Goal: Task Accomplishment & Management: Manage account settings

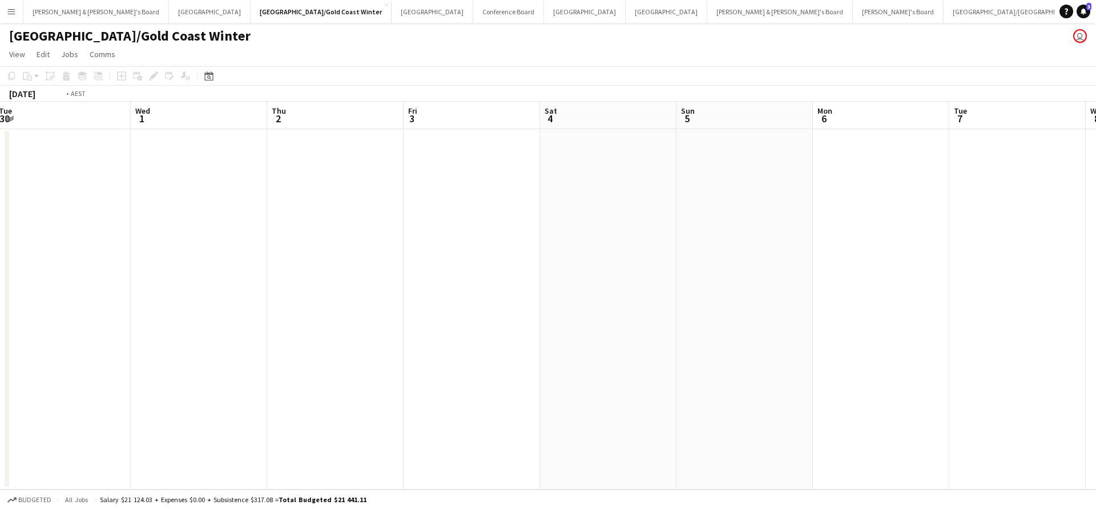
scroll to position [0, 329]
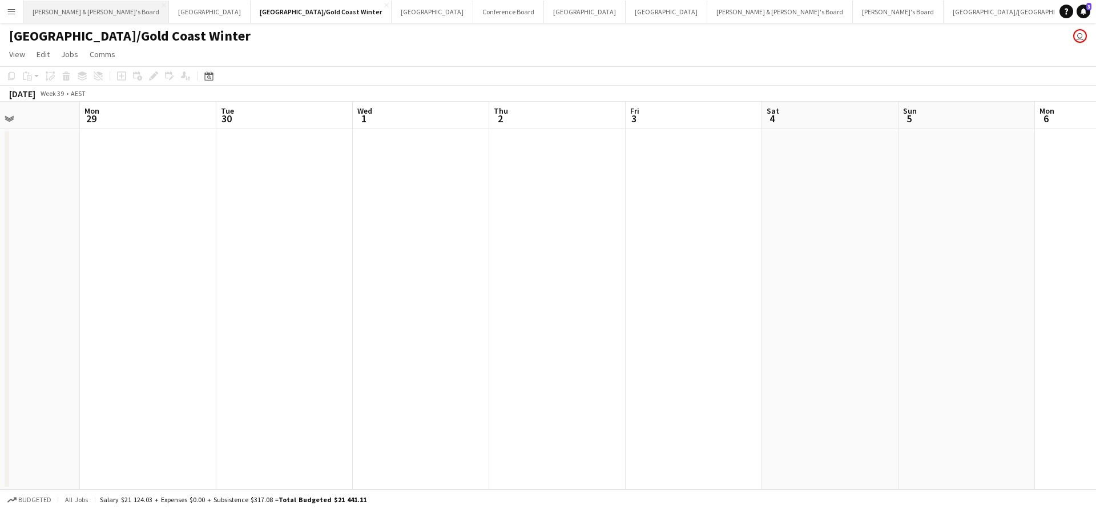
click at [74, 14] on button "[PERSON_NAME] & [PERSON_NAME]'s Board Close" at bounding box center [96, 12] width 146 height 22
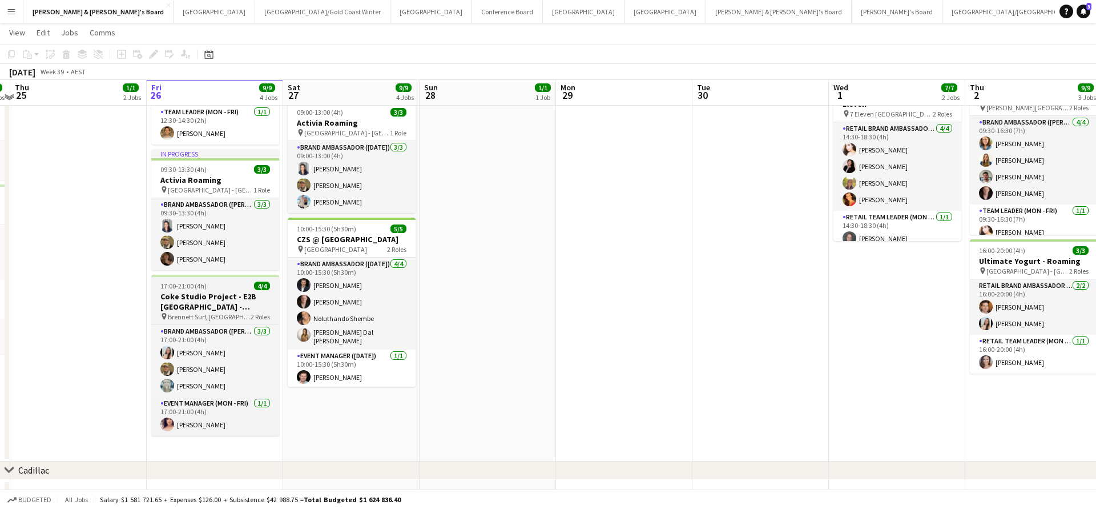
scroll to position [164, 0]
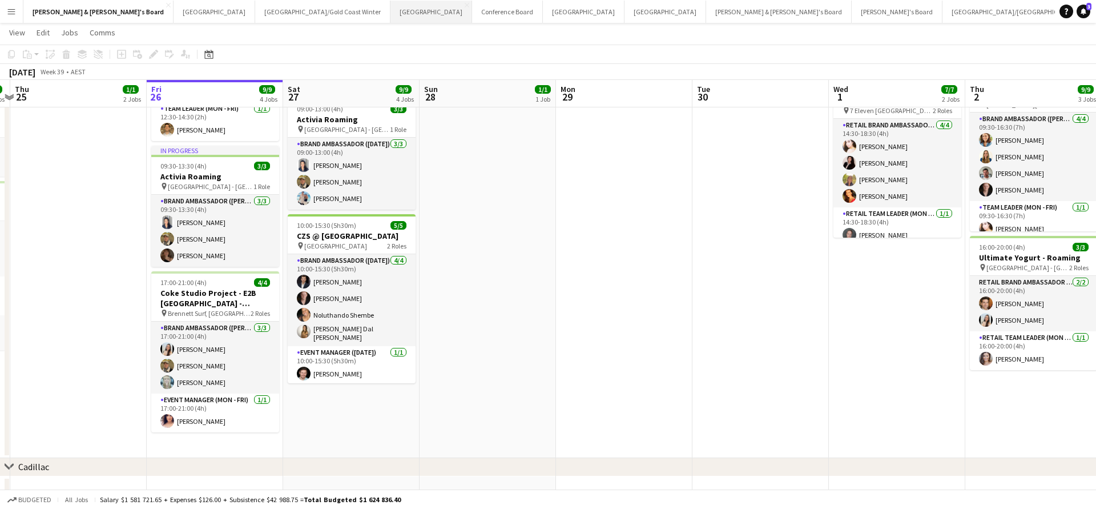
click at [391, 15] on button "Sydney Close" at bounding box center [432, 12] width 82 height 22
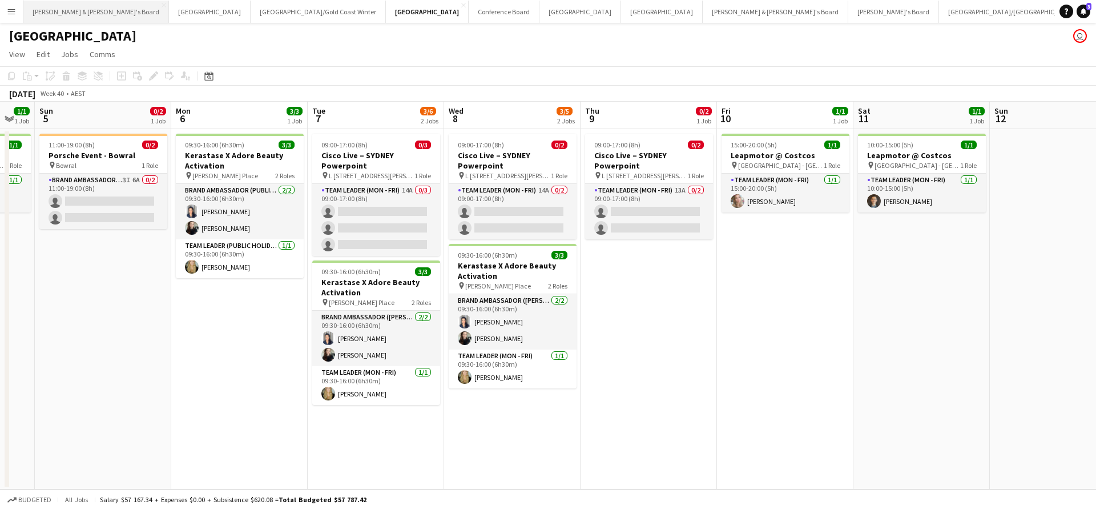
click at [66, 10] on button "[PERSON_NAME] & [PERSON_NAME]'s Board Close" at bounding box center [96, 12] width 146 height 22
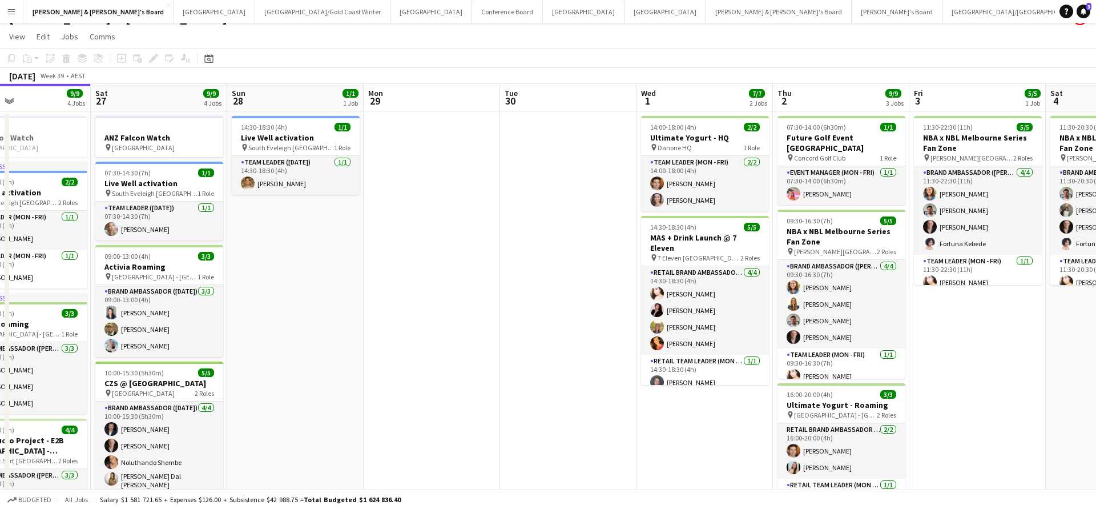
scroll to position [0, 460]
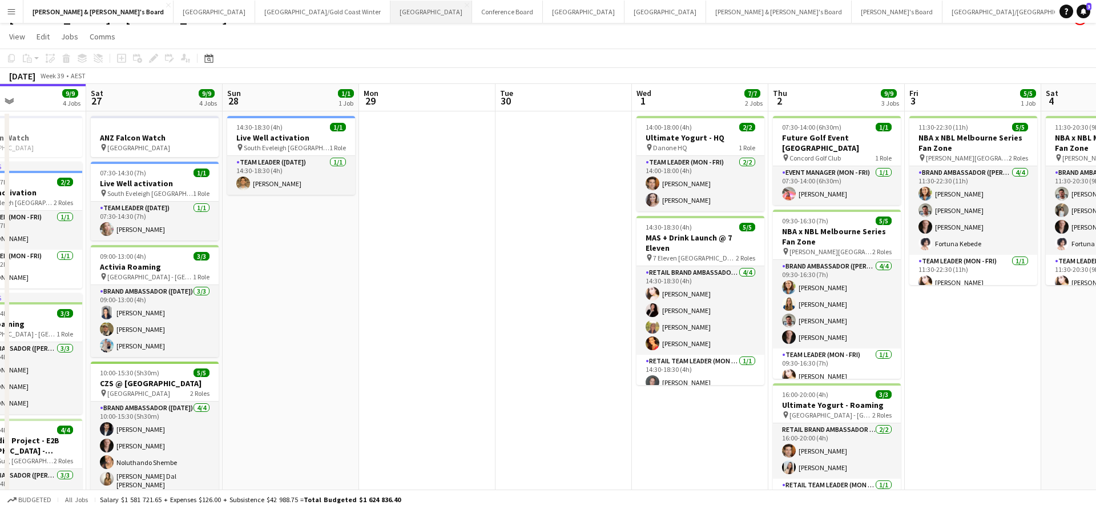
click at [391, 13] on button "Sydney Close" at bounding box center [432, 12] width 82 height 22
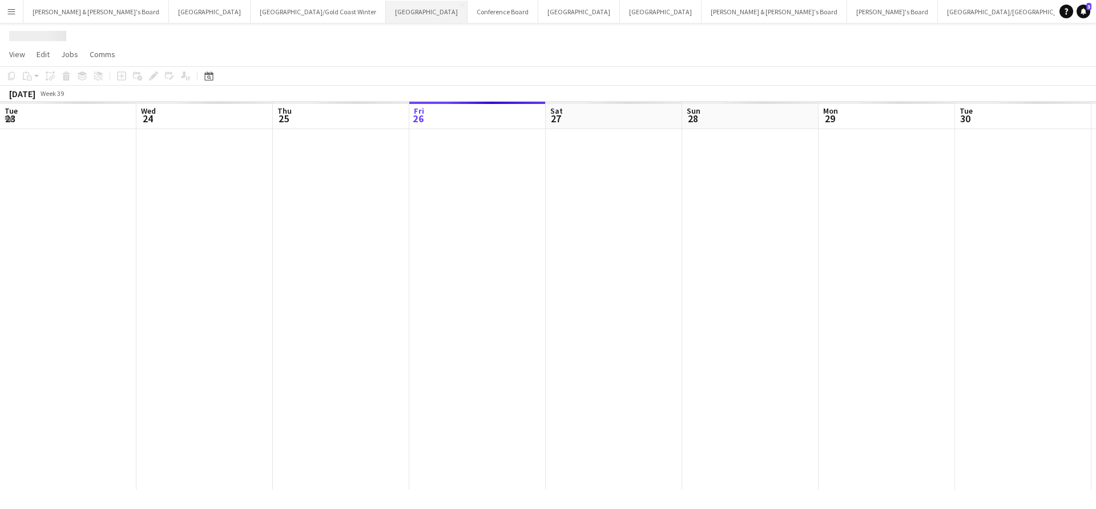
click at [386, 13] on button "Sydney Close" at bounding box center [427, 12] width 82 height 22
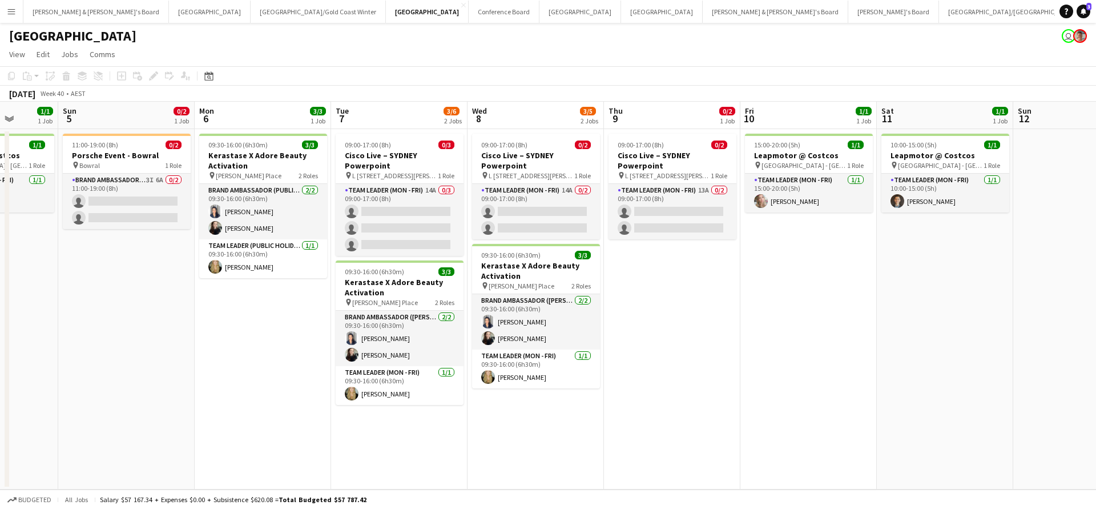
scroll to position [0, 486]
click at [423, 444] on app-date-cell "09:00-17:00 (8h) 0/3 Cisco Live – SYDNEY Powerpoint pin L 7, 99 Walker Street, …" at bounding box center [401, 309] width 136 height 360
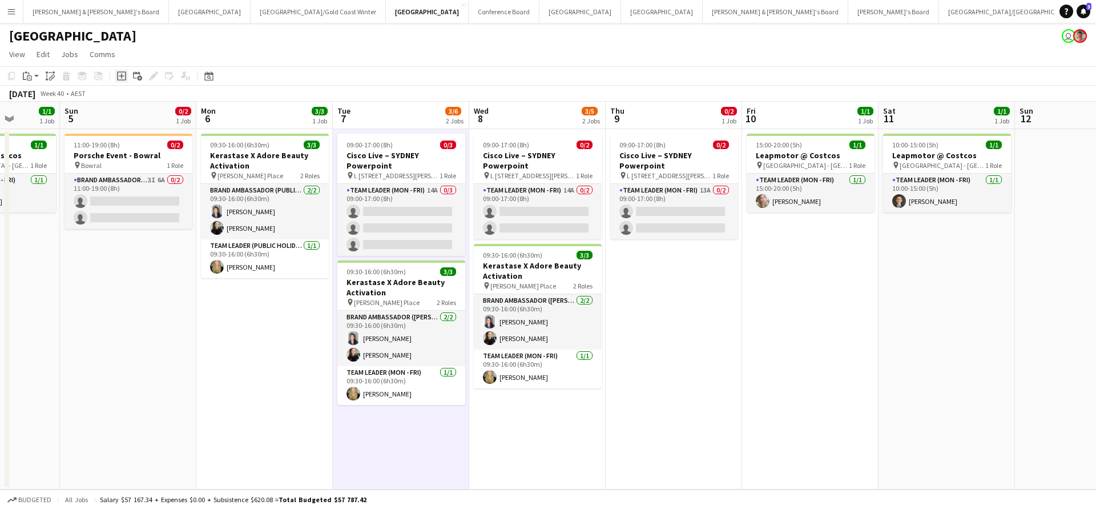
click at [122, 78] on icon "Add job" at bounding box center [121, 75] width 9 height 9
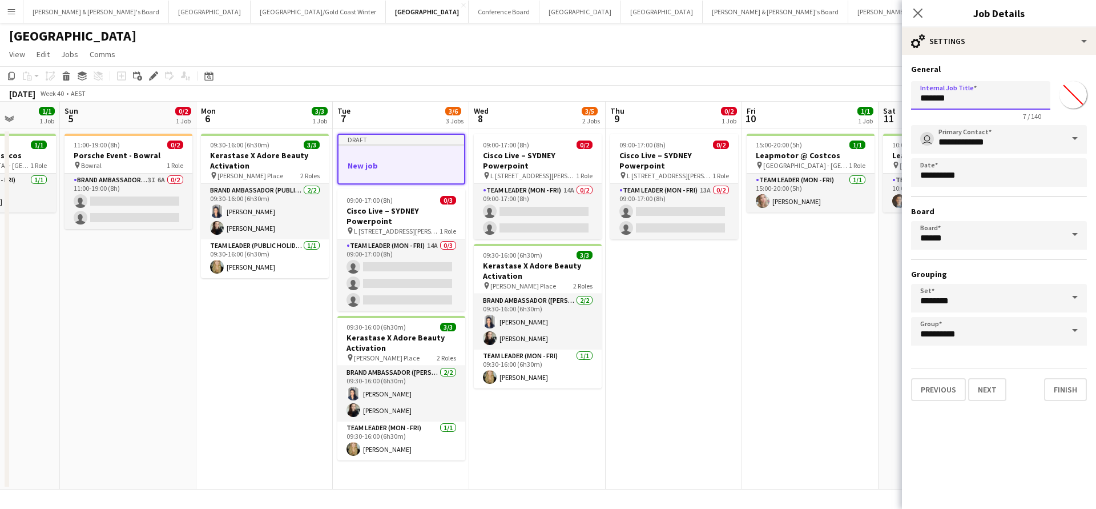
drag, startPoint x: 960, startPoint y: 99, endPoint x: 857, endPoint y: 100, distance: 102.8
click at [857, 100] on body "Menu Boards Boards Boards All jobs Status Workforce Workforce My Workforce Recr…" at bounding box center [548, 254] width 1096 height 509
click at [979, 97] on input "**********" at bounding box center [980, 95] width 139 height 29
click at [1046, 99] on input "**********" at bounding box center [980, 95] width 139 height 29
click at [1042, 98] on input "**********" at bounding box center [980, 95] width 139 height 29
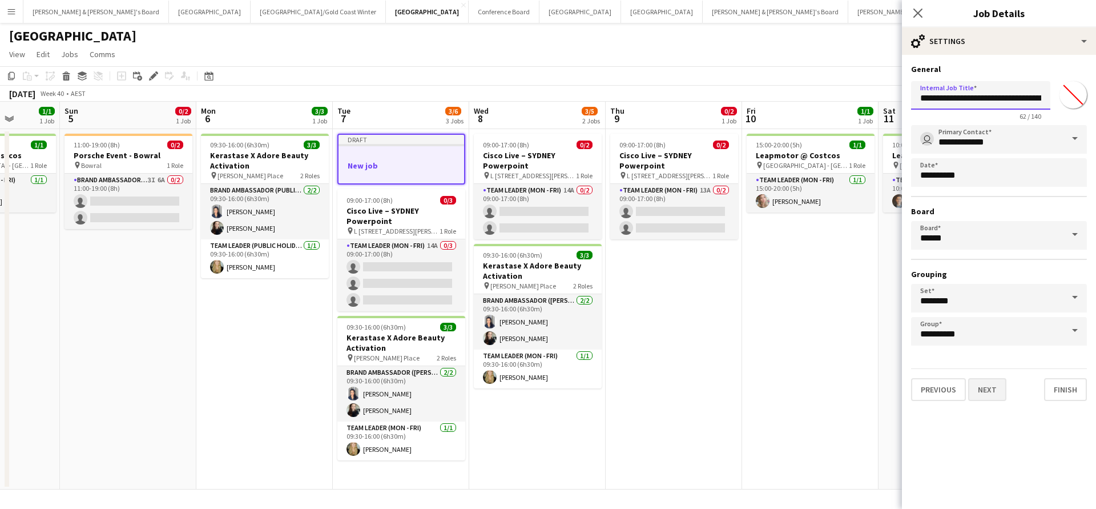
type input "**********"
click at [996, 393] on button "Next" at bounding box center [987, 389] width 38 height 23
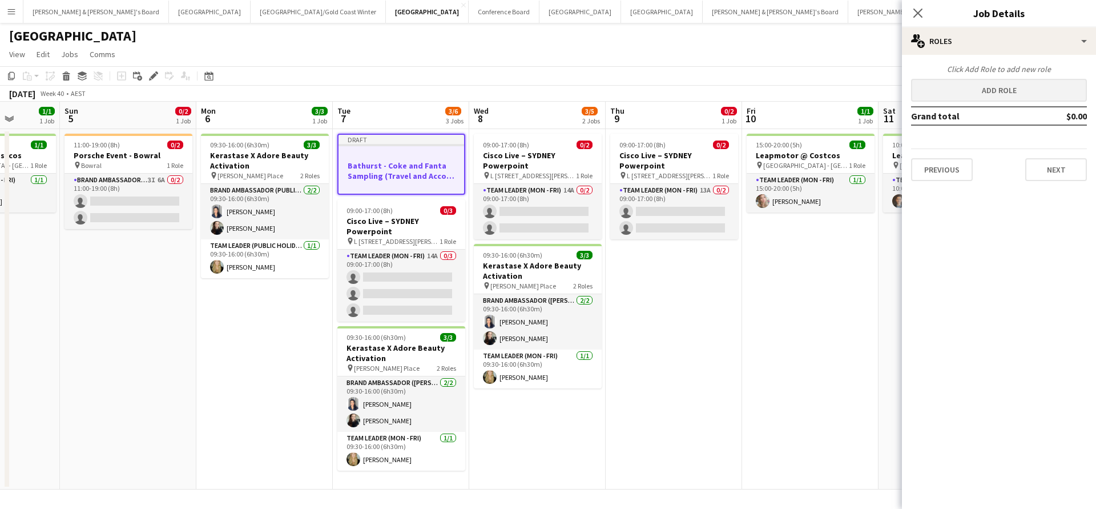
click at [984, 93] on button "Add role" at bounding box center [999, 90] width 176 height 23
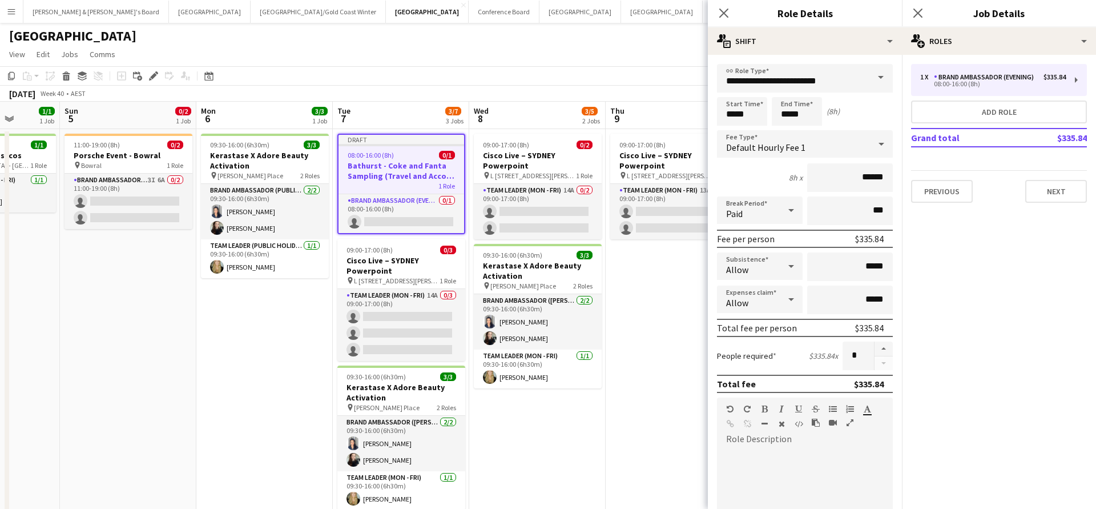
click at [878, 75] on span at bounding box center [881, 77] width 24 height 27
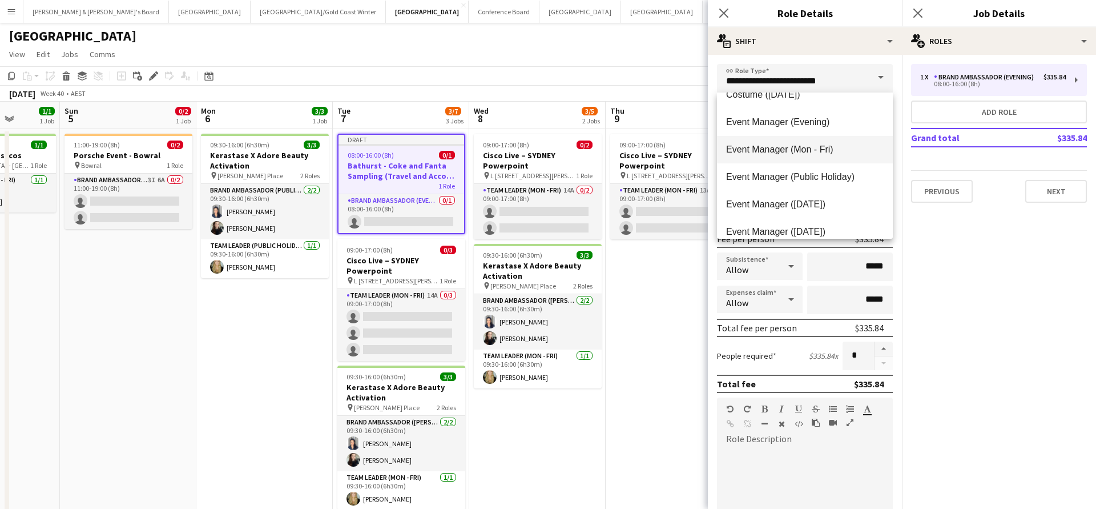
scroll to position [401, 0]
click at [779, 151] on span "Event Manager (Mon - Fri)" at bounding box center [805, 148] width 158 height 11
type input "**********"
type input "******"
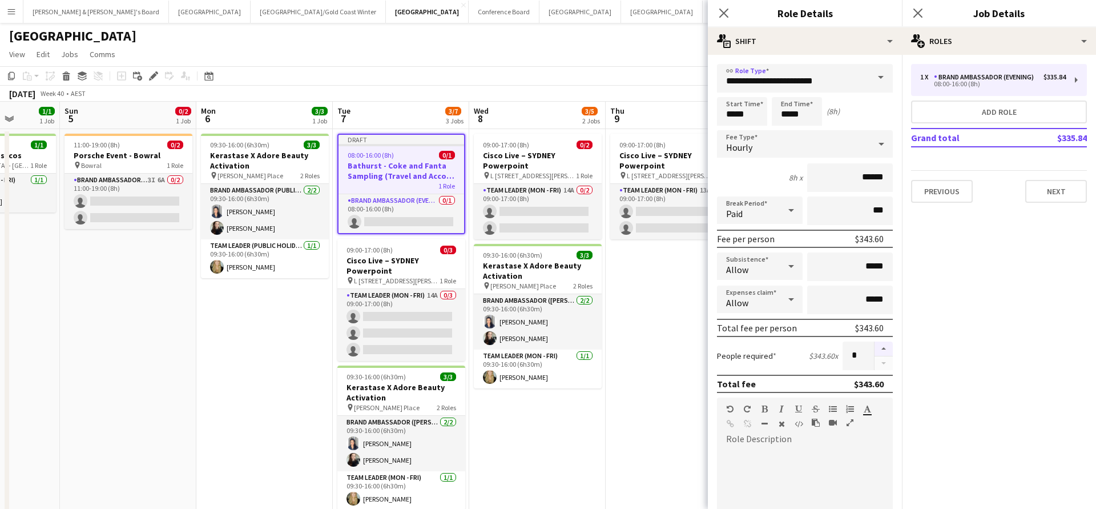
click at [886, 348] on button "button" at bounding box center [884, 348] width 18 height 15
type input "*"
click at [735, 113] on input "*****" at bounding box center [742, 111] width 50 height 29
click at [730, 90] on div at bounding box center [731, 91] width 23 height 11
type input "*****"
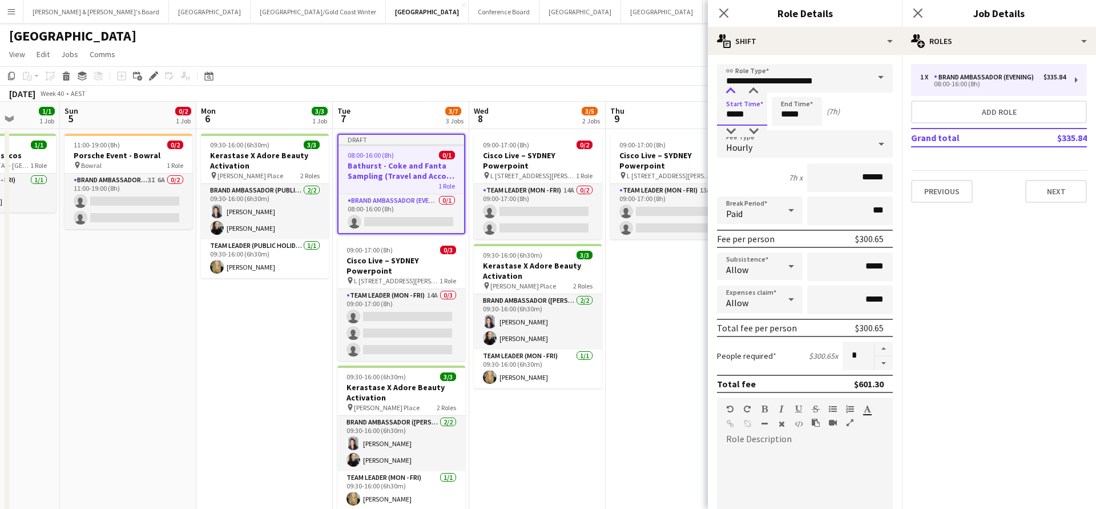
click at [730, 90] on div at bounding box center [731, 91] width 23 height 11
click at [804, 104] on input "*****" at bounding box center [797, 111] width 50 height 29
click at [786, 128] on div at bounding box center [785, 131] width 23 height 11
type input "*****"
click at [786, 128] on div at bounding box center [785, 131] width 23 height 11
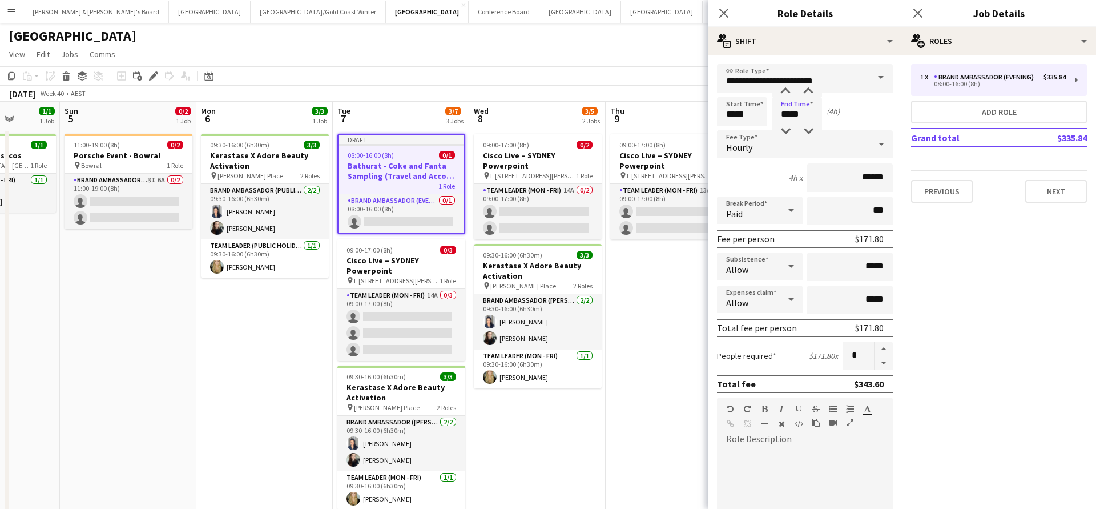
click at [774, 451] on div at bounding box center [805, 516] width 176 height 137
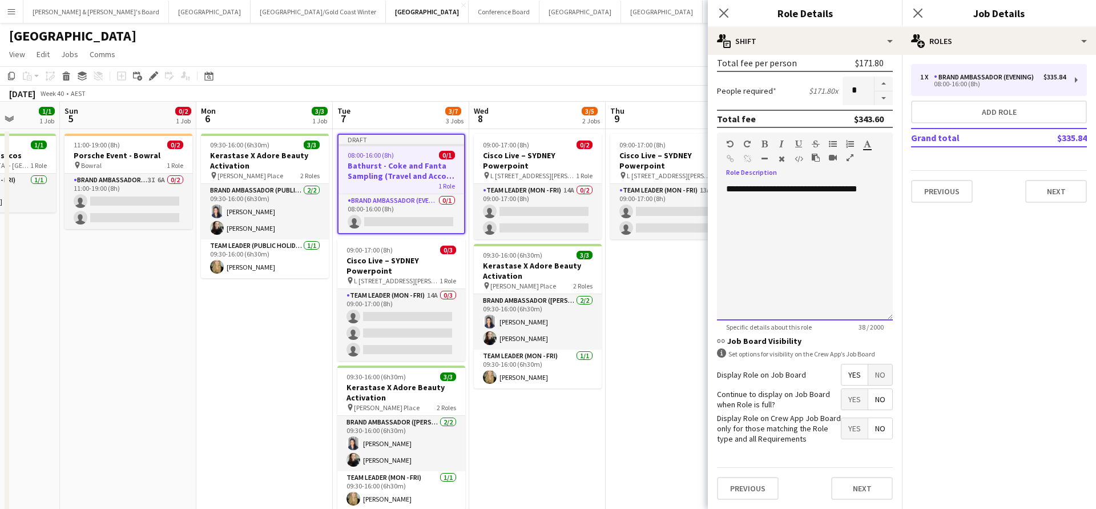
scroll to position [264, 0]
click at [859, 487] on button "Next" at bounding box center [862, 488] width 62 height 23
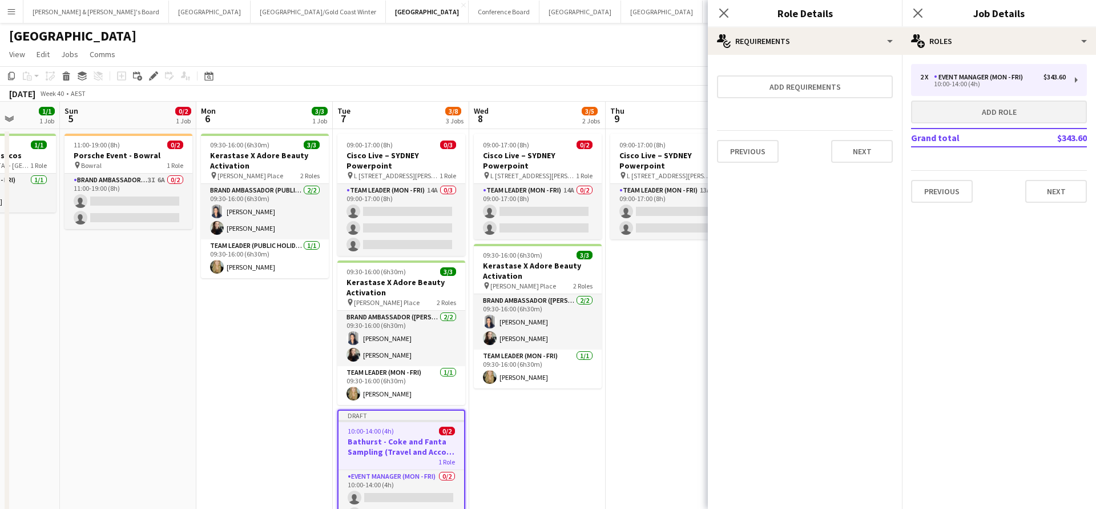
click at [966, 113] on button "Add role" at bounding box center [999, 112] width 176 height 23
type input "**********"
type input "*****"
type input "******"
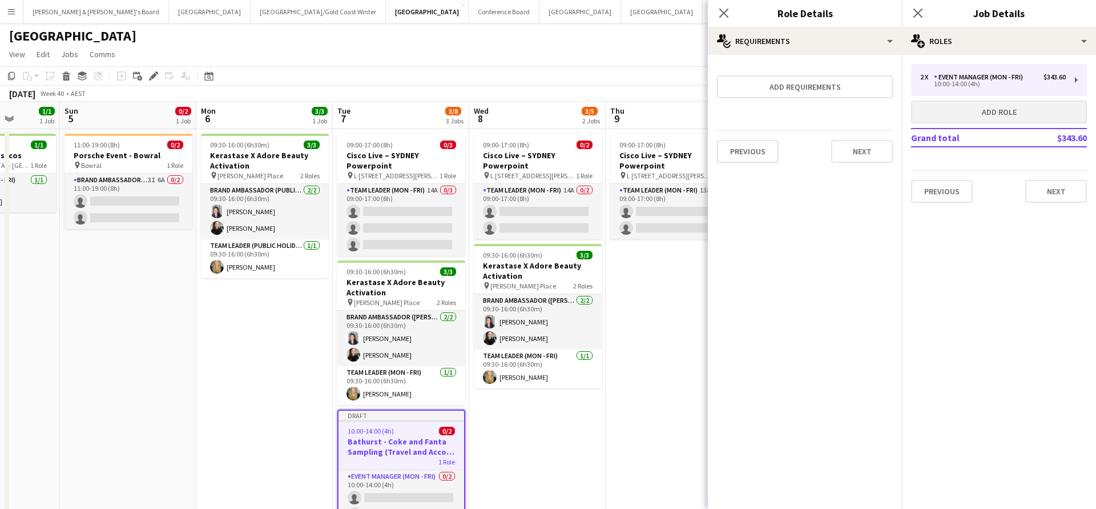
type input "*"
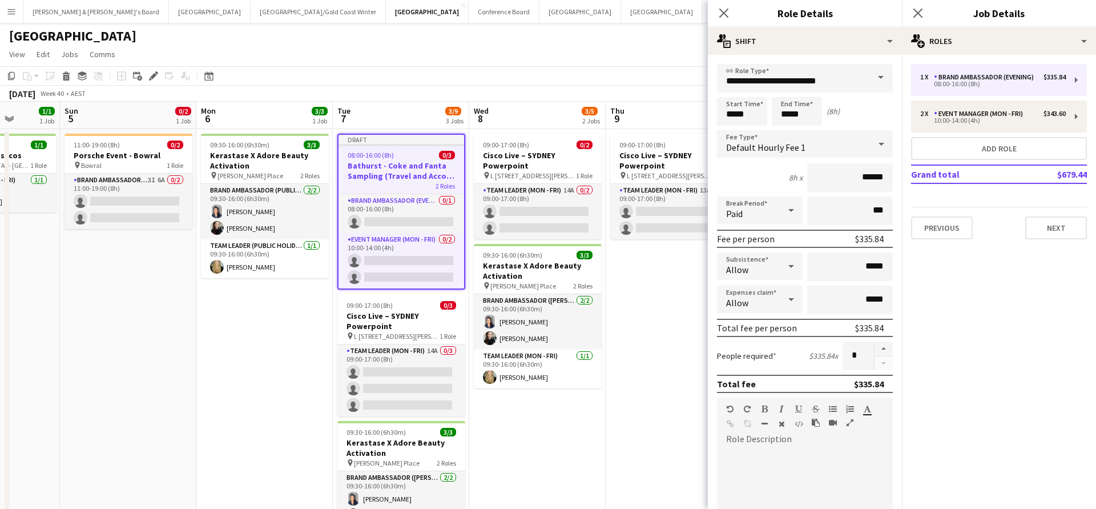
click at [878, 77] on span at bounding box center [881, 77] width 24 height 27
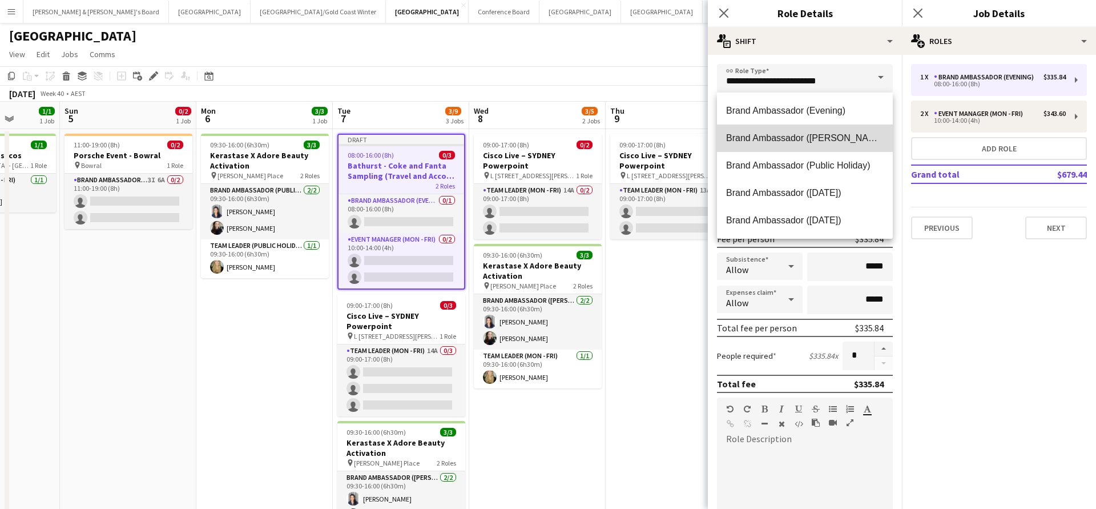
click at [825, 139] on span "Brand Ambassador ([PERSON_NAME])" at bounding box center [805, 137] width 158 height 11
type input "**********"
type input "******"
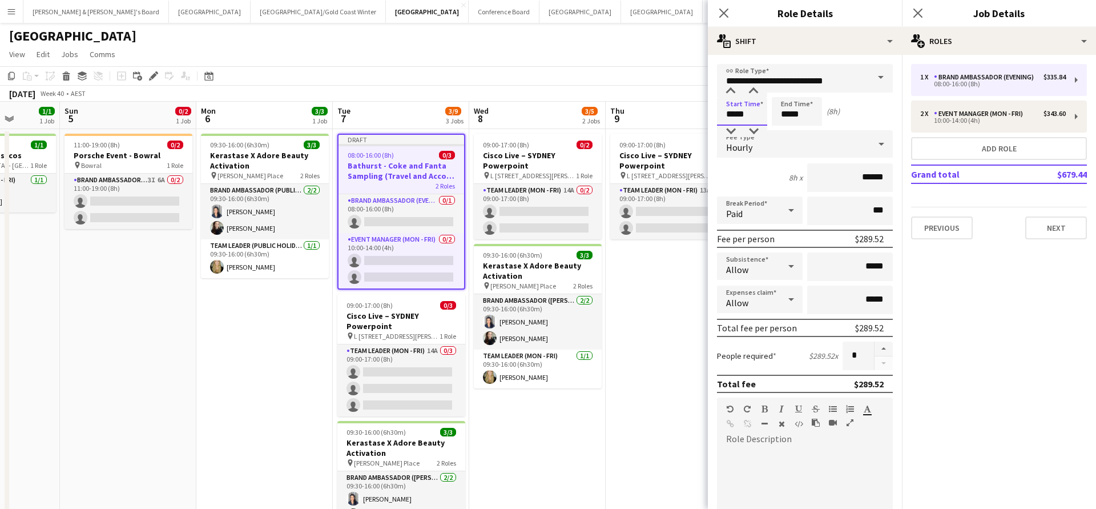
click at [727, 110] on input "*****" at bounding box center [742, 111] width 50 height 29
click at [731, 93] on div at bounding box center [731, 91] width 23 height 11
type input "*****"
click at [731, 93] on div at bounding box center [731, 91] width 23 height 11
click at [798, 110] on input "*****" at bounding box center [797, 111] width 50 height 29
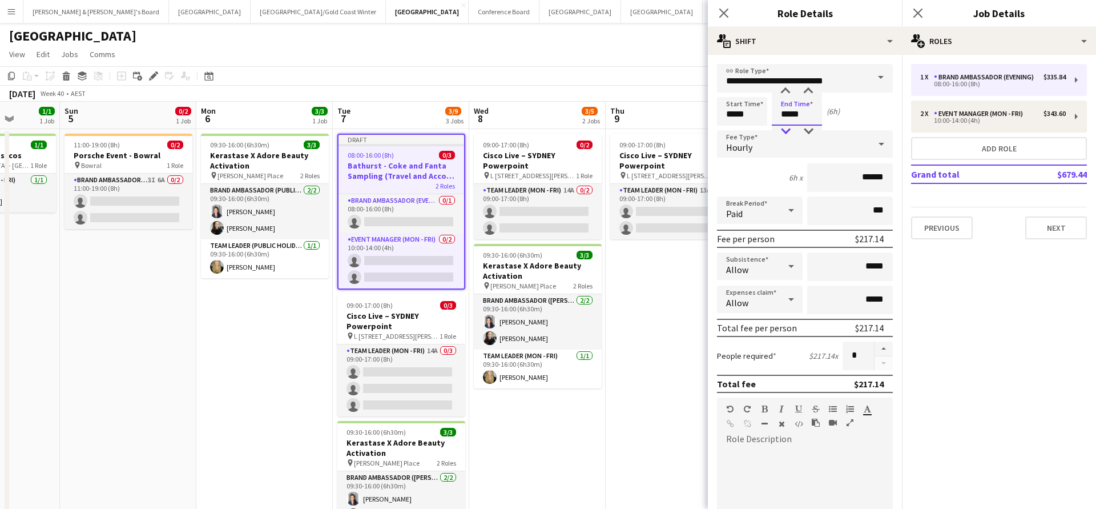
click at [785, 132] on div at bounding box center [785, 131] width 23 height 11
type input "*****"
click at [785, 132] on div at bounding box center [785, 131] width 23 height 11
click at [885, 348] on button "button" at bounding box center [884, 348] width 18 height 15
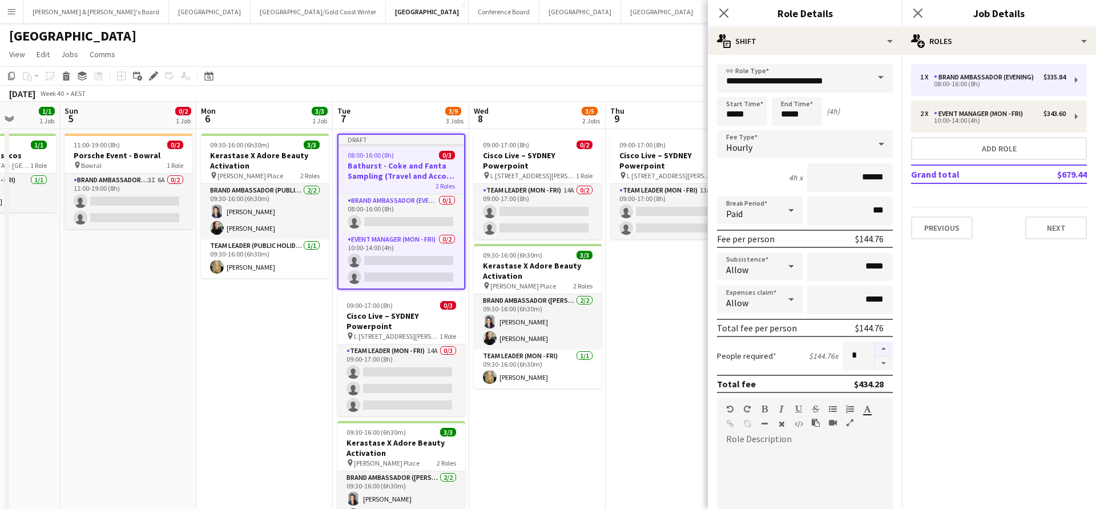
click at [885, 348] on button "button" at bounding box center [884, 348] width 18 height 15
type input "*"
click at [781, 448] on div at bounding box center [805, 512] width 176 height 145
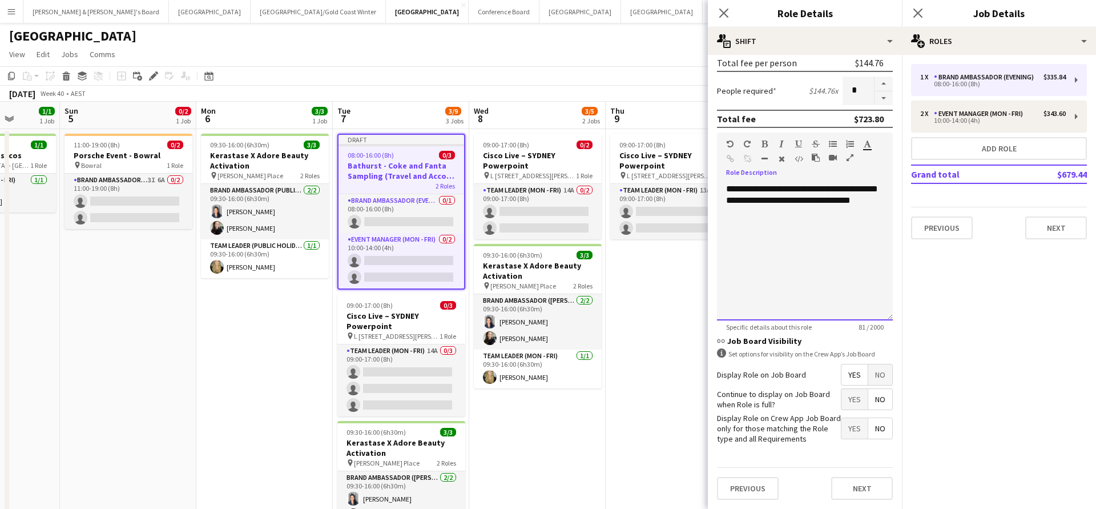
scroll to position [264, 0]
click at [857, 489] on button "Next" at bounding box center [862, 488] width 62 height 23
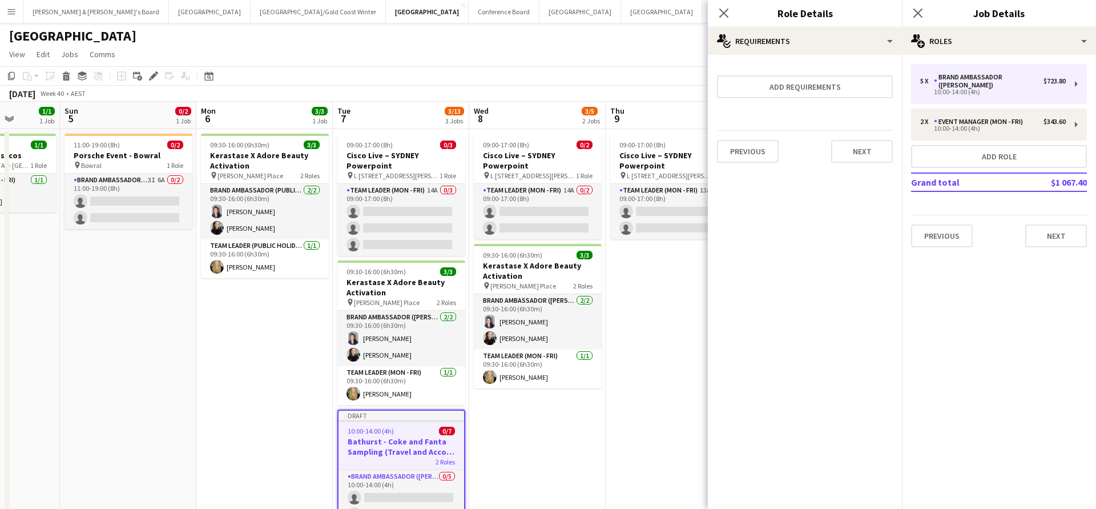
scroll to position [0, 0]
click at [1047, 233] on button "Next" at bounding box center [1057, 235] width 62 height 23
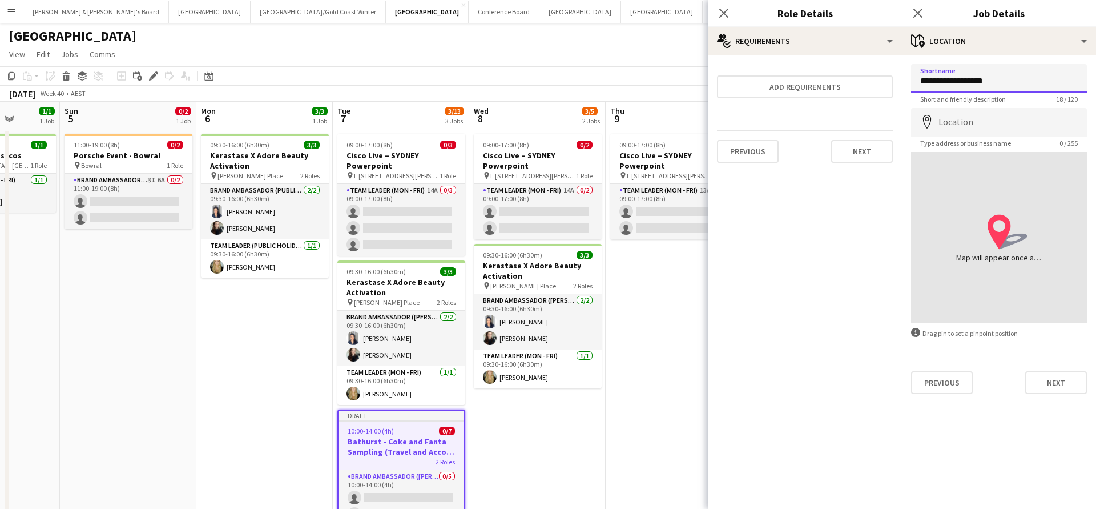
type input "**********"
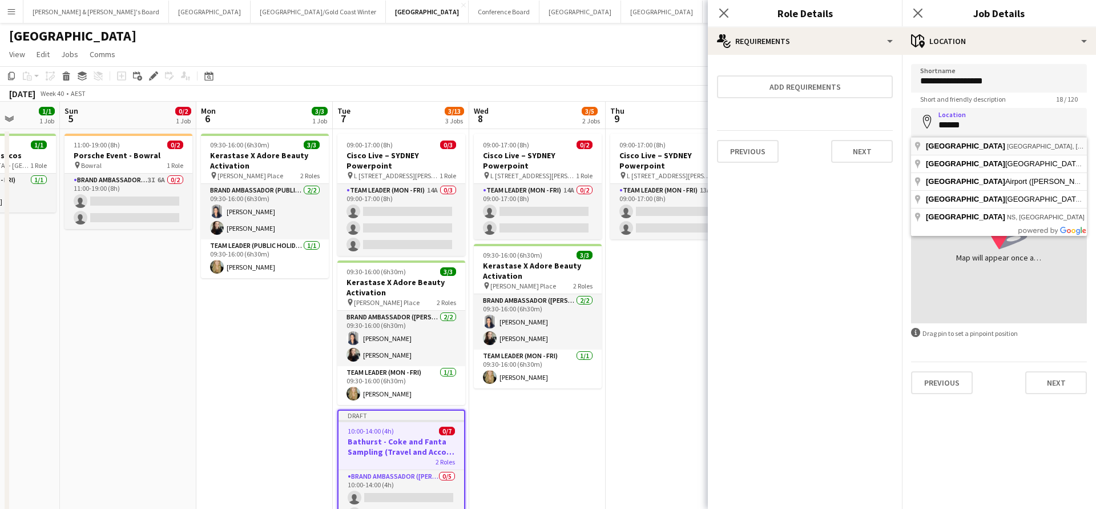
type input "**********"
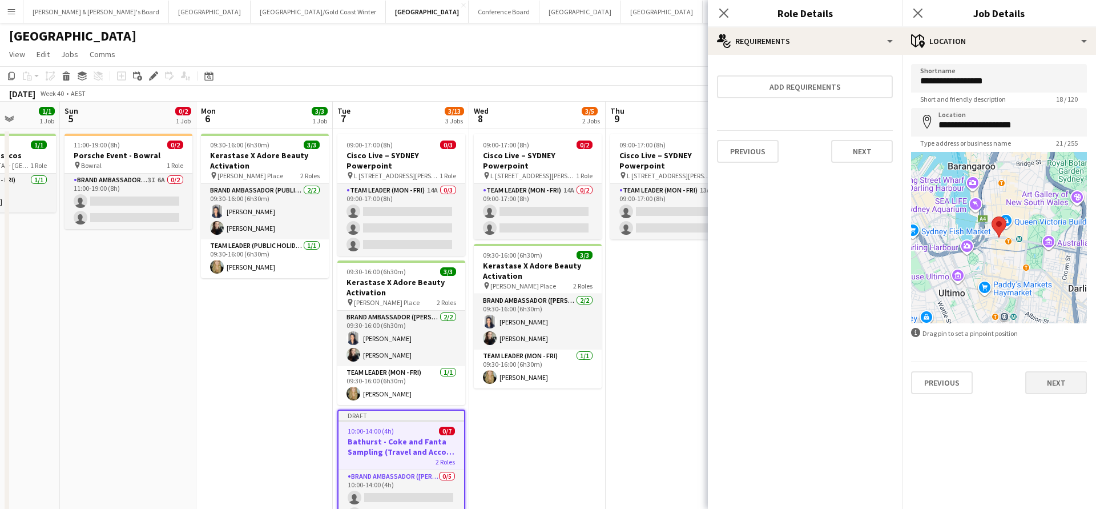
click at [1044, 384] on button "Next" at bounding box center [1057, 382] width 62 height 23
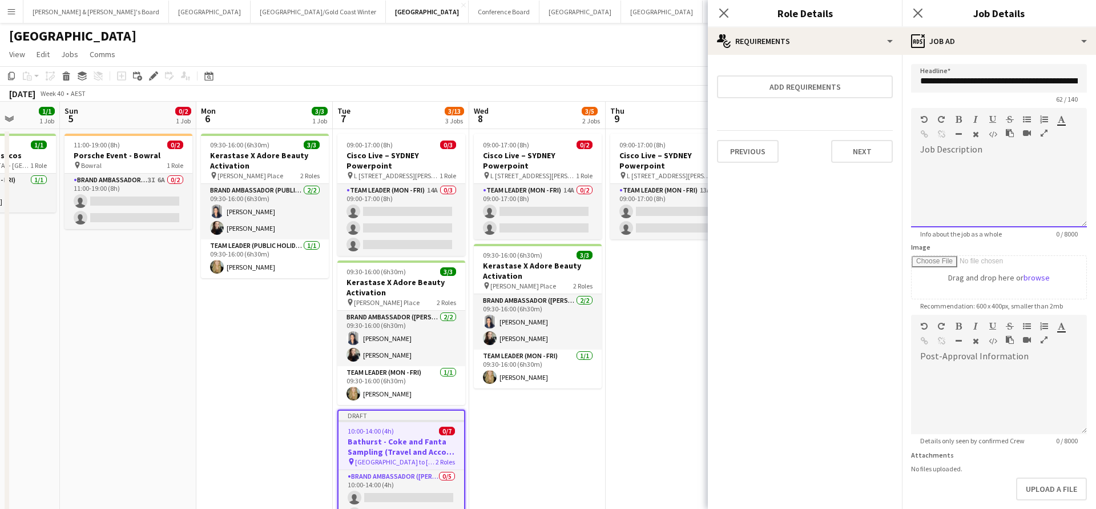
click at [971, 145] on div "default Heading 1 Heading 2 Heading 3 Heading 4 Heading 5 Heading 6 Heading 7 P…" at bounding box center [999, 129] width 176 height 43
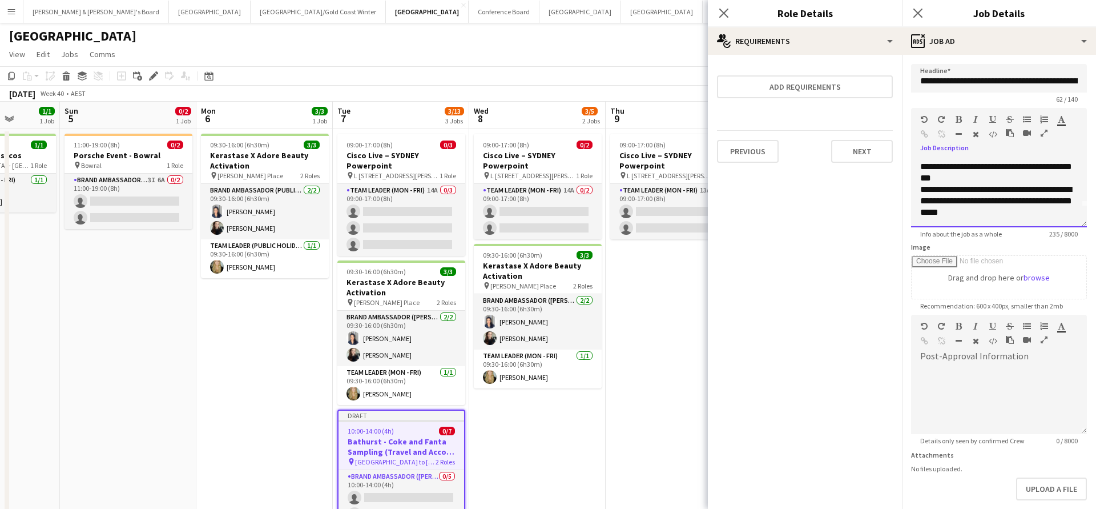
scroll to position [24, 0]
click at [927, 206] on div "**********" at bounding box center [1000, 197] width 158 height 34
click at [1034, 207] on div "**********" at bounding box center [1000, 197] width 158 height 34
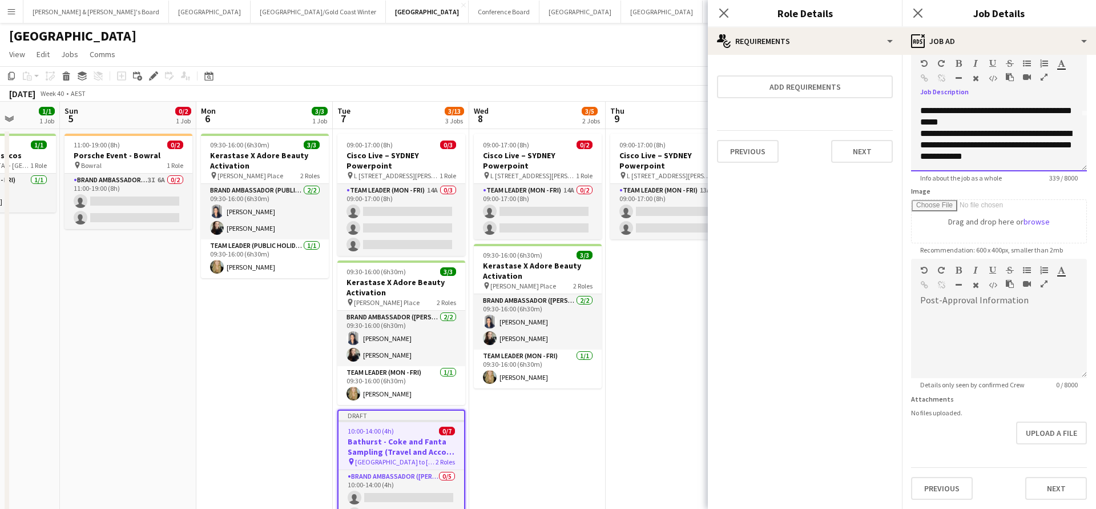
scroll to position [56, 0]
click at [1042, 489] on button "Next" at bounding box center [1057, 488] width 62 height 23
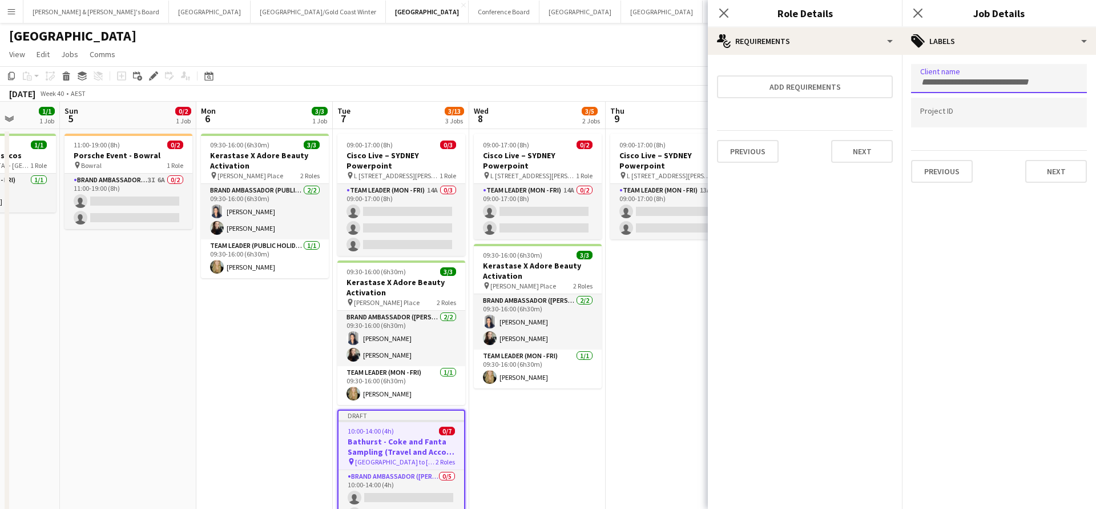
click at [986, 81] on input "Type to search client labels..." at bounding box center [1000, 82] width 158 height 10
type input "***"
click at [869, 247] on mat-expansion-panel "medal-empty Requirements Add requirements Previous Next" at bounding box center [805, 282] width 194 height 454
click at [1042, 174] on button "Next" at bounding box center [1057, 171] width 62 height 23
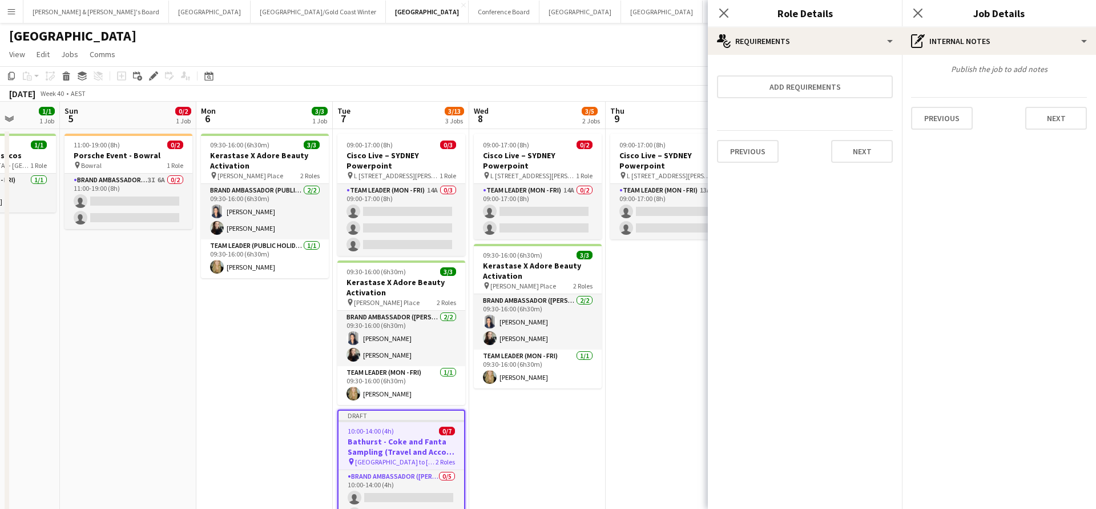
click at [629, 364] on app-date-cell "09:00-17:00 (8h) 0/2 Cisco Live – SYDNEY Powerpoint pin L 7, 99 Walker Street, …" at bounding box center [674, 366] width 136 height 474
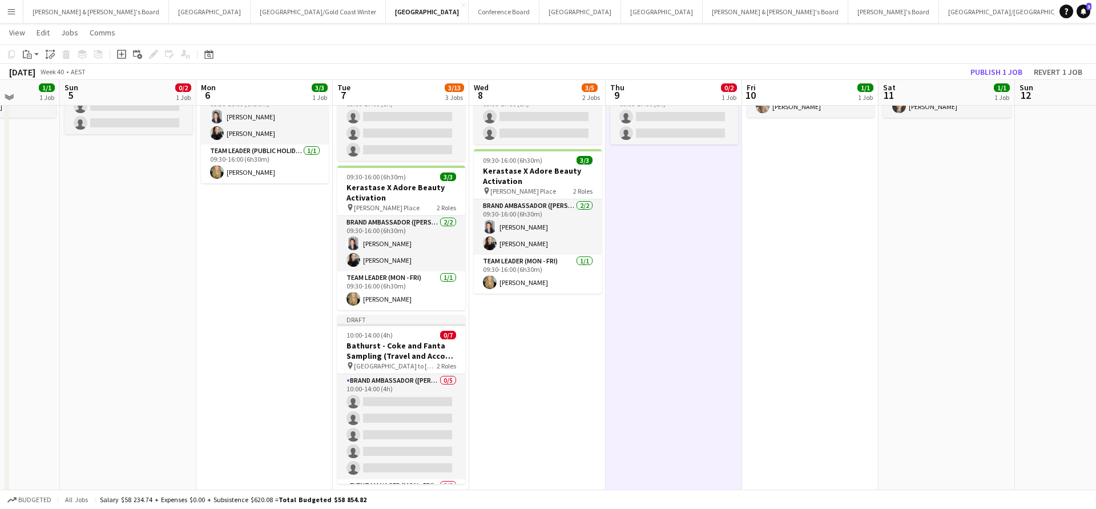
scroll to position [101, 0]
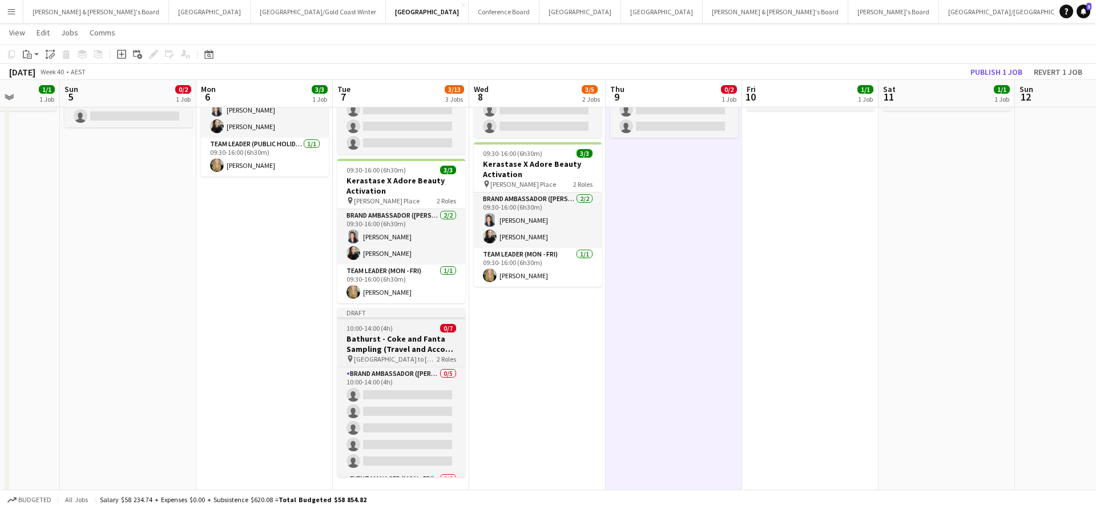
click at [395, 346] on h3 "Bathurst - Coke and Fanta Sampling (Travel and Accom Provided)" at bounding box center [401, 343] width 128 height 21
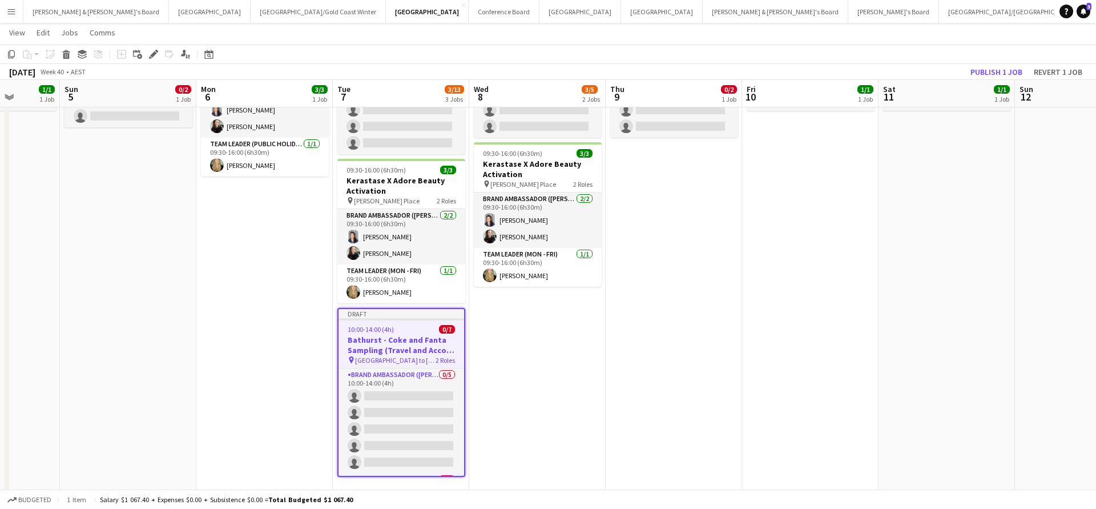
click at [542, 352] on app-date-cell "09:00-17:00 (8h) 0/2 Cisco Live – SYDNEY Powerpoint pin L 7, 99 Walker Street, …" at bounding box center [537, 264] width 136 height 474
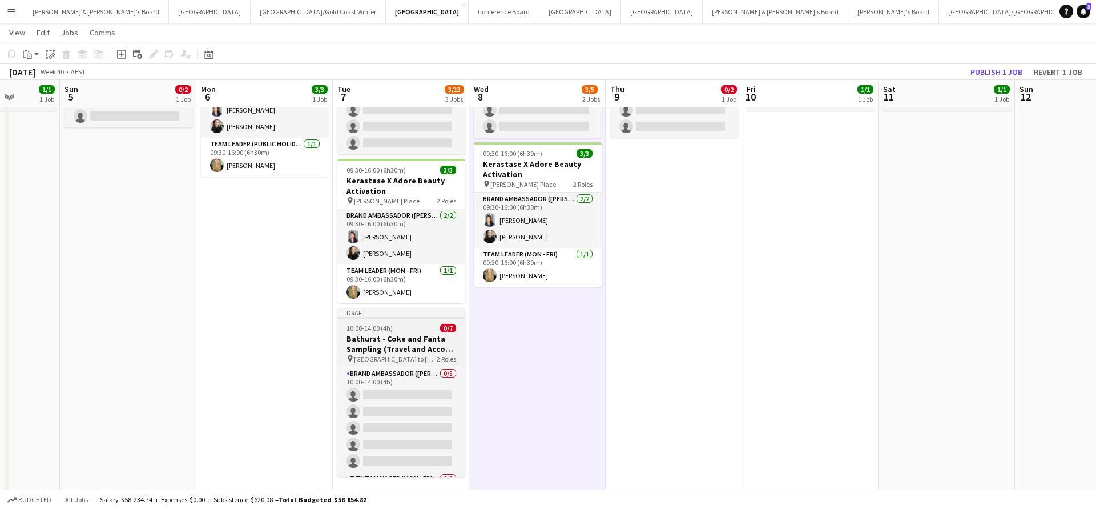
click at [398, 345] on h3 "Bathurst - Coke and Fanta Sampling (Travel and Accom Provided)" at bounding box center [401, 343] width 128 height 21
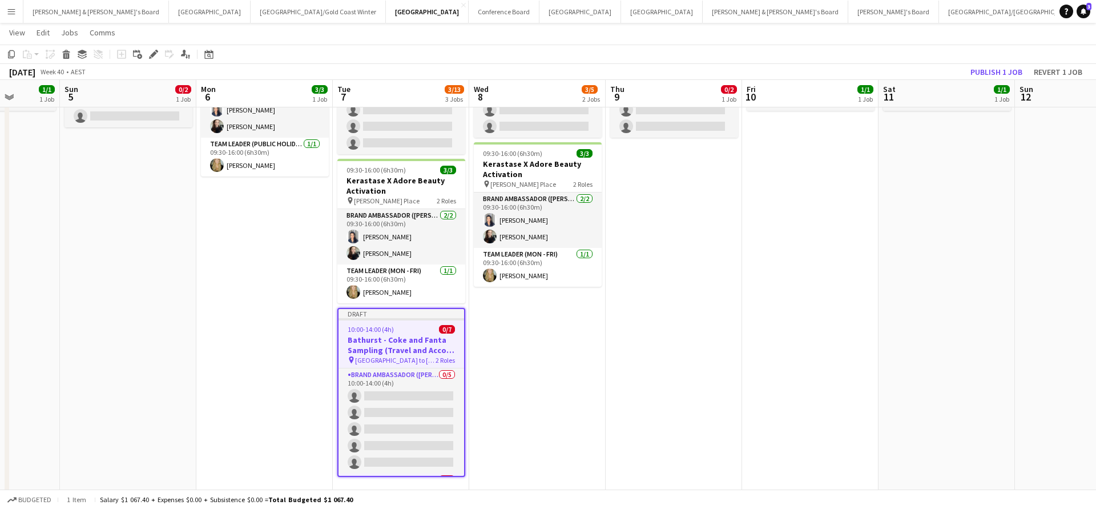
click at [533, 362] on app-date-cell "09:00-17:00 (8h) 0/2 Cisco Live – SYDNEY Powerpoint pin L 7, 99 Walker Street, …" at bounding box center [537, 264] width 136 height 474
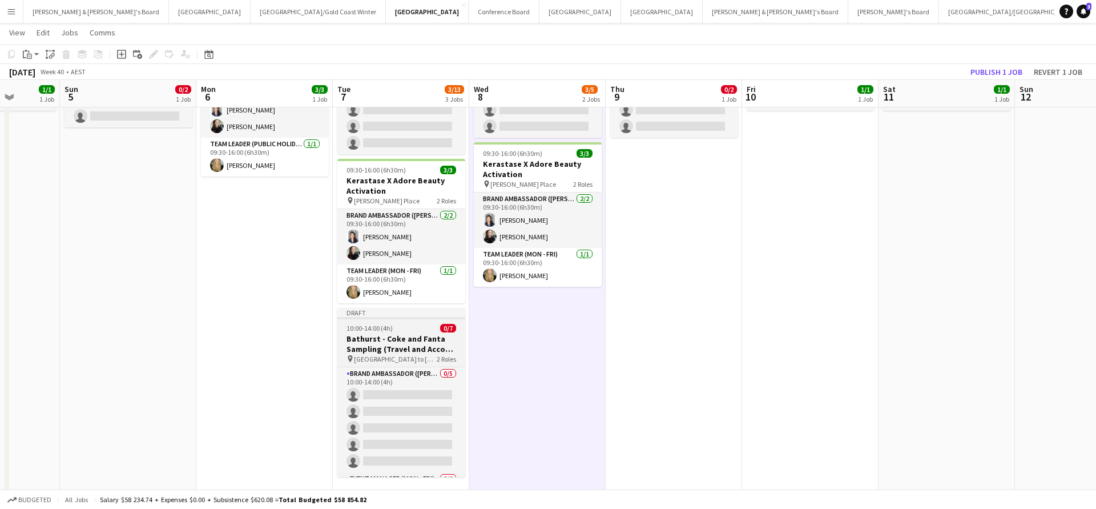
click at [407, 351] on h3 "Bathurst - Coke and Fanta Sampling (Travel and Accom Provided)" at bounding box center [401, 343] width 128 height 21
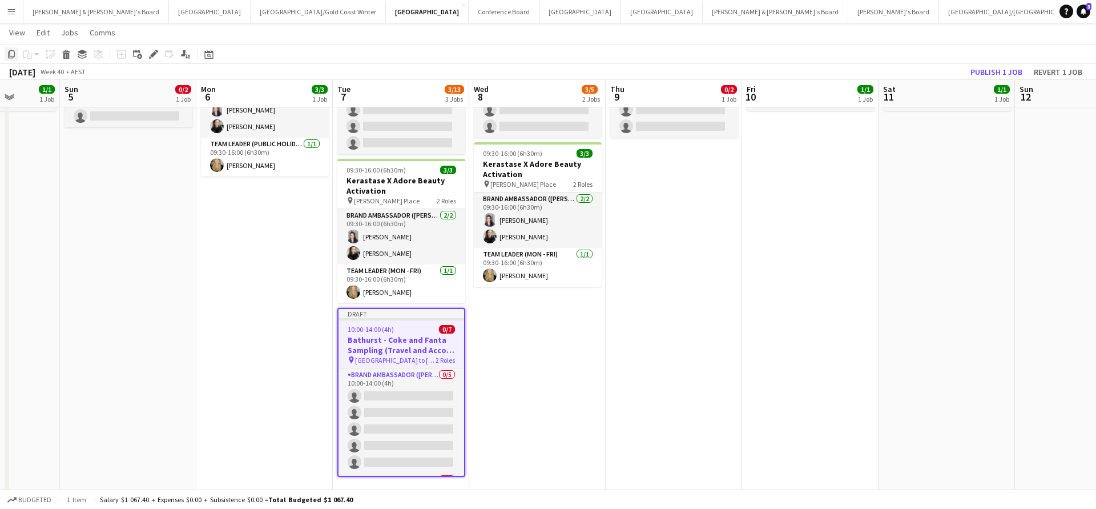
click at [13, 57] on icon "Copy" at bounding box center [11, 54] width 9 height 9
click at [516, 331] on app-date-cell "09:00-17:00 (8h) 0/2 Cisco Live – SYDNEY Powerpoint pin L 7, 99 Walker Street, …" at bounding box center [537, 264] width 136 height 474
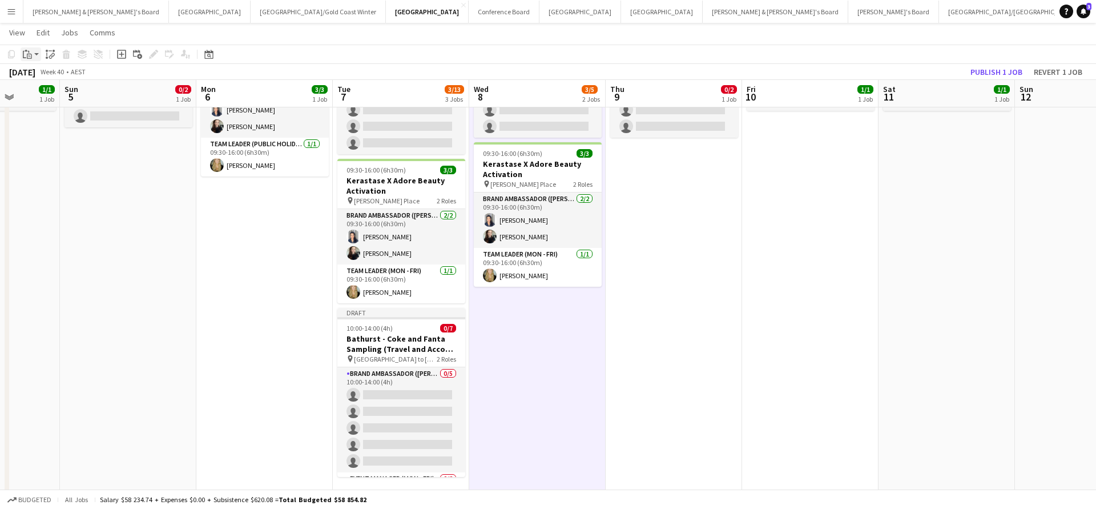
click at [28, 56] on icon "Paste" at bounding box center [27, 54] width 9 height 9
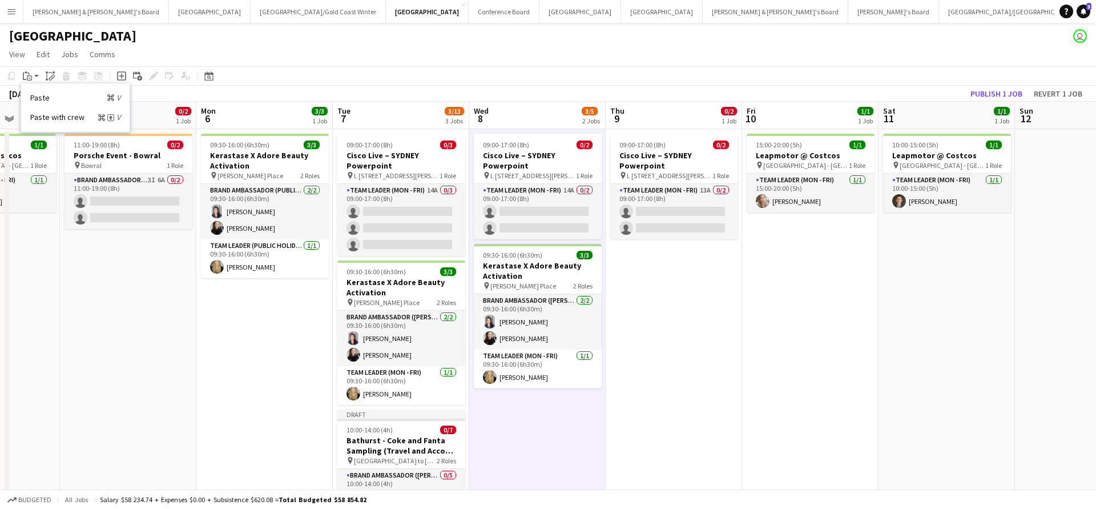
scroll to position [0, 0]
click at [721, 359] on app-date-cell "09:00-17:00 (8h) 0/2 Cisco Live – SYDNEY Powerpoint pin L 7, 99 Walker Street, …" at bounding box center [674, 366] width 136 height 474
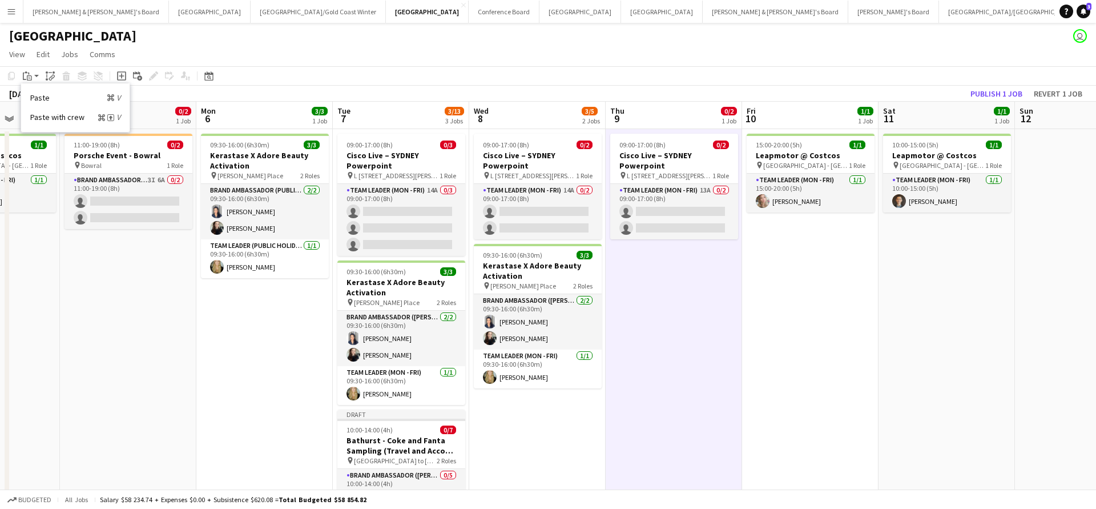
click at [545, 409] on app-date-cell "09:00-17:00 (8h) 0/2 Cisco Live – SYDNEY Powerpoint pin L 7, 99 Walker Street, …" at bounding box center [537, 366] width 136 height 474
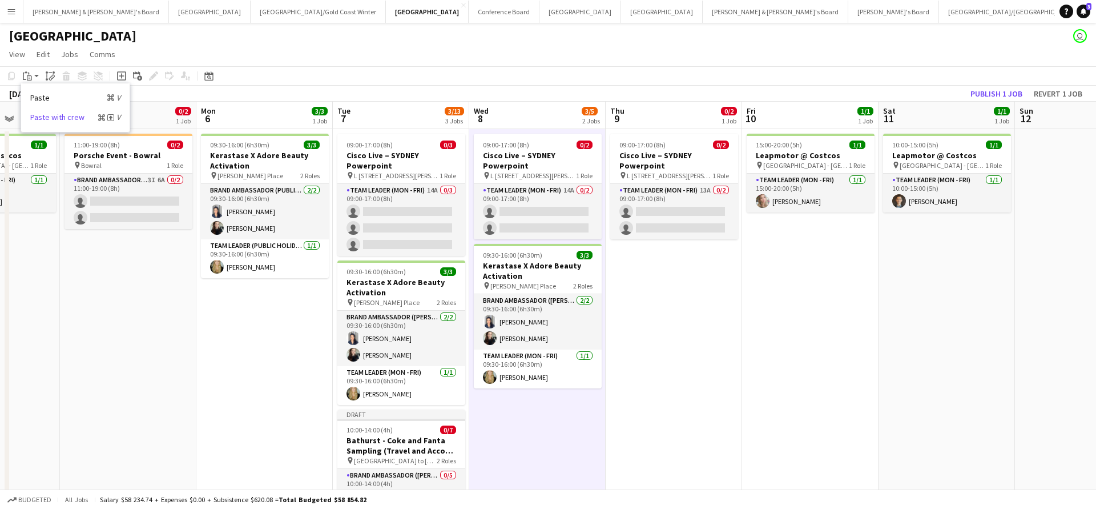
click at [71, 119] on link "Paste with crew Command Shift V" at bounding box center [75, 117] width 90 height 10
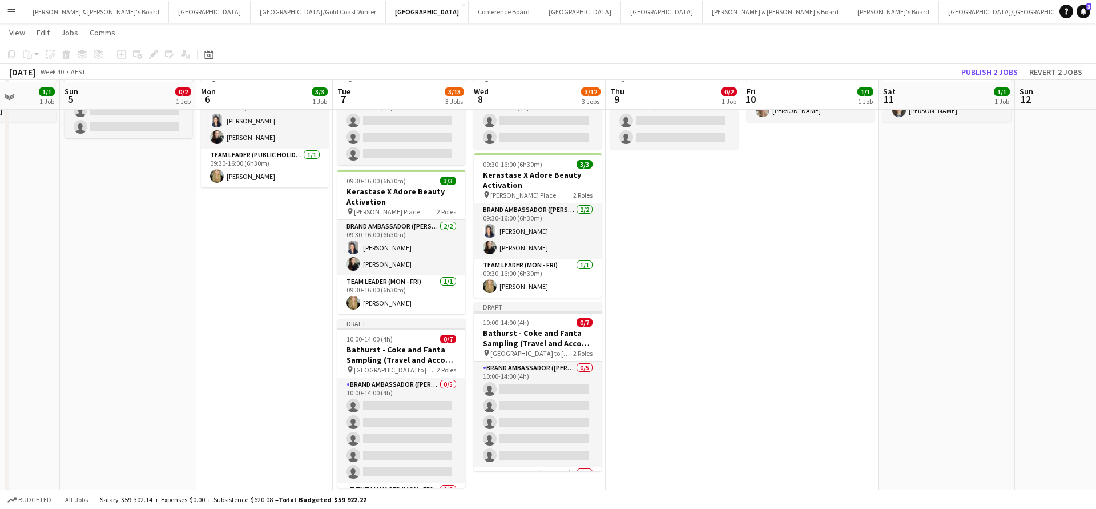
scroll to position [92, 0]
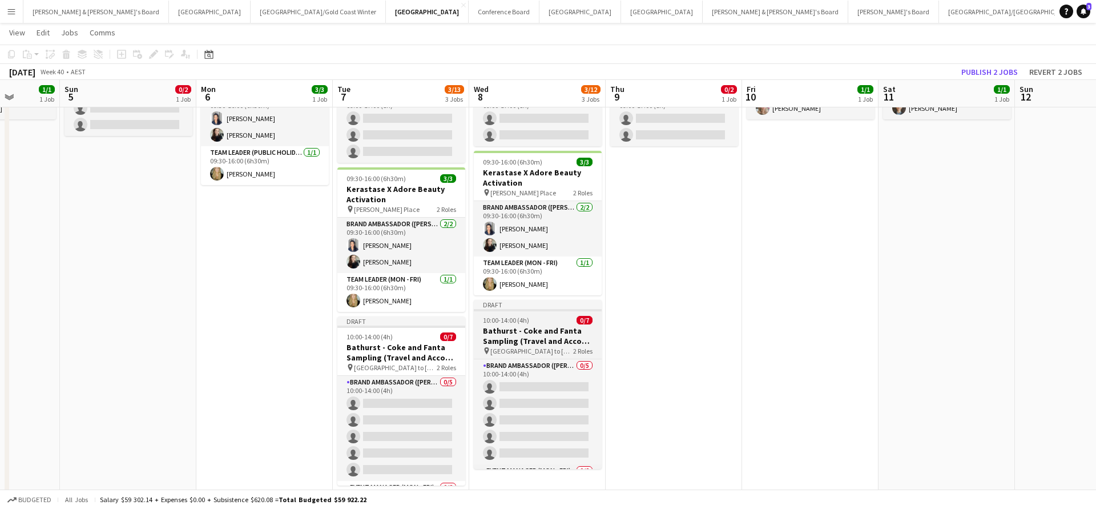
click at [542, 338] on h3 "Bathurst - Coke and Fanta Sampling (Travel and Accom Provided)" at bounding box center [538, 335] width 128 height 21
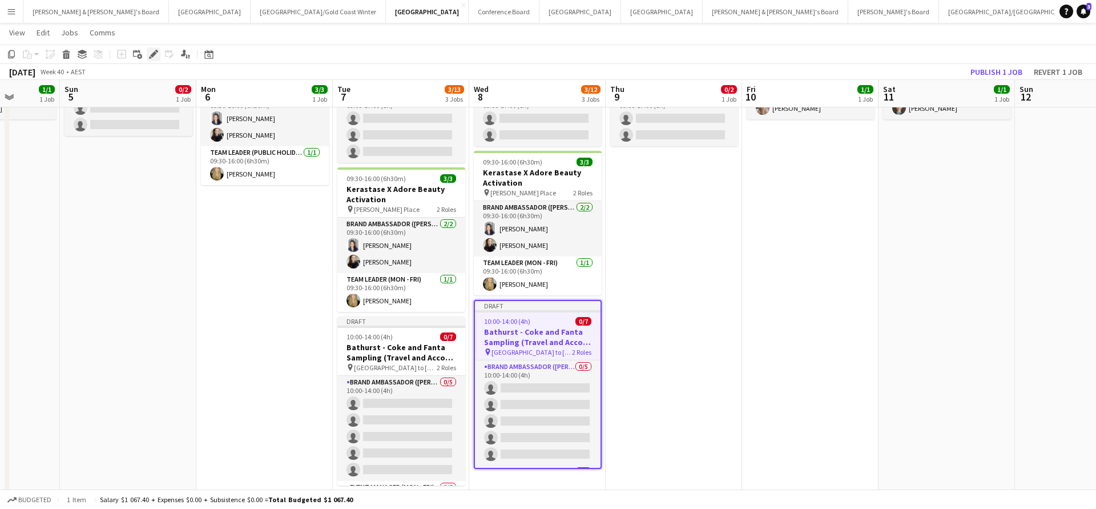
click at [155, 58] on icon "Edit" at bounding box center [153, 54] width 9 height 9
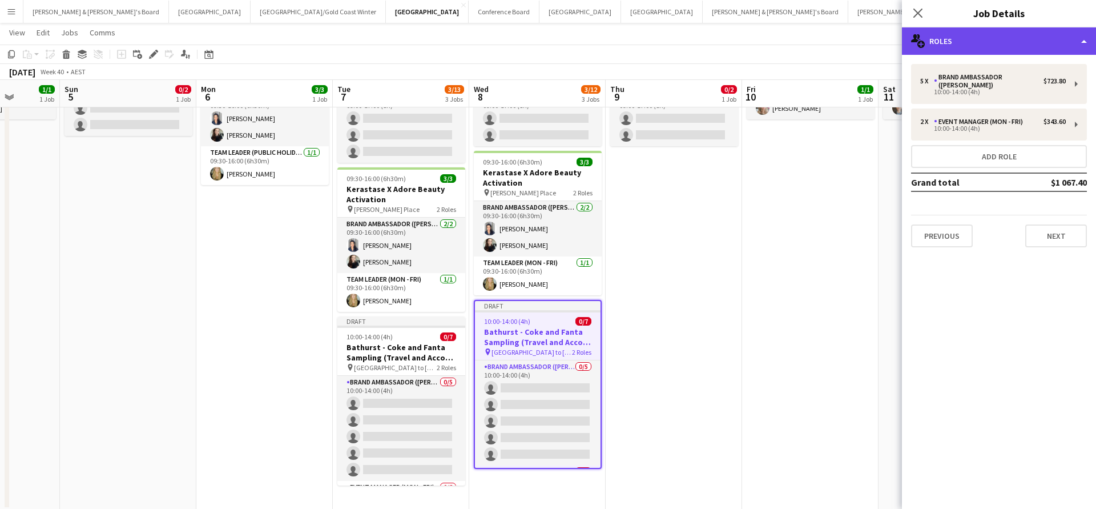
click at [982, 43] on div "multiple-users-add Roles" at bounding box center [999, 40] width 194 height 27
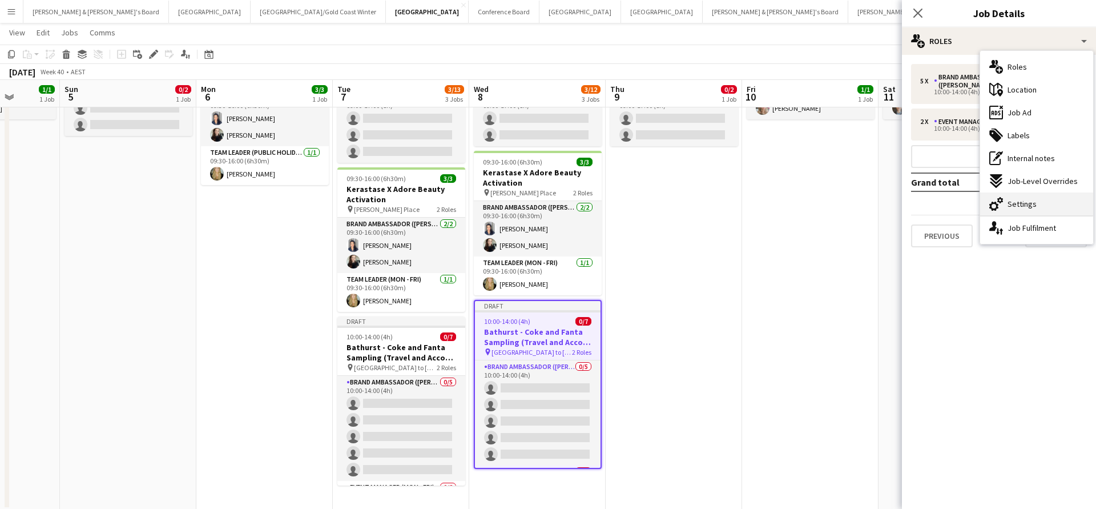
click at [1030, 197] on div "cog-double-3 Settings" at bounding box center [1036, 203] width 113 height 23
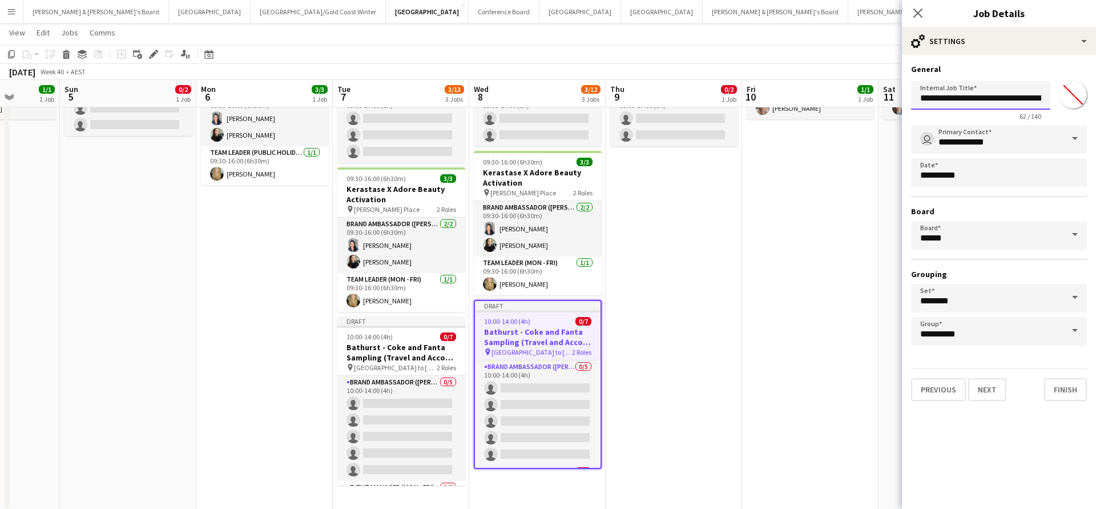
click at [1044, 101] on input "**********" at bounding box center [980, 95] width 139 height 29
click at [1028, 99] on input "**********" at bounding box center [980, 95] width 139 height 29
type input "**********"
click at [992, 391] on button "Next" at bounding box center [987, 389] width 38 height 23
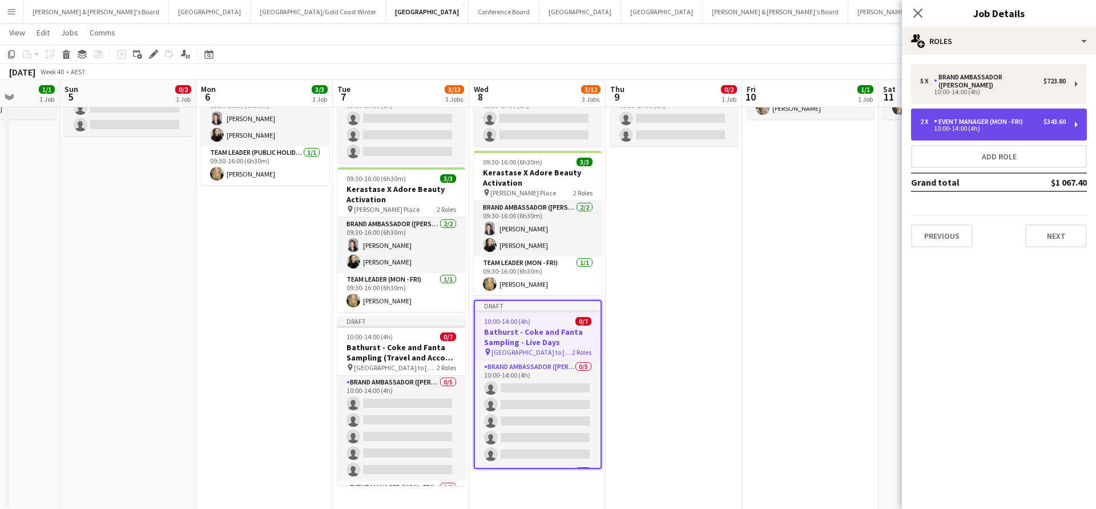
click at [968, 126] on div "10:00-14:00 (4h)" at bounding box center [994, 129] width 146 height 6
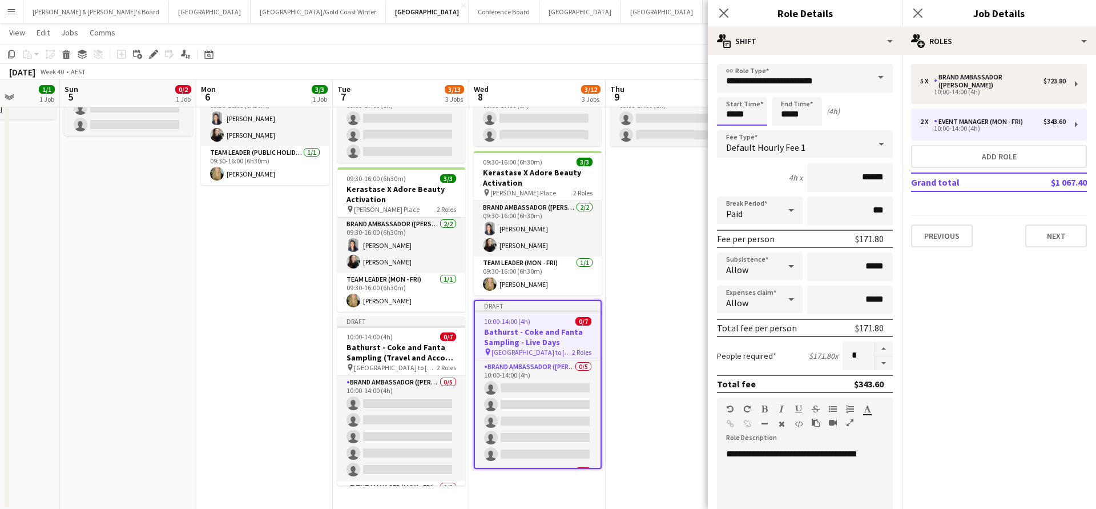
click at [734, 114] on input "*****" at bounding box center [742, 111] width 50 height 29
type input "*****"
click at [732, 130] on div at bounding box center [731, 131] width 23 height 11
click at [799, 110] on input "*****" at bounding box center [797, 111] width 50 height 29
click at [785, 90] on div at bounding box center [785, 91] width 23 height 11
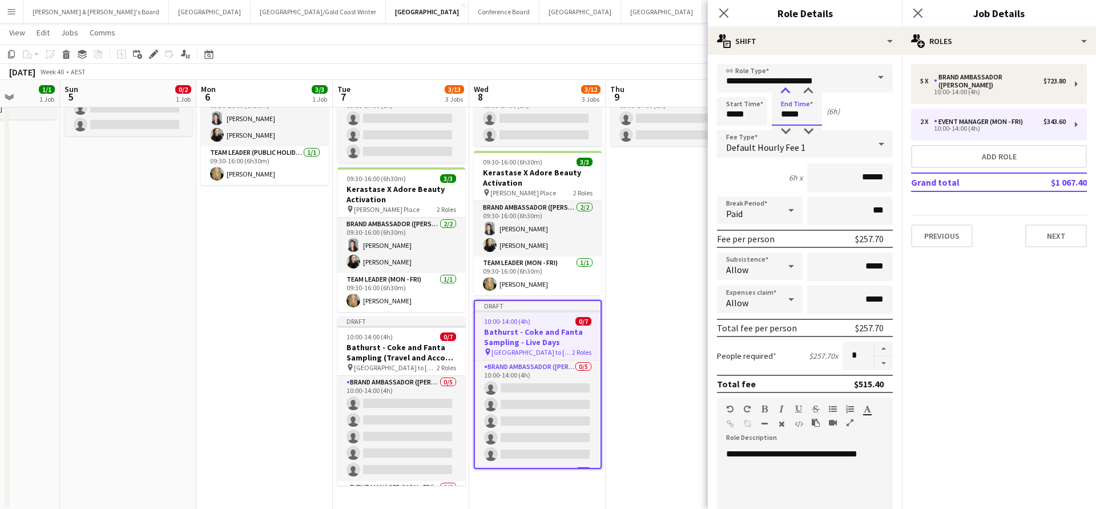
click at [785, 90] on div at bounding box center [785, 91] width 23 height 11
type input "*****"
click at [785, 90] on div at bounding box center [785, 91] width 23 height 11
click at [882, 363] on button "button" at bounding box center [884, 363] width 18 height 14
type input "*"
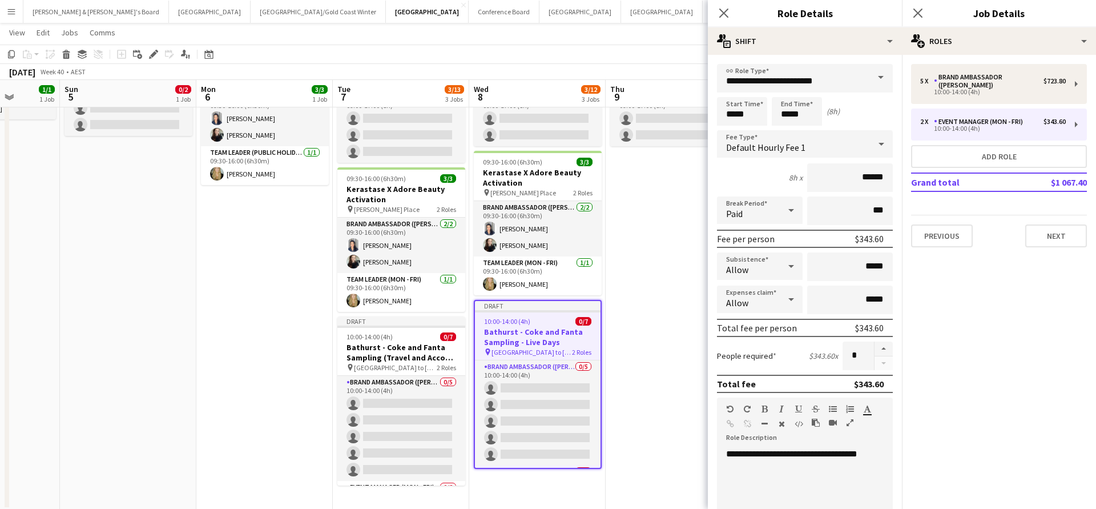
click at [679, 288] on app-date-cell "09:00-17:00 (8h) 0/2 Cisco Live – SYDNEY Powerpoint pin L 7, 99 Walker Street, …" at bounding box center [674, 273] width 136 height 474
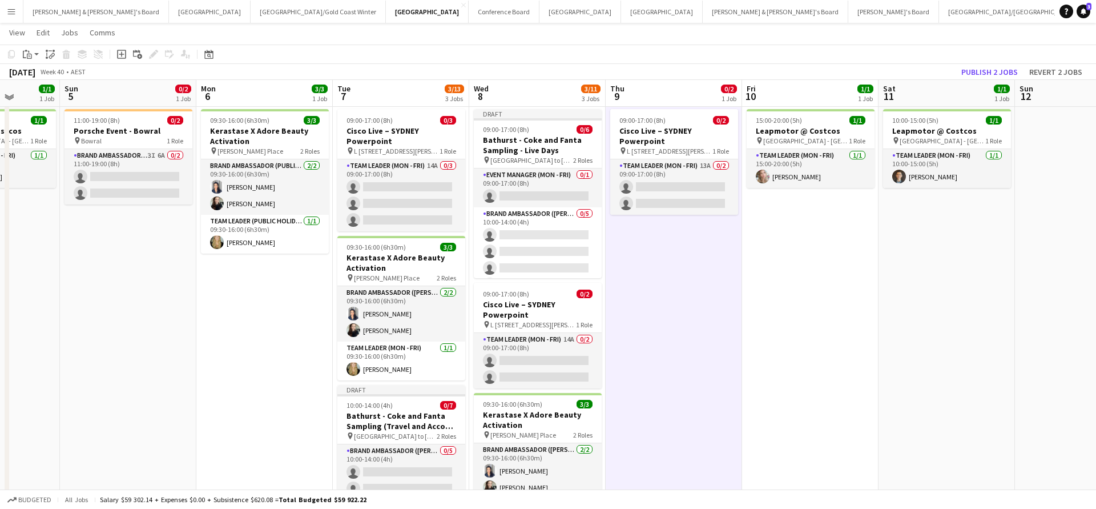
scroll to position [23, 0]
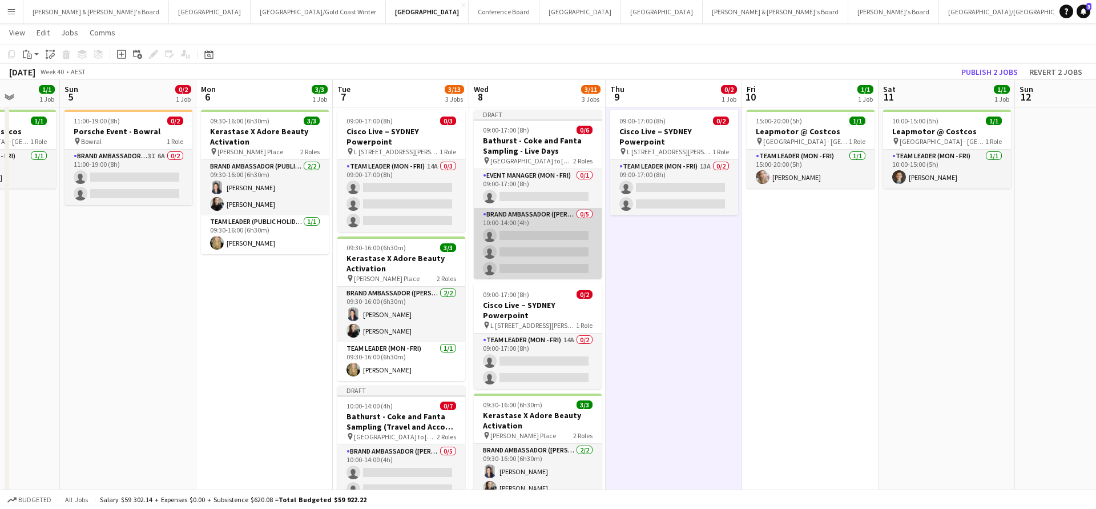
click at [549, 230] on app-card-role "Brand Ambassador (Mon - Fri) 0/5 10:00-14:00 (4h) single-neutral-actions single…" at bounding box center [538, 260] width 128 height 105
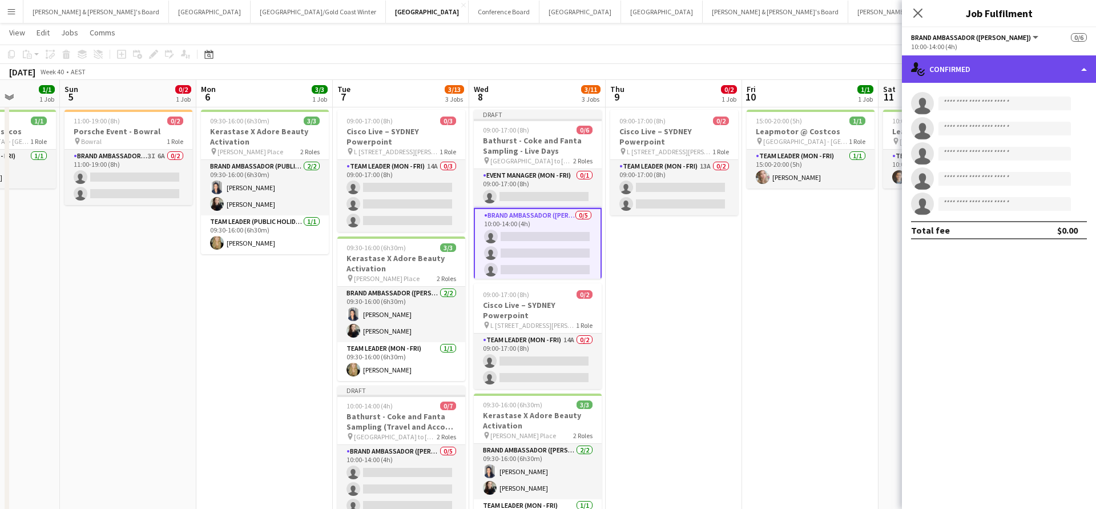
click at [986, 73] on div "single-neutral-actions-check-2 Confirmed" at bounding box center [999, 68] width 194 height 27
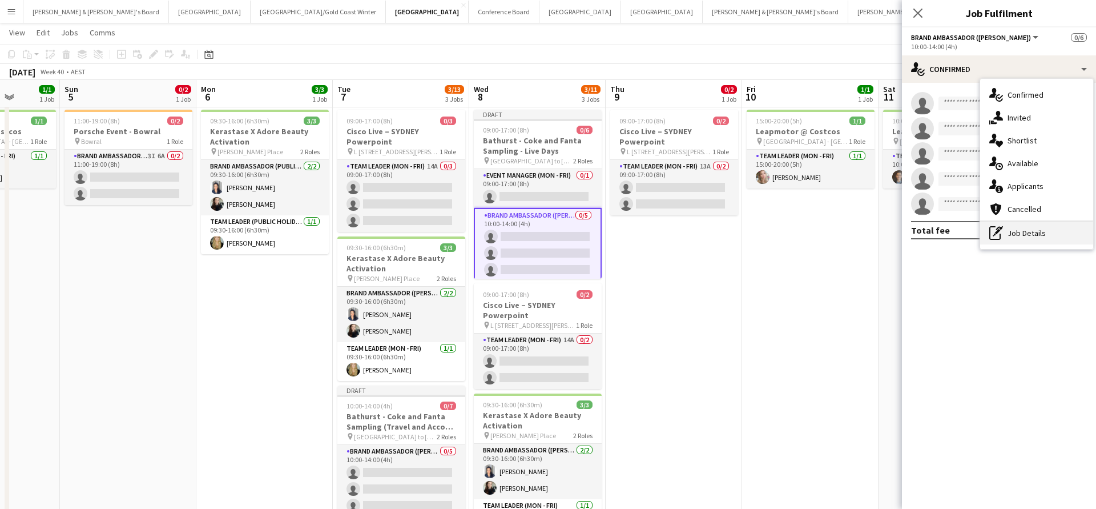
click at [1028, 235] on div "pen-write Job Details" at bounding box center [1036, 233] width 113 height 23
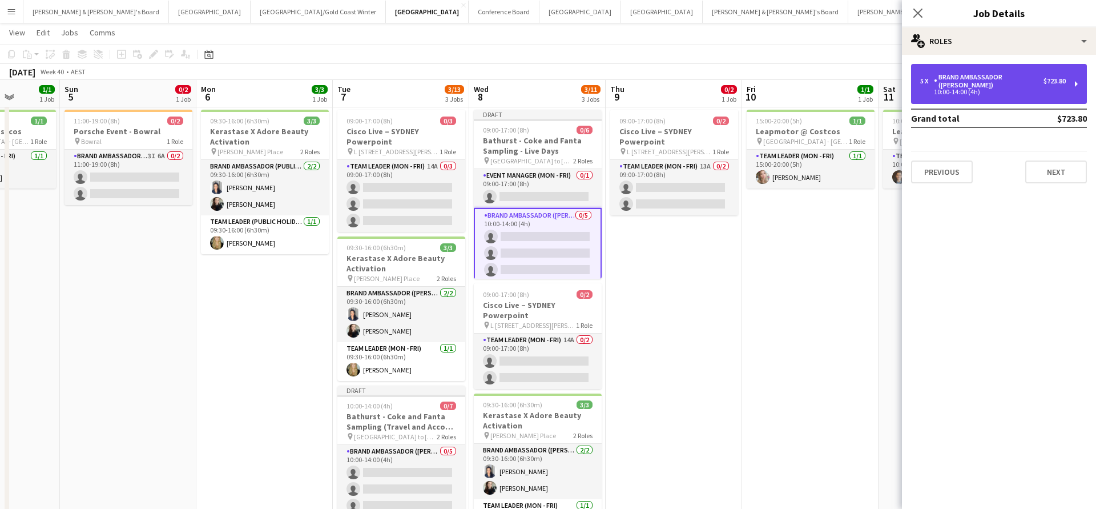
click at [1012, 77] on div "Brand Ambassador ([PERSON_NAME])" at bounding box center [989, 81] width 110 height 16
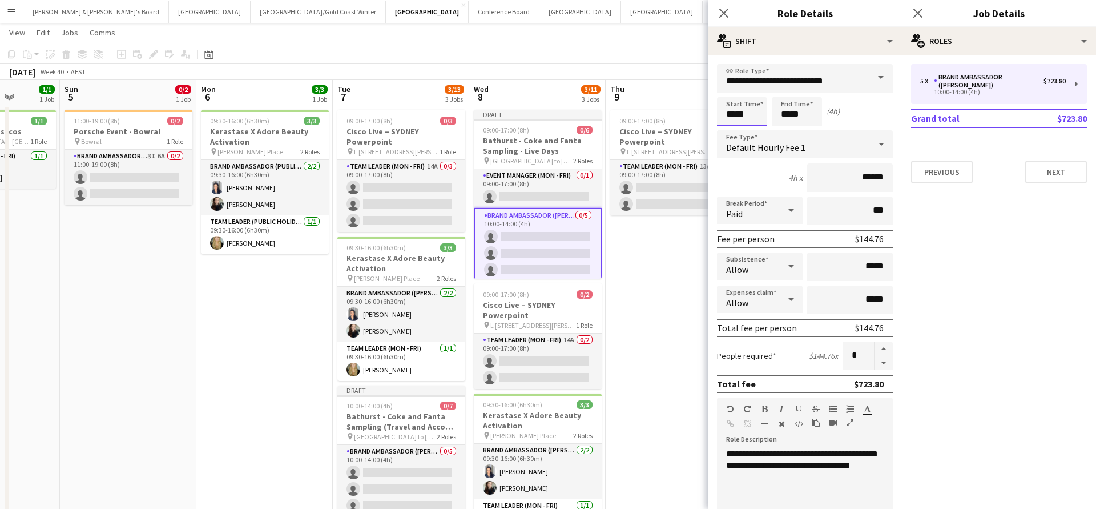
click at [738, 110] on input "*****" at bounding box center [742, 111] width 50 height 29
type input "*****"
click at [731, 130] on div at bounding box center [731, 131] width 23 height 11
click at [797, 112] on input "*****" at bounding box center [797, 111] width 50 height 29
click at [787, 88] on div at bounding box center [785, 91] width 23 height 11
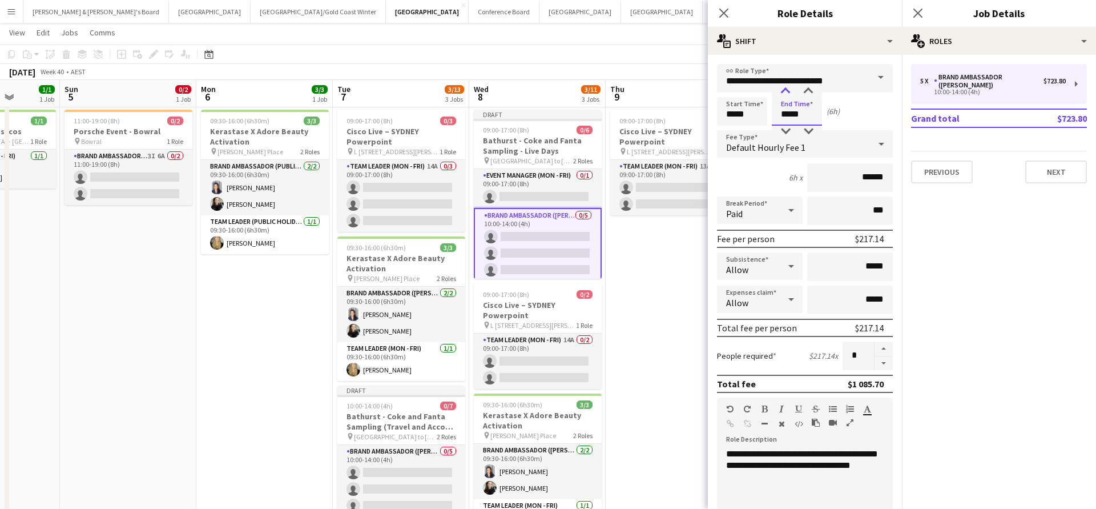
click at [787, 88] on div at bounding box center [785, 91] width 23 height 11
type input "*****"
click at [787, 88] on div at bounding box center [785, 91] width 23 height 11
click at [886, 351] on button "button" at bounding box center [884, 348] width 18 height 15
type input "*"
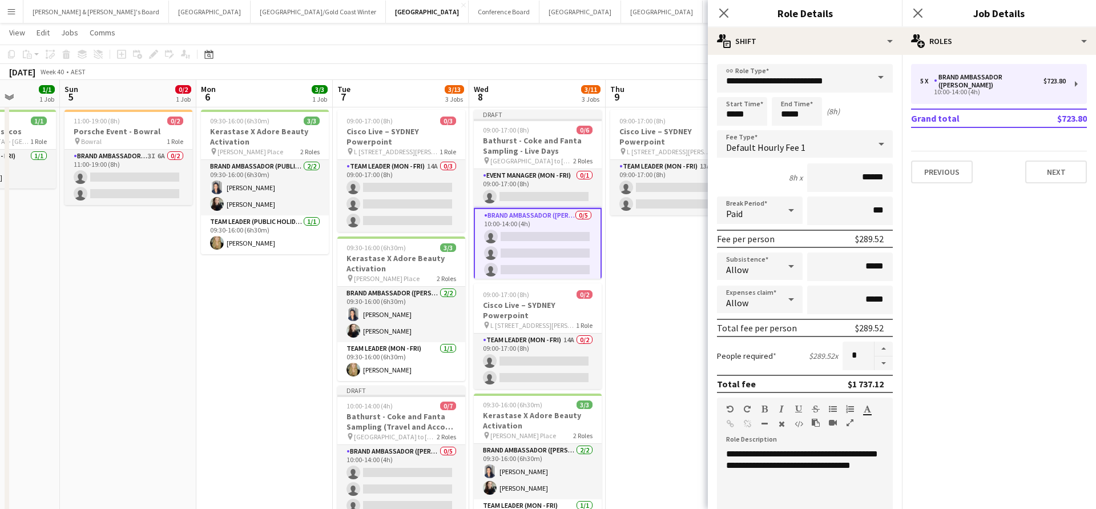
click at [644, 355] on app-date-cell "09:00-17:00 (8h) 0/2 Cisco Live – SYDNEY Powerpoint pin L 7, 99 Walker Street, …" at bounding box center [674, 342] width 136 height 474
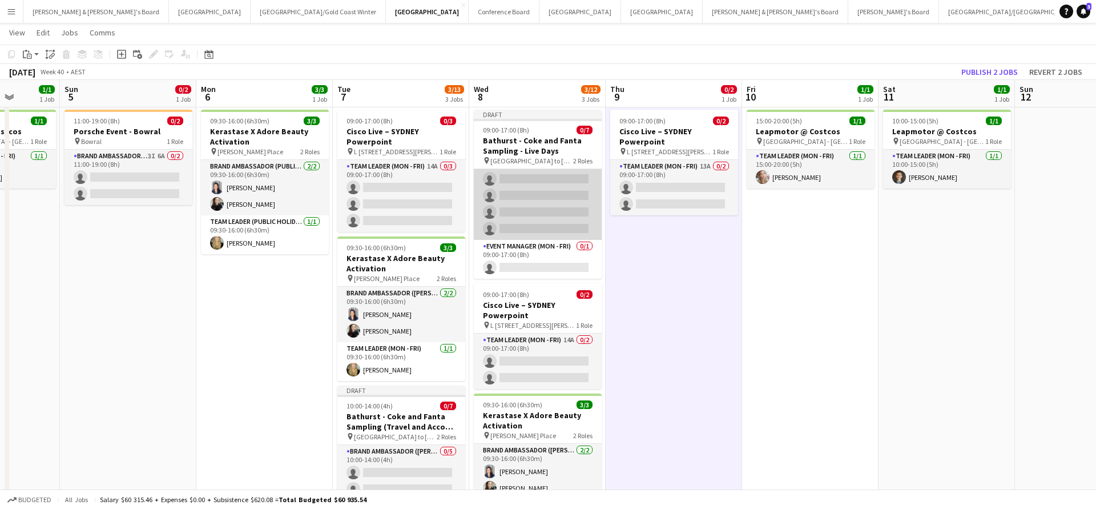
scroll to position [51, 0]
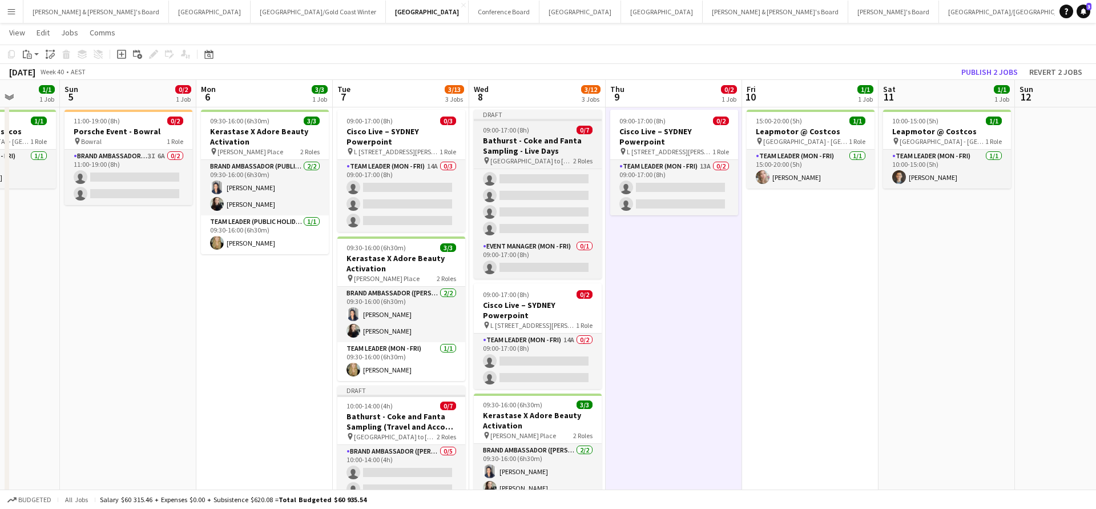
click at [550, 149] on h3 "Bathurst - Coke and Fanta Sampling - Live Days" at bounding box center [538, 145] width 128 height 21
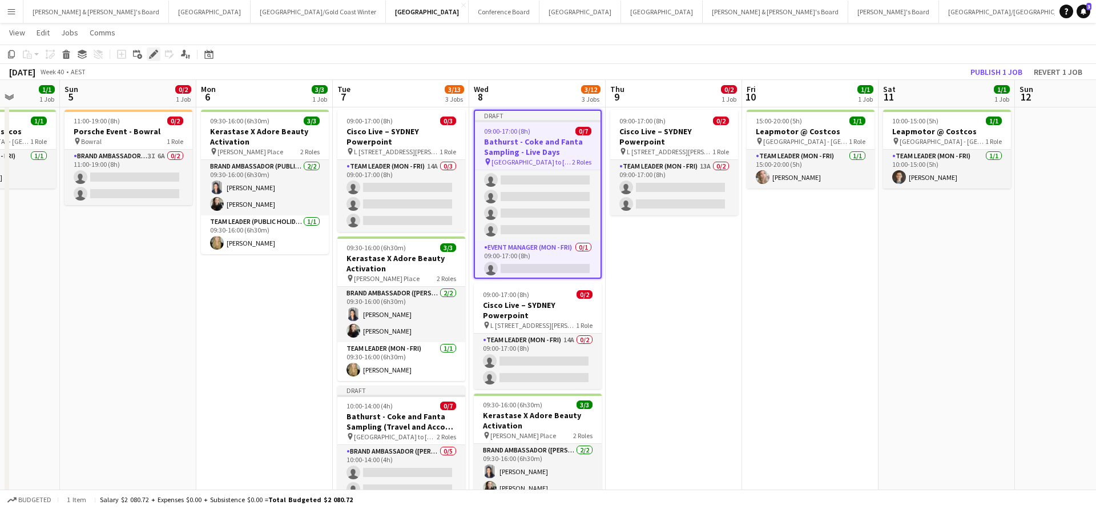
click at [150, 61] on div "Edit" at bounding box center [154, 54] width 14 height 14
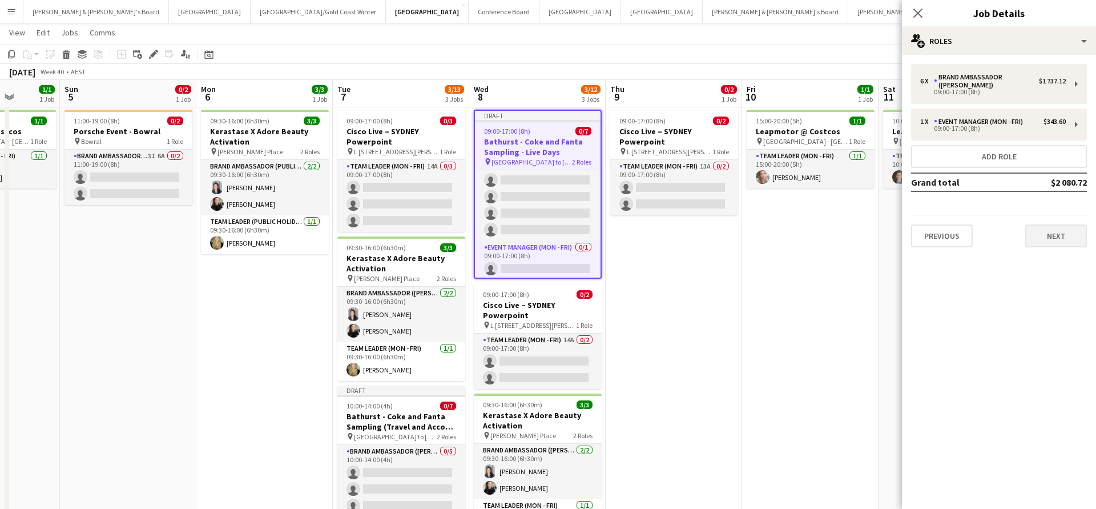
click at [1042, 244] on button "Next" at bounding box center [1057, 235] width 62 height 23
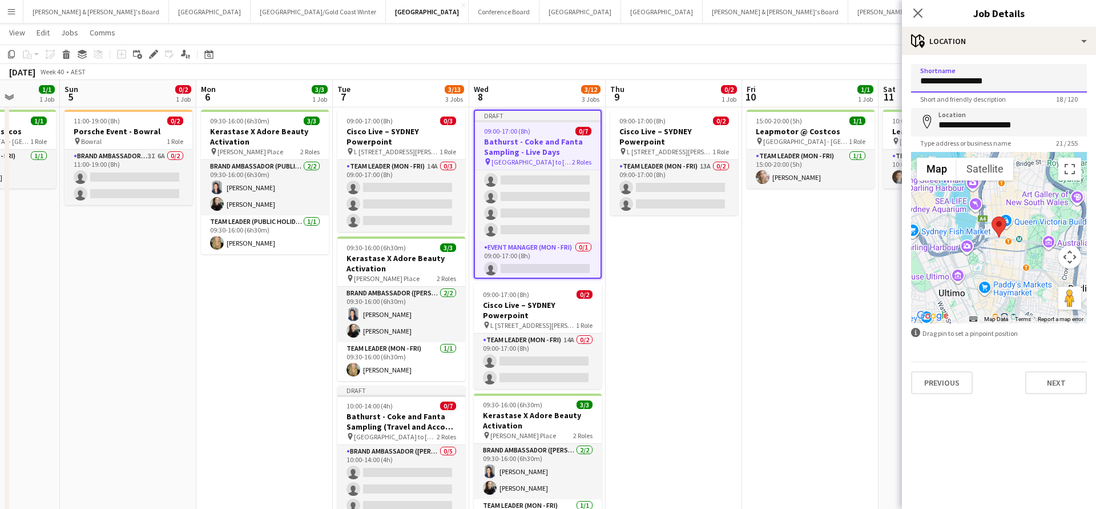
drag, startPoint x: 1004, startPoint y: 80, endPoint x: 838, endPoint y: 74, distance: 165.7
type input "********"
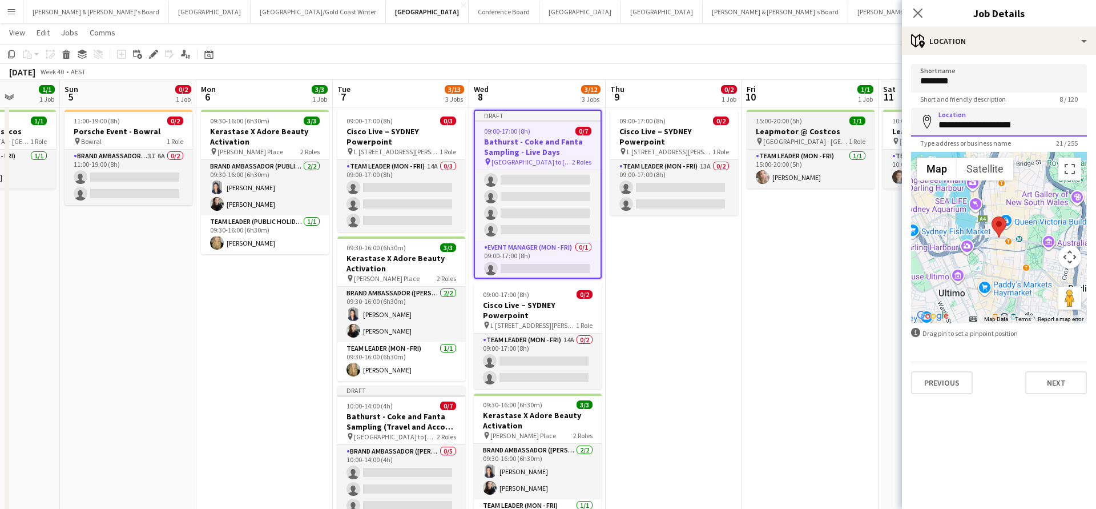
drag, startPoint x: 1021, startPoint y: 129, endPoint x: 841, endPoint y: 131, distance: 180.5
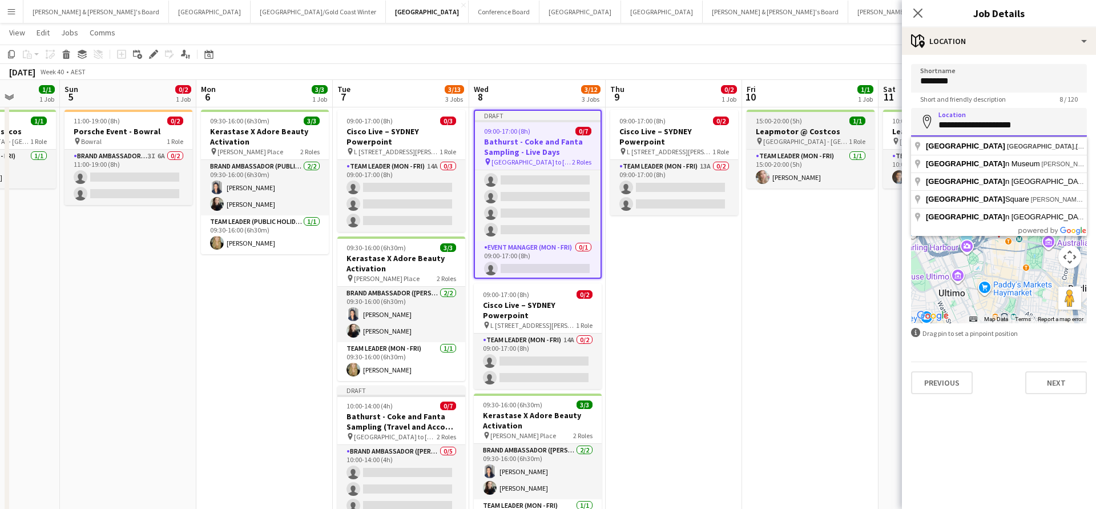
drag, startPoint x: 1032, startPoint y: 126, endPoint x: 863, endPoint y: 123, distance: 168.5
click at [863, 123] on body "Menu Boards Boards Boards All jobs Status Workforce Workforce My Workforce Recr…" at bounding box center [548, 287] width 1096 height 621
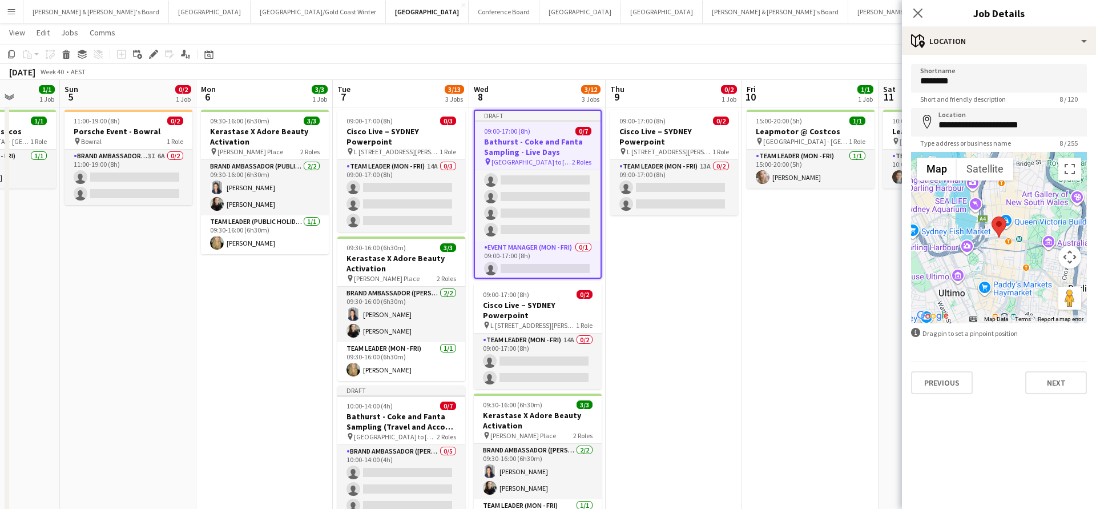
type input "**********"
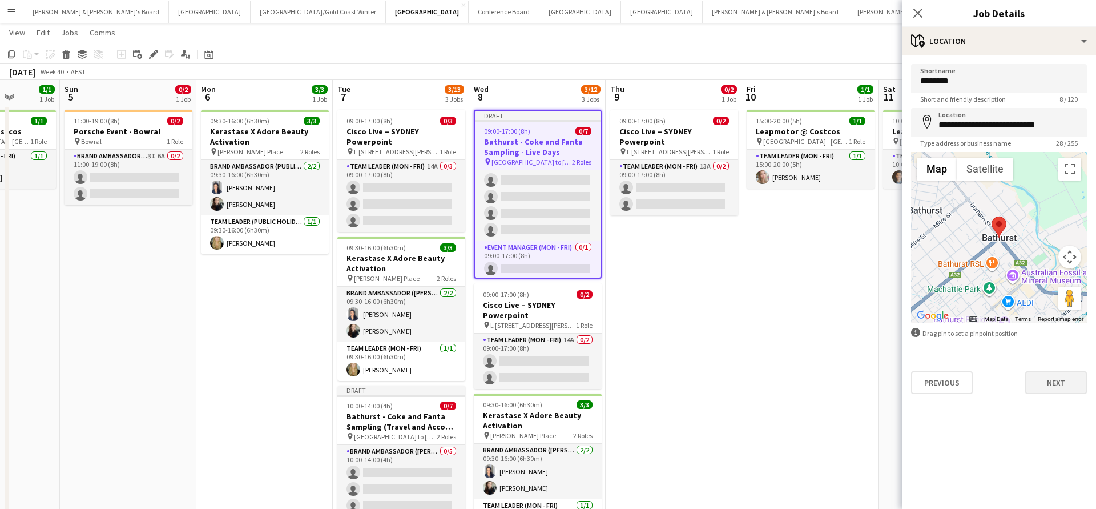
click at [1049, 384] on button "Next" at bounding box center [1057, 382] width 62 height 23
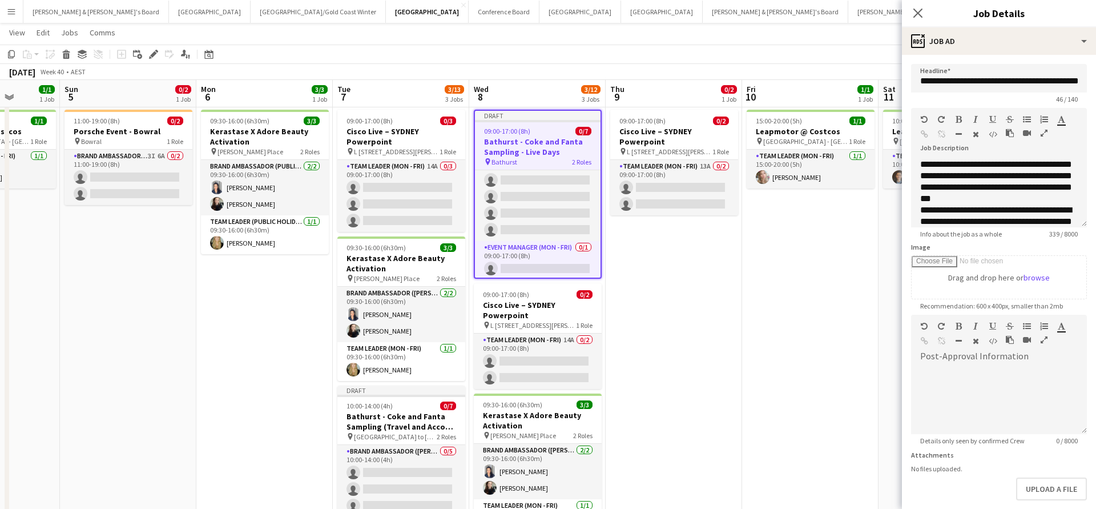
click at [818, 420] on app-date-cell "15:00-20:00 (5h) 1/1 Leapmotor @ Costcos pin Marsden Park - NSW 1 Role Team Lea…" at bounding box center [810, 342] width 136 height 474
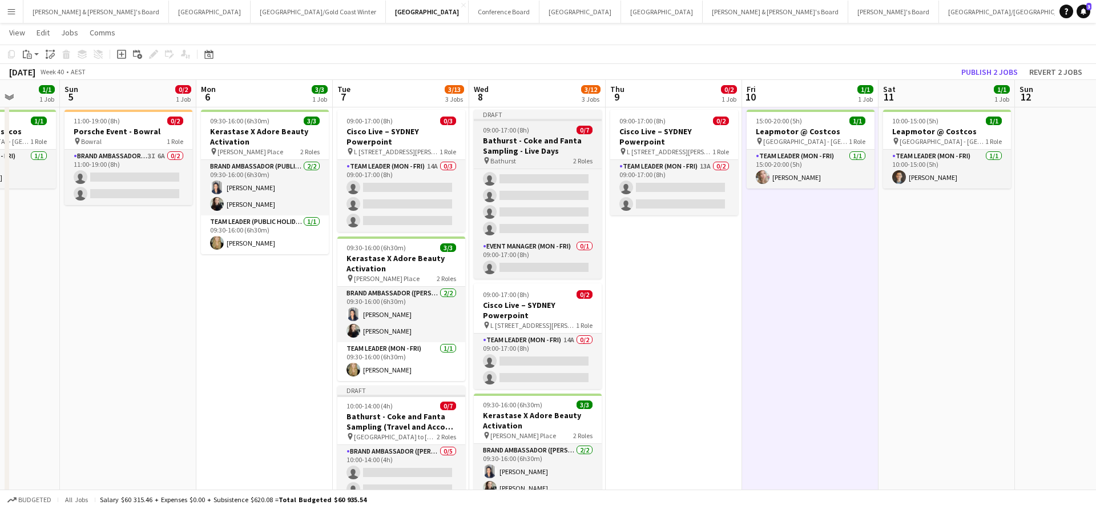
click at [534, 136] on h3 "Bathurst - Coke and Fanta Sampling - Live Days" at bounding box center [538, 145] width 128 height 21
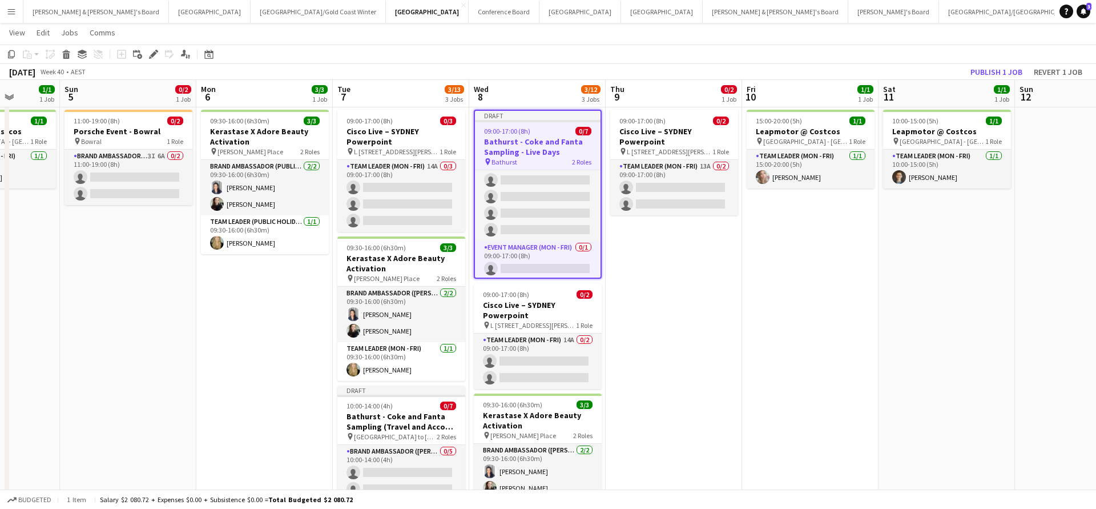
click at [626, 265] on app-date-cell "09:00-17:00 (8h) 0/2 Cisco Live – SYDNEY Powerpoint pin L 7, 99 Walker Street, …" at bounding box center [674, 342] width 136 height 474
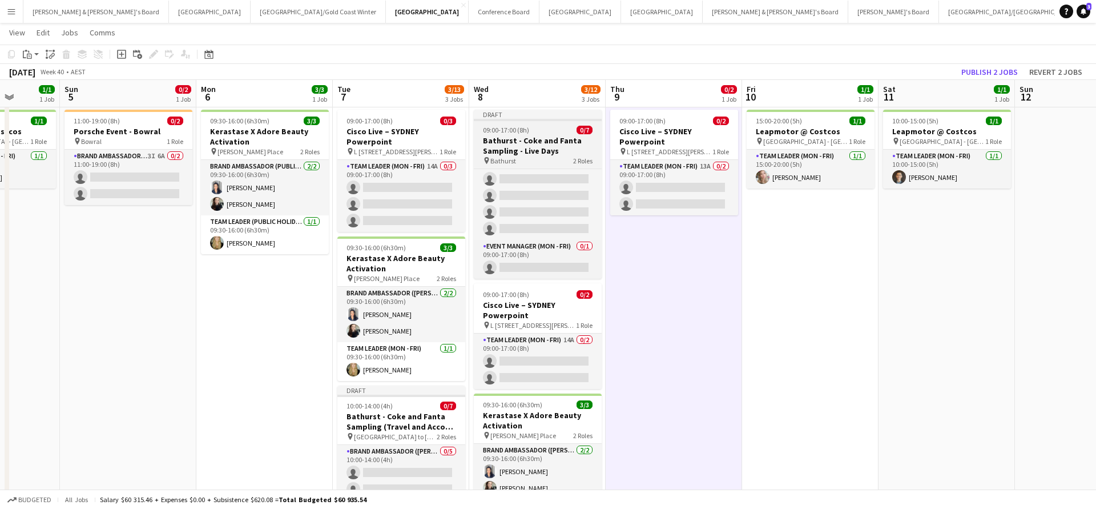
click at [516, 138] on h3 "Bathurst - Coke and Fanta Sampling - Live Days" at bounding box center [538, 145] width 128 height 21
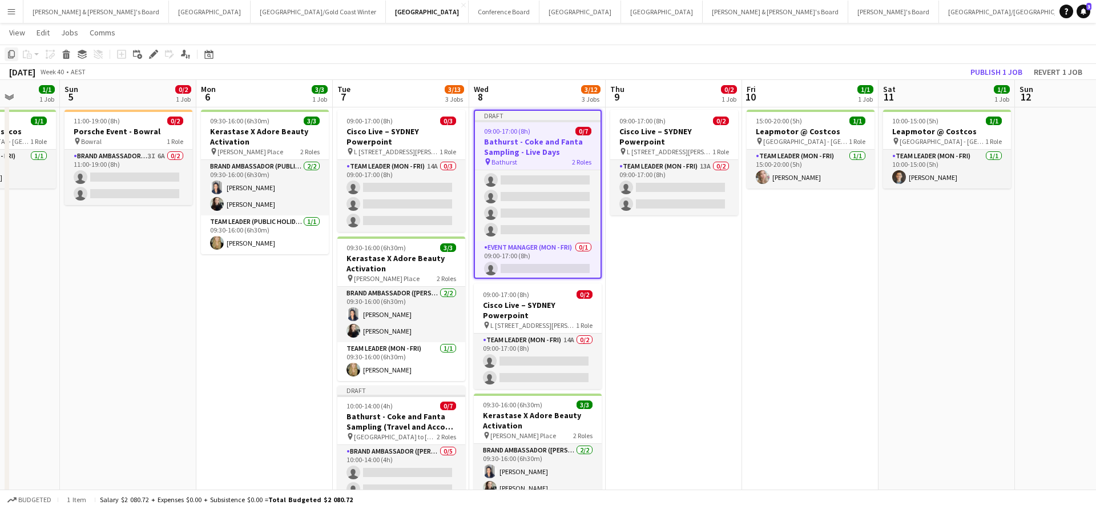
click at [10, 56] on icon "Copy" at bounding box center [11, 54] width 9 height 9
click at [694, 345] on app-date-cell "09:00-17:00 (8h) 0/2 Cisco Live – SYDNEY Powerpoint pin L 7, 99 Walker Street, …" at bounding box center [674, 342] width 136 height 474
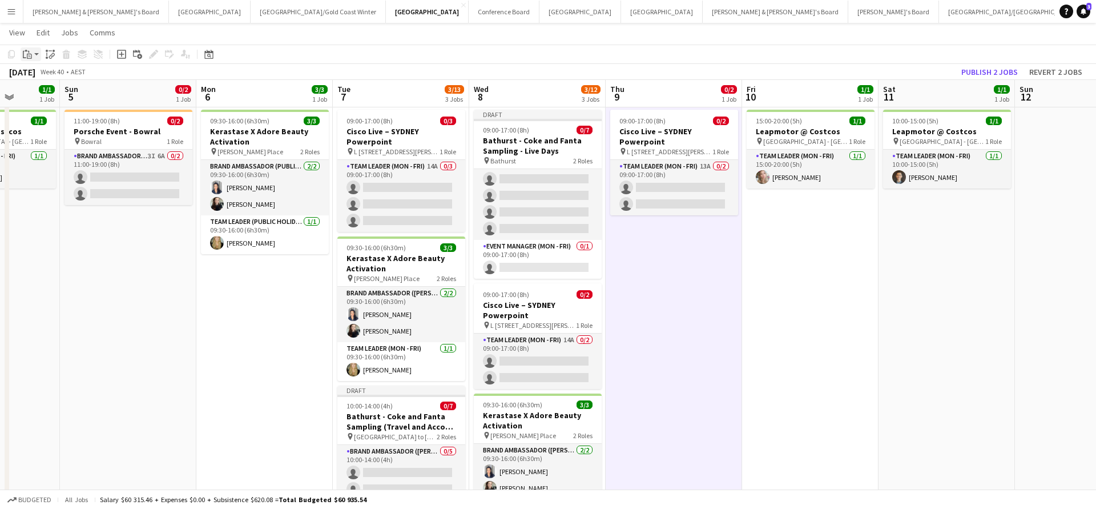
click at [26, 55] on icon "Paste" at bounding box center [27, 54] width 9 height 9
click at [77, 95] on link "Paste with crew Command Shift V" at bounding box center [75, 95] width 90 height 10
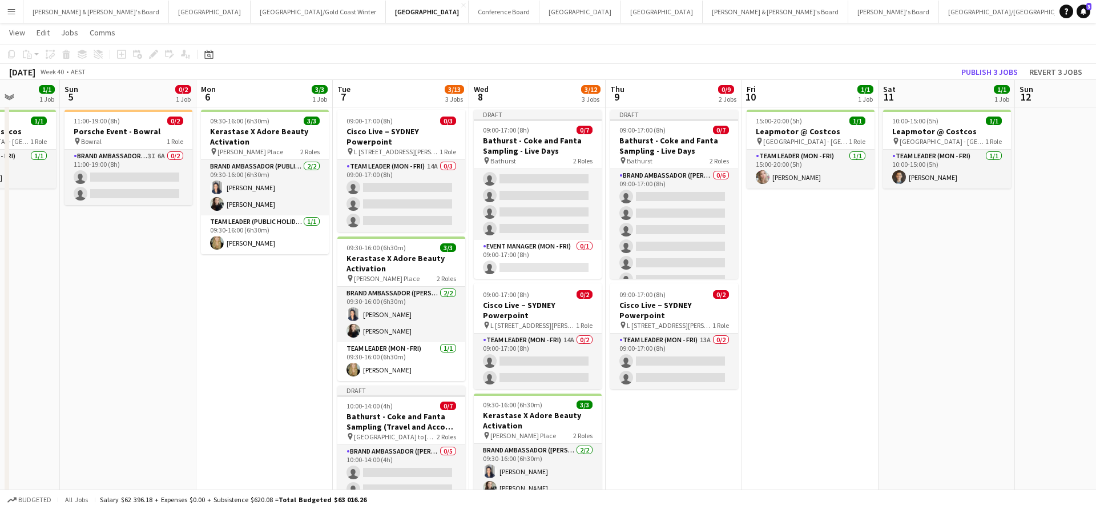
click at [782, 245] on app-date-cell "15:00-20:00 (5h) 1/1 Leapmotor @ Costcos pin Marsden Park - NSW 1 Role Team Lea…" at bounding box center [810, 342] width 136 height 474
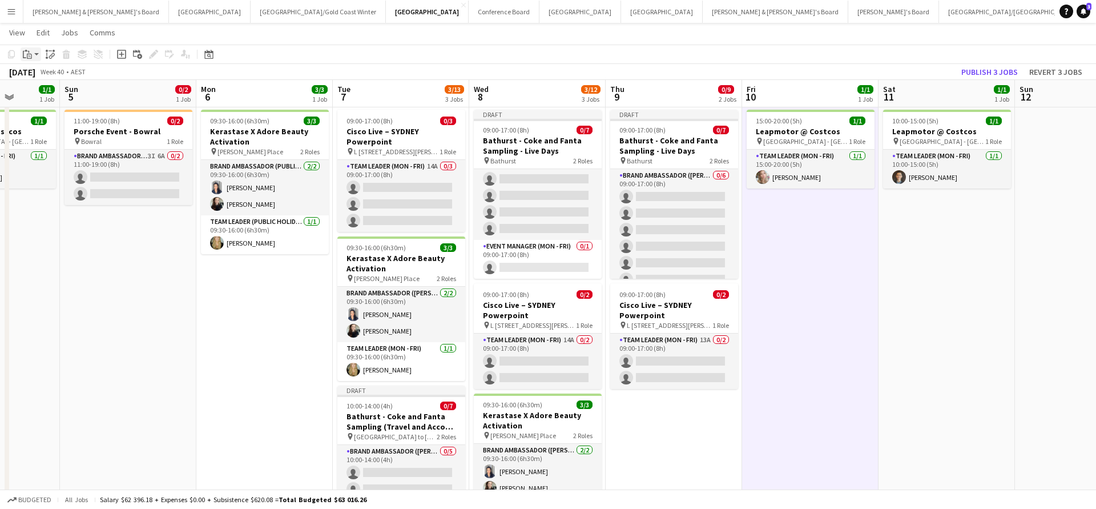
click at [28, 54] on icon at bounding box center [29, 56] width 5 height 5
click at [53, 99] on link "Paste with crew Command Shift V" at bounding box center [75, 95] width 90 height 10
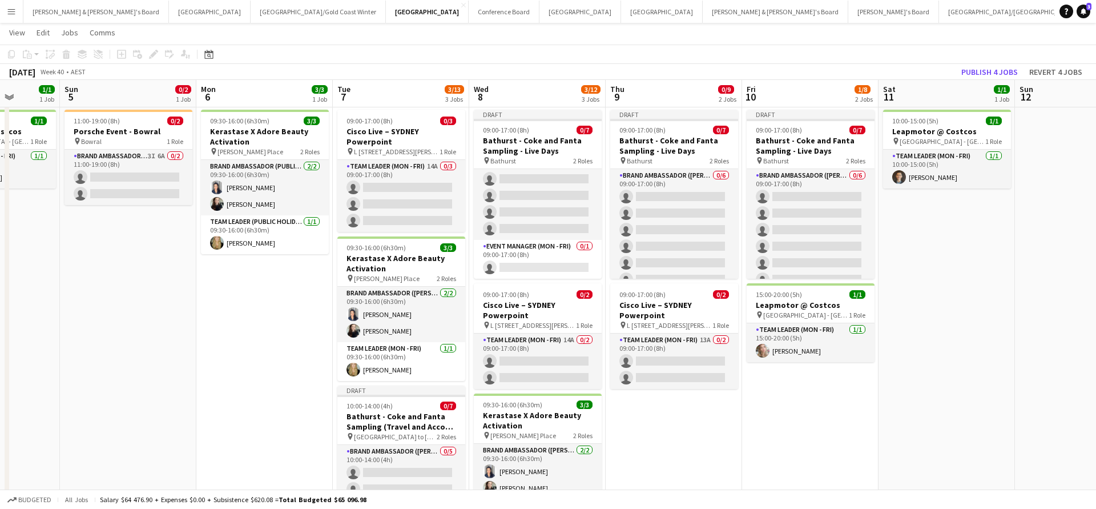
click at [941, 272] on app-date-cell "10:00-15:00 (5h) 1/1 Leapmotor @ Costcos pin Marsden Park - NSW 1 Role Team Lea…" at bounding box center [947, 342] width 136 height 474
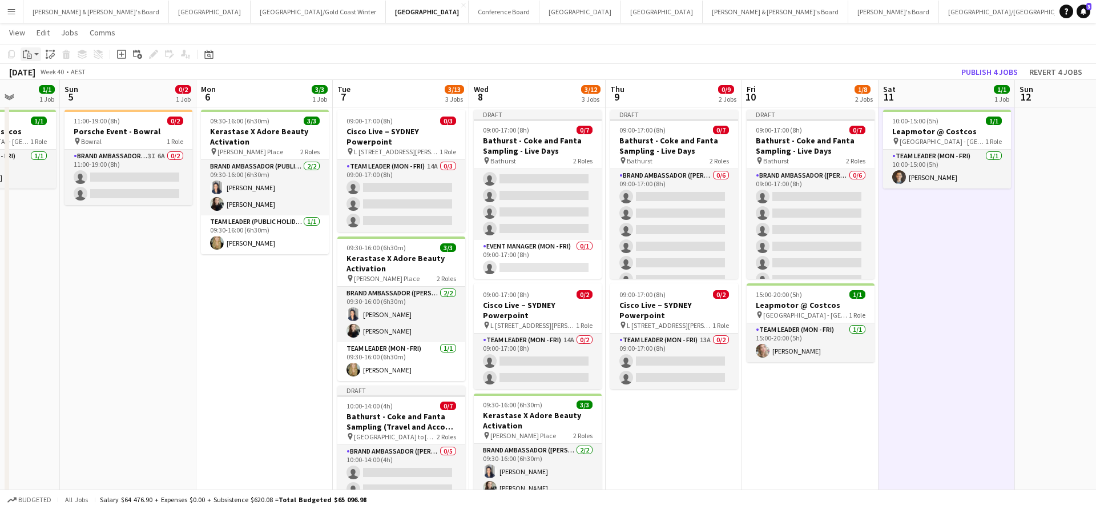
click at [27, 55] on icon at bounding box center [29, 56] width 5 height 5
click at [51, 98] on link "Paste with crew Command Shift V" at bounding box center [75, 95] width 90 height 10
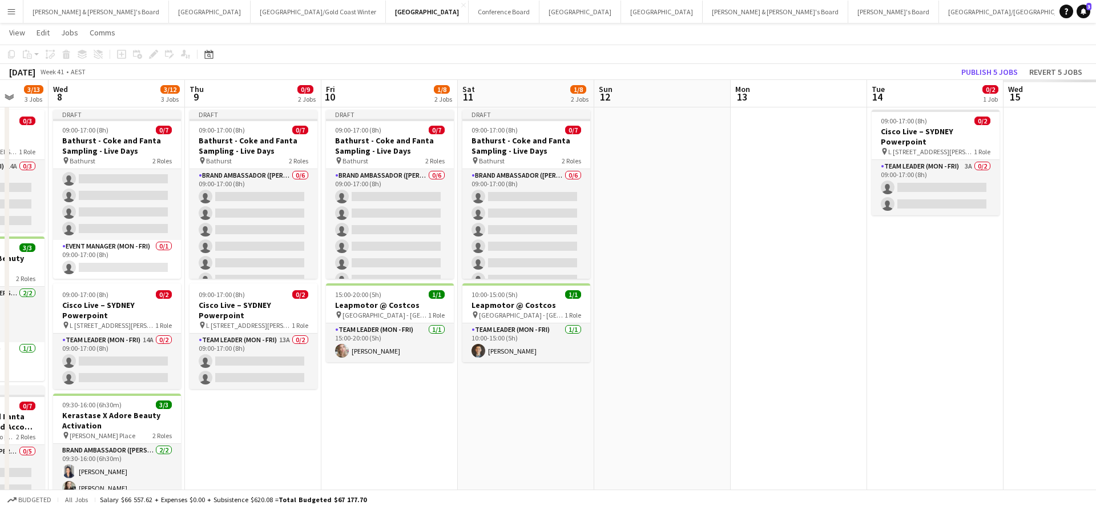
scroll to position [0, 374]
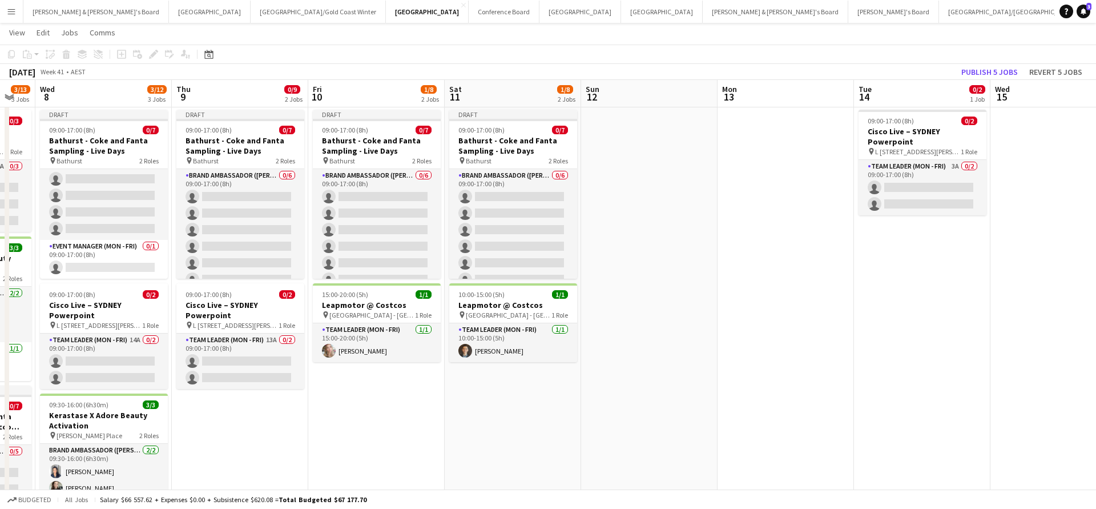
click at [679, 284] on app-date-cell at bounding box center [649, 342] width 136 height 474
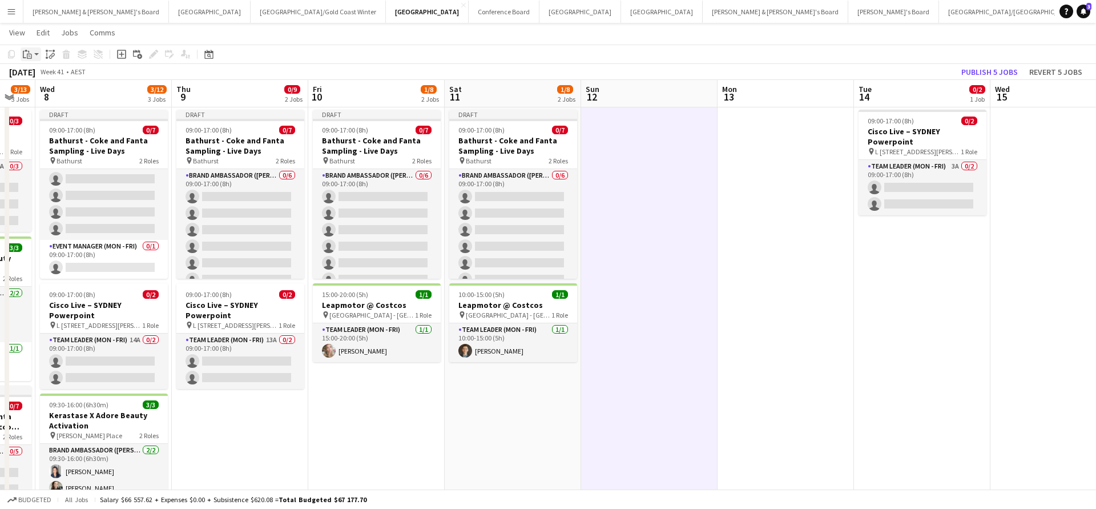
click at [25, 54] on icon "Paste" at bounding box center [27, 54] width 9 height 9
click at [72, 97] on link "Paste with crew Command Shift V" at bounding box center [75, 95] width 90 height 10
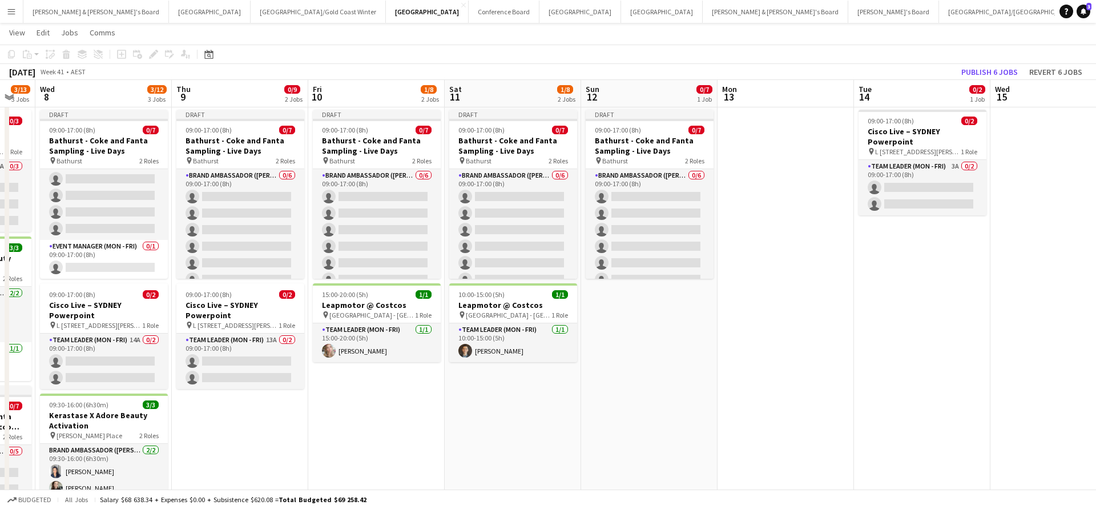
click at [693, 363] on app-date-cell "Draft 09:00-17:00 (8h) 0/7 Bathurst - Coke and Fanta Sampling - Live Days pin B…" at bounding box center [649, 342] width 136 height 474
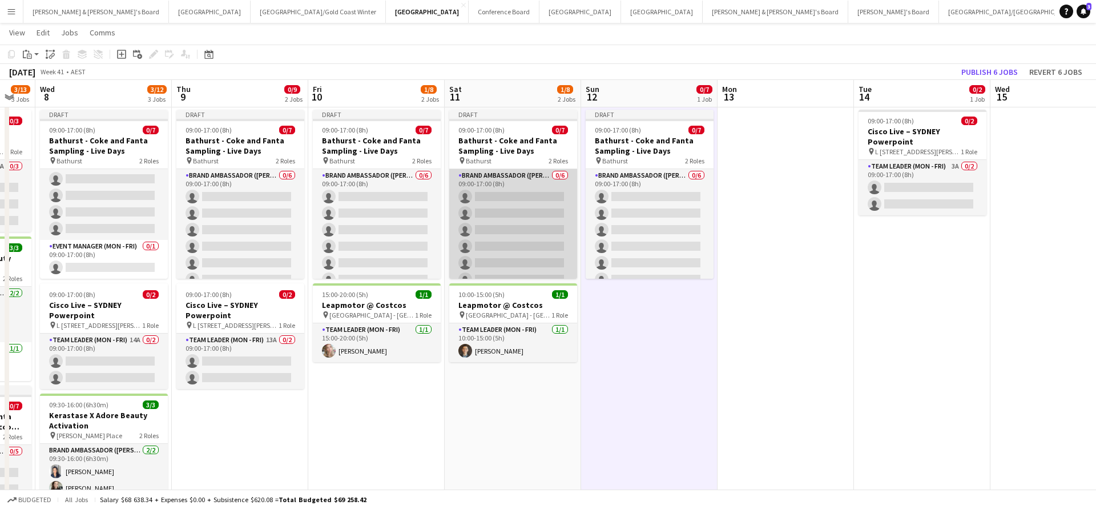
click at [524, 224] on app-card-role "Brand Ambassador (Mon - Fri) 0/6 09:00-17:00 (8h) single-neutral-actions single…" at bounding box center [513, 230] width 128 height 122
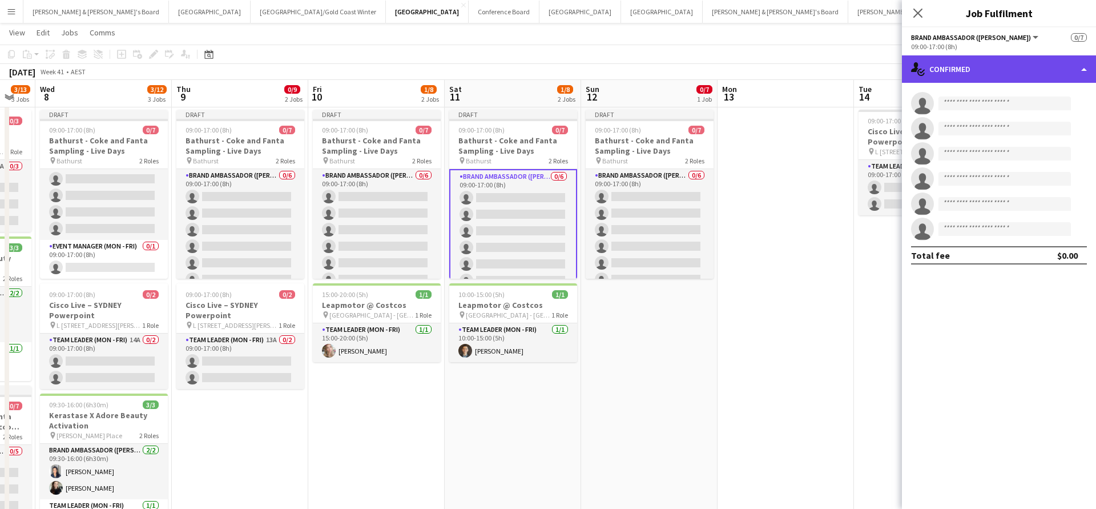
click at [984, 72] on div "single-neutral-actions-check-2 Confirmed" at bounding box center [999, 68] width 194 height 27
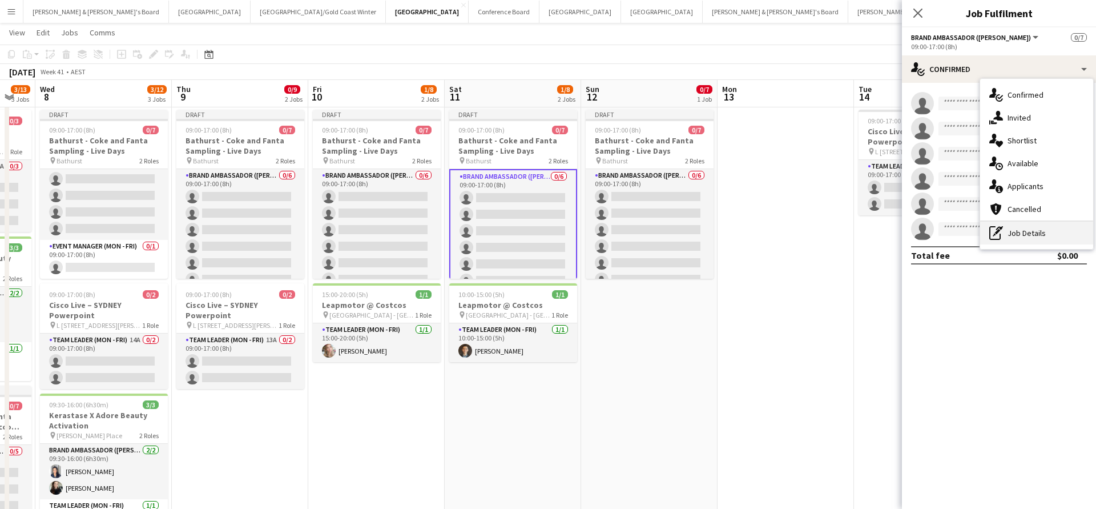
click at [1022, 227] on div "pen-write Job Details" at bounding box center [1036, 233] width 113 height 23
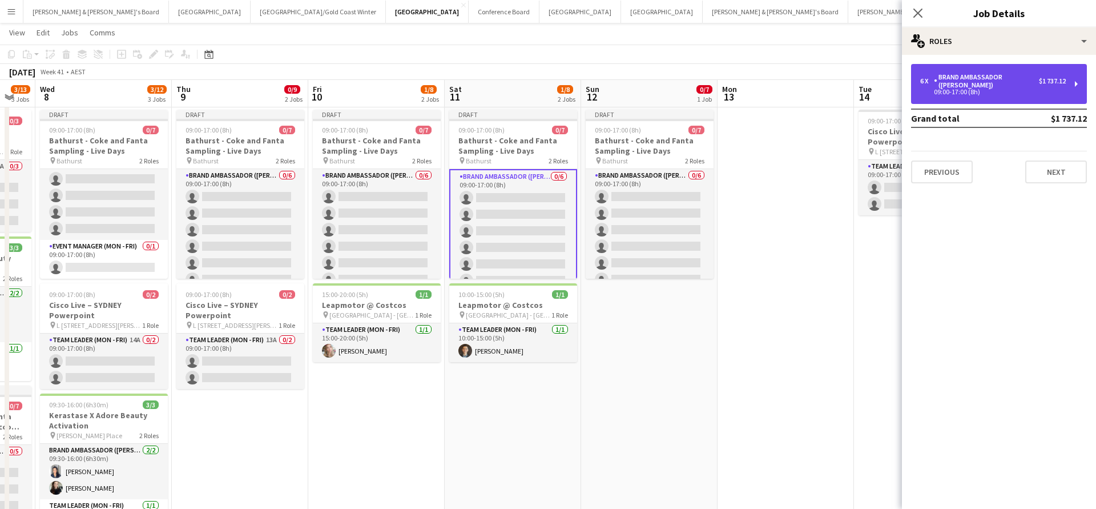
click at [982, 98] on div "6 x Brand Ambassador (Mon - Fri) $1 737.12 09:00-17:00 (8h)" at bounding box center [999, 84] width 176 height 40
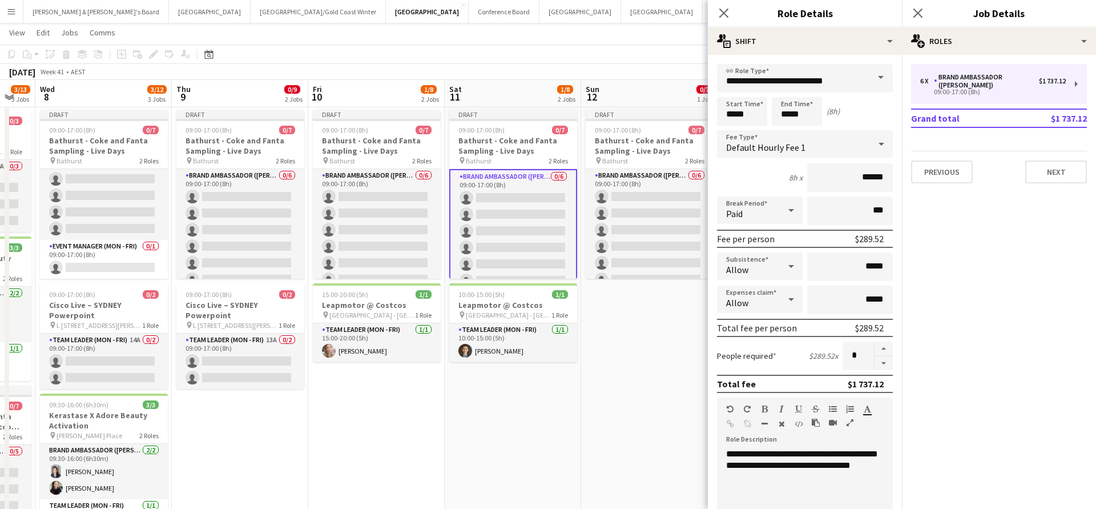
click at [875, 75] on span at bounding box center [881, 77] width 24 height 27
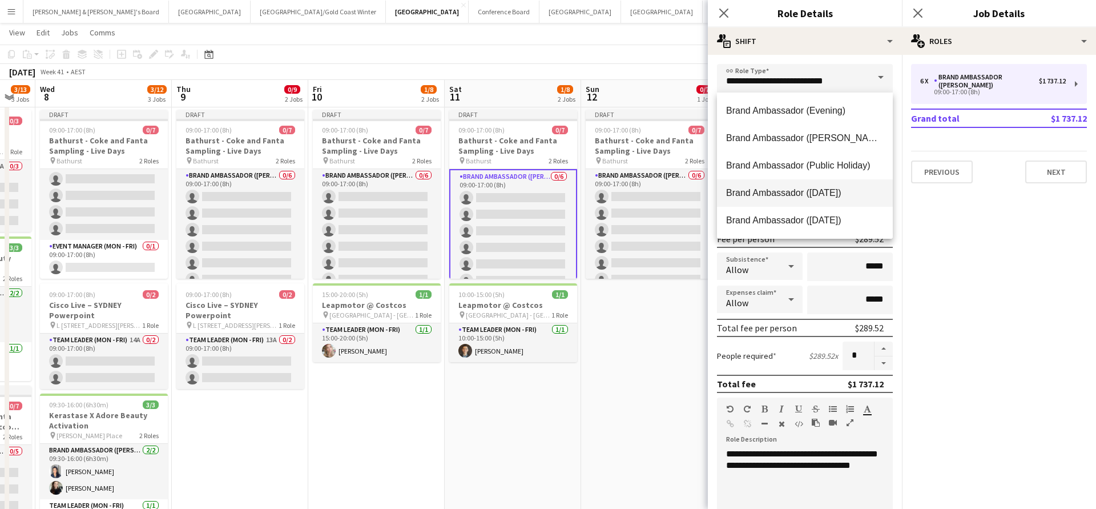
click at [807, 192] on span "Brand Ambassador ([DATE])" at bounding box center [805, 192] width 158 height 11
type input "**********"
type input "******"
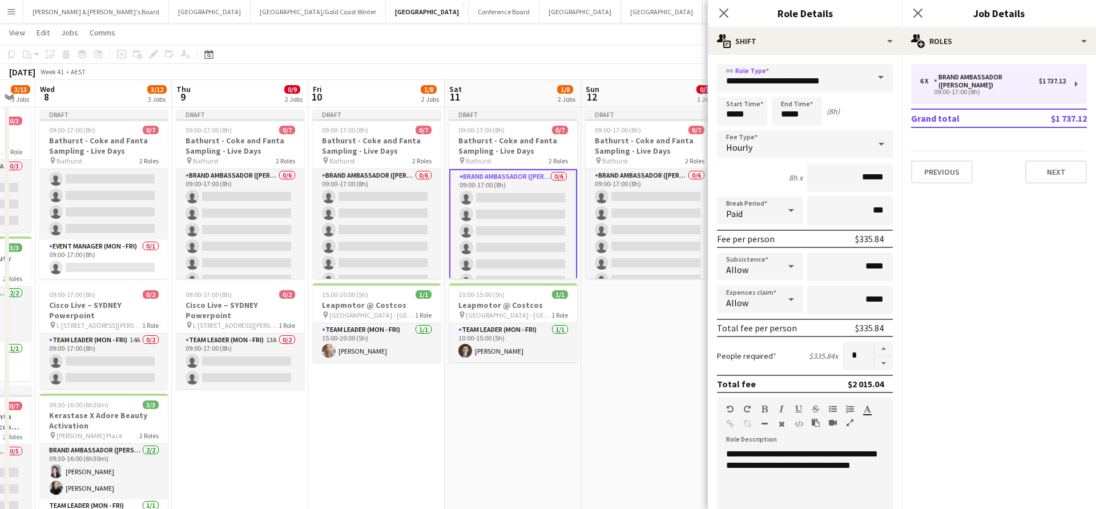
click at [653, 329] on app-date-cell "Draft 09:00-17:00 (8h) 0/7 Bathurst - Coke and Fanta Sampling - Live Days pin B…" at bounding box center [649, 342] width 136 height 474
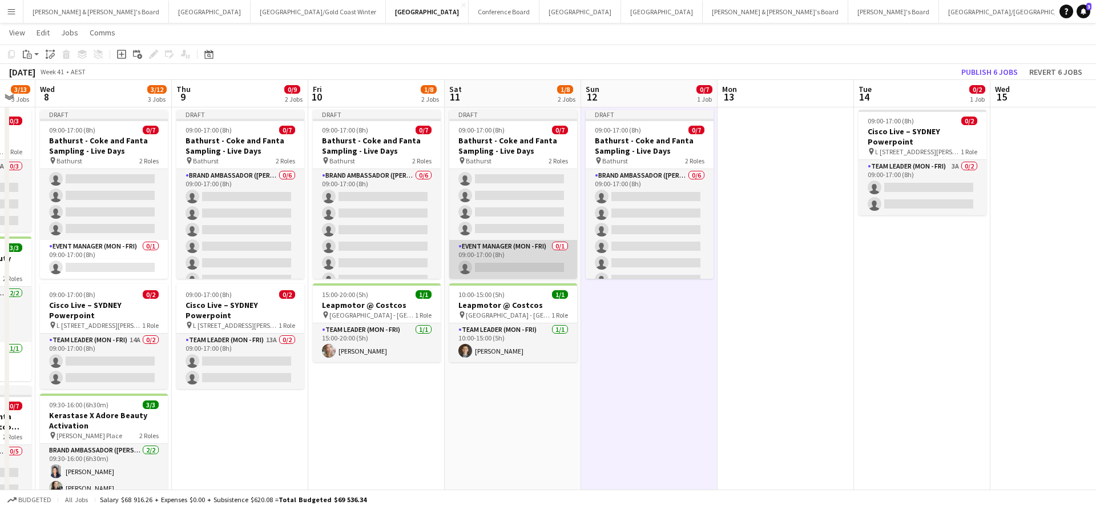
scroll to position [51, 0]
click at [523, 262] on app-card-role "Event Manager (Mon - Fri) 0/1 09:00-17:00 (8h) single-neutral-actions" at bounding box center [513, 259] width 128 height 39
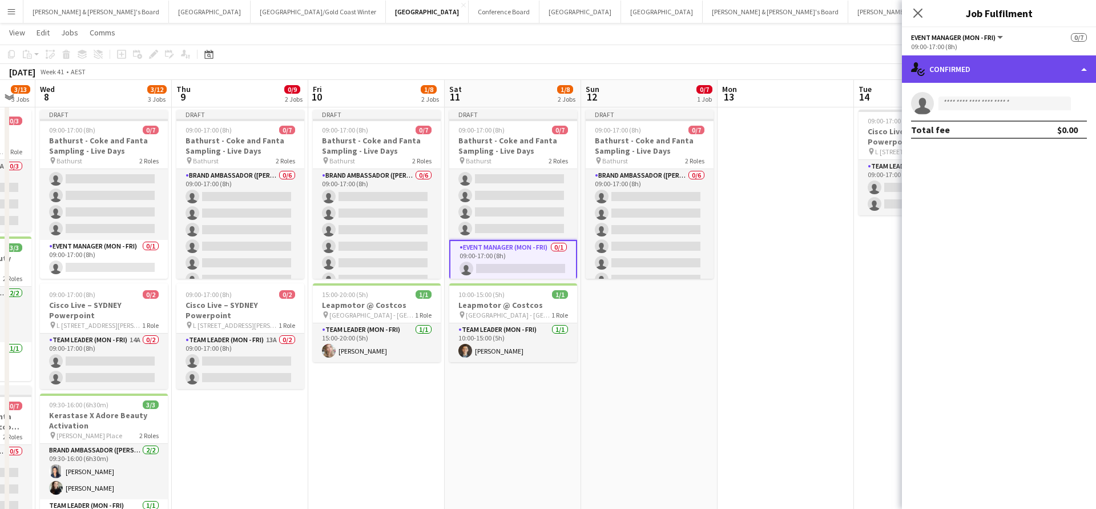
click at [976, 73] on div "single-neutral-actions-check-2 Confirmed" at bounding box center [999, 68] width 194 height 27
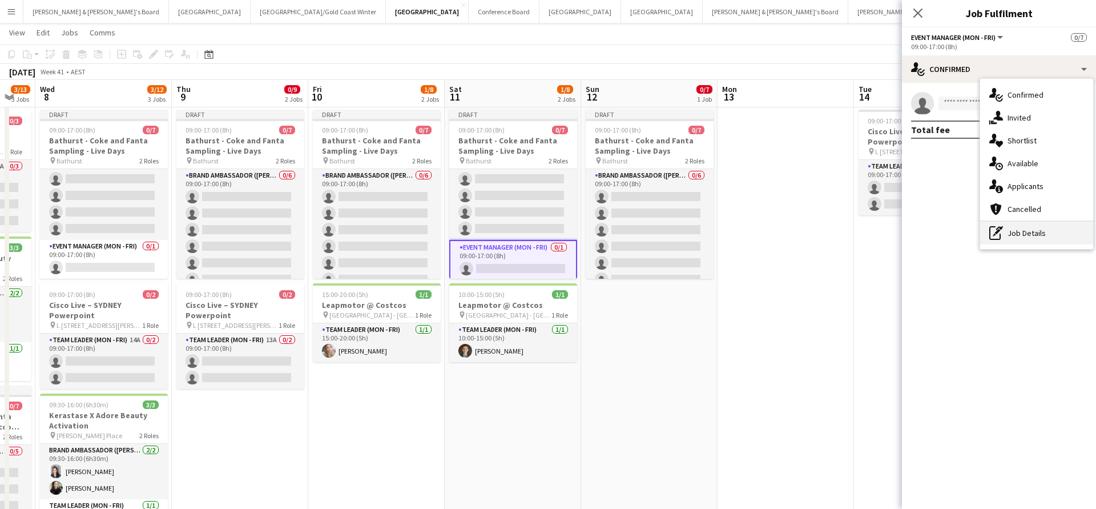
click at [1022, 233] on div "pen-write Job Details" at bounding box center [1036, 233] width 113 height 23
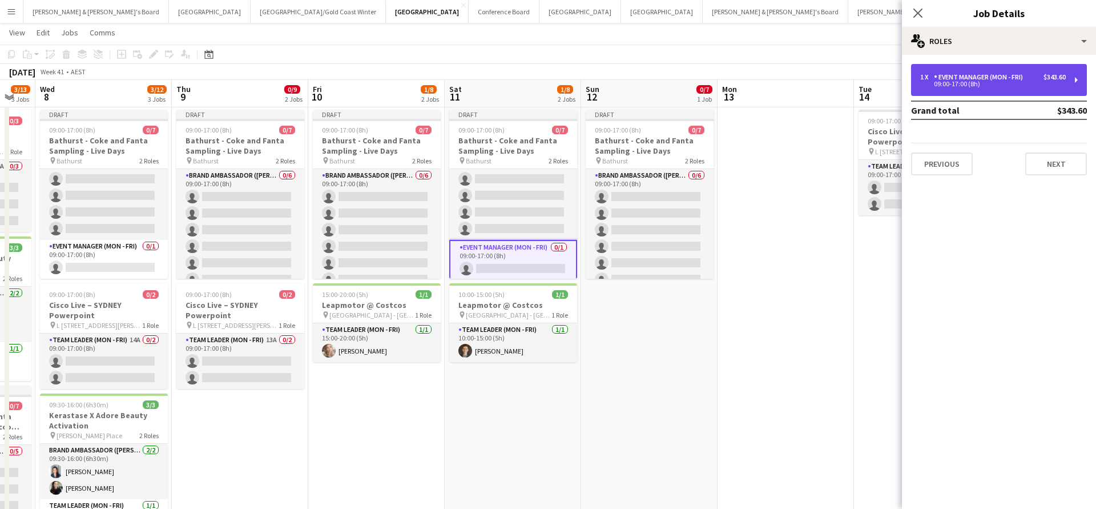
click at [984, 71] on div "1 x Event Manager (Mon - Fri) $343.60 09:00-17:00 (8h)" at bounding box center [999, 80] width 176 height 32
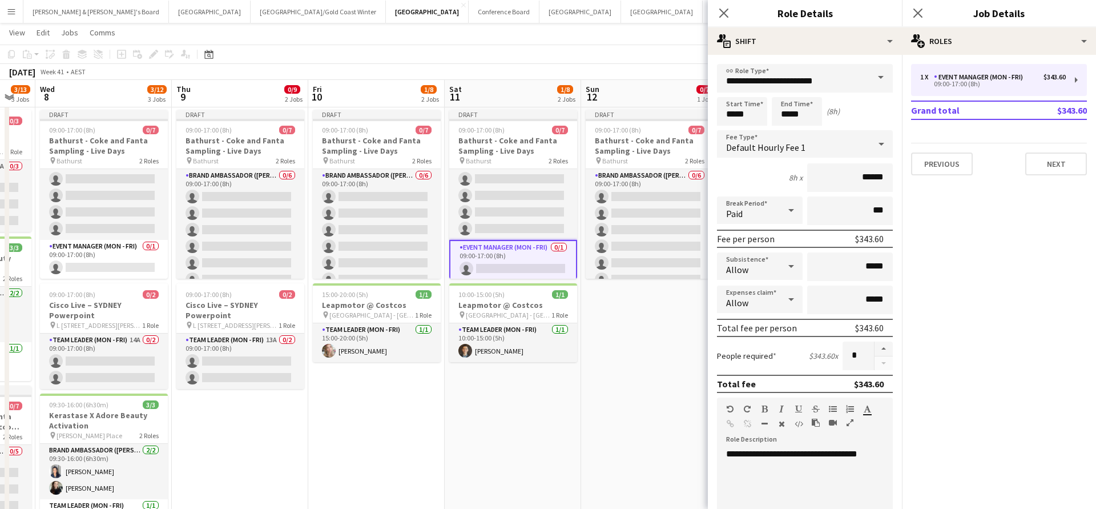
click at [874, 78] on span at bounding box center [881, 77] width 24 height 27
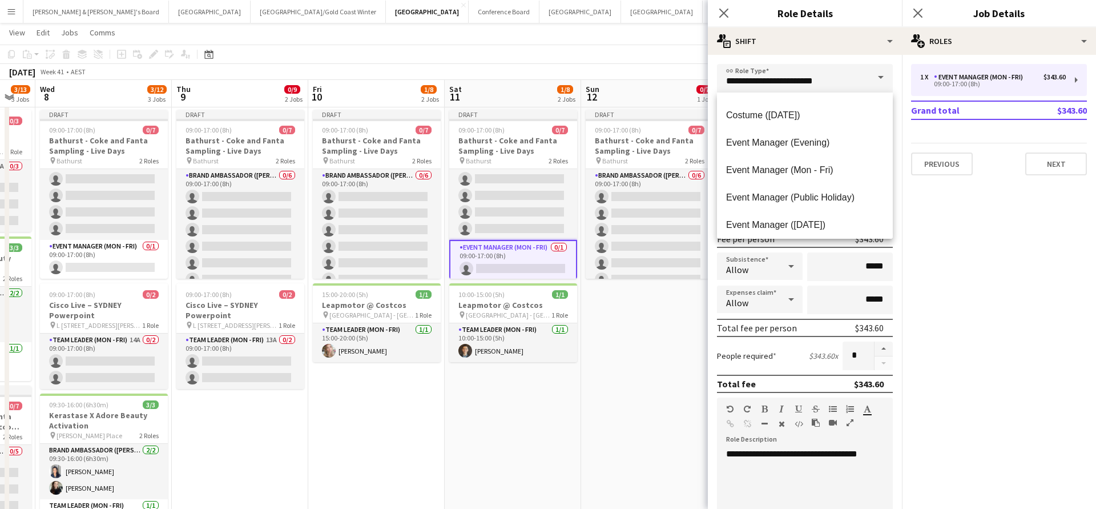
scroll to position [383, 0]
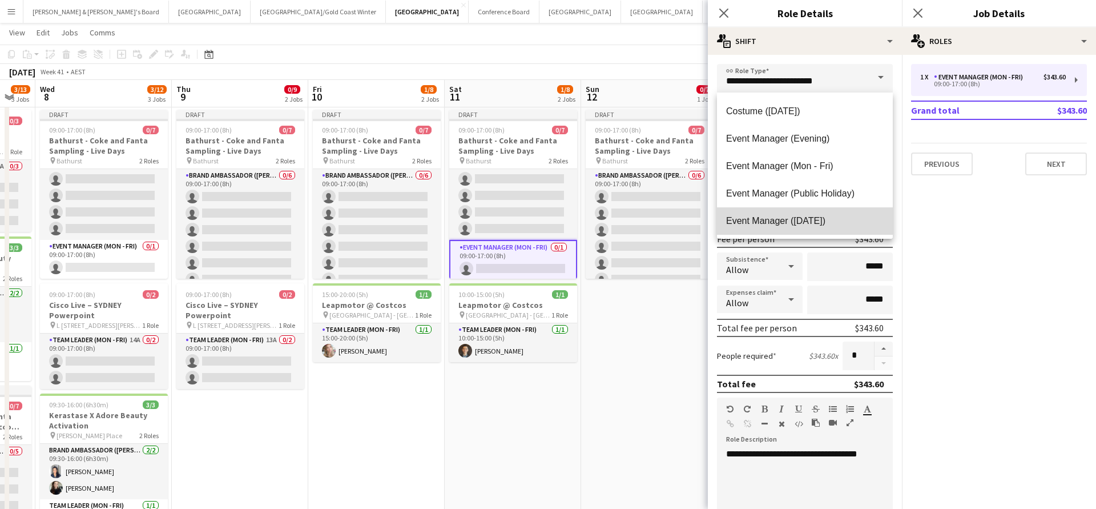
click at [777, 230] on mat-option "Event Manager ([DATE])" at bounding box center [805, 220] width 176 height 27
type input "**********"
type input "******"
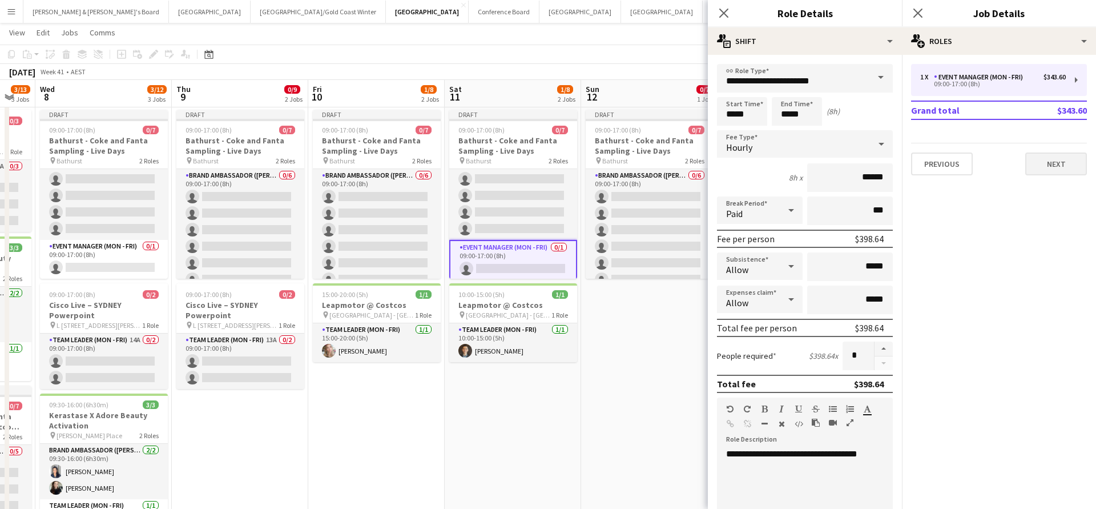
click at [1056, 158] on button "Next" at bounding box center [1057, 163] width 62 height 23
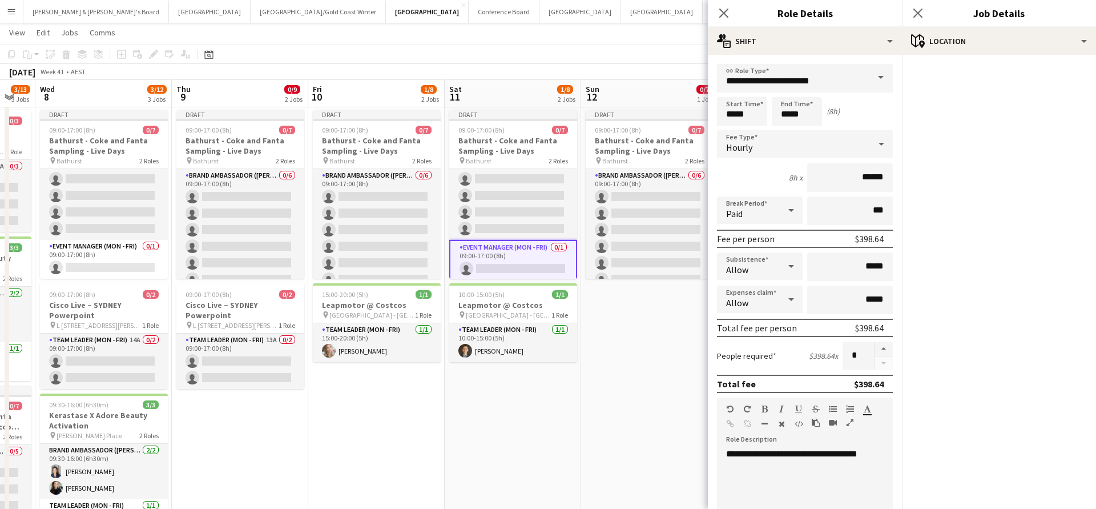
click at [611, 375] on app-date-cell "Draft 09:00-17:00 (8h) 0/7 Bathurst - Coke and Fanta Sampling - Live Days pin B…" at bounding box center [649, 342] width 136 height 474
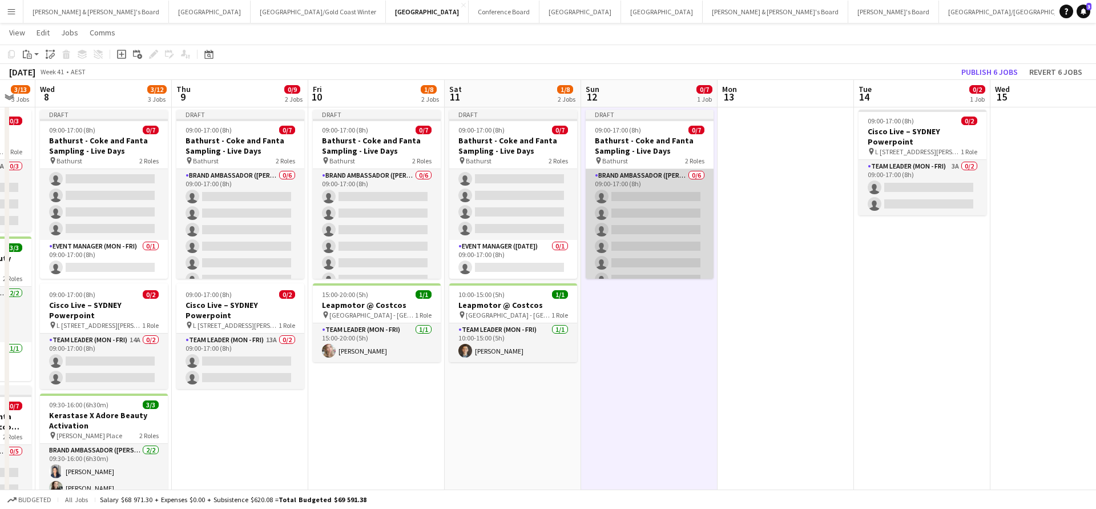
click at [650, 229] on app-card-role "Brand Ambassador (Mon - Fri) 0/6 09:00-17:00 (8h) single-neutral-actions single…" at bounding box center [650, 230] width 128 height 122
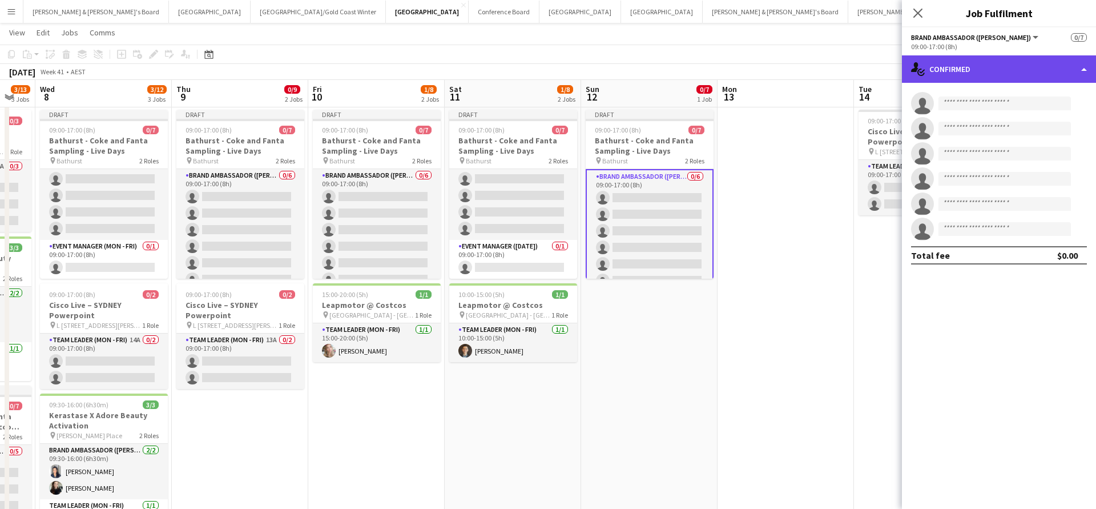
click at [966, 62] on div "single-neutral-actions-check-2 Confirmed" at bounding box center [999, 68] width 194 height 27
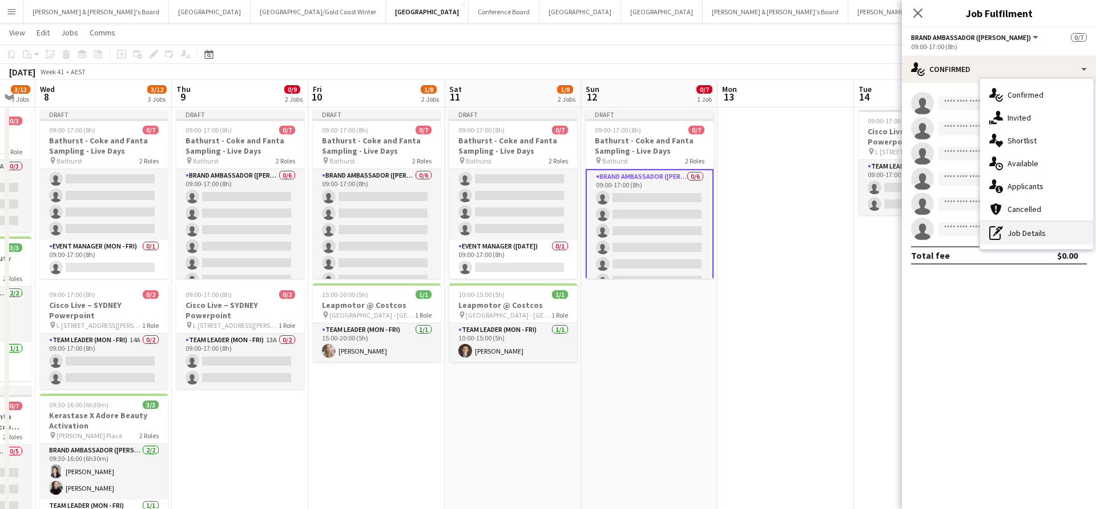
click at [1040, 229] on div "pen-write Job Details" at bounding box center [1036, 233] width 113 height 23
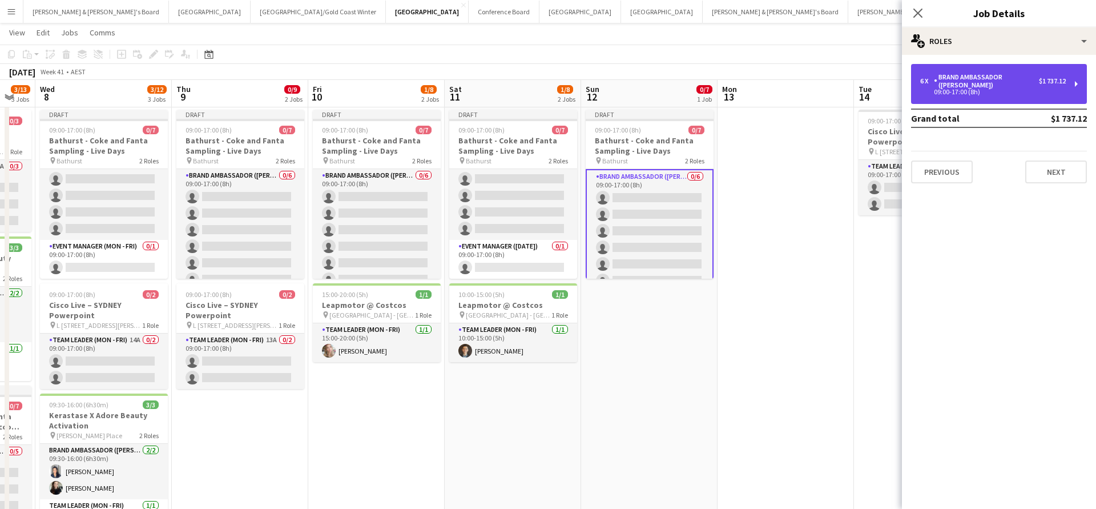
click at [1010, 96] on div "6 x Brand Ambassador (Mon - Fri) $1 737.12 09:00-17:00 (8h)" at bounding box center [999, 84] width 176 height 40
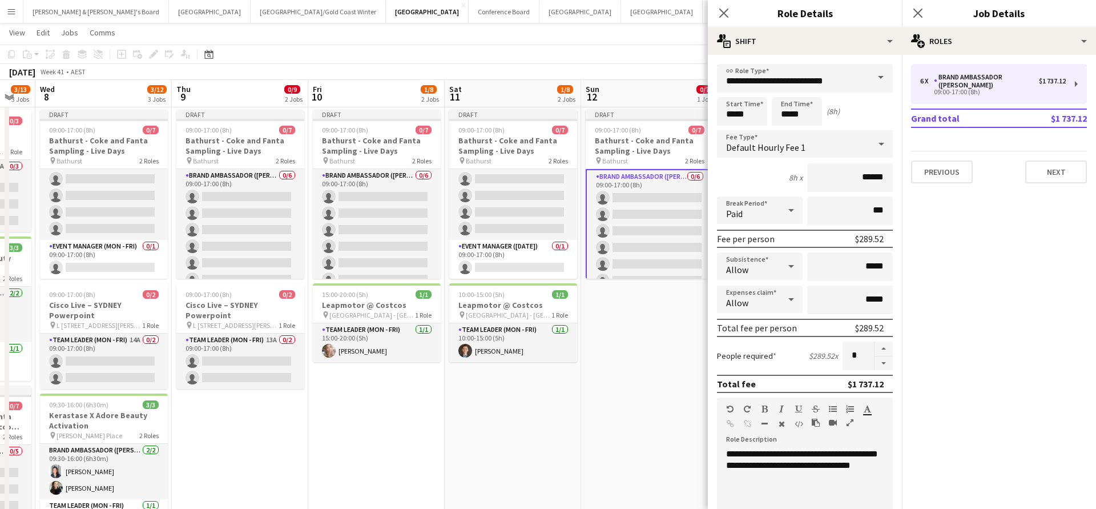
click at [881, 77] on span at bounding box center [881, 77] width 24 height 27
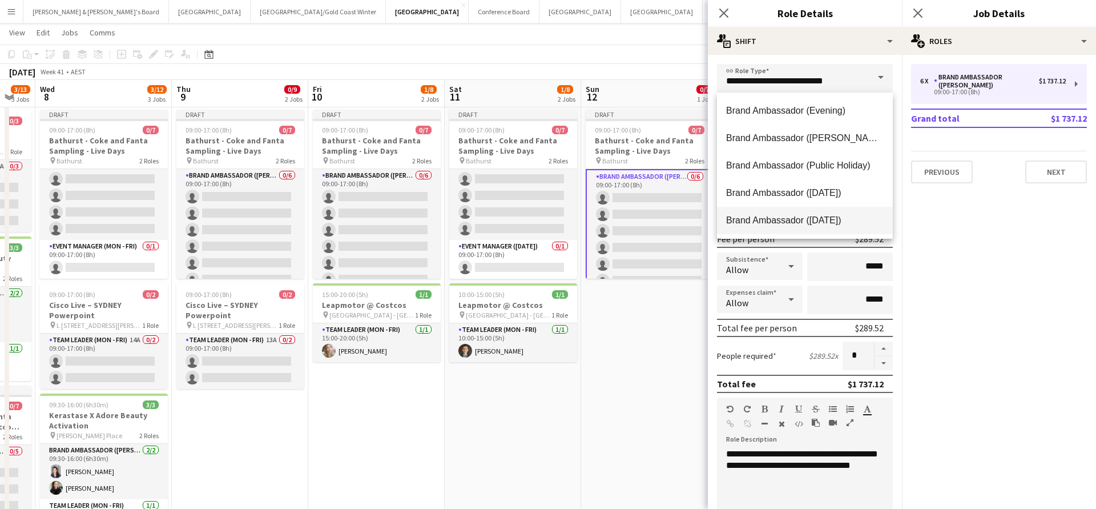
click at [805, 219] on span "Brand Ambassador ([DATE])" at bounding box center [805, 220] width 158 height 11
type input "**********"
type input "******"
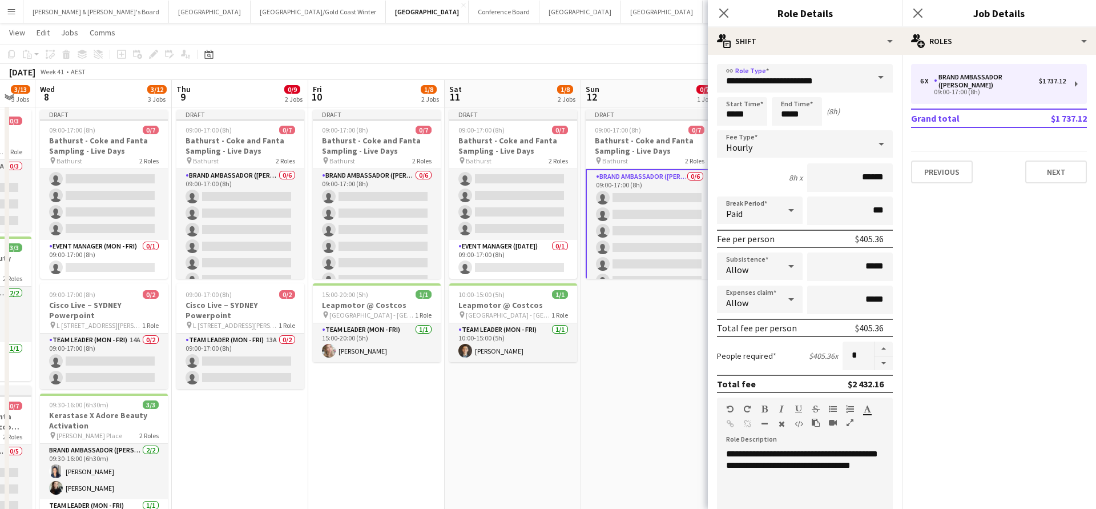
click at [640, 387] on app-date-cell "Draft 09:00-17:00 (8h) 0/7 Bathurst - Coke and Fanta Sampling - Live Days pin B…" at bounding box center [649, 342] width 136 height 474
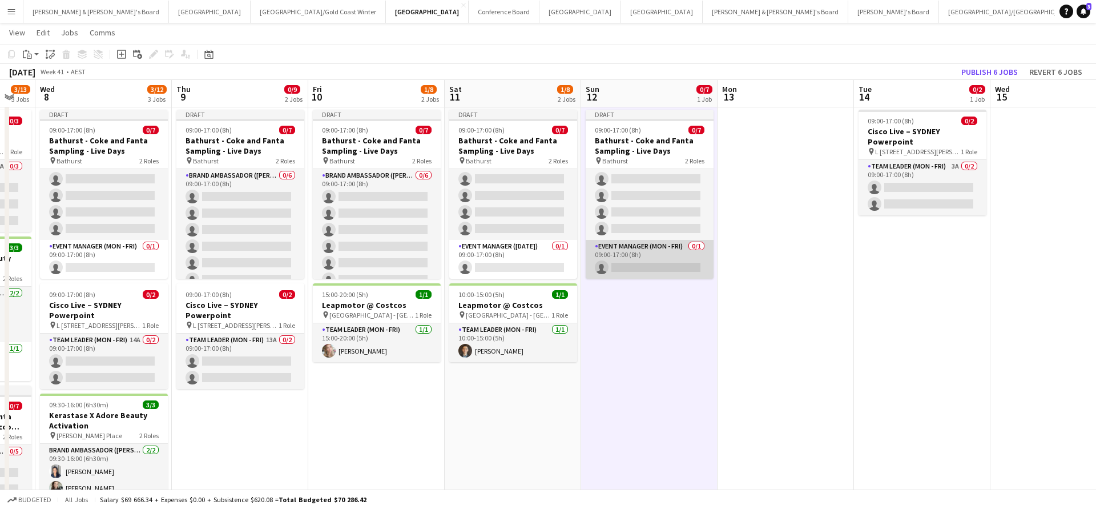
scroll to position [51, 0]
click at [668, 262] on app-card-role "Event Manager (Mon - Fri) 0/1 09:00-17:00 (8h) single-neutral-actions" at bounding box center [650, 259] width 128 height 39
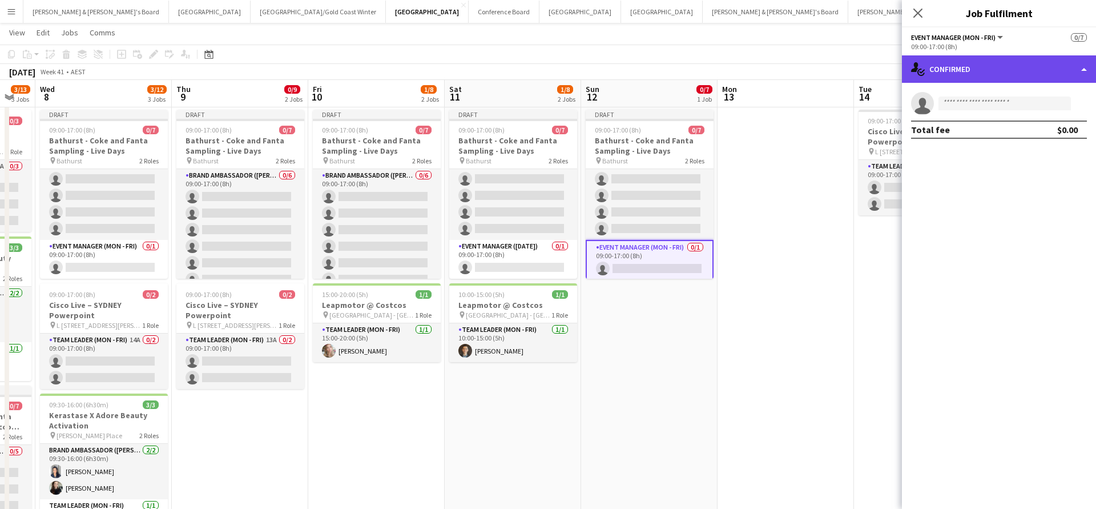
click at [1000, 63] on div "single-neutral-actions-check-2 Confirmed" at bounding box center [999, 68] width 194 height 27
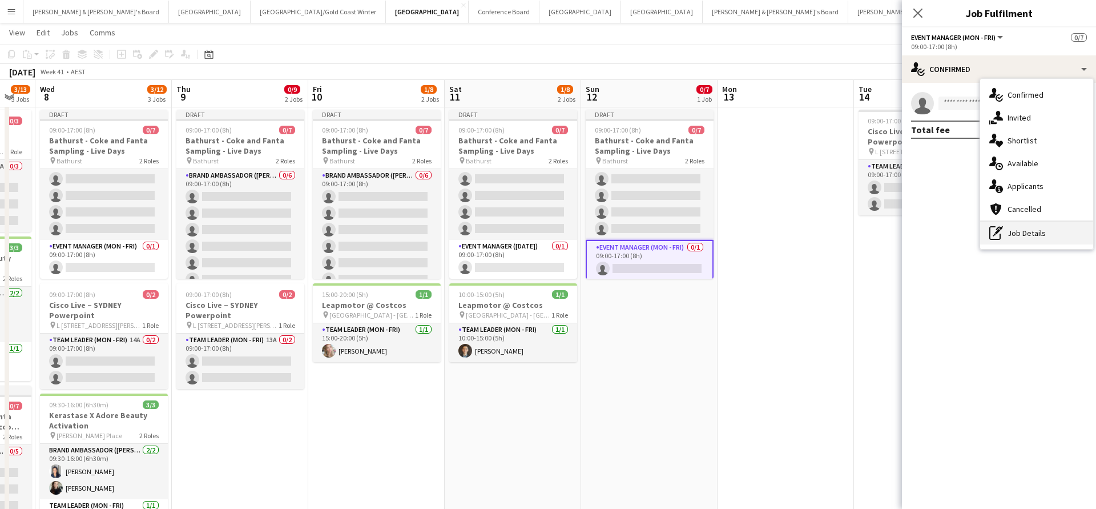
click at [1011, 235] on div "pen-write Job Details" at bounding box center [1036, 233] width 113 height 23
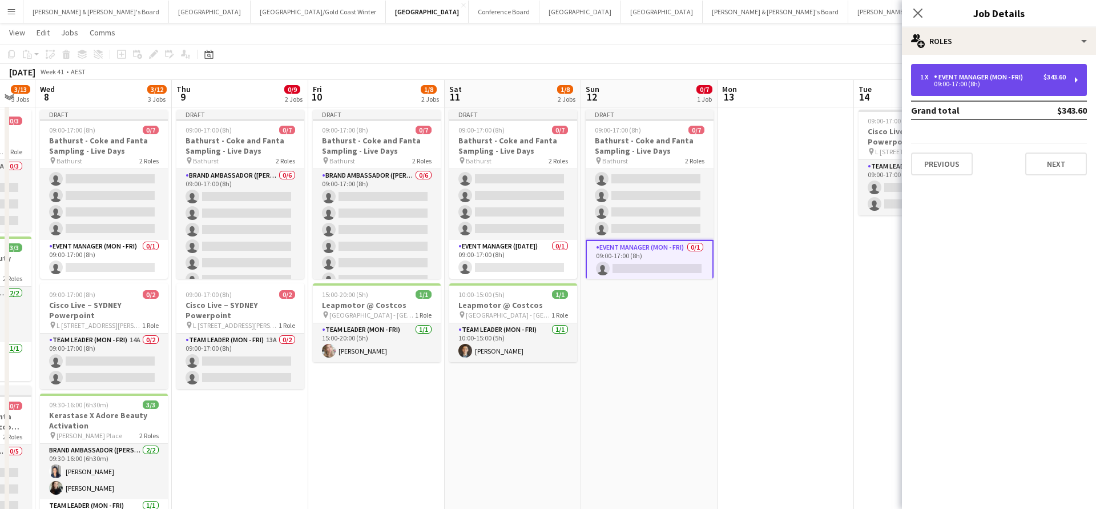
click at [990, 87] on div "1 x Event Manager (Mon - Fri) $343.60 09:00-17:00 (8h)" at bounding box center [999, 80] width 176 height 32
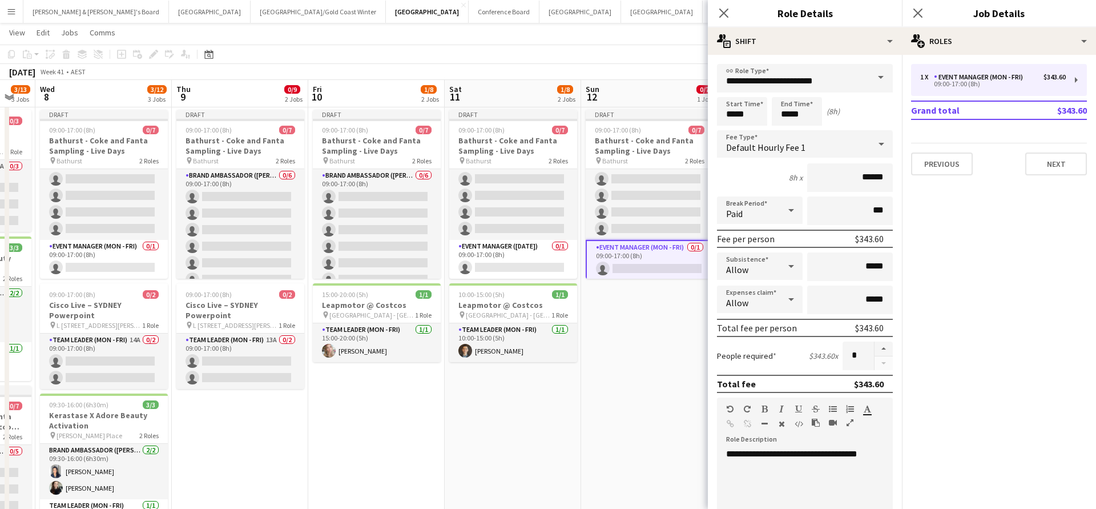
click at [881, 78] on span at bounding box center [881, 77] width 24 height 27
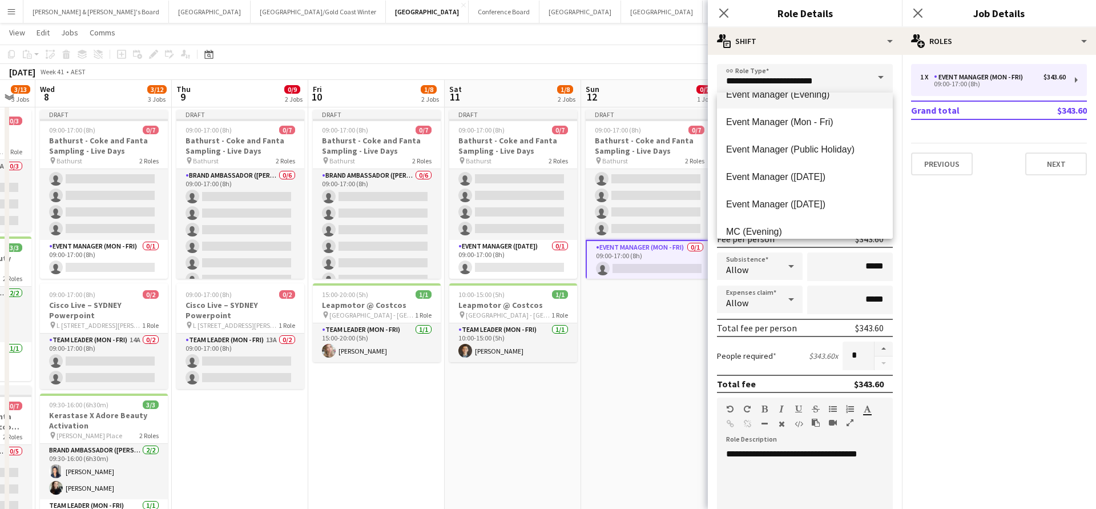
scroll to position [431, 0]
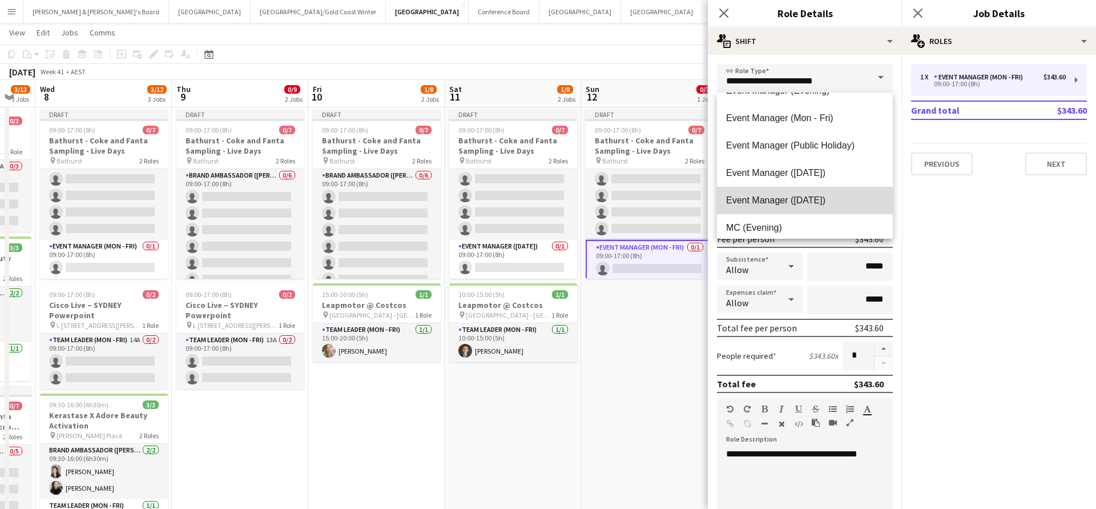
click at [776, 204] on span "Event Manager ([DATE])" at bounding box center [805, 200] width 158 height 11
type input "**********"
type input "******"
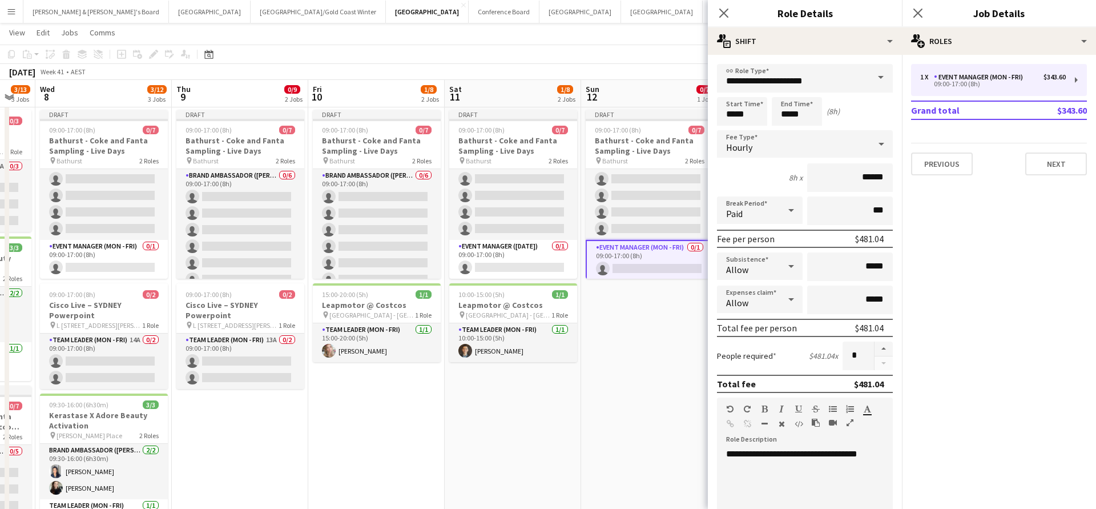
click at [631, 386] on app-date-cell "Draft 09:00-17:00 (8h) 0/7 Bathurst - Coke and Fanta Sampling - Live Days pin B…" at bounding box center [649, 342] width 136 height 474
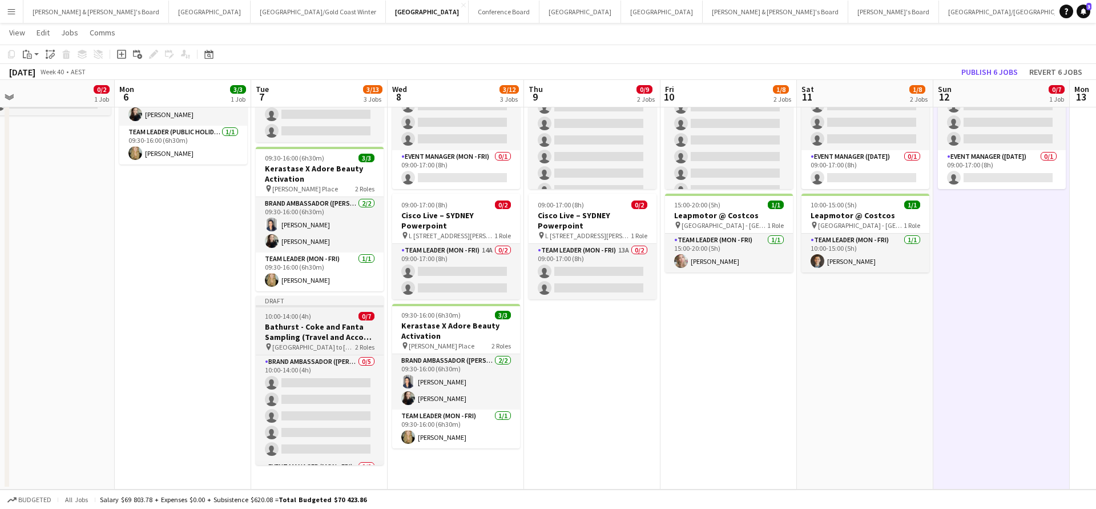
scroll to position [112, 0]
click at [305, 343] on span "[GEOGRAPHIC_DATA] to [GEOGRAPHIC_DATA]" at bounding box center [313, 347] width 83 height 9
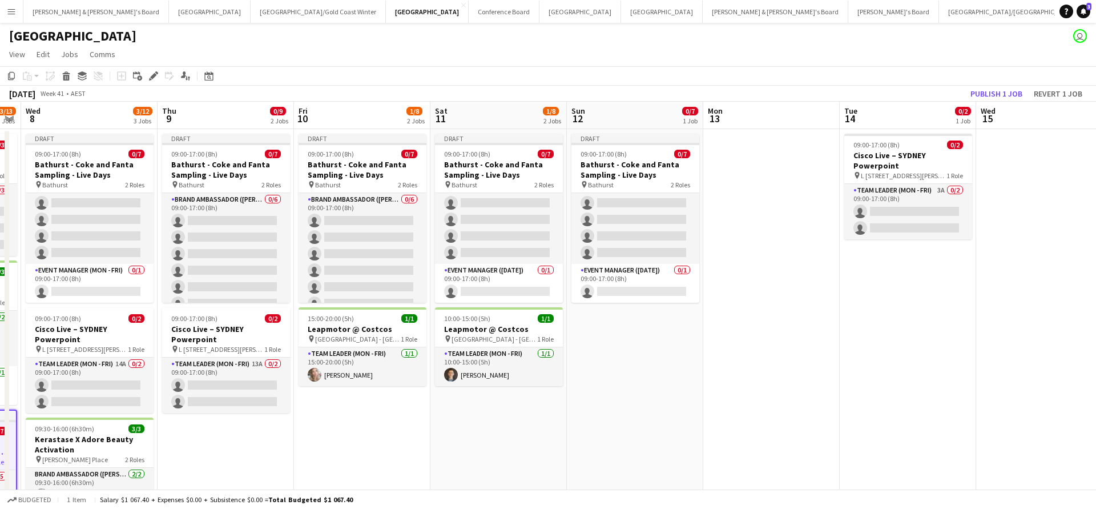
scroll to position [0, 0]
click at [774, 211] on app-date-cell at bounding box center [772, 366] width 136 height 474
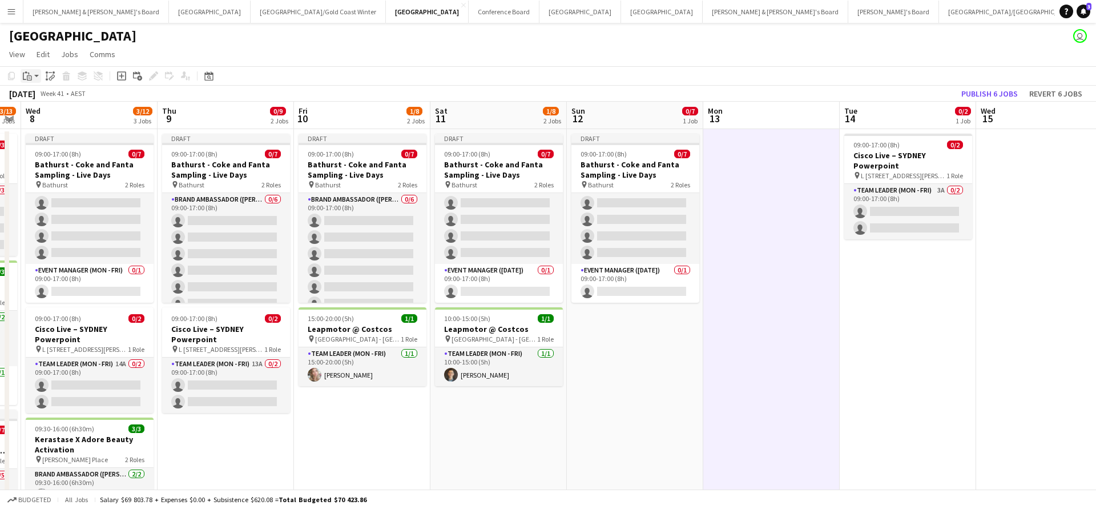
click at [26, 74] on icon "Paste" at bounding box center [27, 75] width 9 height 9
click at [66, 121] on link "Paste with crew Command Shift V" at bounding box center [75, 117] width 90 height 10
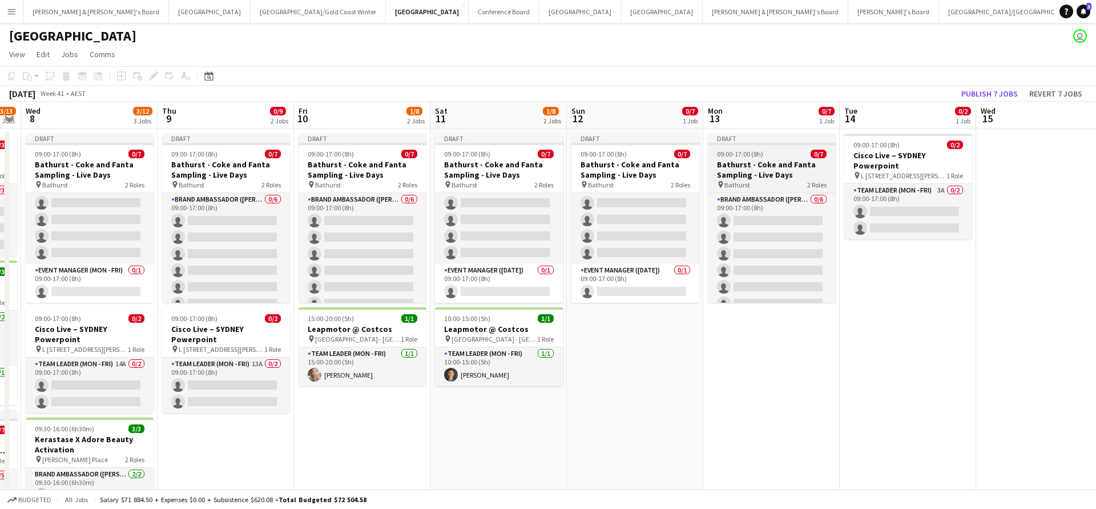
click at [767, 174] on h3 "Bathurst - Coke and Fanta Sampling - Live Days" at bounding box center [772, 169] width 128 height 21
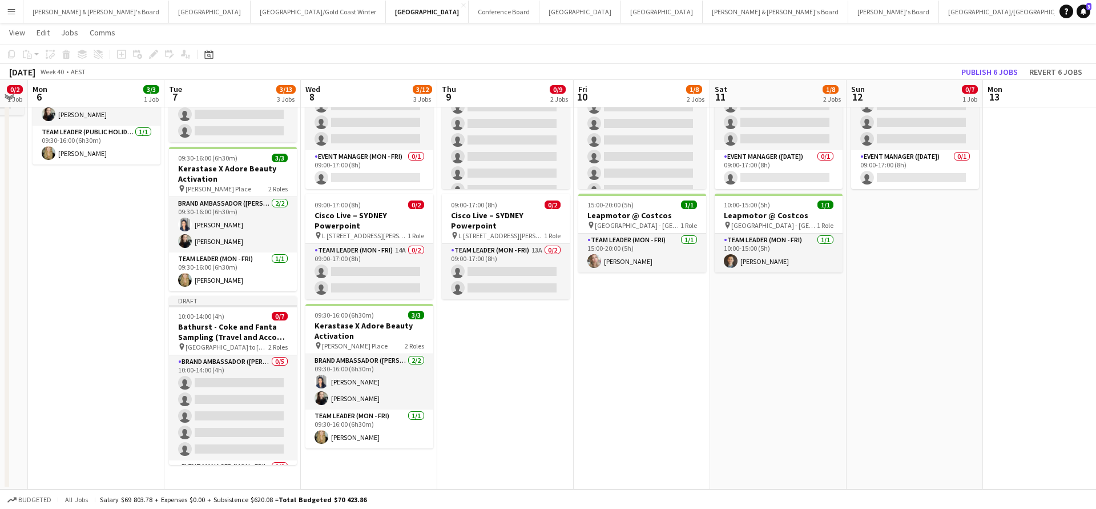
scroll to position [112, 0]
click at [110, 333] on app-date-cell "09:30-16:00 (6h30m) 3/3 Kerastase X Adore Beauty Activation pin Martin Place 2 …" at bounding box center [96, 252] width 136 height 474
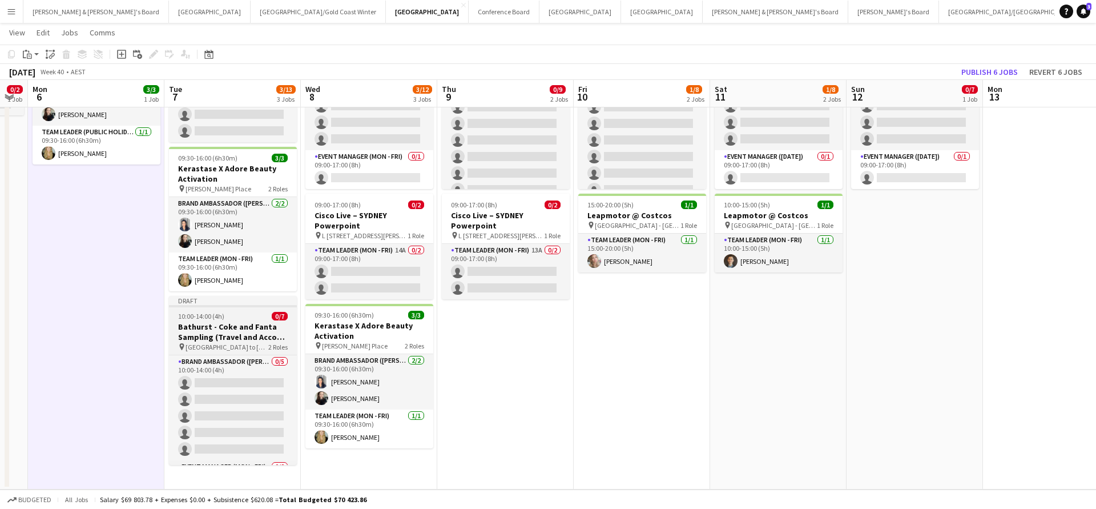
click at [229, 333] on h3 "Bathurst - Coke and Fanta Sampling (Travel and Accom Provided)" at bounding box center [233, 331] width 128 height 21
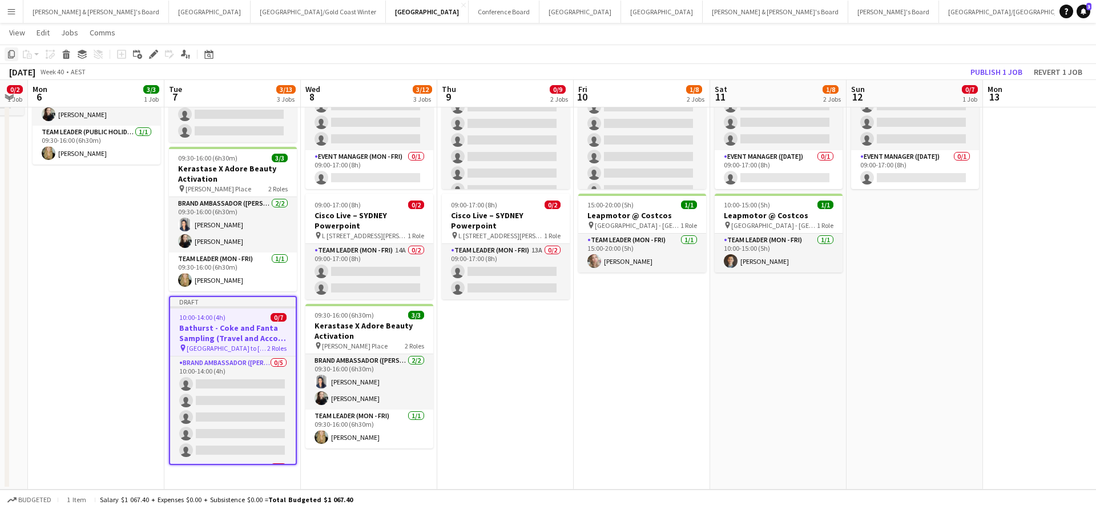
click at [10, 54] on icon "Copy" at bounding box center [11, 54] width 9 height 9
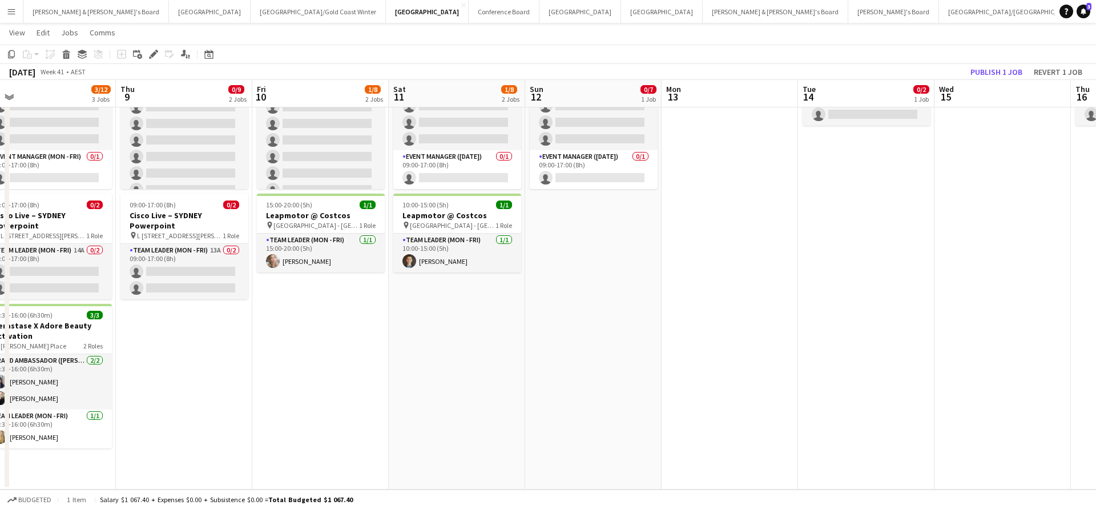
scroll to position [0, 571]
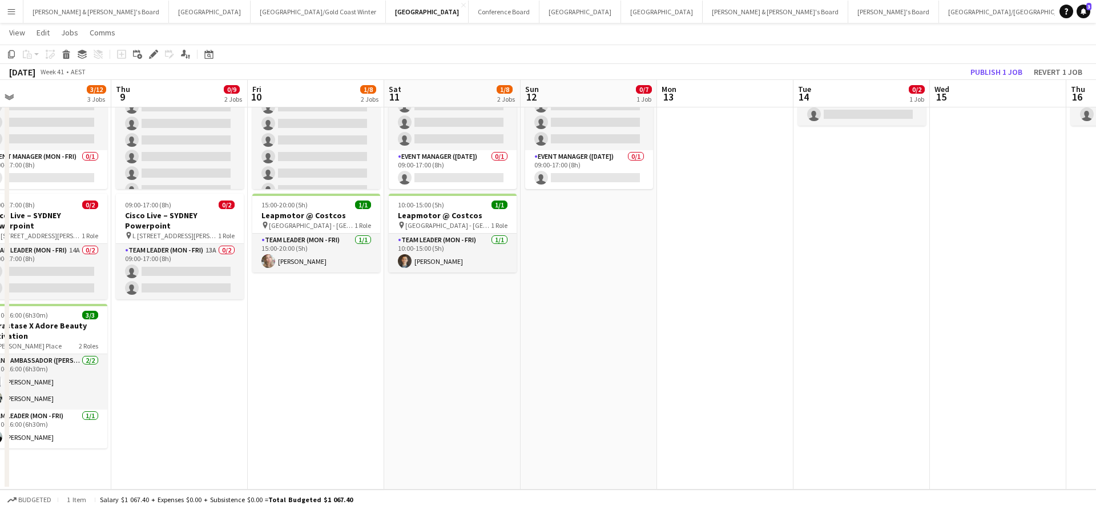
click at [726, 192] on app-date-cell at bounding box center [725, 252] width 136 height 474
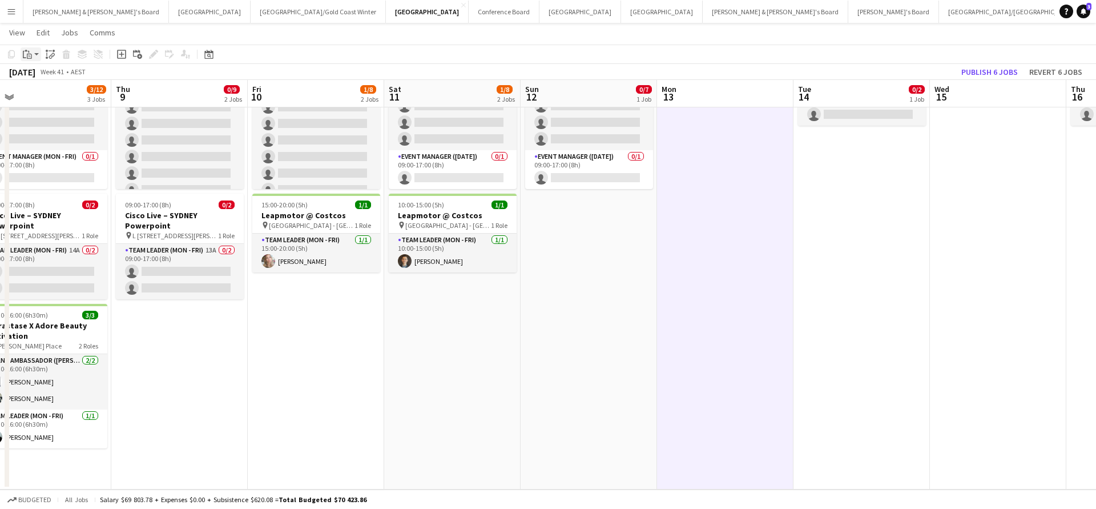
click at [29, 55] on icon at bounding box center [30, 55] width 2 height 1
click at [56, 97] on link "Paste with crew Command Shift V" at bounding box center [75, 95] width 90 height 10
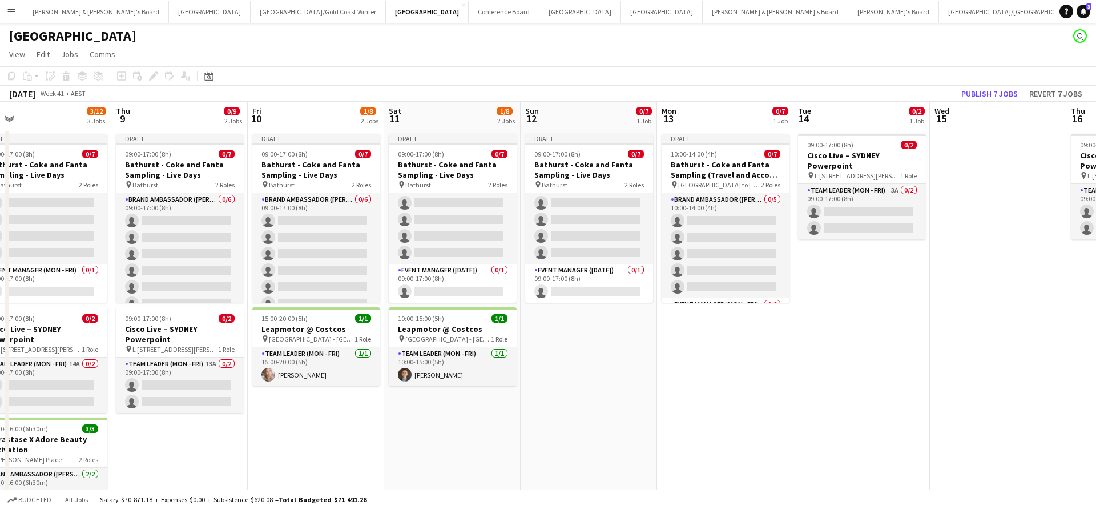
scroll to position [0, 0]
click at [725, 168] on h3 "Bathurst - Coke and Fanta Sampling (Travel and Accom Provided)" at bounding box center [726, 169] width 128 height 21
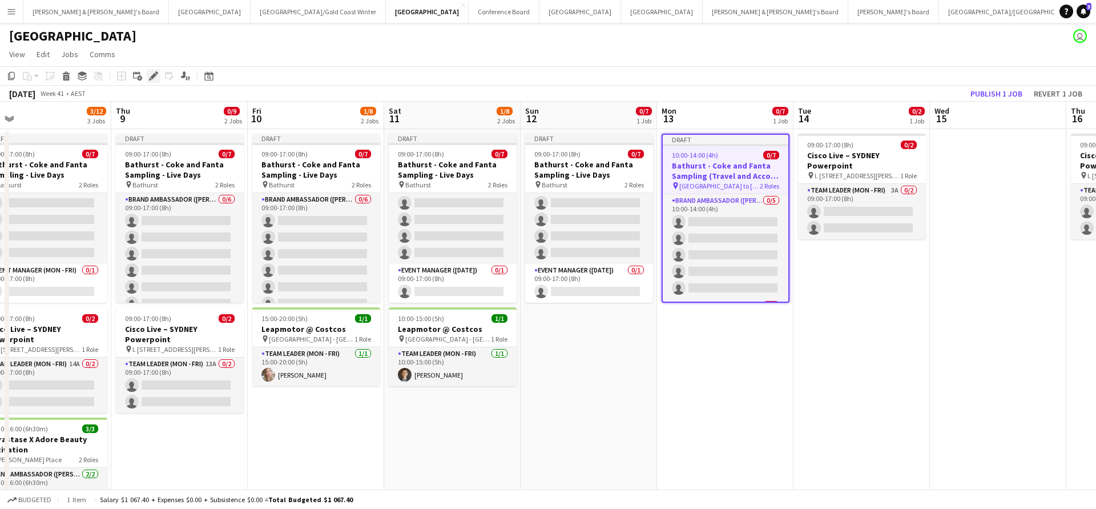
click at [154, 75] on icon at bounding box center [153, 76] width 6 height 6
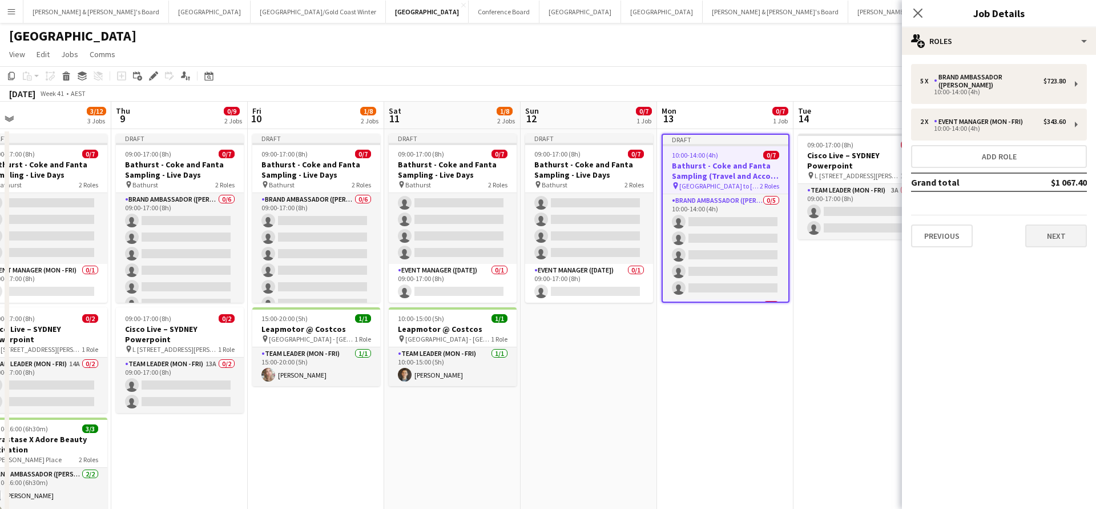
click at [1042, 228] on button "Next" at bounding box center [1057, 235] width 62 height 23
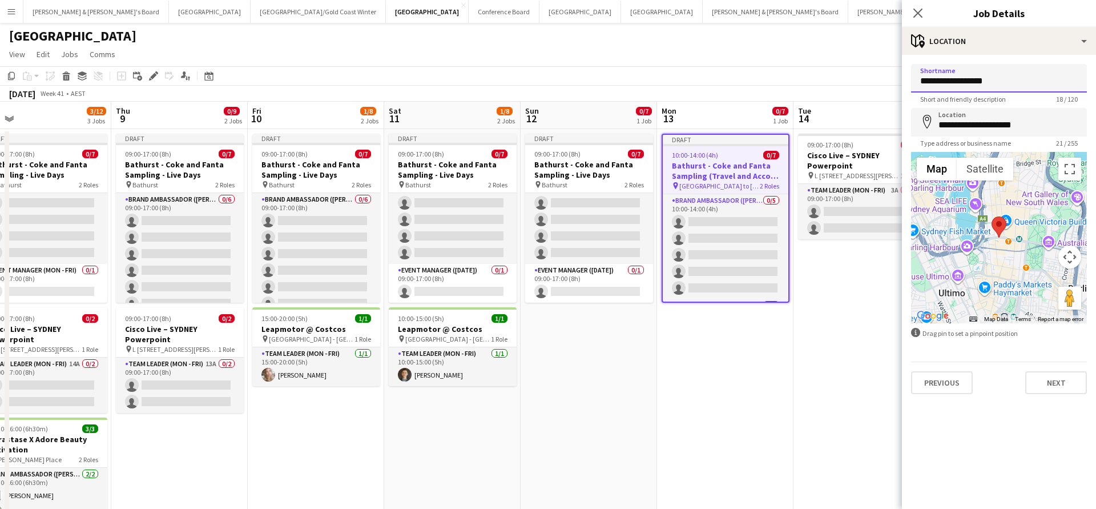
drag, startPoint x: 998, startPoint y: 82, endPoint x: 858, endPoint y: 80, distance: 139.9
type input "**********"
click at [824, 74] on app-toolbar "Copy Paste Paste Command V Paste with crew Command Shift V Paste linked Job Del…" at bounding box center [548, 75] width 1096 height 19
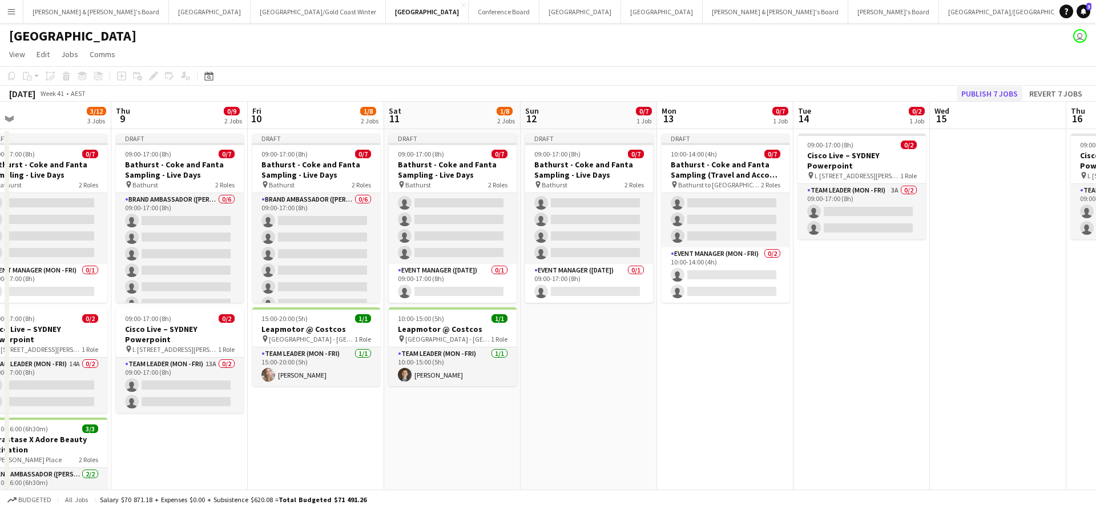
click at [990, 97] on button "Publish 7 jobs" at bounding box center [990, 93] width 66 height 15
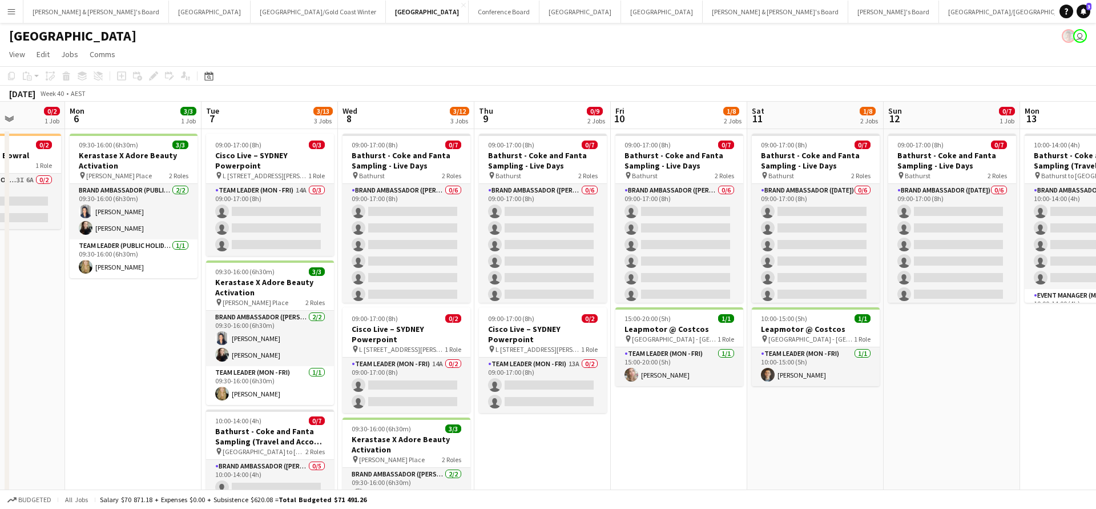
scroll to position [0, 337]
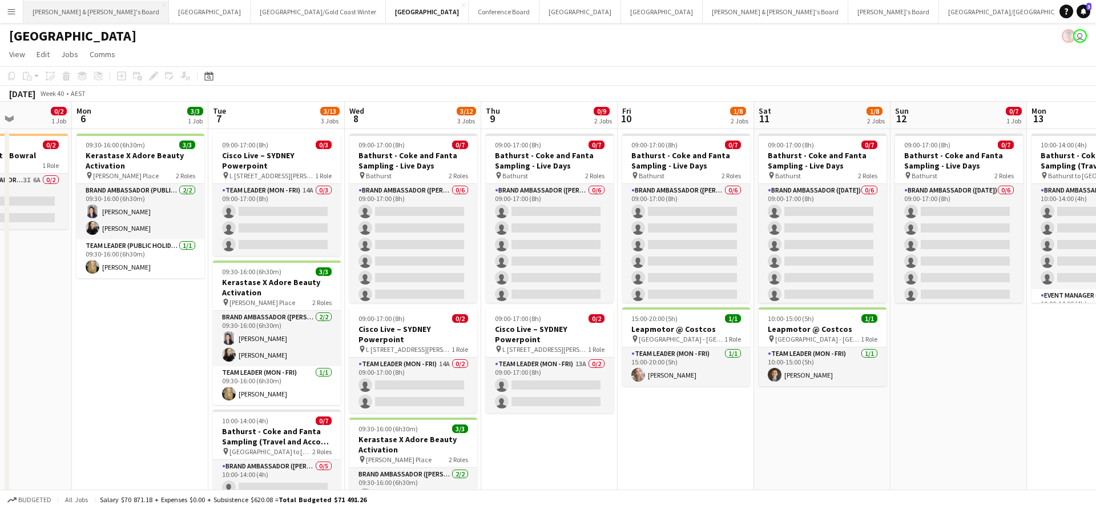
click at [57, 10] on button "[PERSON_NAME] & [PERSON_NAME]'s Board Close" at bounding box center [96, 12] width 146 height 22
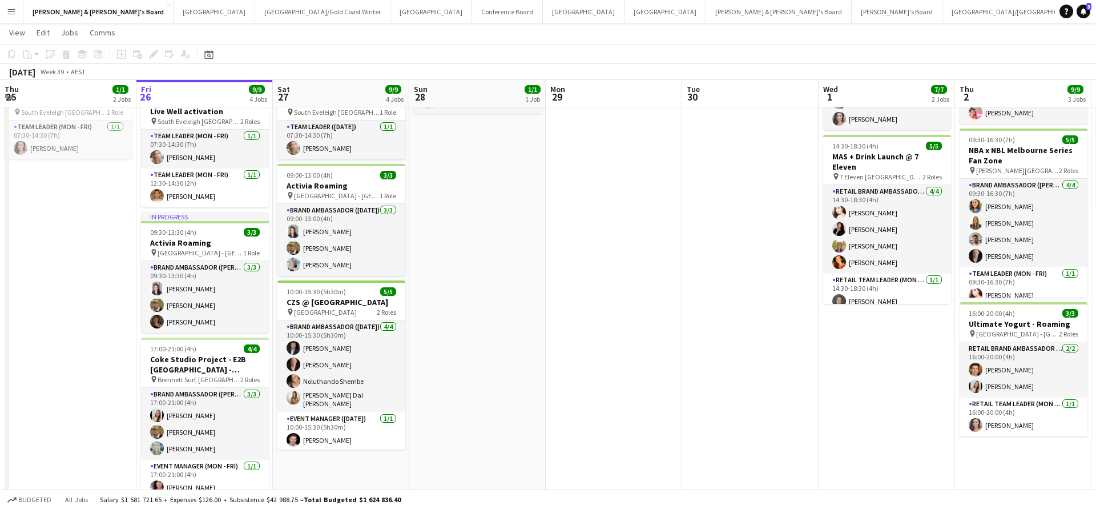
scroll to position [99, 0]
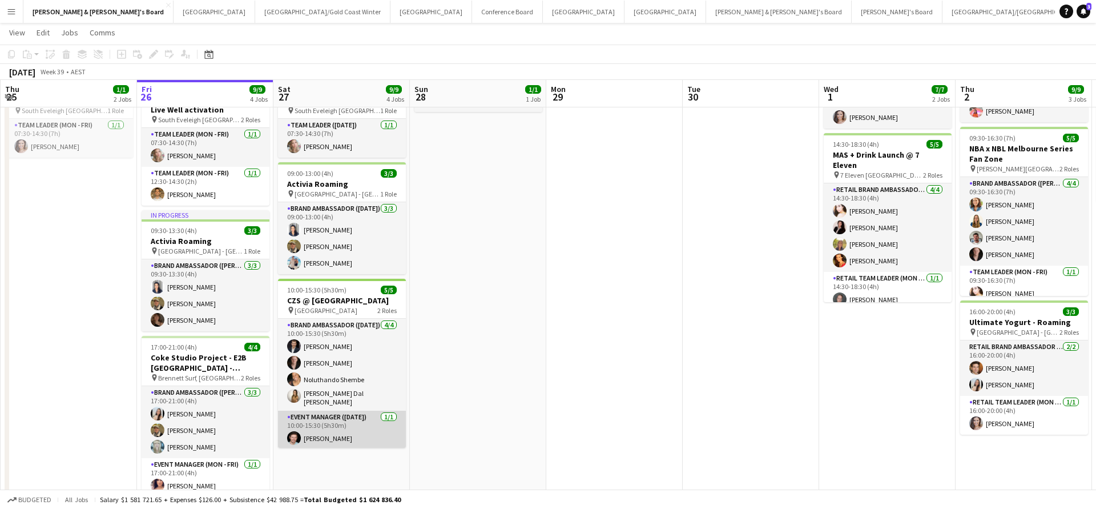
click at [328, 436] on app-card-role "Event Manager (Saturday) 1/1 10:00-15:30 (5h30m) Jack Van Staveren" at bounding box center [342, 430] width 128 height 39
click at [373, 423] on app-card-role "Event Manager (Saturday) 1/1 10:00-15:30 (5h30m) Jack Van Staveren" at bounding box center [342, 430] width 128 height 39
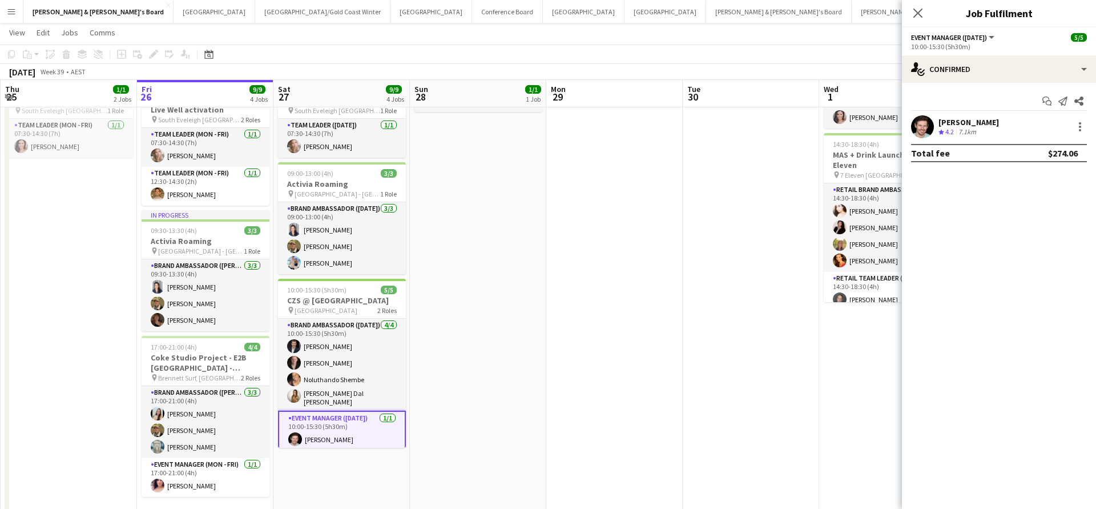
click at [974, 125] on div "[PERSON_NAME]" at bounding box center [969, 122] width 61 height 10
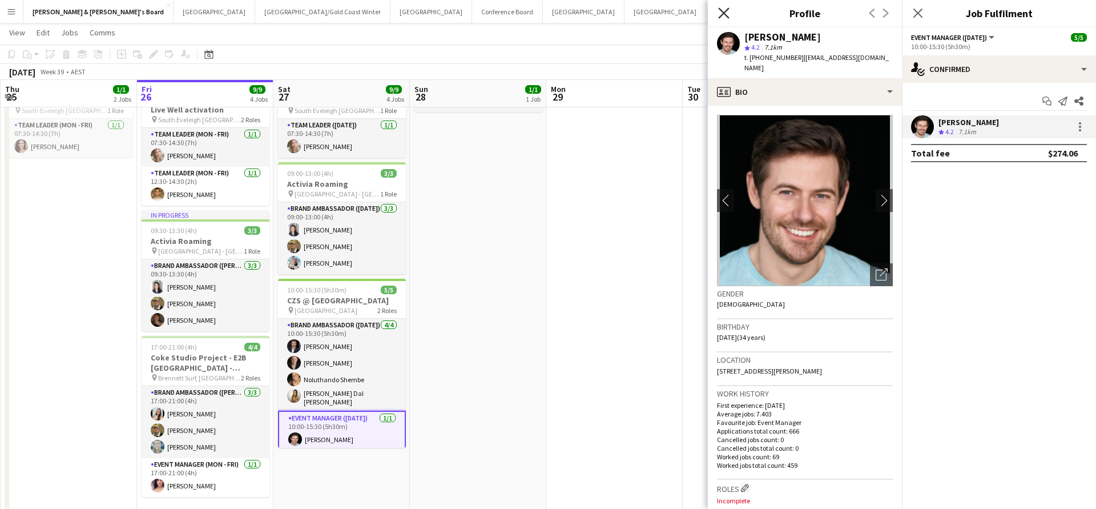
click at [726, 14] on icon "Close pop-in" at bounding box center [723, 12] width 11 height 11
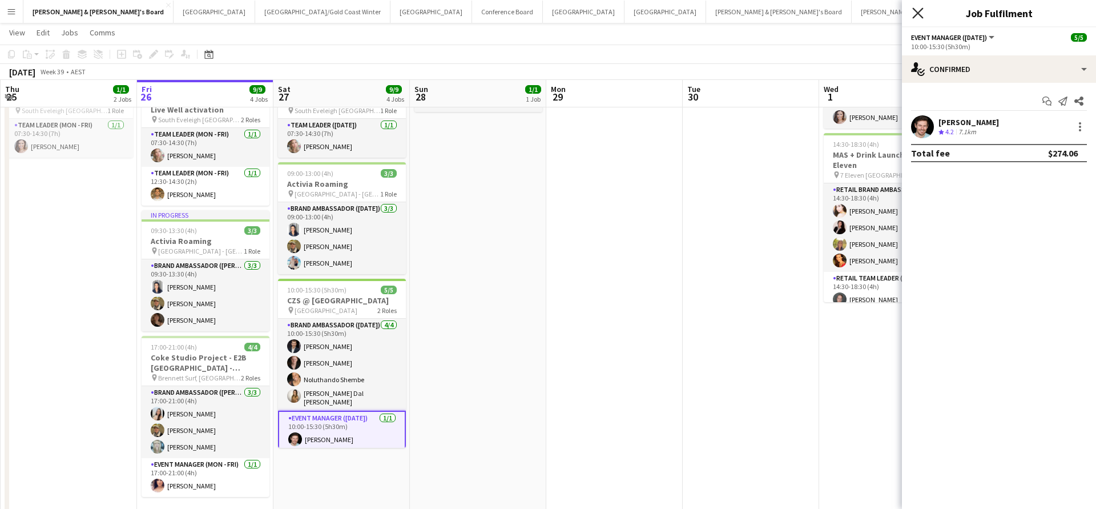
click at [920, 13] on icon "Close pop-in" at bounding box center [918, 12] width 11 height 11
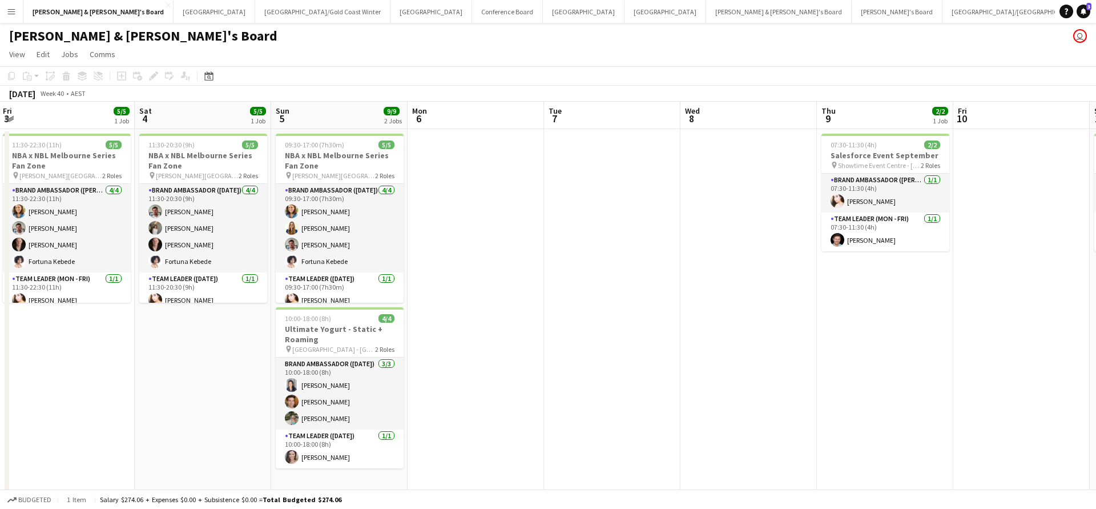
scroll to position [0, 283]
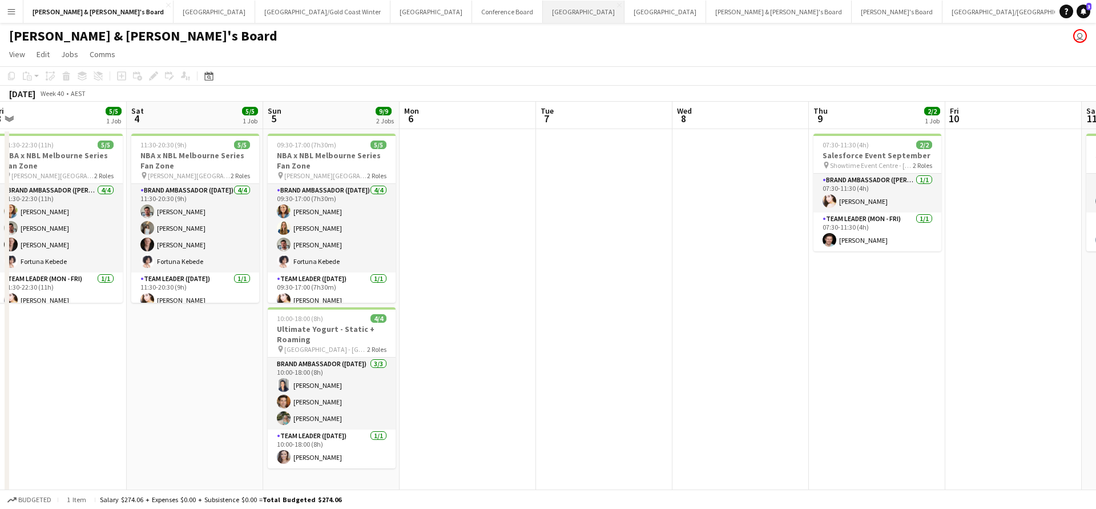
click at [543, 11] on button "Melbourne Close" at bounding box center [584, 12] width 82 height 22
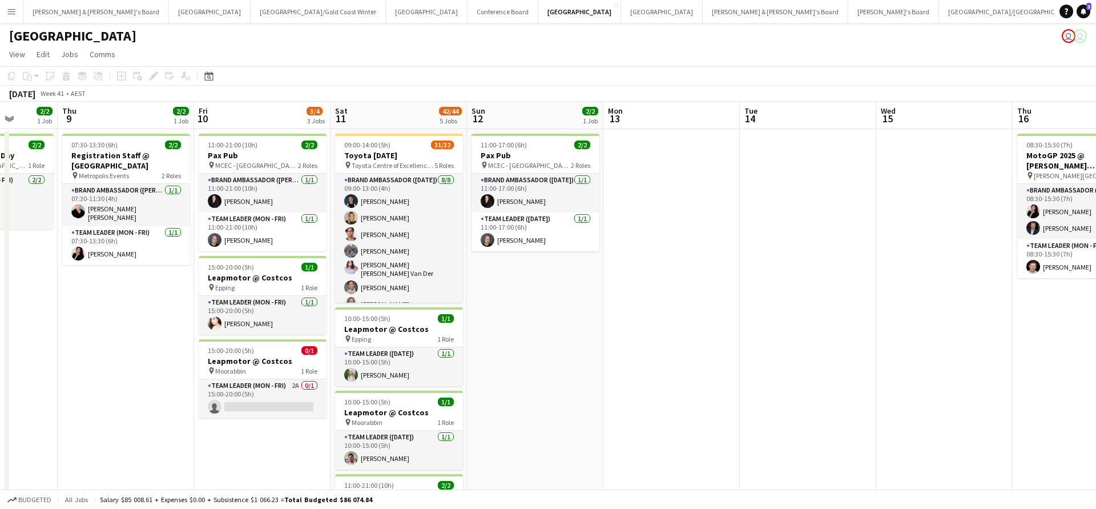
scroll to position [0, 485]
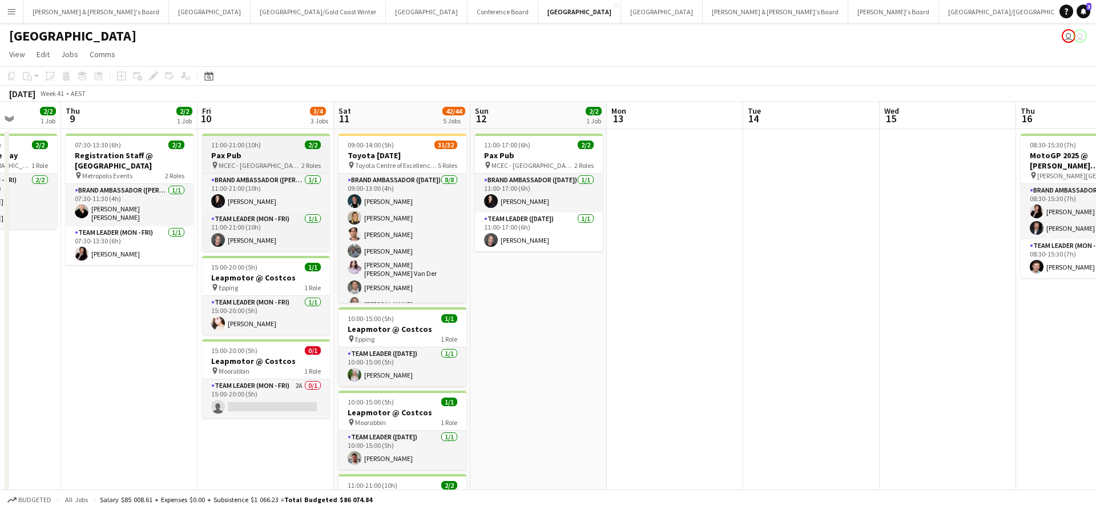
click at [278, 158] on h3 "Pax Pub" at bounding box center [266, 155] width 128 height 10
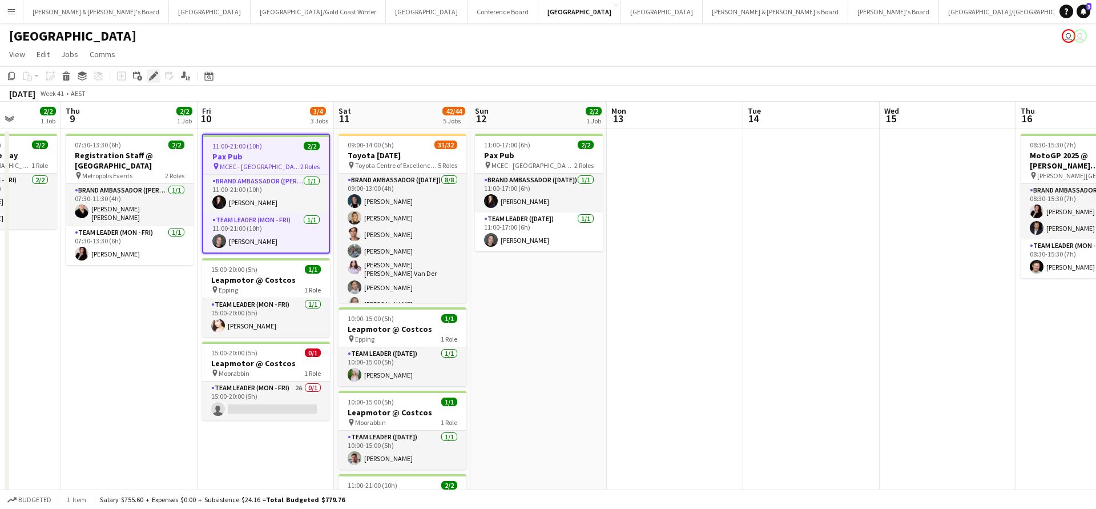
click at [152, 76] on icon at bounding box center [153, 76] width 6 height 6
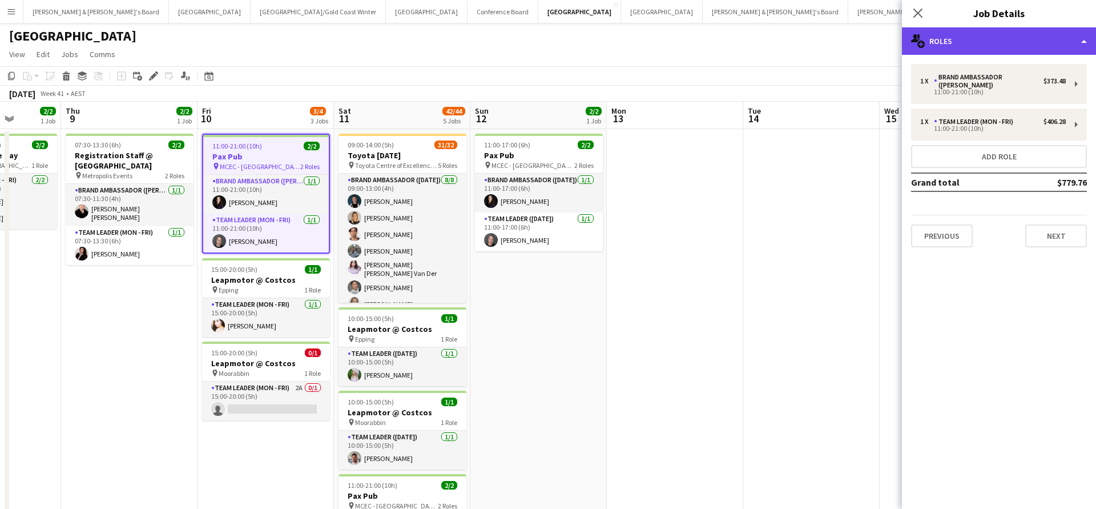
click at [990, 37] on div "multiple-users-add Roles" at bounding box center [999, 40] width 194 height 27
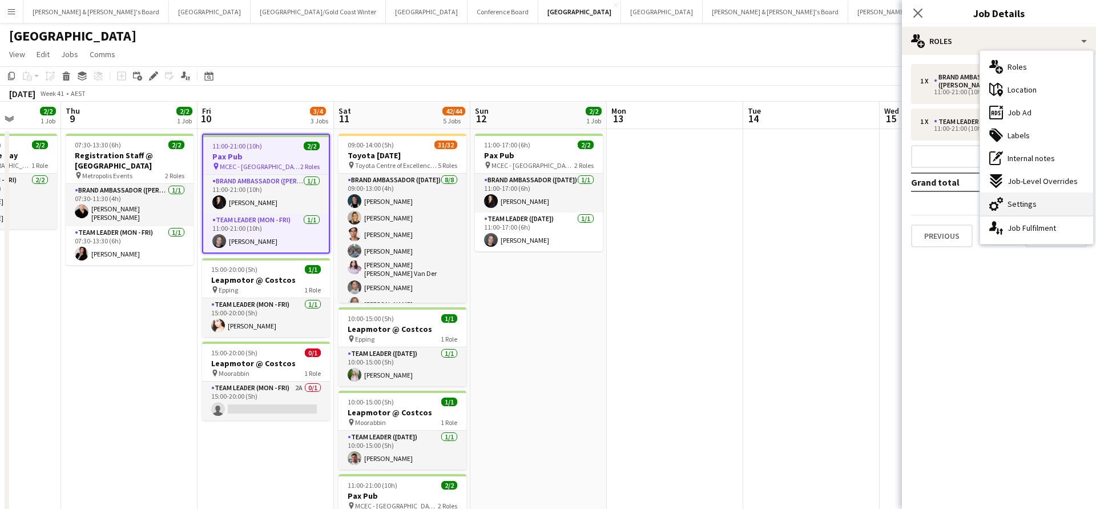
click at [1026, 204] on span "Settings" at bounding box center [1022, 204] width 29 height 10
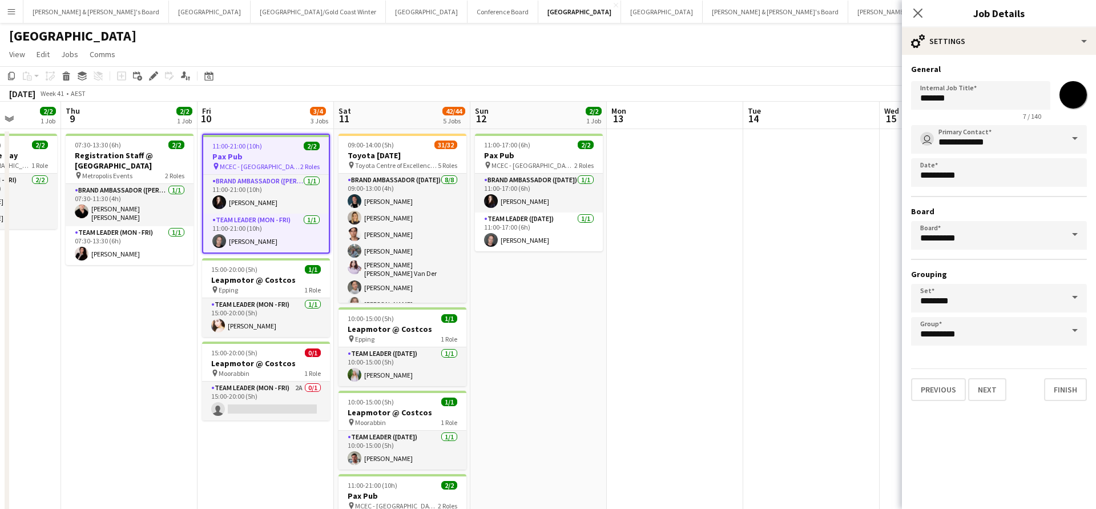
click at [1078, 234] on span at bounding box center [1075, 234] width 24 height 27
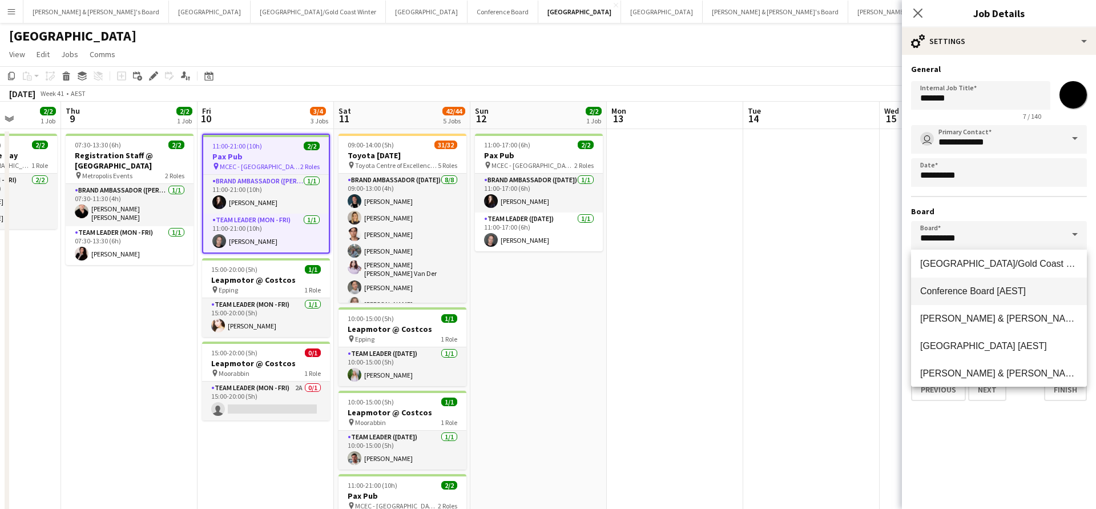
scroll to position [61, 0]
click at [1005, 318] on span "James & Arrence's Board [AEST]" at bounding box center [1034, 317] width 226 height 10
type input "**********"
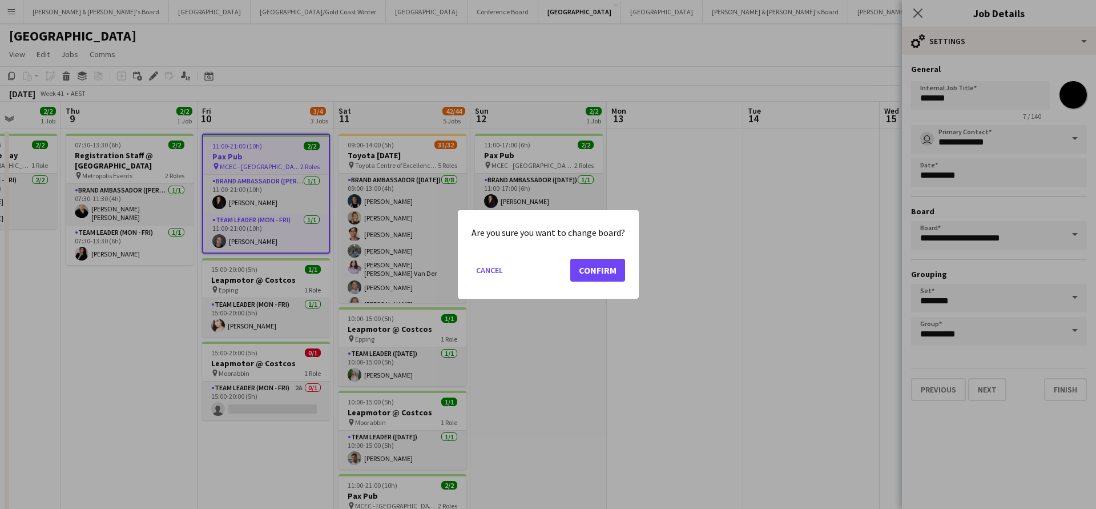
click at [602, 268] on button "Confirm" at bounding box center [597, 270] width 55 height 23
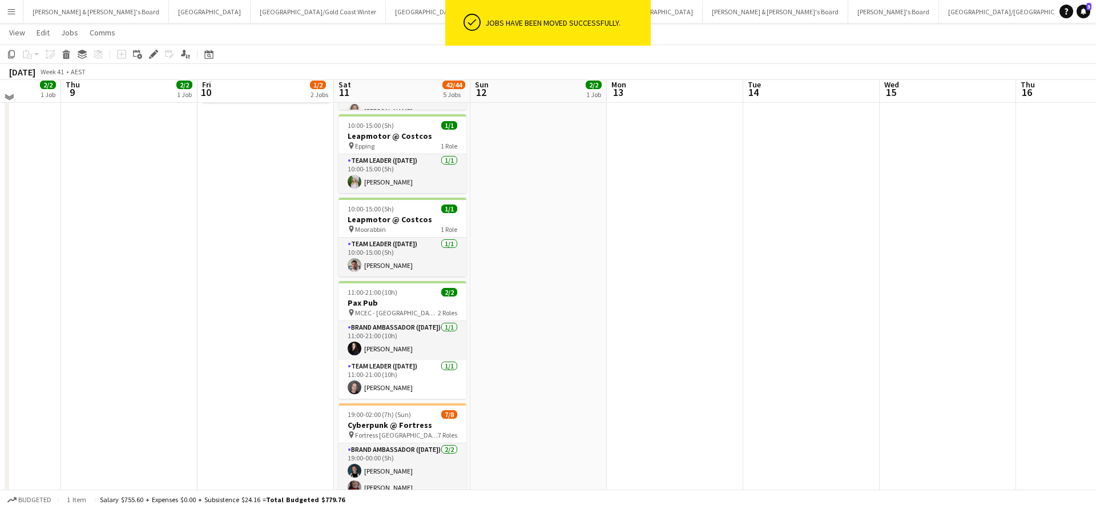
scroll to position [203, 0]
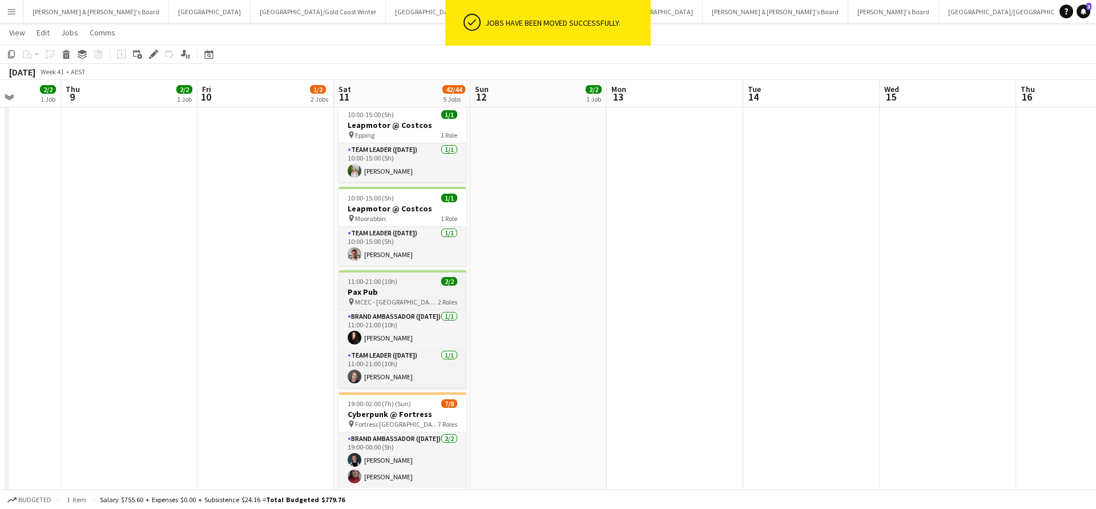
click at [425, 290] on h3 "Pax Pub" at bounding box center [403, 292] width 128 height 10
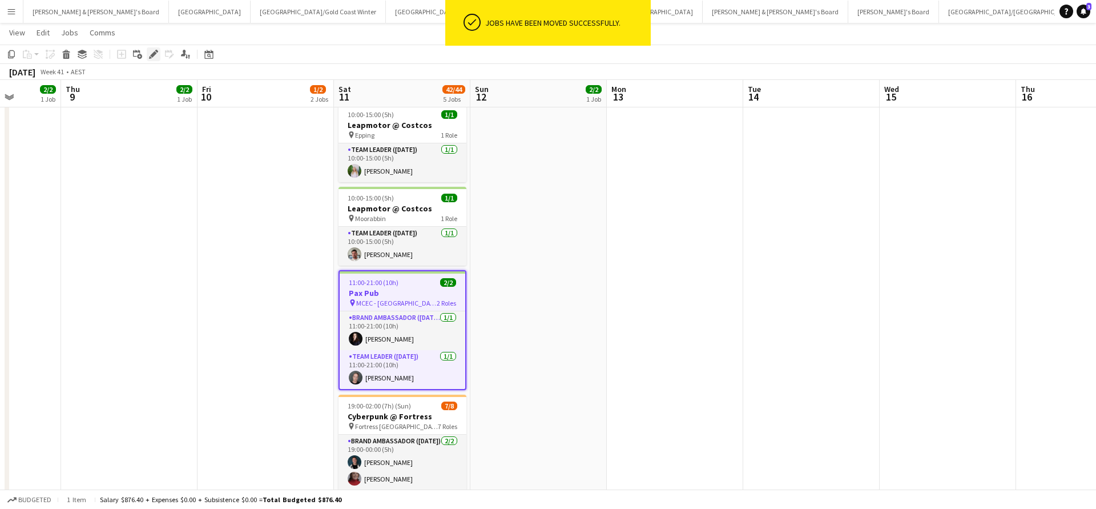
click at [152, 52] on icon "Edit" at bounding box center [153, 54] width 9 height 9
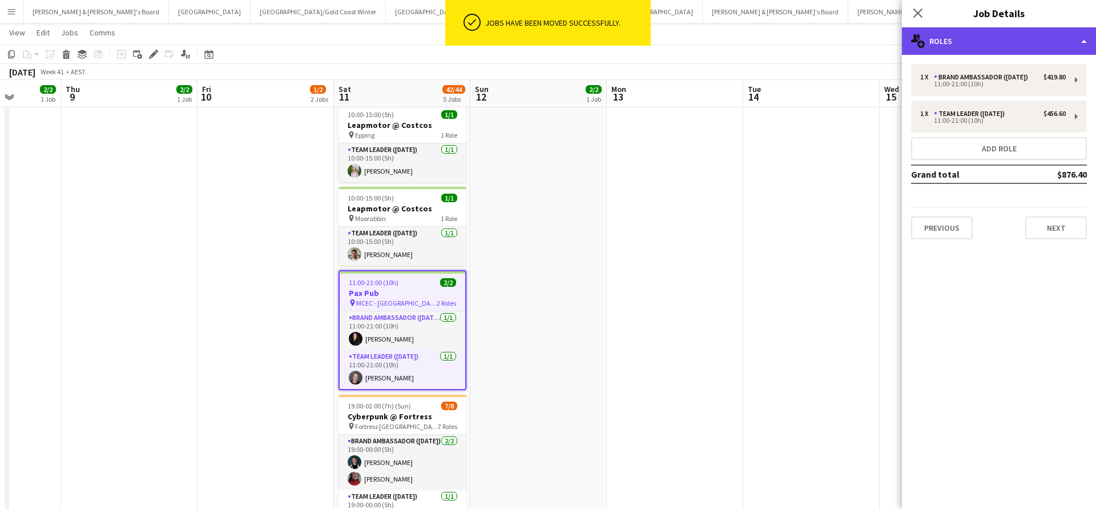
click at [963, 42] on div "multiple-users-add Roles" at bounding box center [999, 40] width 194 height 27
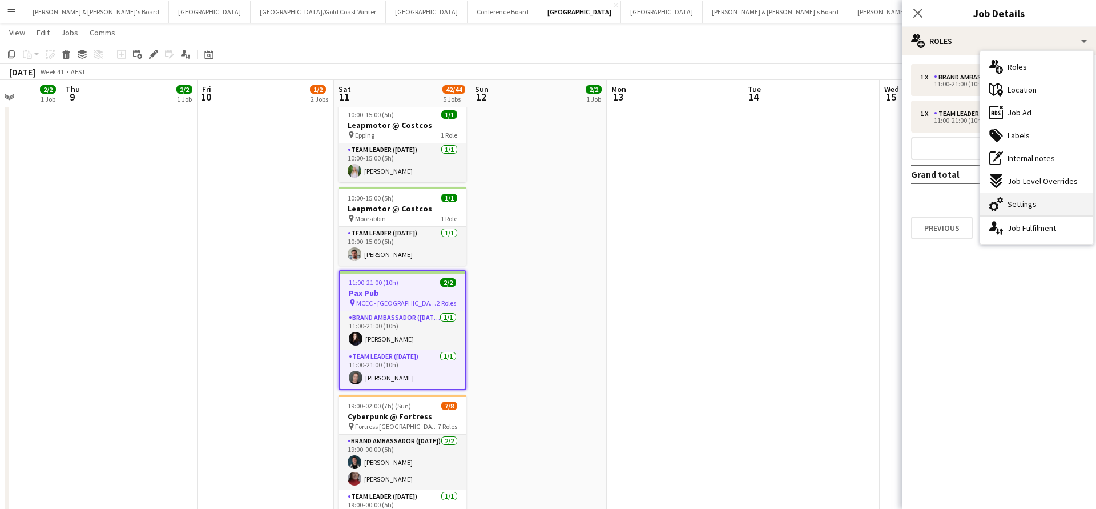
click at [1041, 204] on div "cog-double-3 Settings" at bounding box center [1036, 203] width 113 height 23
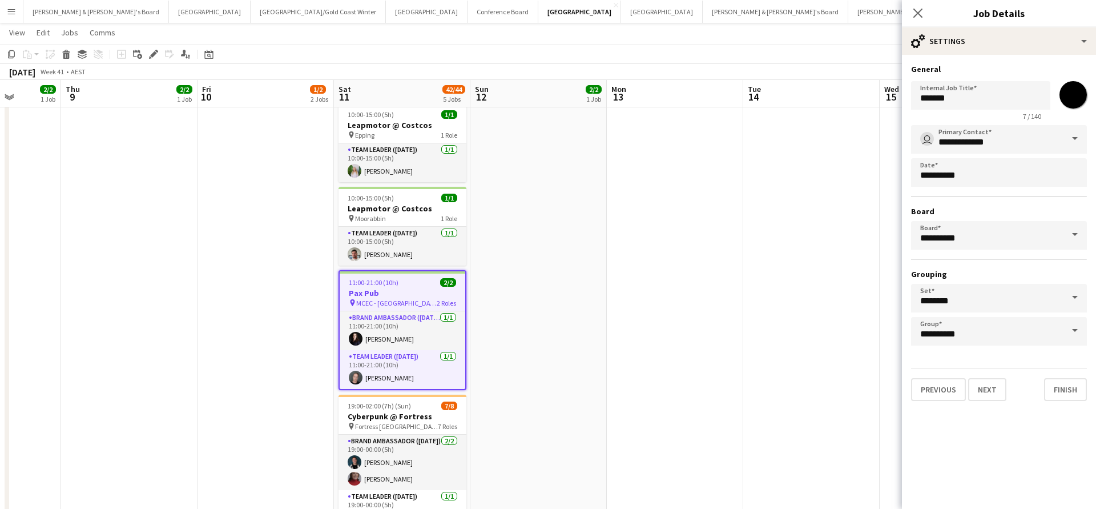
click at [1066, 239] on span at bounding box center [1075, 234] width 24 height 27
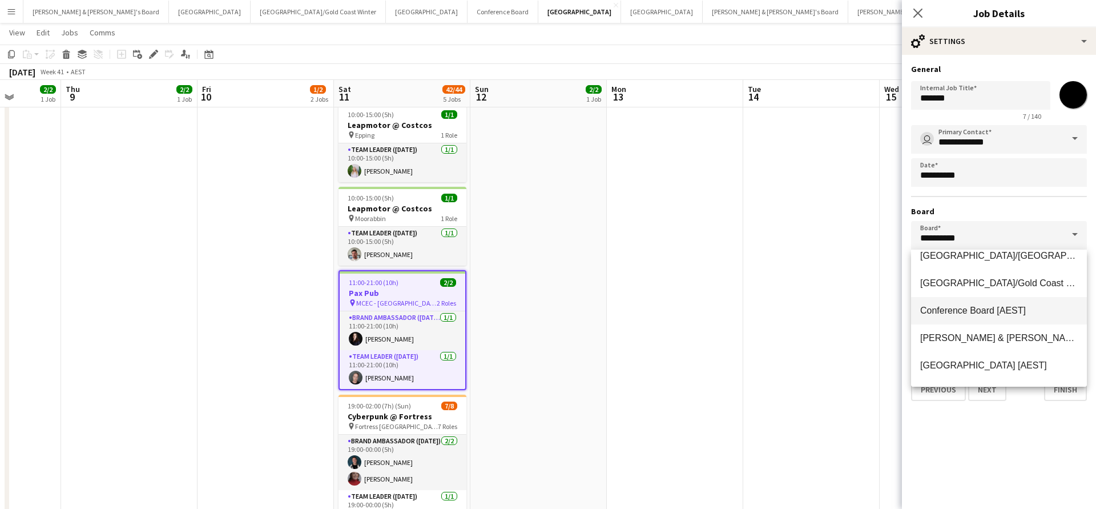
scroll to position [42, 0]
click at [990, 338] on span "James & Arrence's Board [AEST]" at bounding box center [1034, 336] width 226 height 10
type input "**********"
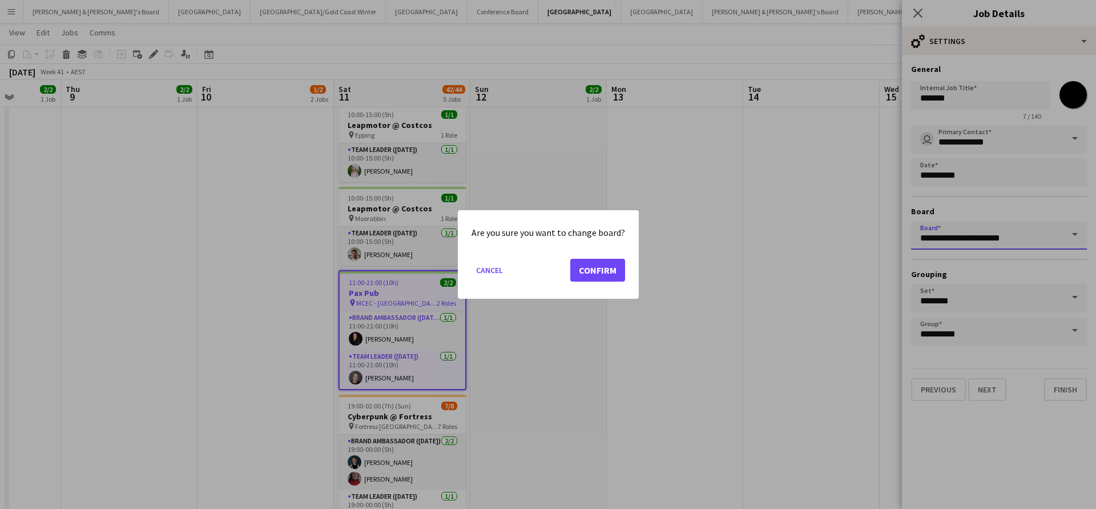
scroll to position [0, 0]
click at [605, 270] on button "Confirm" at bounding box center [597, 270] width 55 height 23
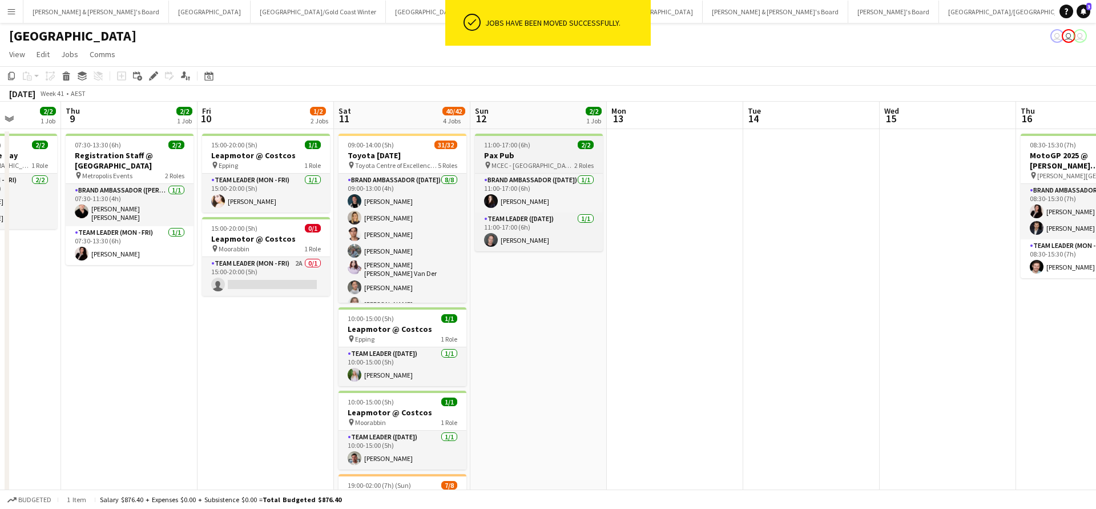
click at [534, 165] on div "pin MCEC - VIC 2 Roles" at bounding box center [539, 164] width 128 height 9
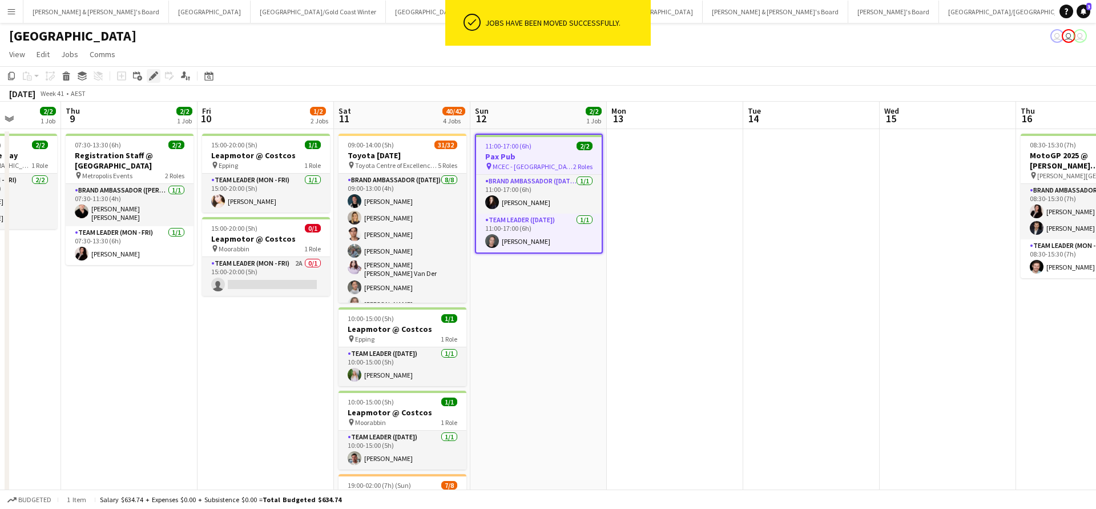
click at [151, 74] on icon "Edit" at bounding box center [153, 75] width 9 height 9
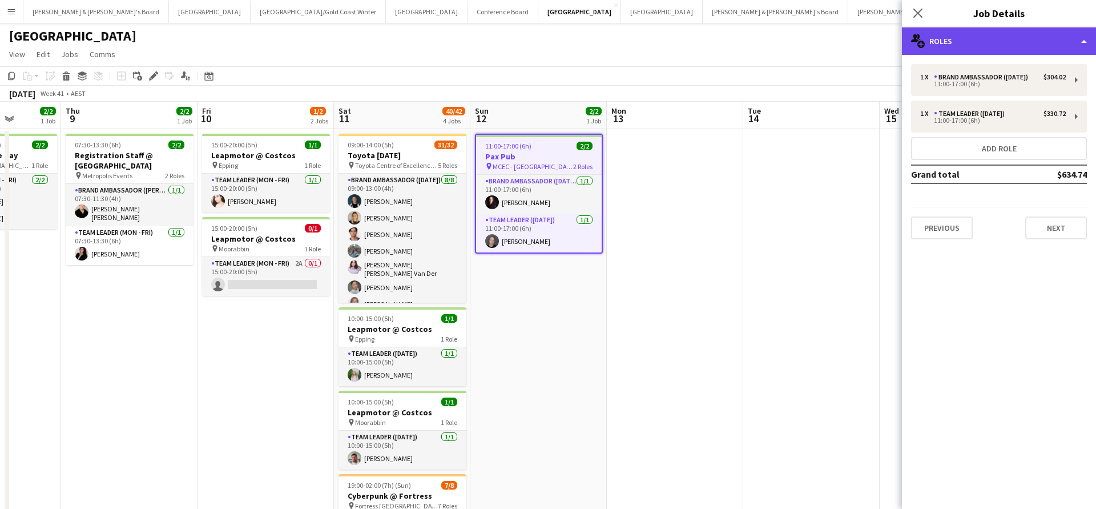
click at [1002, 42] on div "multiple-users-add Roles" at bounding box center [999, 40] width 194 height 27
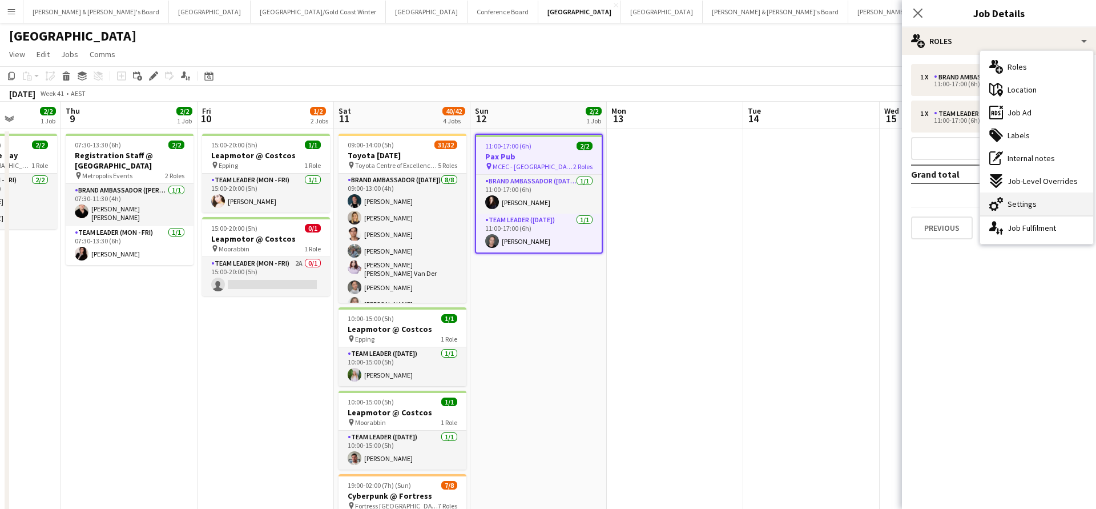
click at [1022, 204] on span "Settings" at bounding box center [1022, 204] width 29 height 10
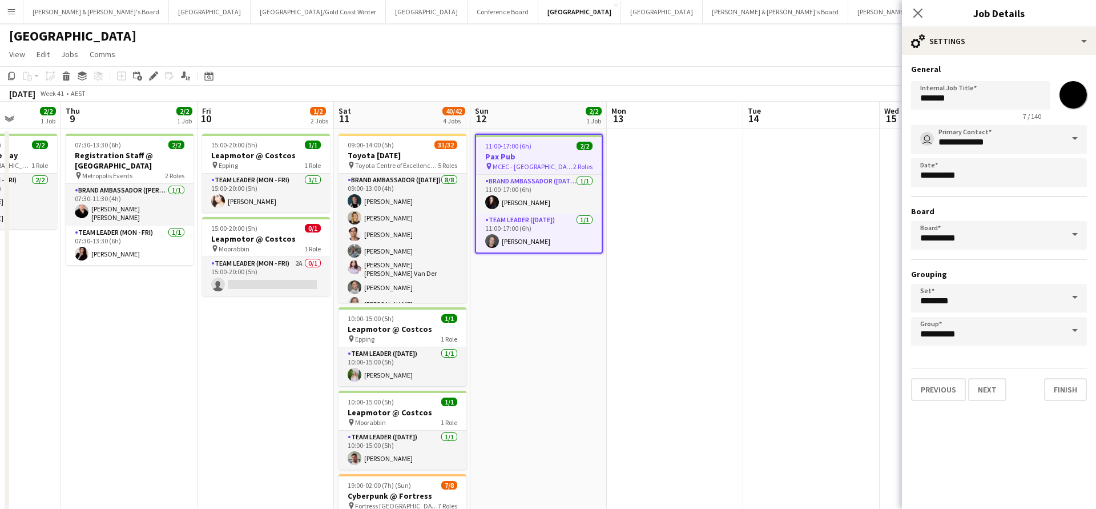
click at [1072, 235] on span at bounding box center [1075, 234] width 24 height 27
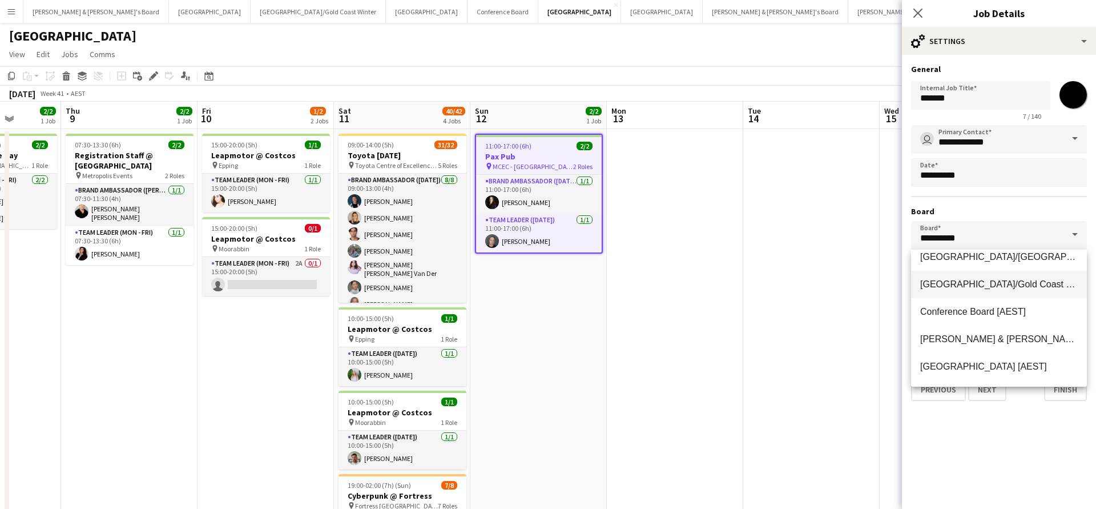
scroll to position [42, 0]
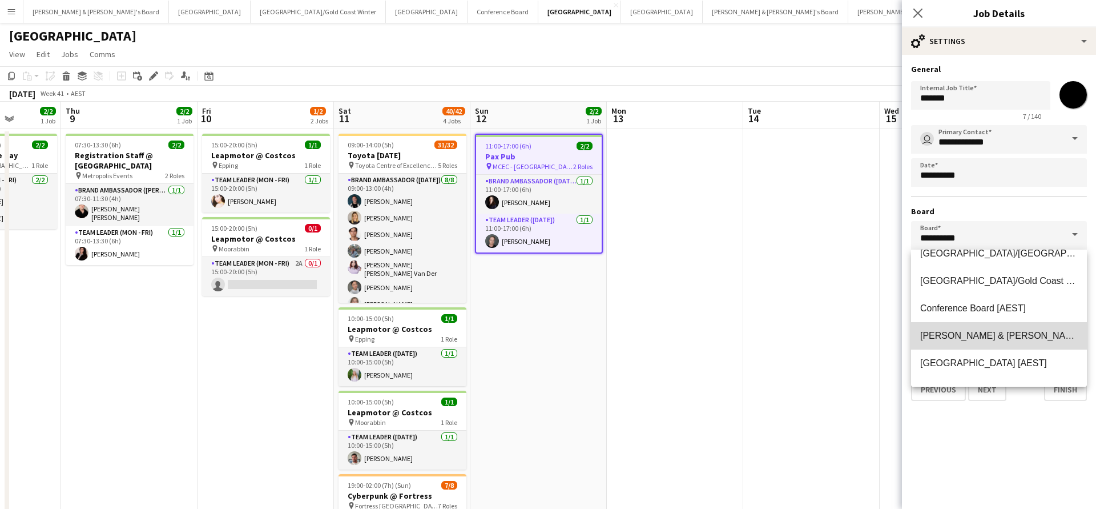
click at [998, 332] on span "James & Arrence's Board [AEST]" at bounding box center [1034, 336] width 226 height 10
type input "**********"
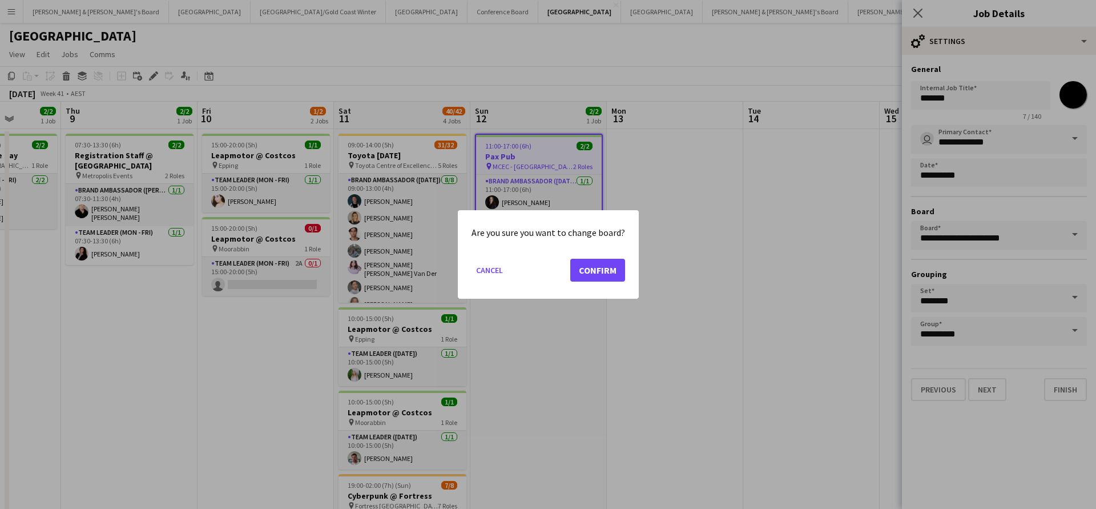
click at [607, 271] on button "Confirm" at bounding box center [597, 270] width 55 height 23
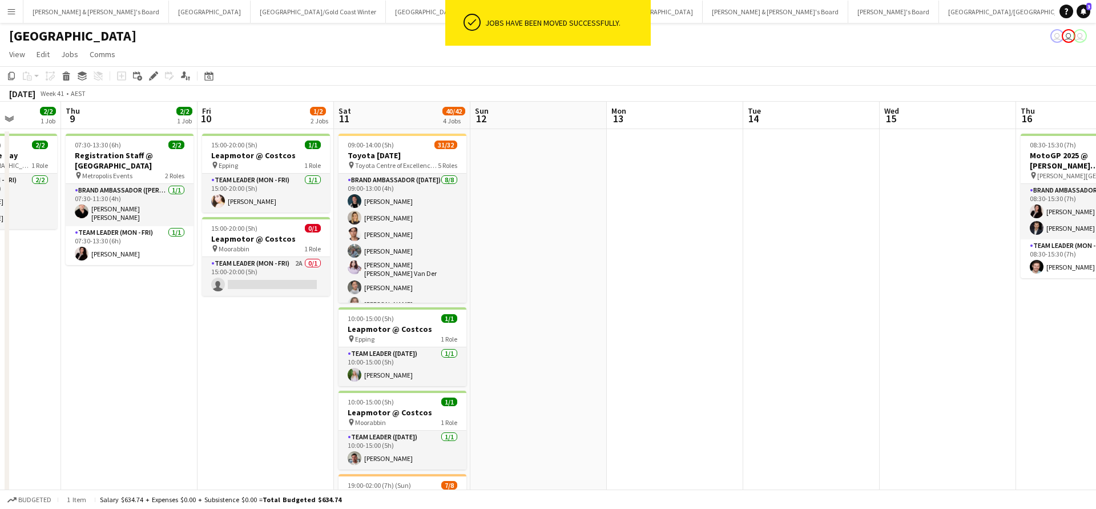
click at [646, 379] on app-date-cell at bounding box center [675, 398] width 136 height 538
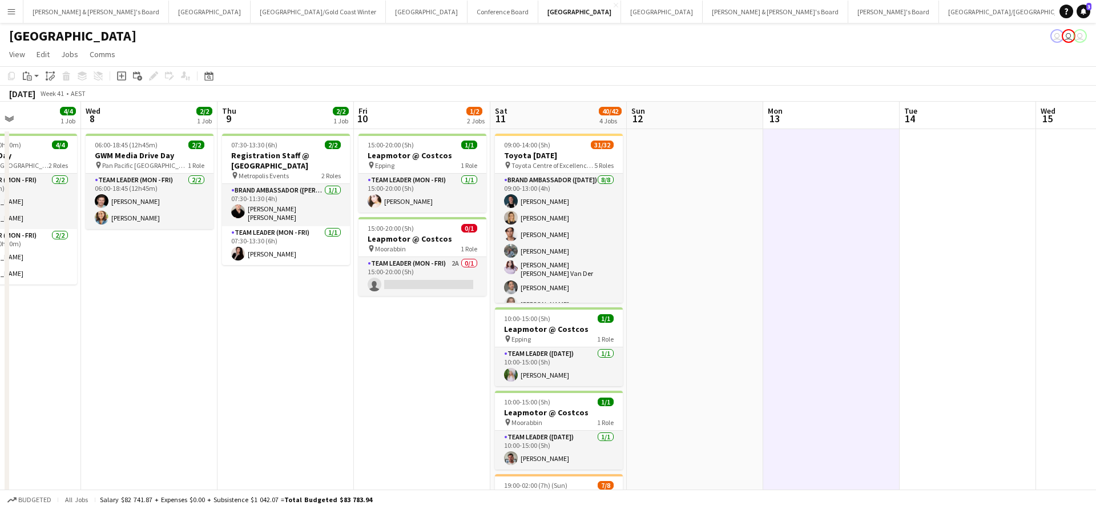
scroll to position [0, 323]
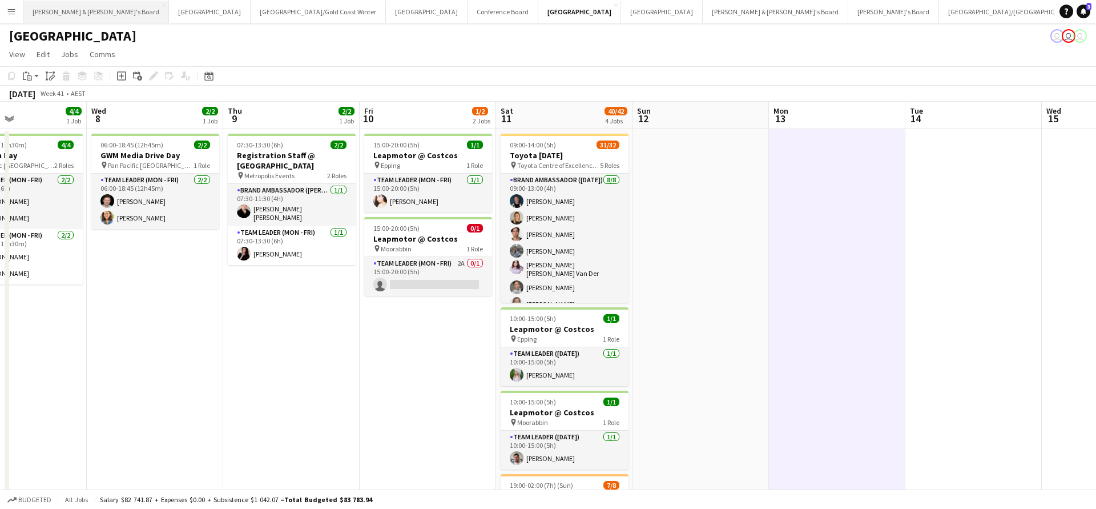
click at [71, 13] on button "[PERSON_NAME] & [PERSON_NAME]'s Board Close" at bounding box center [96, 12] width 146 height 22
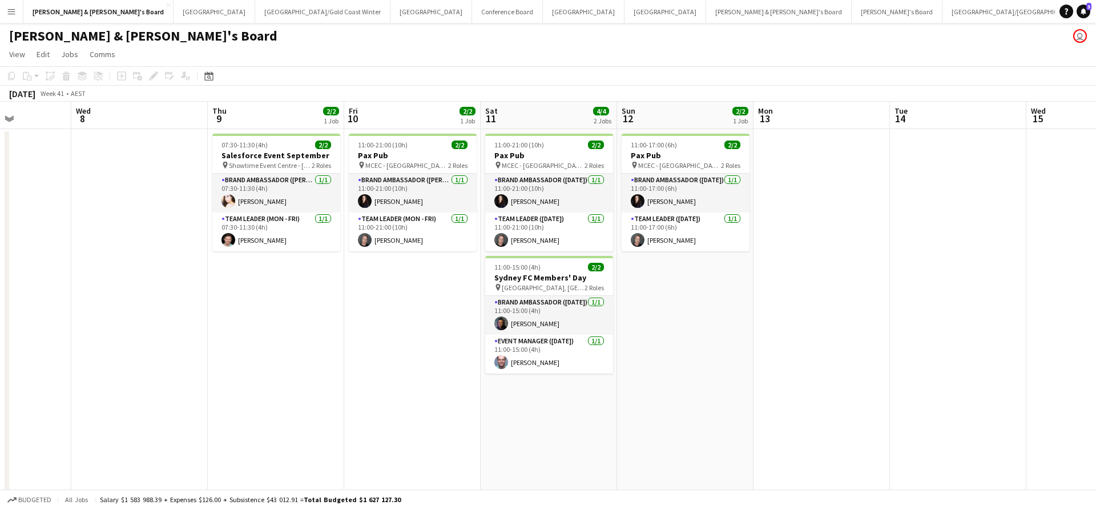
scroll to position [0, 339]
click at [407, 234] on app-card-role "Team Leader (Mon - Fri) 1/1 11:00-21:00 (10h) Jy Samon" at bounding box center [412, 231] width 128 height 39
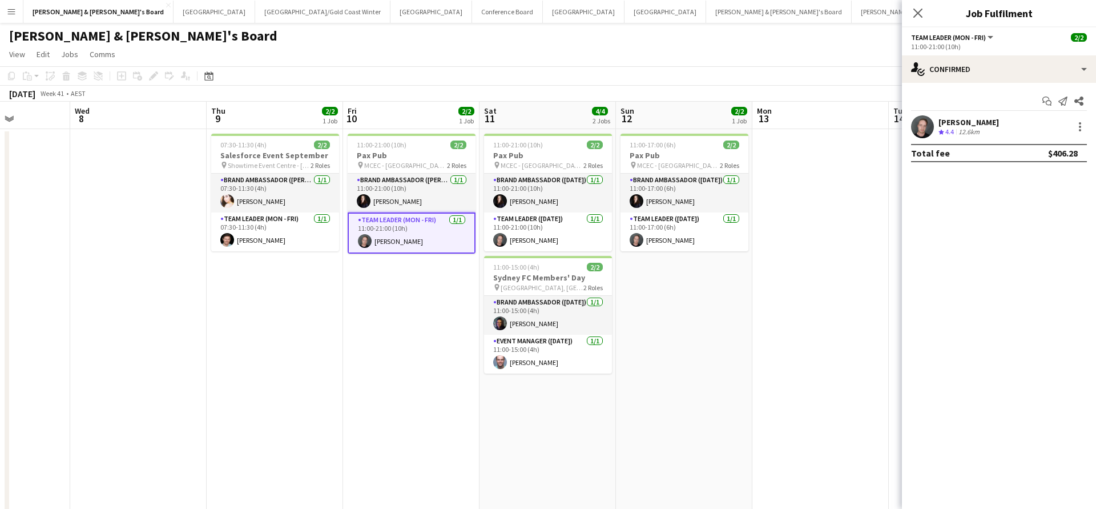
click at [951, 129] on span "4.4" at bounding box center [950, 131] width 9 height 9
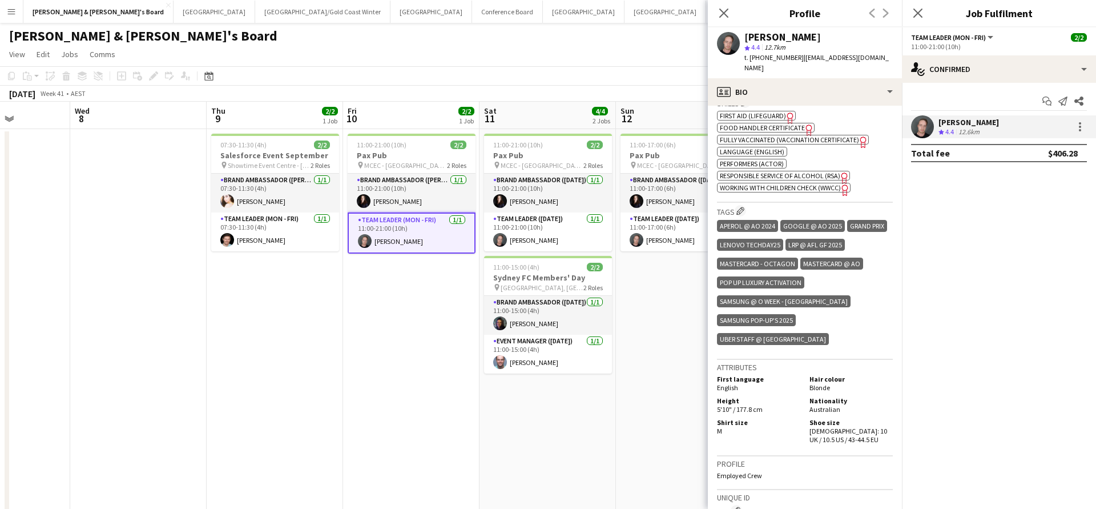
scroll to position [601, 0]
click at [445, 195] on app-card-role "Brand Ambassador (Mon - Fri) 1/1 11:00-21:00 (10h) Mairead Tully" at bounding box center [412, 193] width 128 height 39
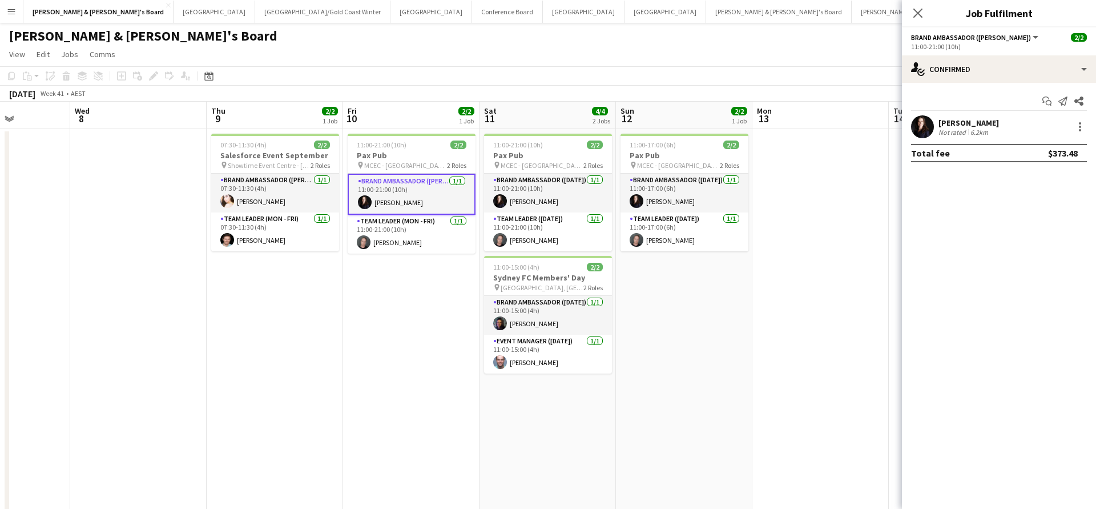
click at [960, 122] on div "[PERSON_NAME]" at bounding box center [969, 123] width 61 height 10
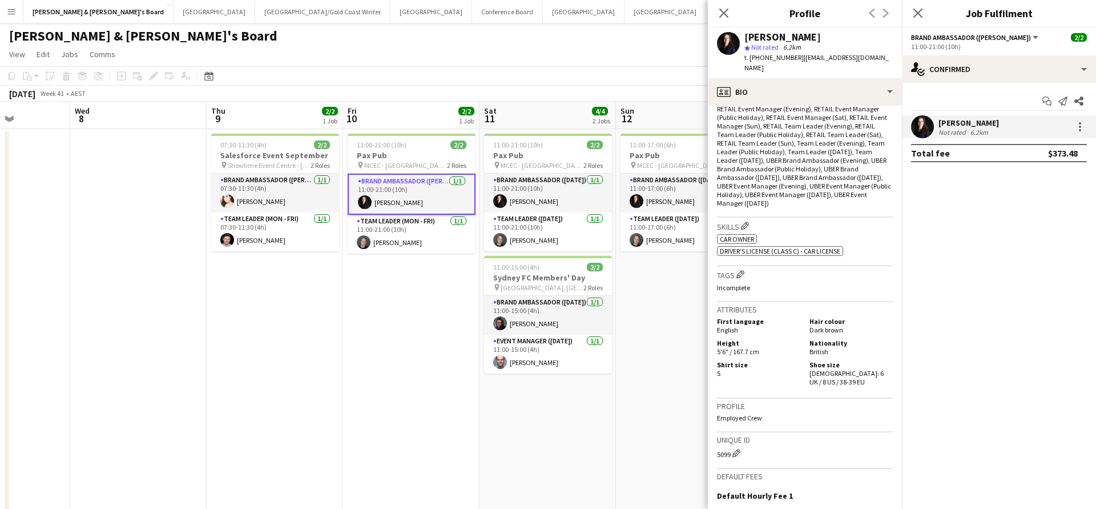
scroll to position [456, 0]
click at [456, 447] on app-date-cell "11:00-21:00 (10h) 2/2 Pax Pub pin MCEC - VIC 2 Roles Brand Ambassador (Mon - Fr…" at bounding box center [411, 376] width 136 height 494
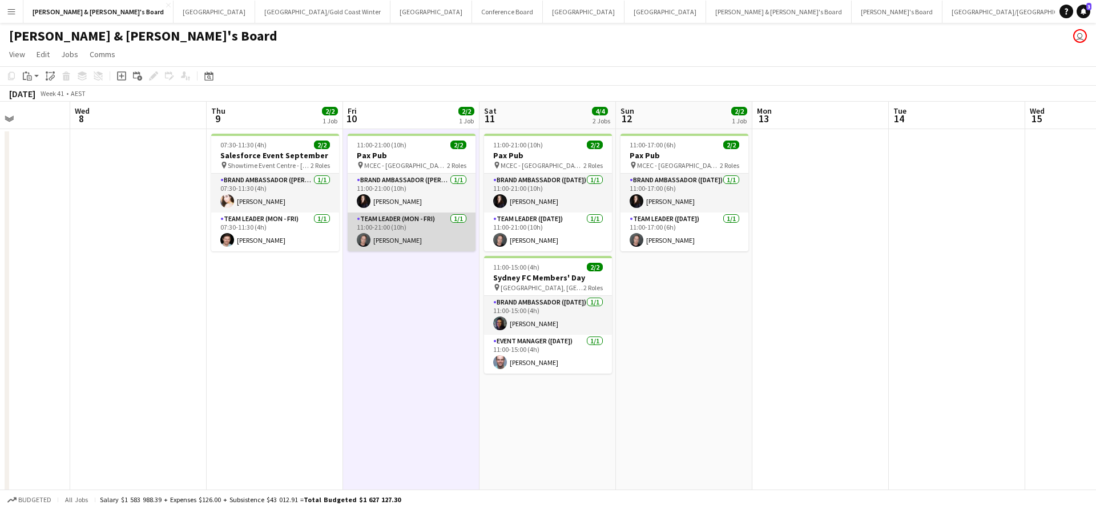
click at [409, 233] on app-card-role "Team Leader (Mon - Fri) 1/1 11:00-21:00 (10h) Jy Samon" at bounding box center [412, 231] width 128 height 39
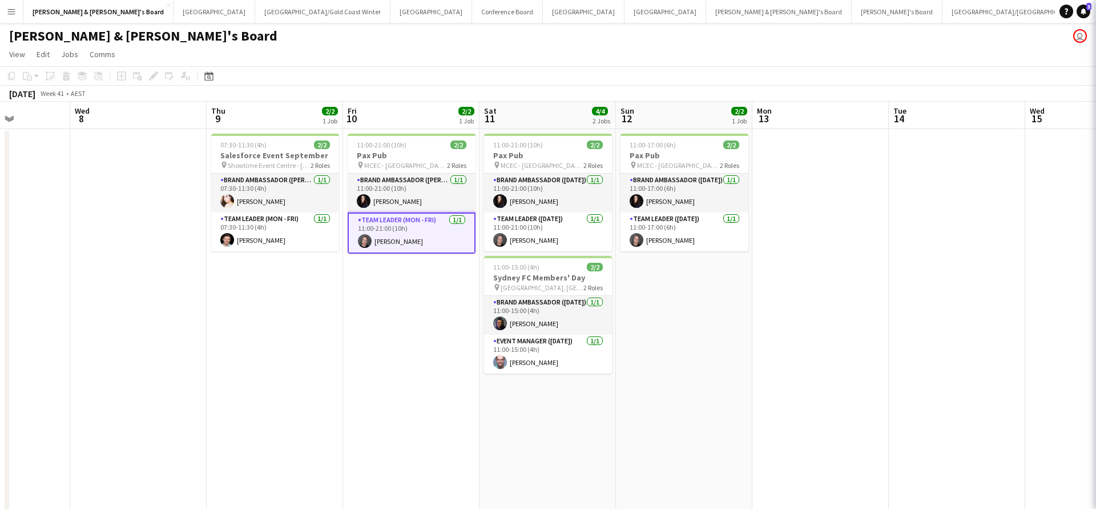
click at [409, 233] on app-card-role "Team Leader (Mon - Fri) 1/1 11:00-21:00 (10h) Jy Samon" at bounding box center [412, 232] width 128 height 41
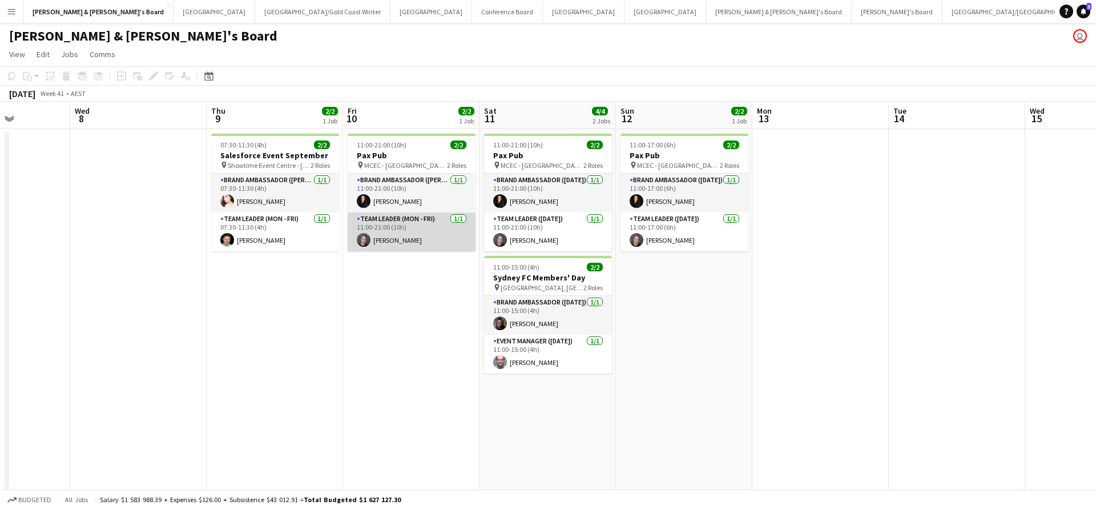
click at [409, 233] on app-card-role "Team Leader (Mon - Fri) 1/1 11:00-21:00 (10h) Jy Samon" at bounding box center [412, 231] width 128 height 39
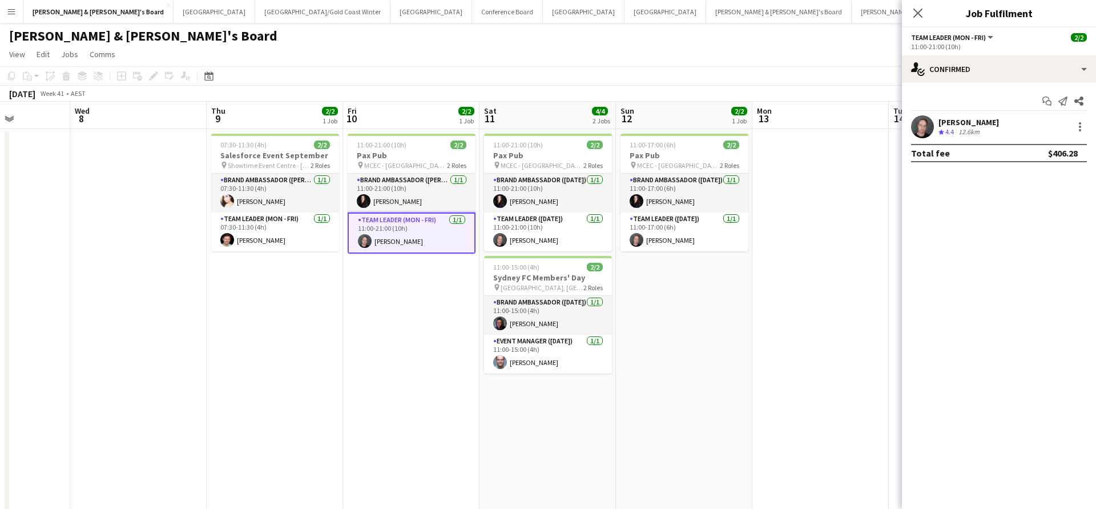
click at [967, 126] on div "[PERSON_NAME]" at bounding box center [969, 122] width 61 height 10
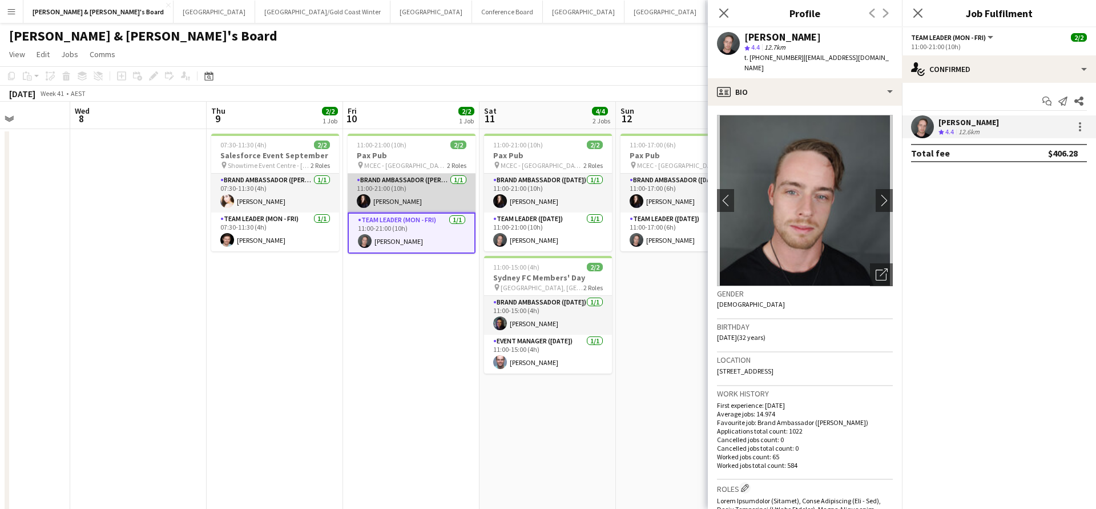
click at [417, 196] on app-card-role "Brand Ambassador (Mon - Fri) 1/1 11:00-21:00 (10h) Mairead Tully" at bounding box center [412, 193] width 128 height 39
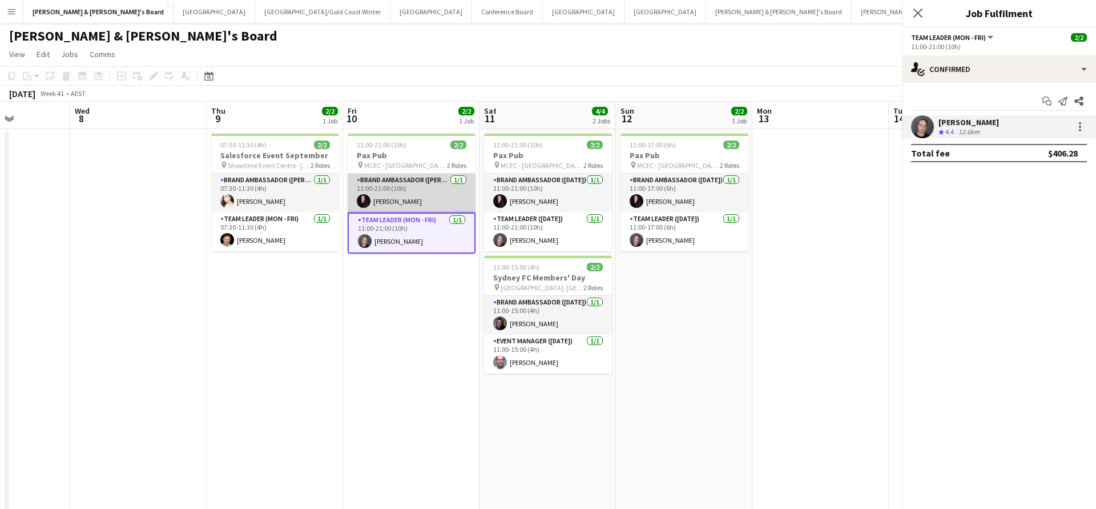
click at [417, 196] on app-card-role "Brand Ambassador (Mon - Fri) 1/1 11:00-21:00 (10h) Mairead Tully" at bounding box center [412, 193] width 128 height 39
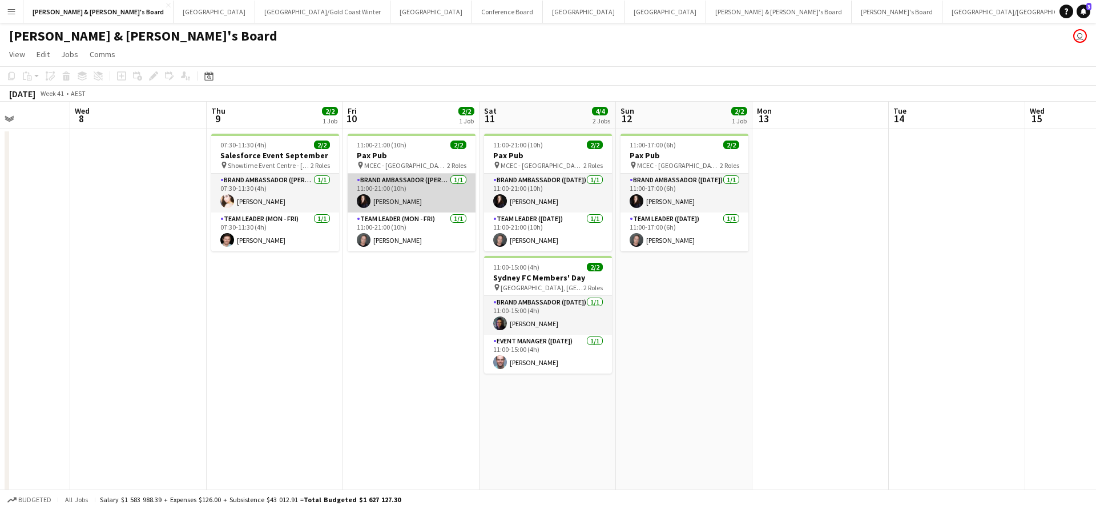
click at [417, 195] on app-card-role "Brand Ambassador (Mon - Fri) 1/1 11:00-21:00 (10h) Mairead Tully" at bounding box center [412, 193] width 128 height 39
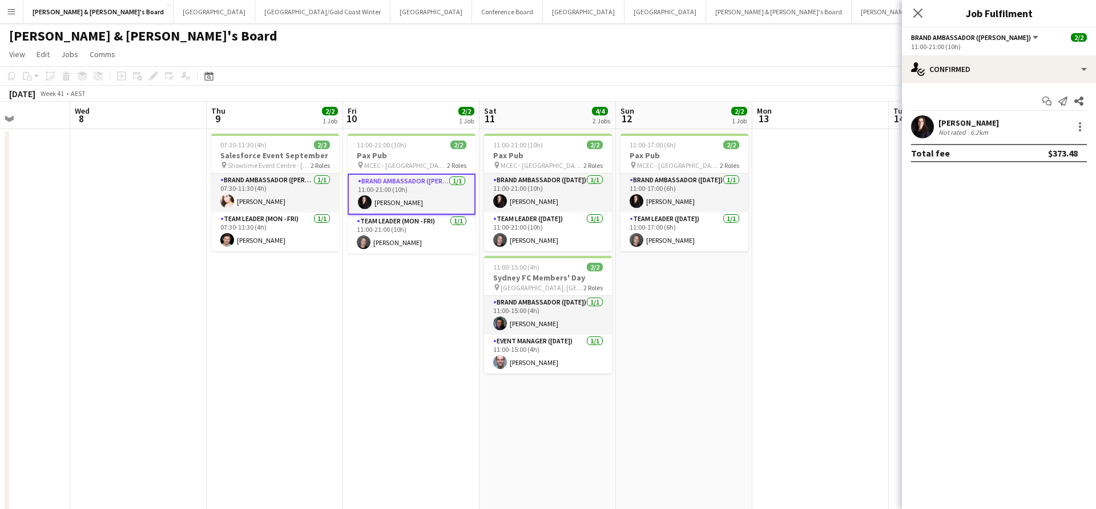
click at [962, 124] on div "[PERSON_NAME]" at bounding box center [969, 123] width 61 height 10
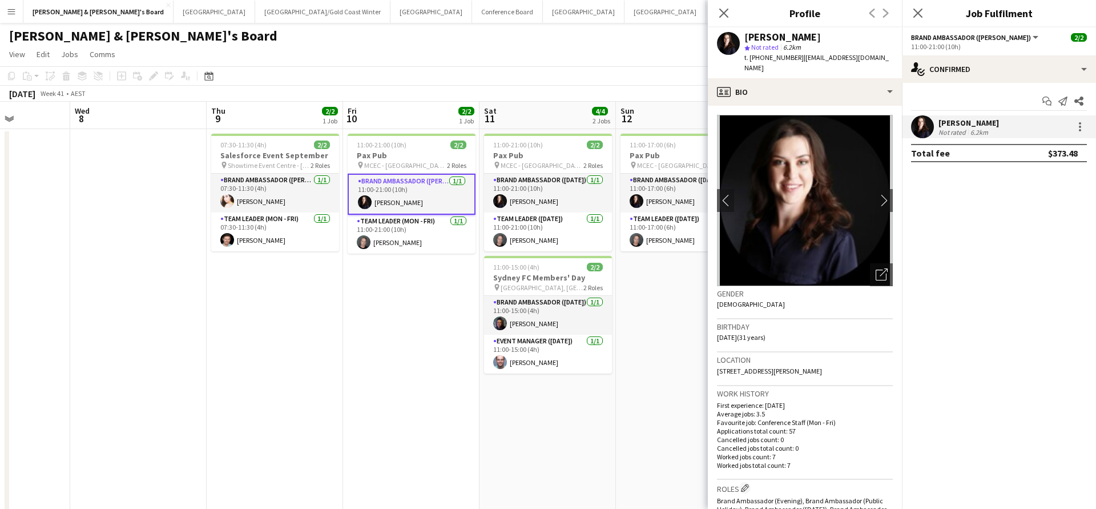
click at [397, 358] on app-date-cell "11:00-21:00 (10h) 2/2 Pax Pub pin MCEC - VIC 2 Roles Brand Ambassador (Mon - Fr…" at bounding box center [411, 376] width 136 height 494
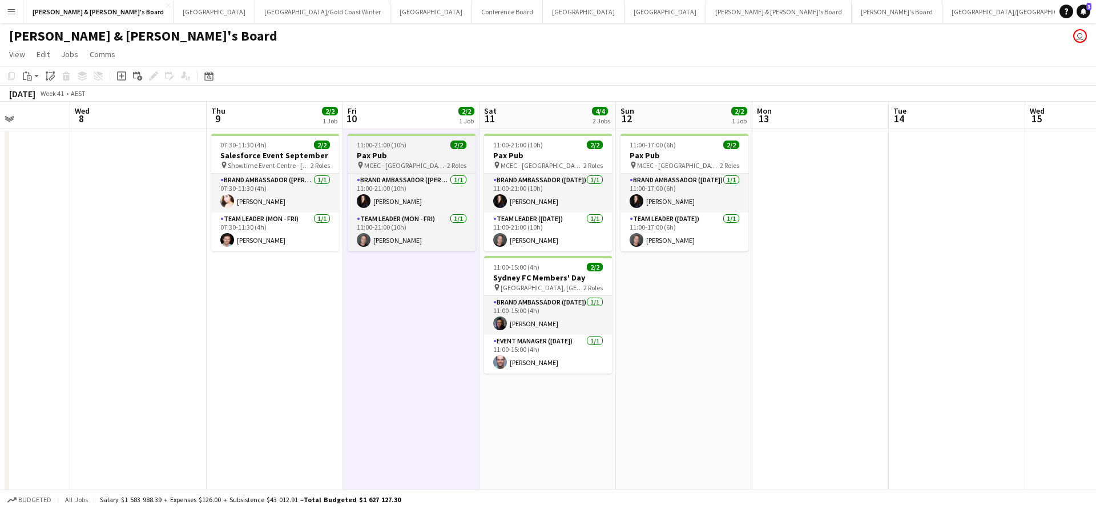
click at [419, 152] on h3 "Pax Pub" at bounding box center [412, 155] width 128 height 10
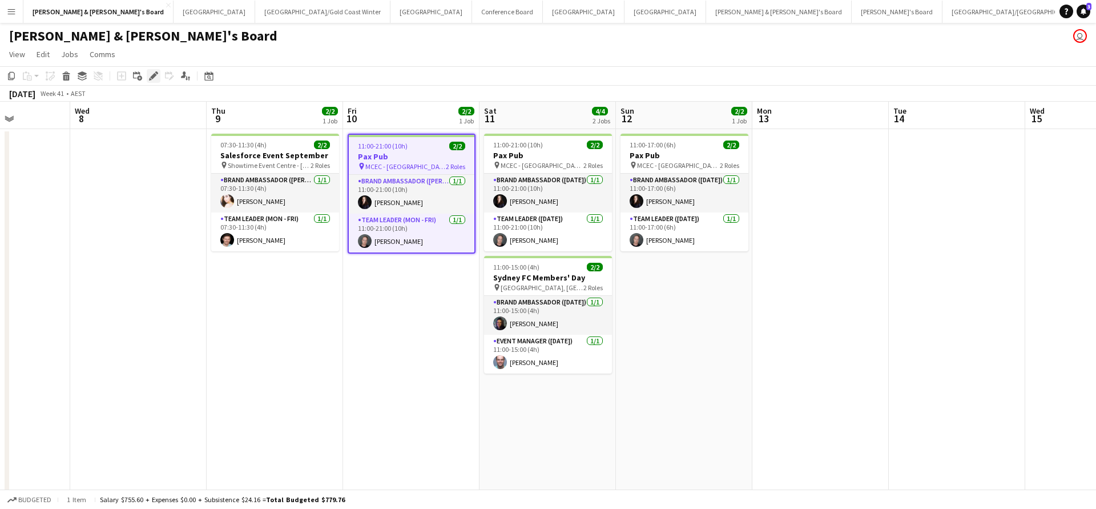
click at [152, 74] on icon "Edit" at bounding box center [153, 75] width 9 height 9
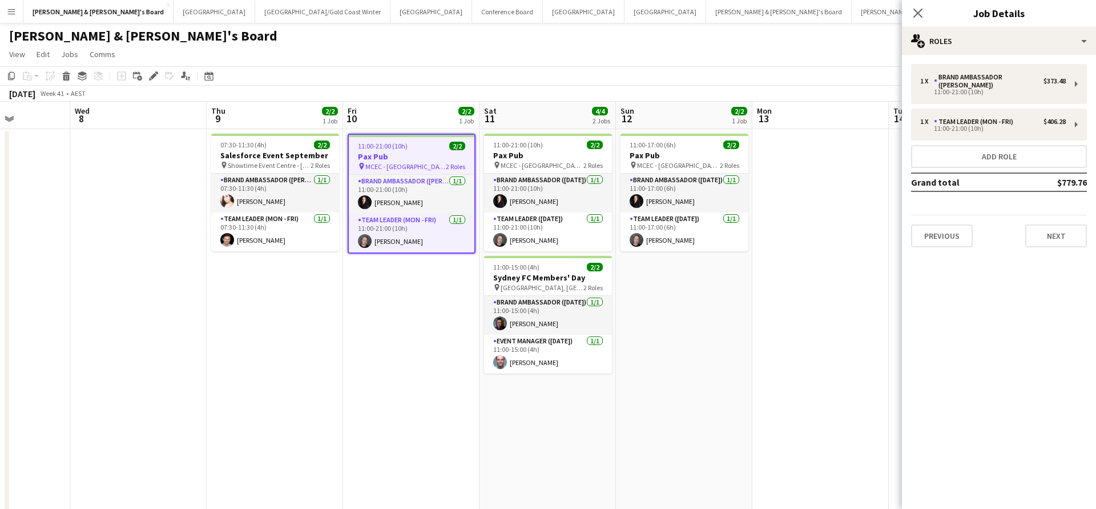
click at [204, 303] on app-date-cell at bounding box center [138, 376] width 136 height 494
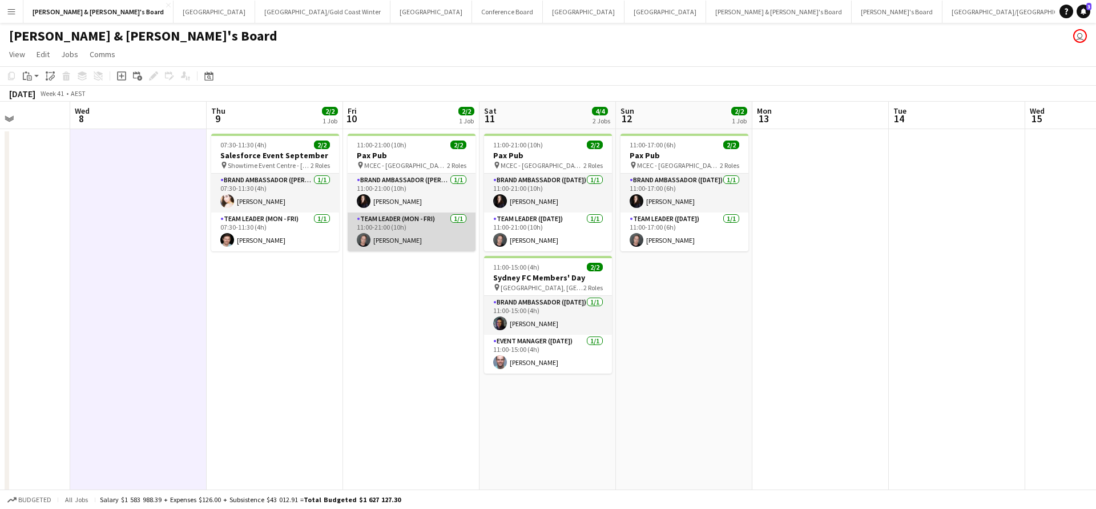
click at [393, 242] on app-card-role "Team Leader (Mon - Fri) 1/1 11:00-21:00 (10h) Jy Samon" at bounding box center [412, 231] width 128 height 39
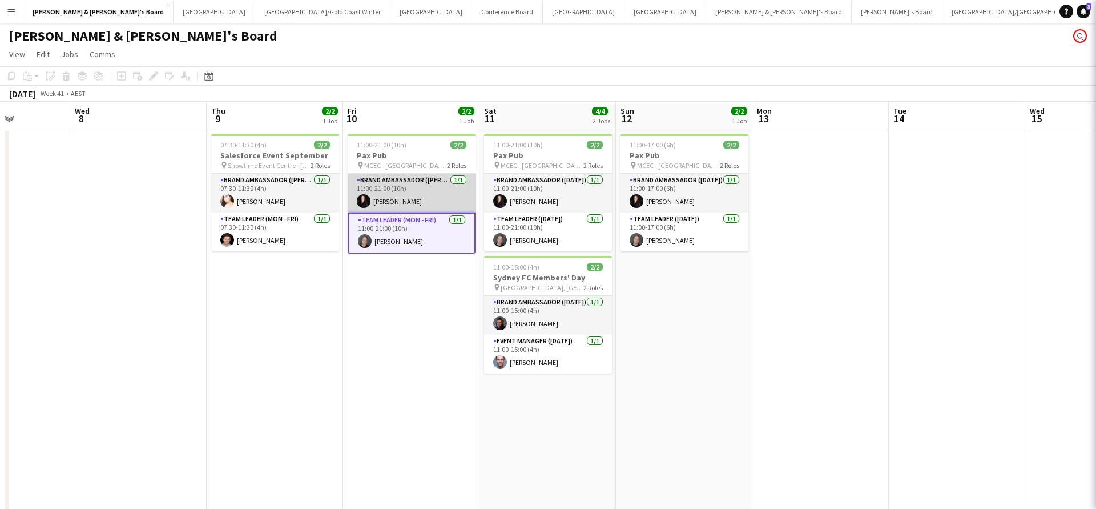
click at [403, 188] on app-card-role "Brand Ambassador (Mon - Fri) 1/1 11:00-21:00 (10h) Mairead Tully" at bounding box center [412, 193] width 128 height 39
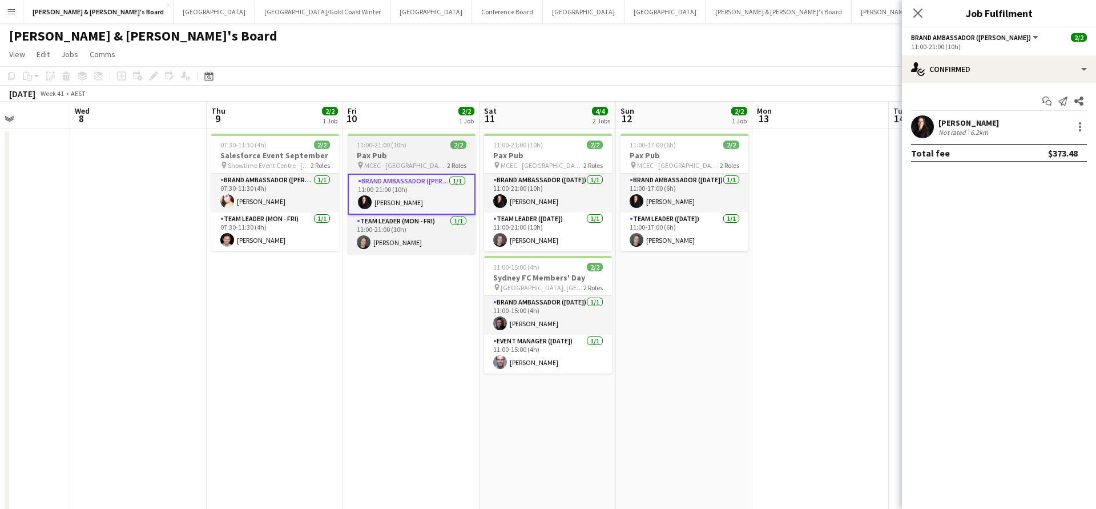
click at [433, 158] on h3 "Pax Pub" at bounding box center [412, 155] width 128 height 10
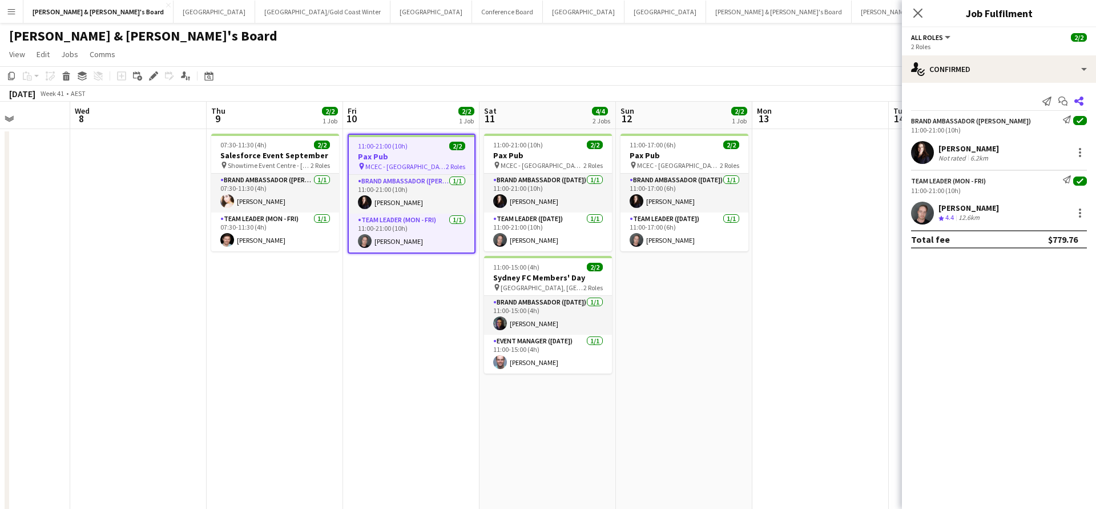
click at [1081, 99] on icon at bounding box center [1079, 101] width 9 height 9
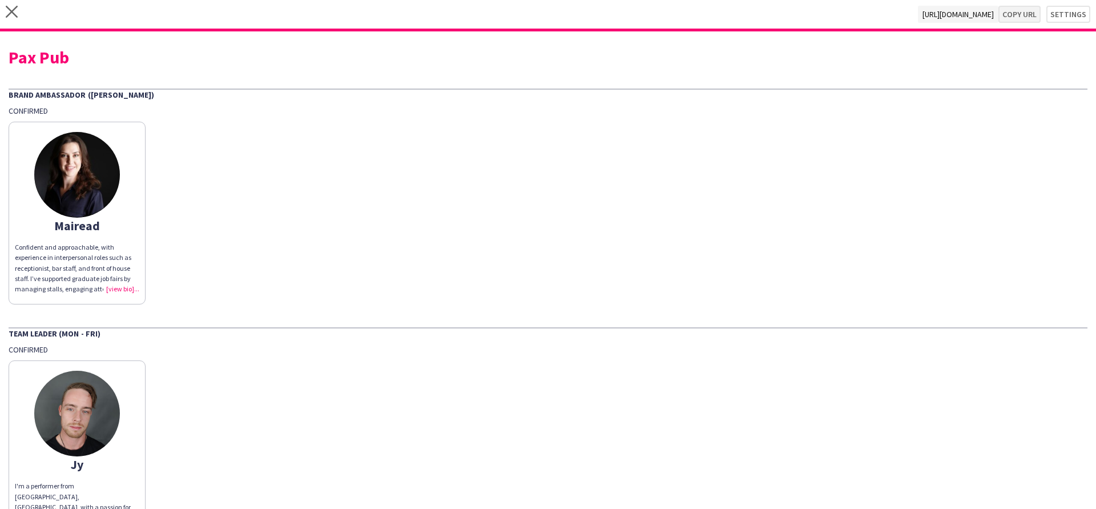
click at [1023, 15] on button "Copy url" at bounding box center [1020, 14] width 42 height 17
click at [12, 6] on icon "close" at bounding box center [12, 12] width 12 height 12
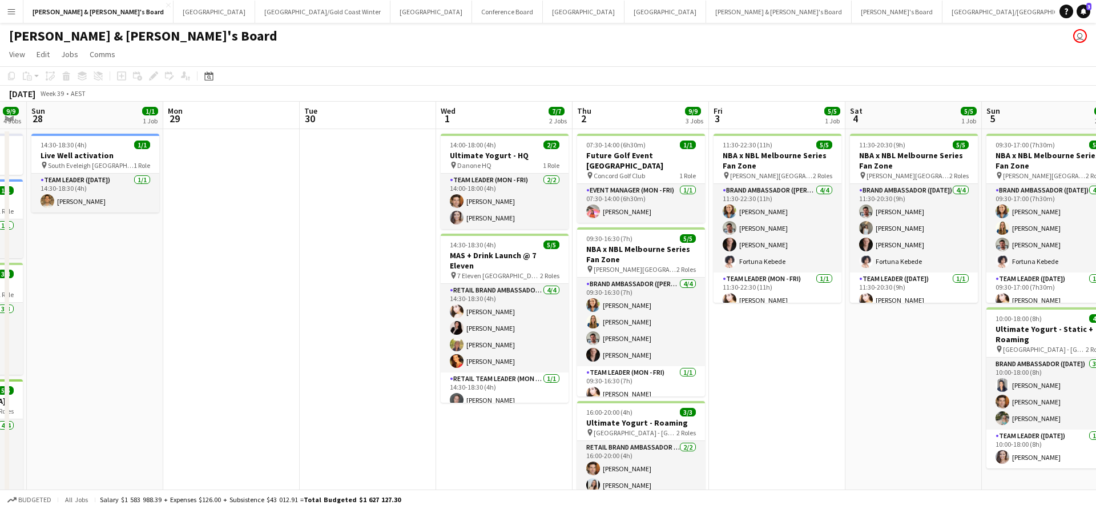
scroll to position [0, 393]
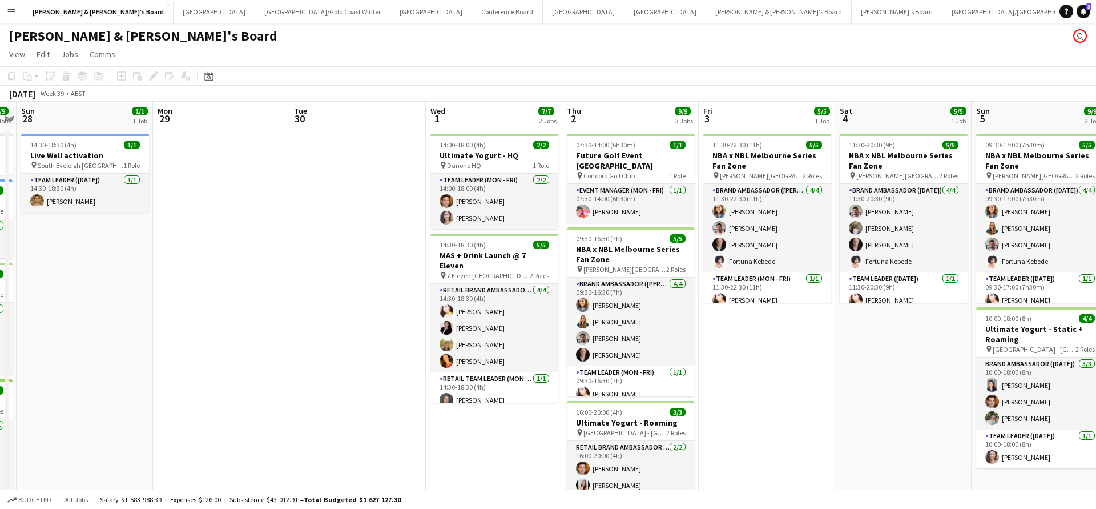
click at [594, 55] on app-page-menu "View Day view expanded Day view collapsed Month view Date picker Jump to today …" at bounding box center [548, 56] width 1096 height 22
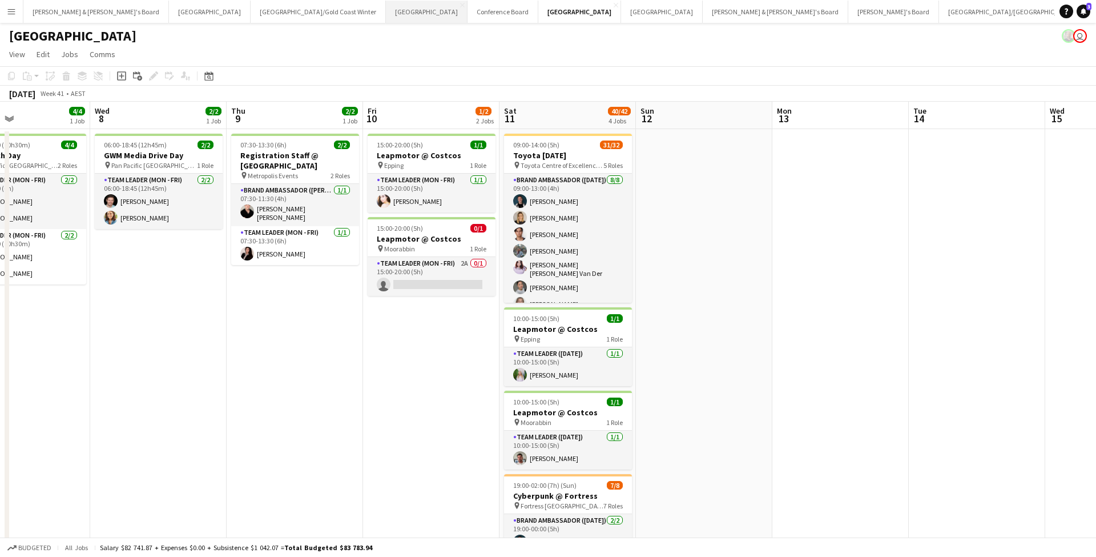
click at [386, 13] on button "Sydney Close" at bounding box center [427, 12] width 82 height 22
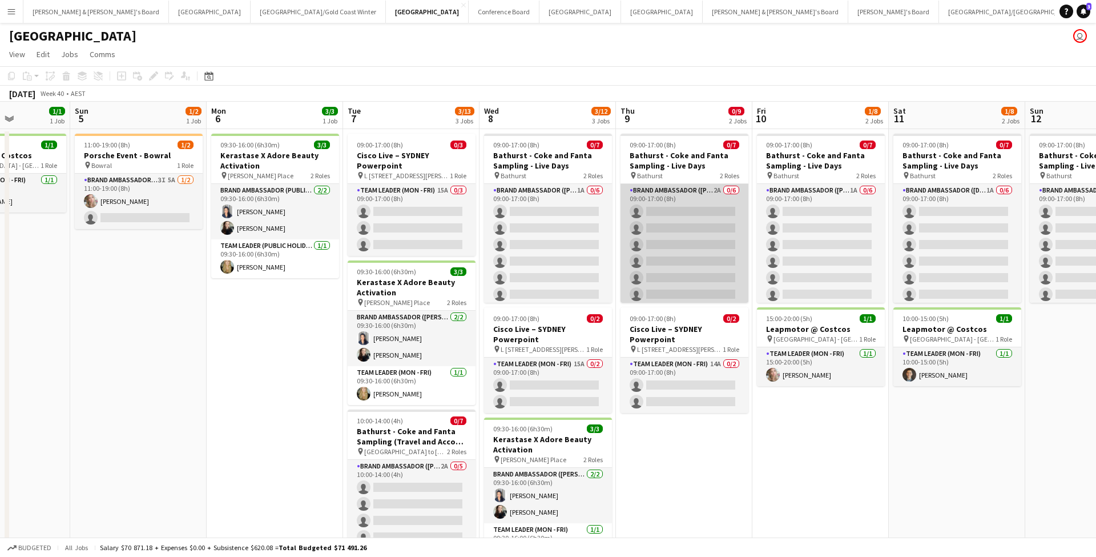
scroll to position [0, 479]
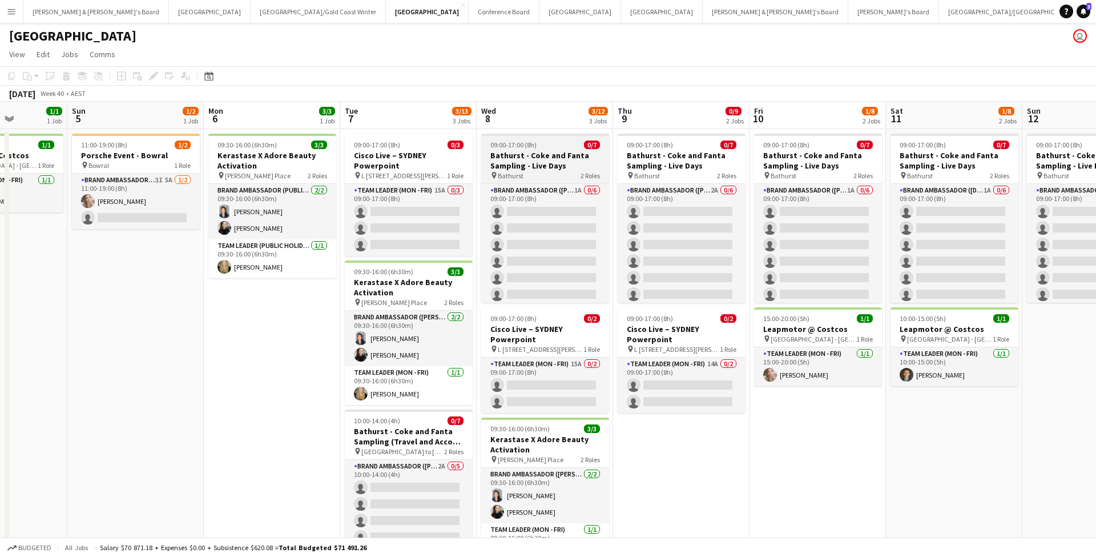
click at [562, 171] on div "pin Bathurst 2 Roles" at bounding box center [545, 175] width 128 height 9
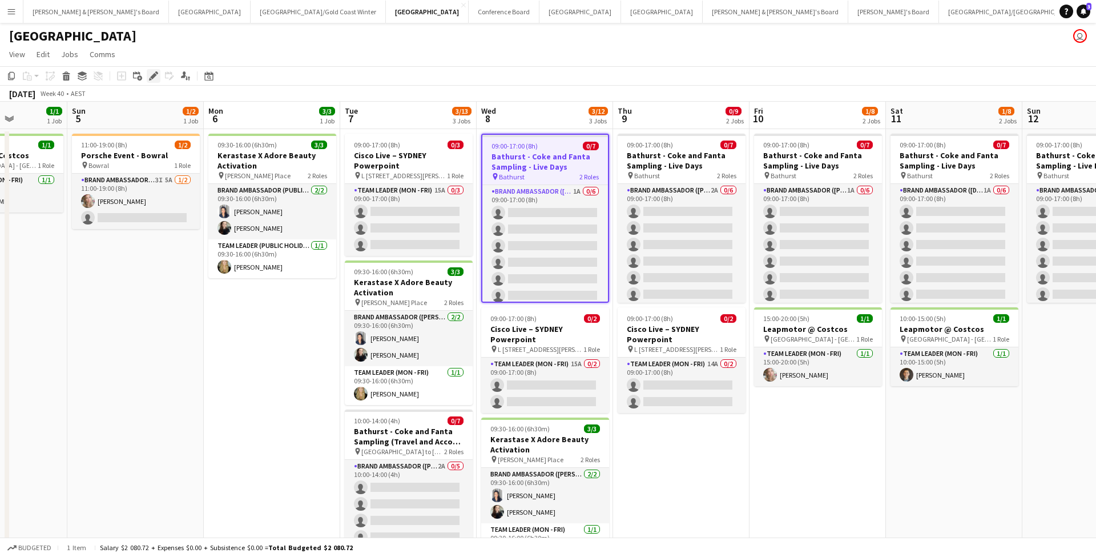
click at [156, 77] on icon "Edit" at bounding box center [153, 75] width 9 height 9
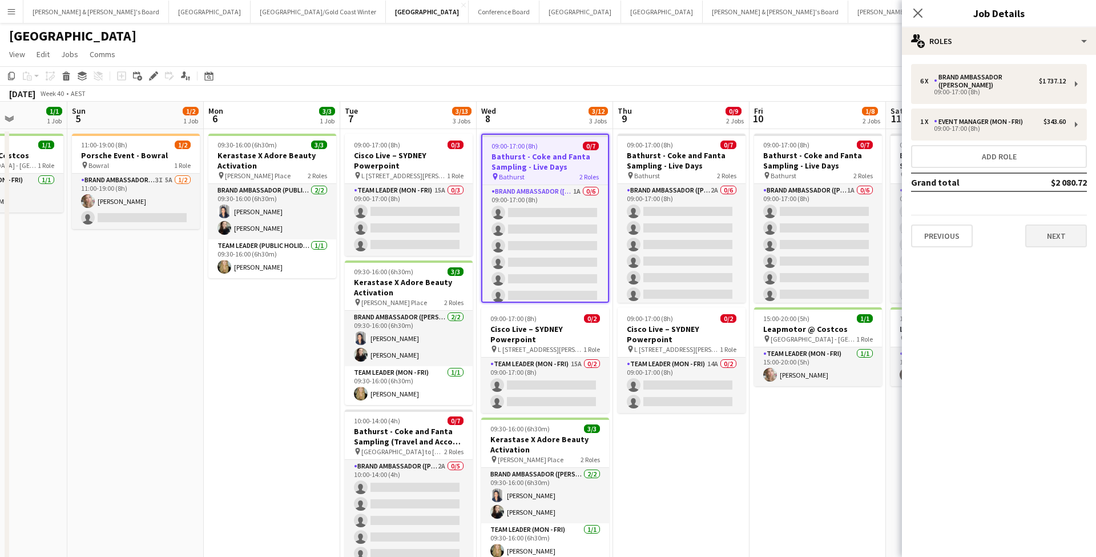
click at [1058, 235] on button "Next" at bounding box center [1057, 235] width 62 height 23
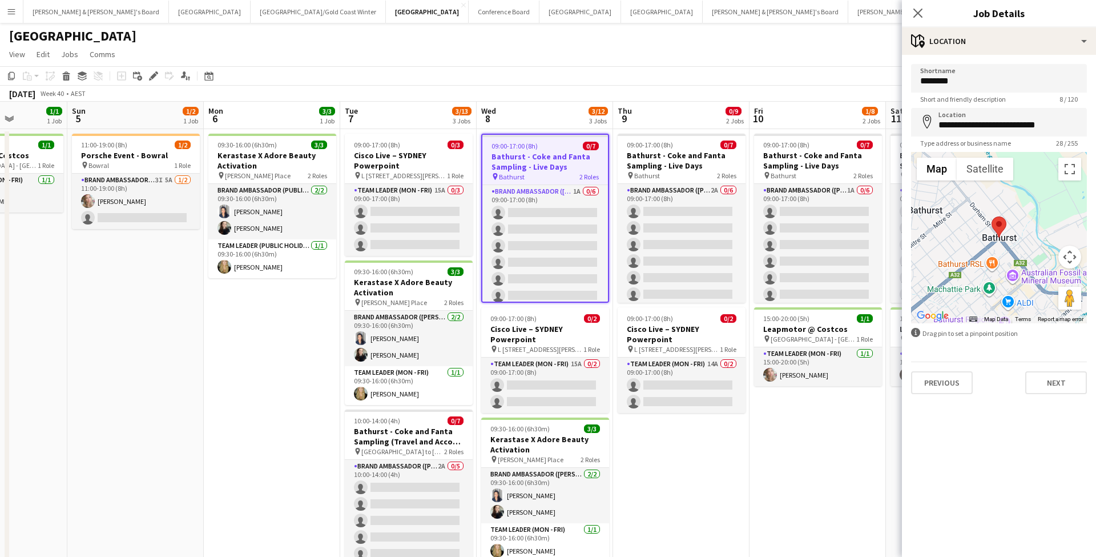
click at [690, 488] on app-date-cell "09:00-17:00 (8h) 0/7 Bathurst - Coke and Fanta Sampling - Live Days pin Bathurs…" at bounding box center [681, 366] width 136 height 474
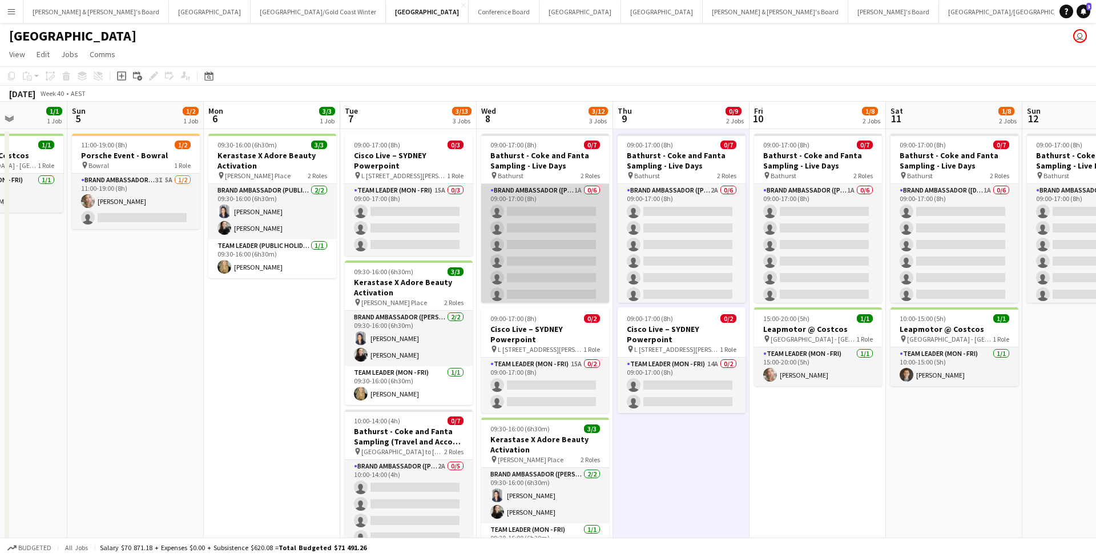
click at [541, 231] on app-card-role "Brand Ambassador (Mon - Fri) 1A 0/6 09:00-17:00 (8h) single-neutral-actions sin…" at bounding box center [545, 245] width 128 height 122
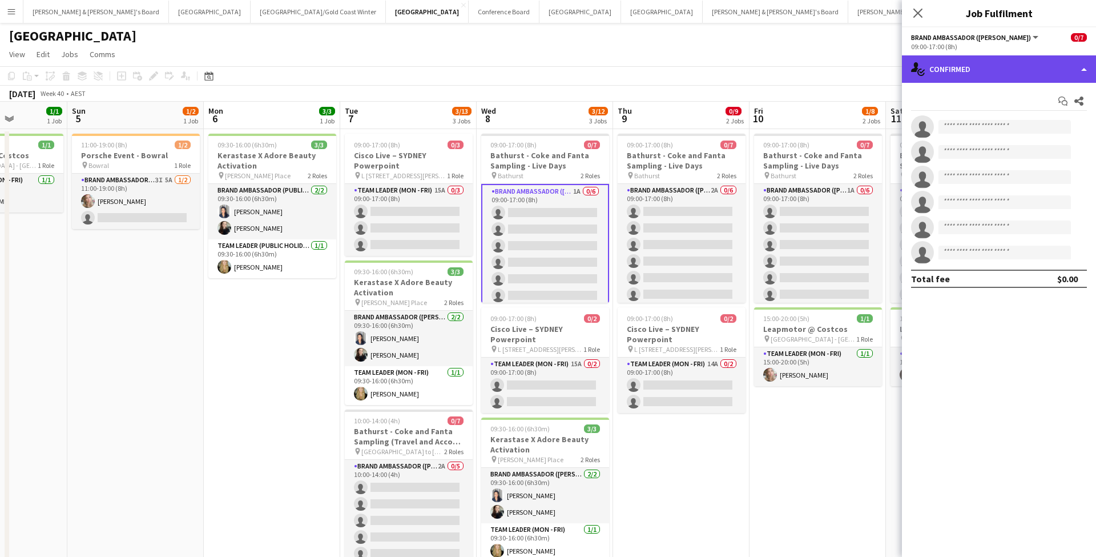
click at [988, 73] on div "single-neutral-actions-check-2 Confirmed" at bounding box center [999, 68] width 194 height 27
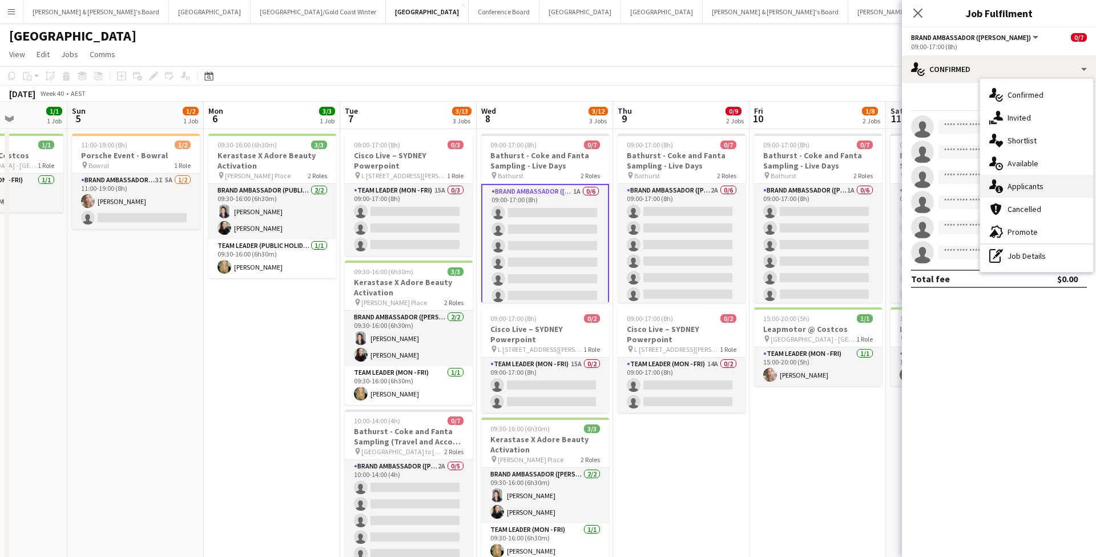
click at [1035, 189] on span "Applicants" at bounding box center [1026, 186] width 36 height 10
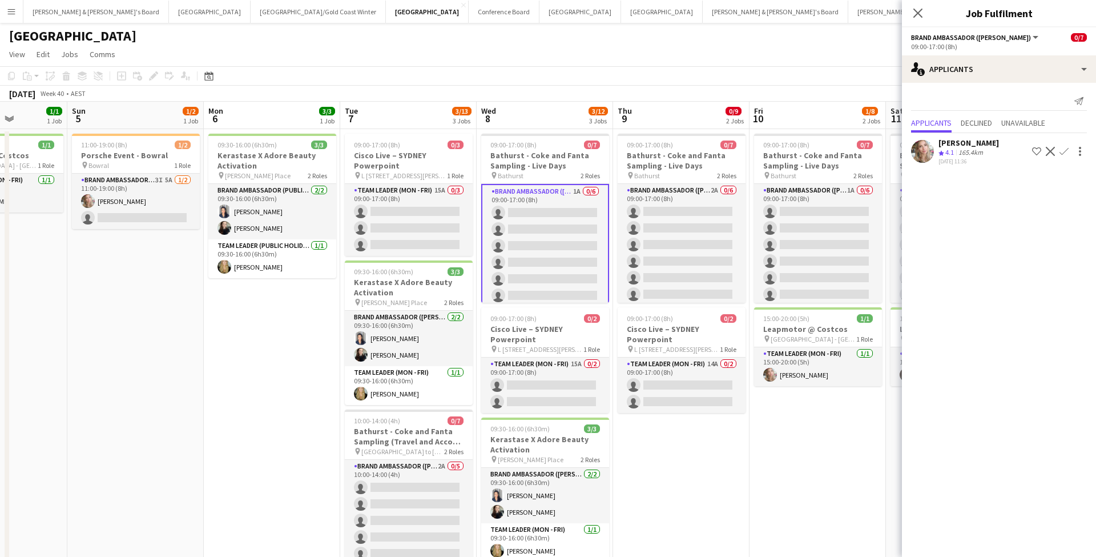
click at [729, 491] on app-date-cell "09:00-17:00 (8h) 0/7 Bathurst - Coke and Fanta Sampling - Live Days pin Bathurs…" at bounding box center [681, 366] width 136 height 474
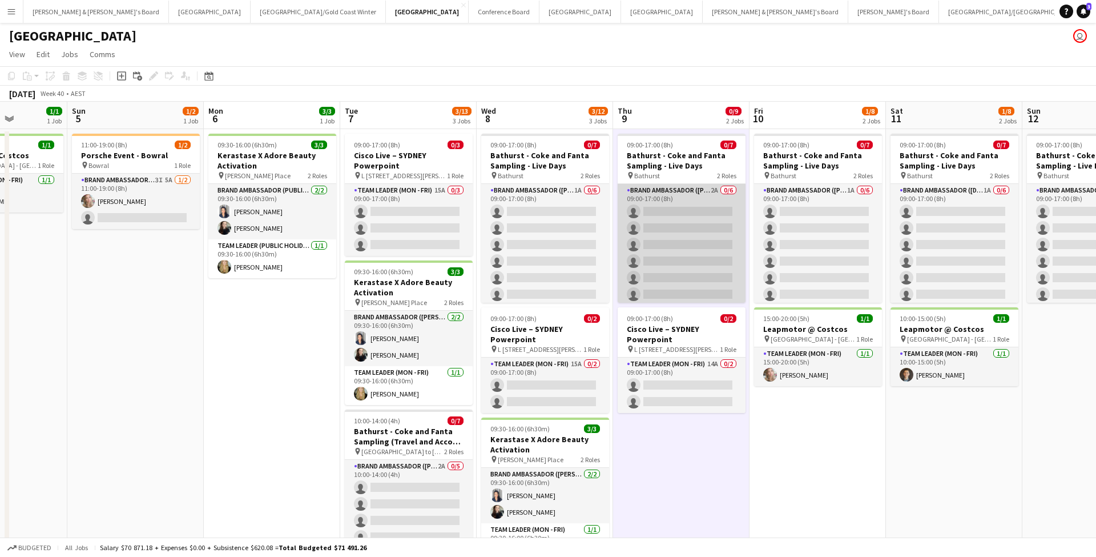
click at [705, 242] on app-card-role "Brand Ambassador (Mon - Fri) 2A 0/6 09:00-17:00 (8h) single-neutral-actions sin…" at bounding box center [682, 245] width 128 height 122
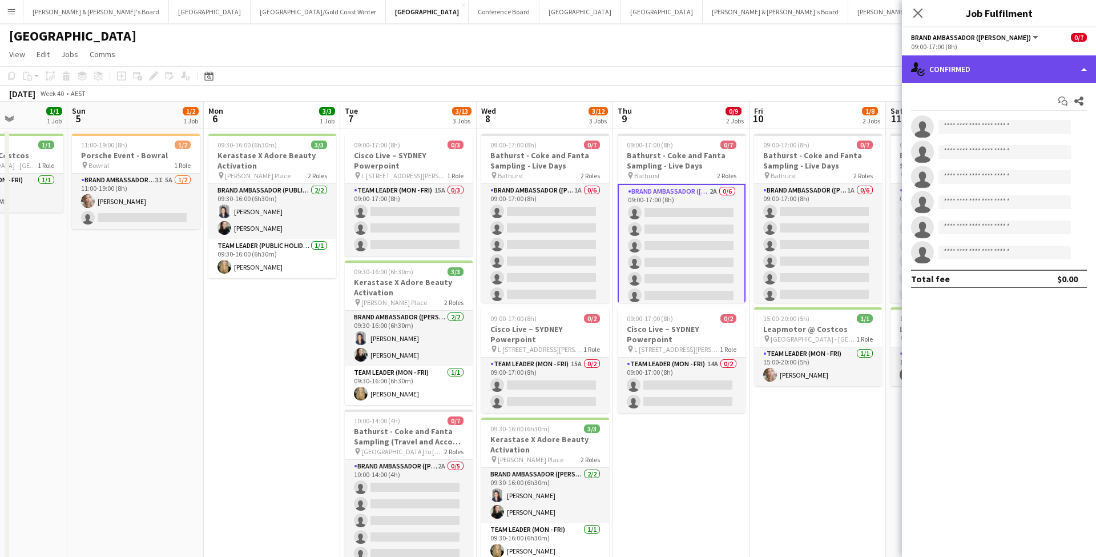
click at [986, 70] on div "single-neutral-actions-check-2 Confirmed" at bounding box center [999, 68] width 194 height 27
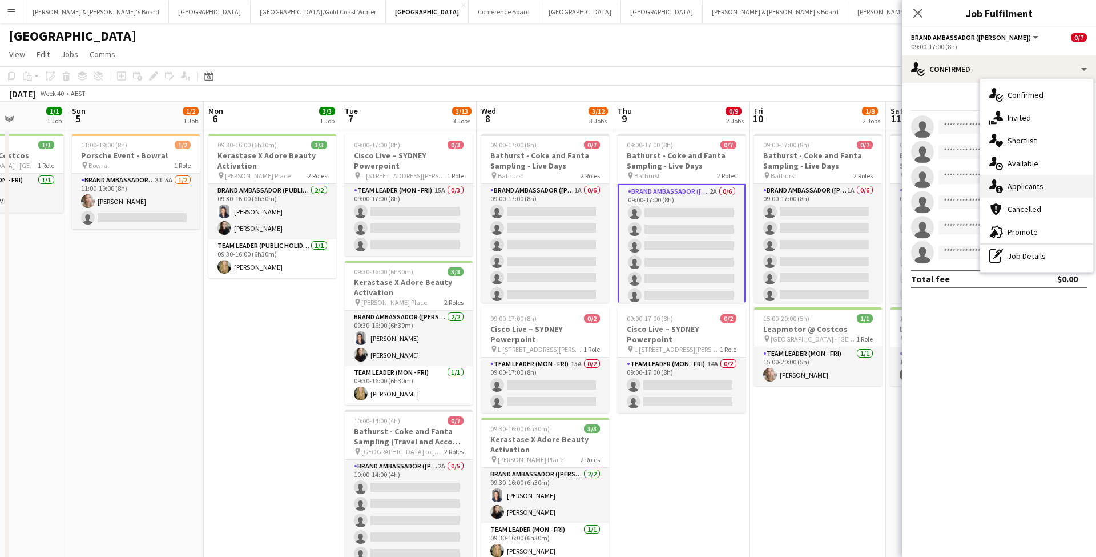
click at [1046, 183] on div "single-neutral-actions-information Applicants" at bounding box center [1036, 186] width 113 height 23
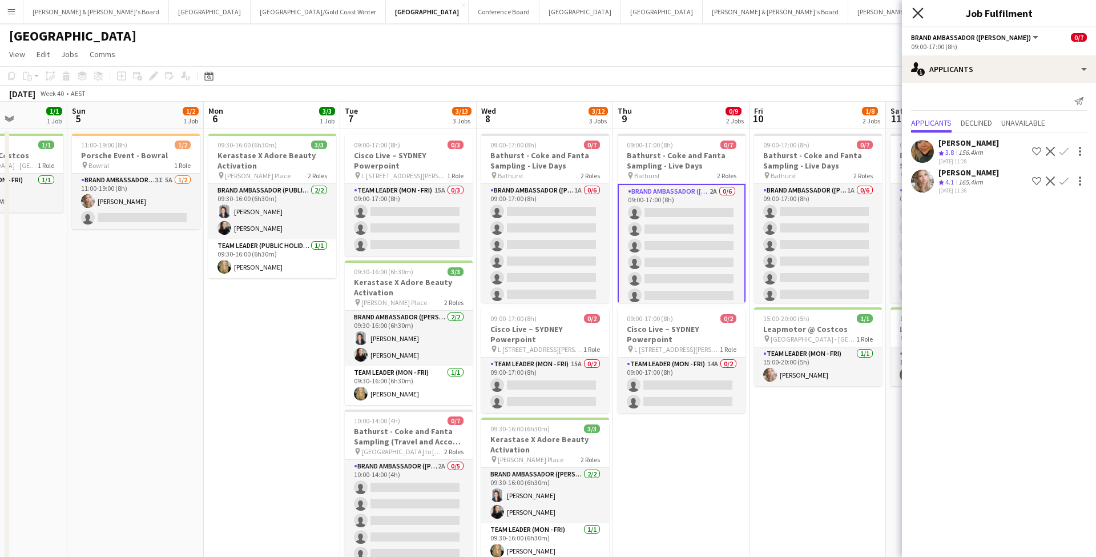
click at [917, 13] on icon "Close pop-in" at bounding box center [918, 12] width 11 height 11
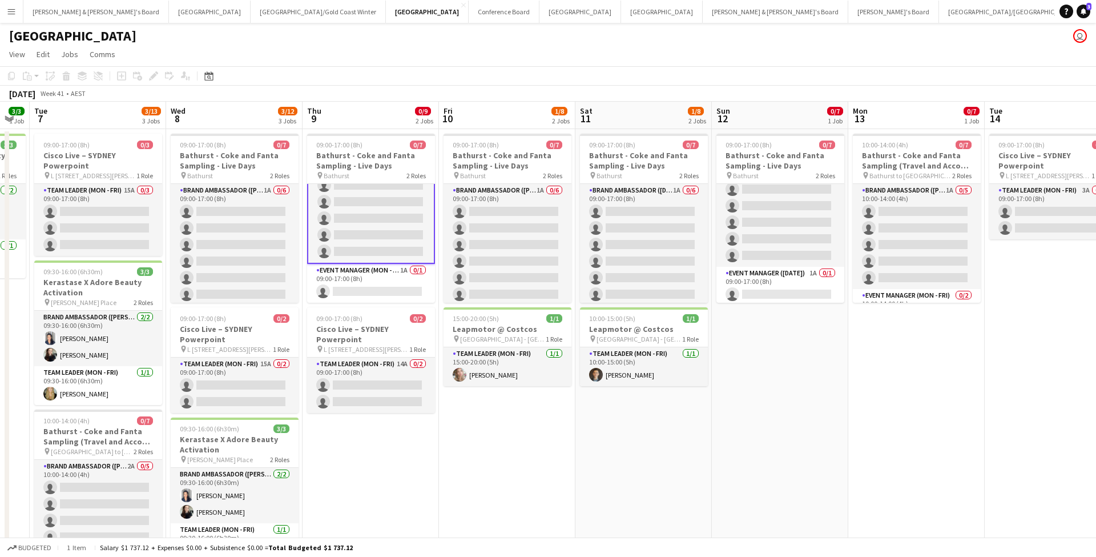
scroll to position [44, 0]
click at [384, 283] on app-card-role "Event Manager (Mon - Fri) 1A 0/1 09:00-17:00 (8h) single-neutral-actions" at bounding box center [371, 283] width 128 height 39
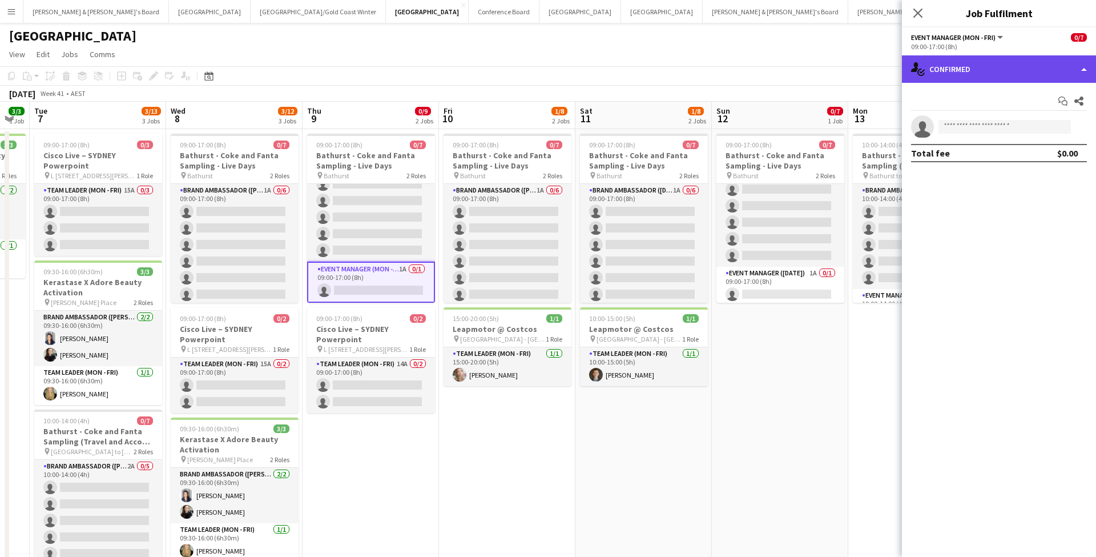
click at [979, 73] on div "single-neutral-actions-check-2 Confirmed" at bounding box center [999, 68] width 194 height 27
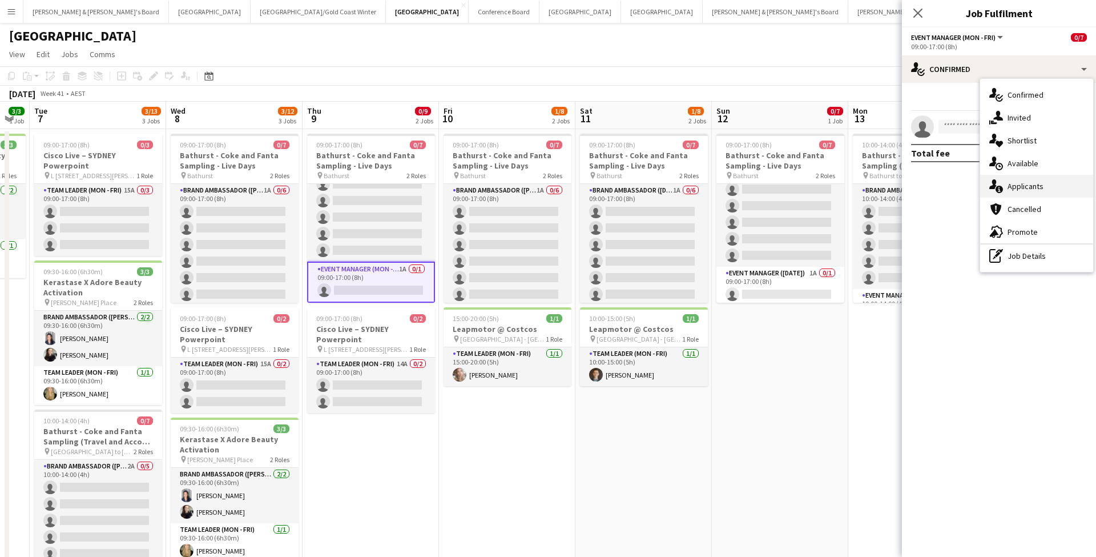
click at [1030, 188] on span "Applicants" at bounding box center [1026, 186] width 36 height 10
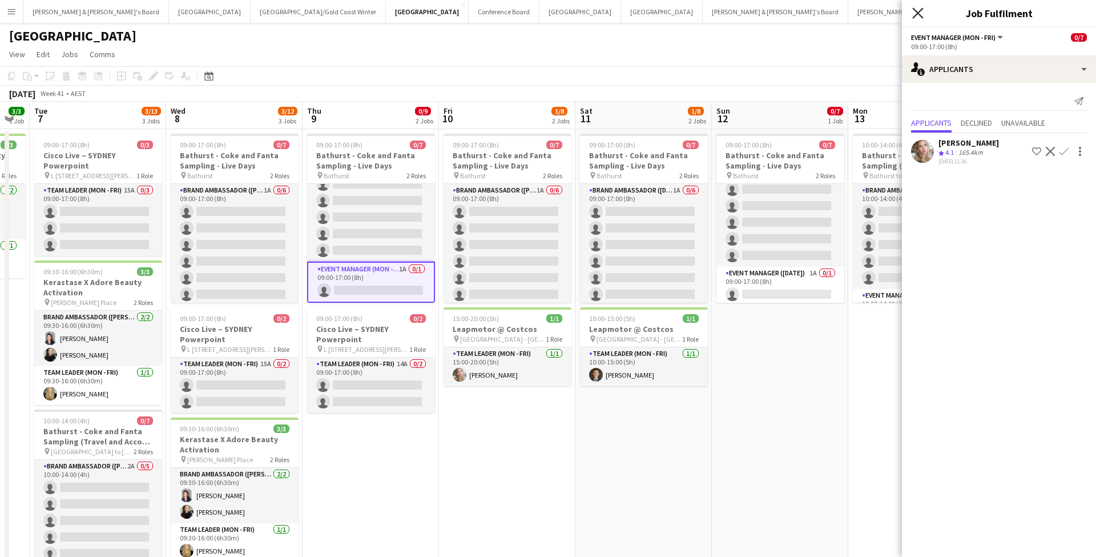
click at [920, 13] on icon "Close pop-in" at bounding box center [918, 12] width 11 height 11
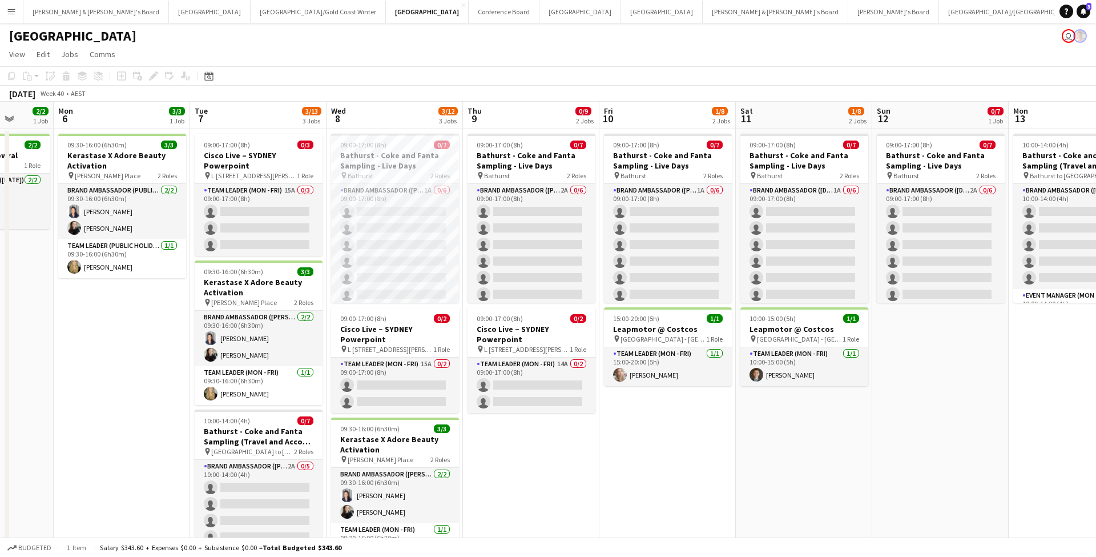
scroll to position [0, 312]
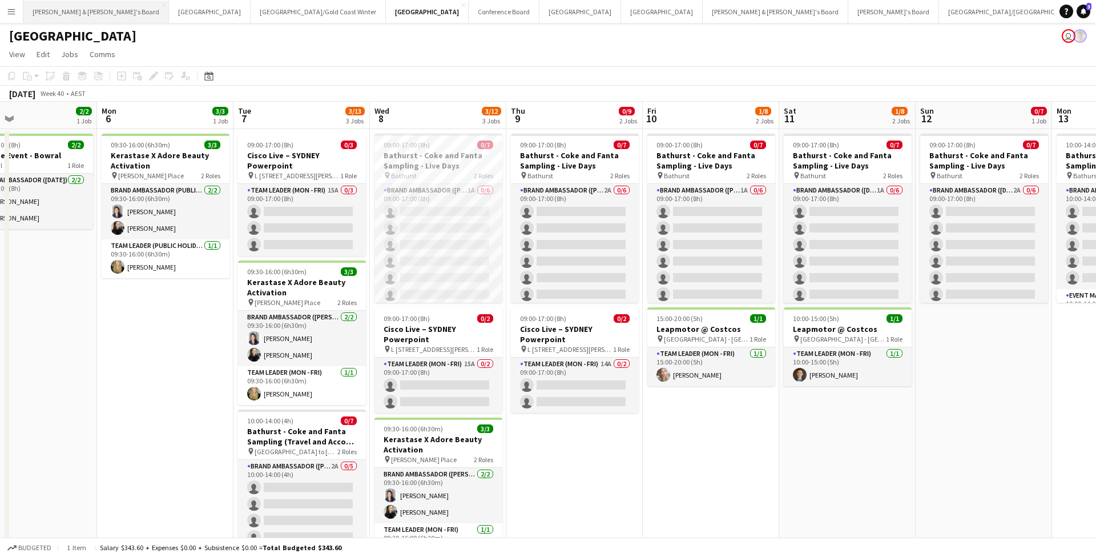
click at [85, 11] on button "[PERSON_NAME] & [PERSON_NAME]'s Board Close" at bounding box center [96, 12] width 146 height 22
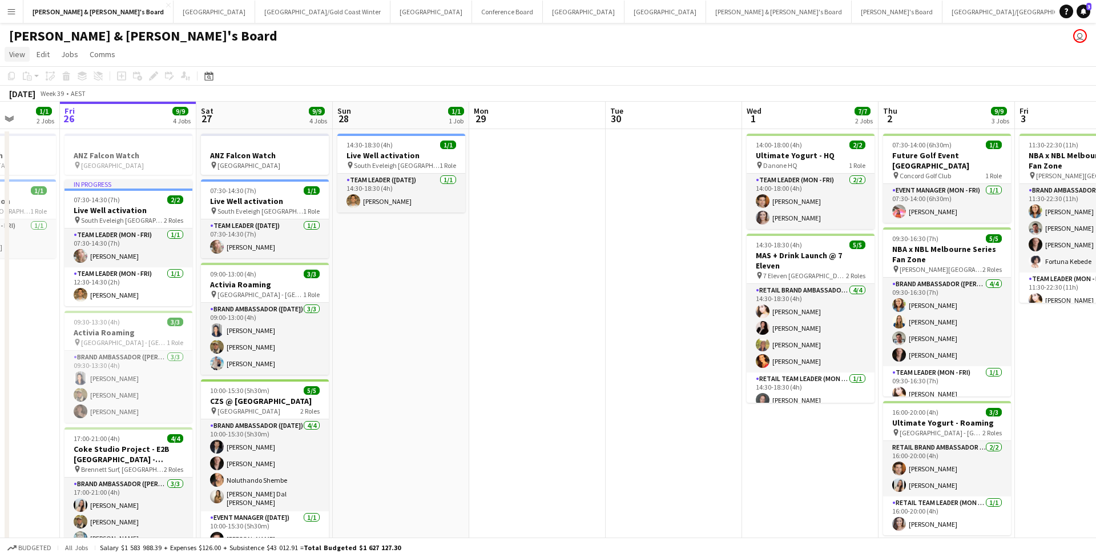
scroll to position [0, 349]
click at [391, 10] on button "Sydney Close" at bounding box center [432, 12] width 82 height 22
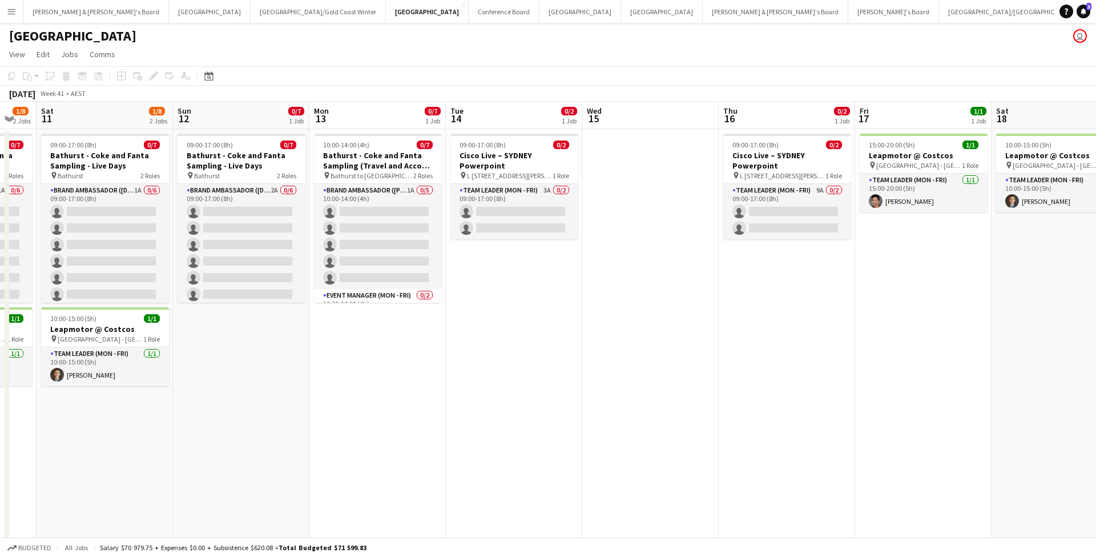
scroll to position [0, 511]
click at [534, 210] on app-card-role "Team Leader (Mon - Fri) 3A 0/2 09:00-17:00 (8h) single-neutral-actions single-n…" at bounding box center [513, 211] width 128 height 55
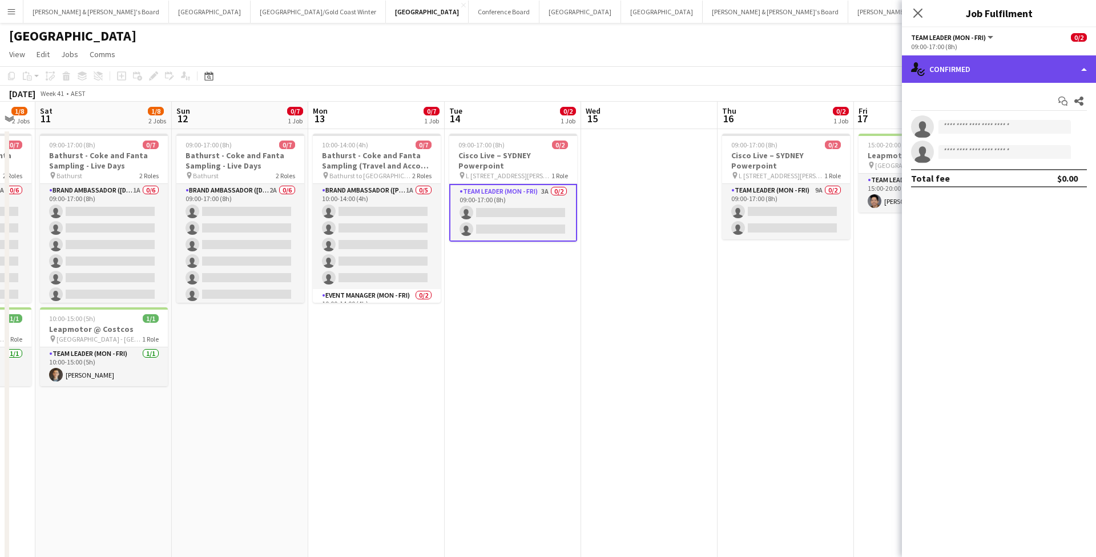
click at [1001, 71] on div "single-neutral-actions-check-2 Confirmed" at bounding box center [999, 68] width 194 height 27
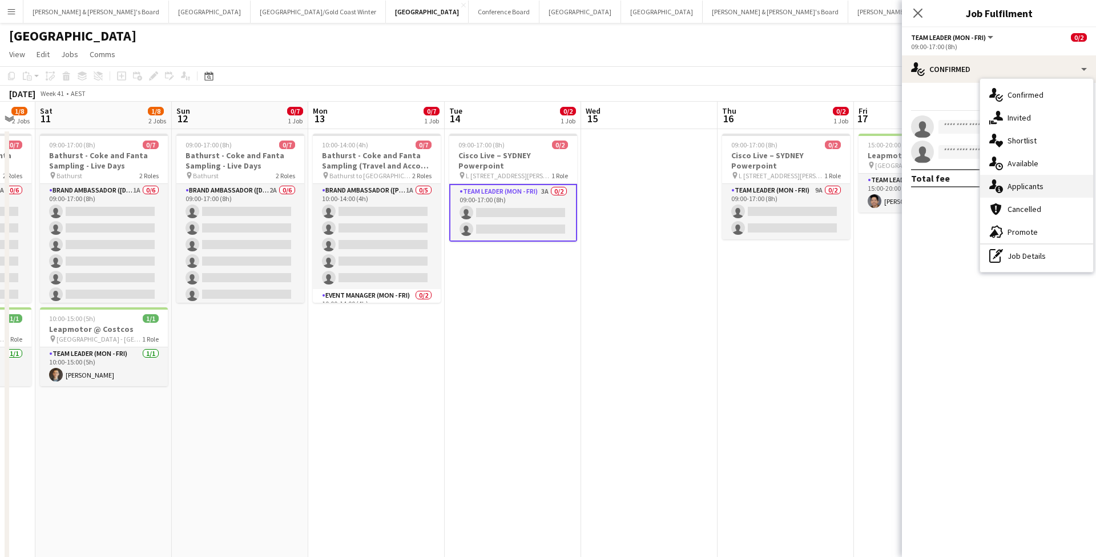
click at [1036, 188] on span "Applicants" at bounding box center [1026, 186] width 36 height 10
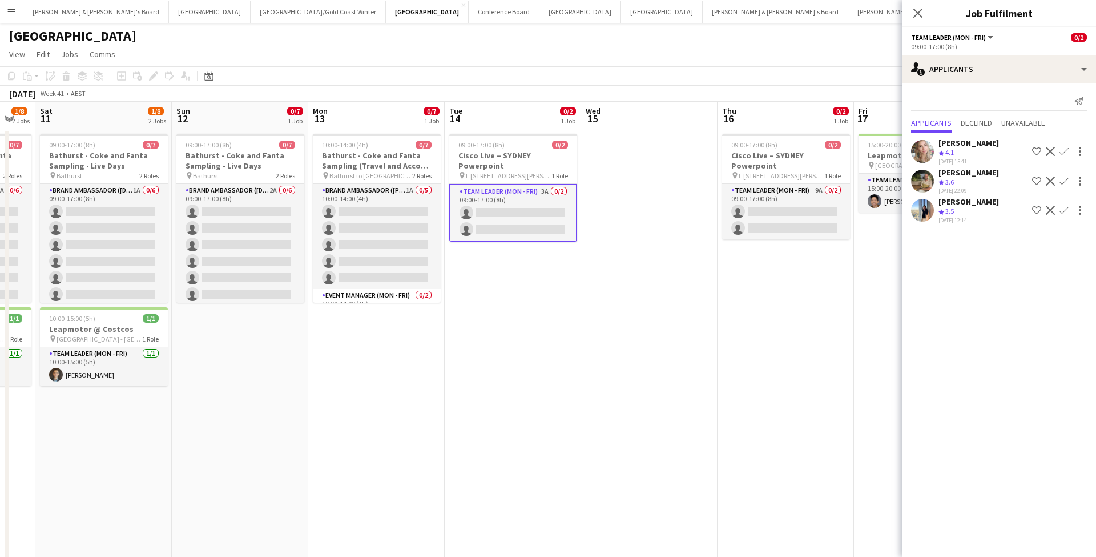
click at [963, 210] on div "Crew rating 3.5" at bounding box center [969, 212] width 61 height 10
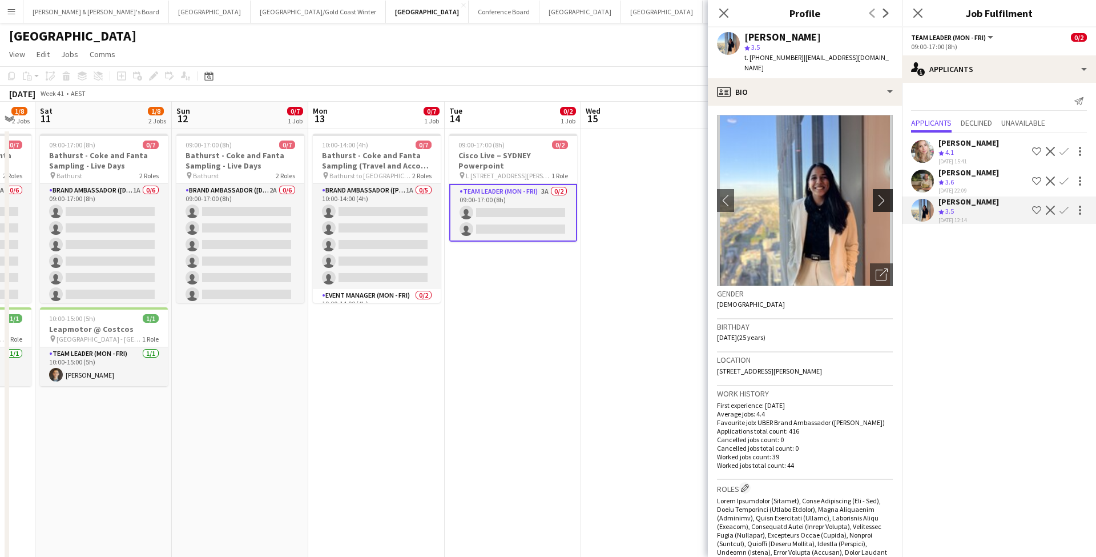
click at [883, 197] on app-icon "chevron-right" at bounding box center [885, 200] width 18 height 12
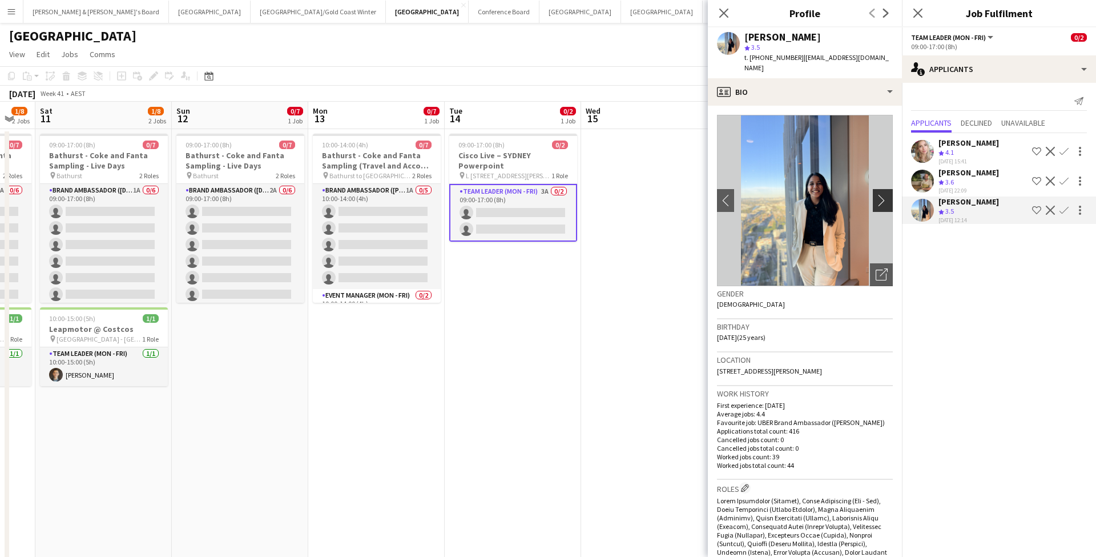
click at [883, 203] on app-icon "chevron-right" at bounding box center [885, 200] width 18 height 12
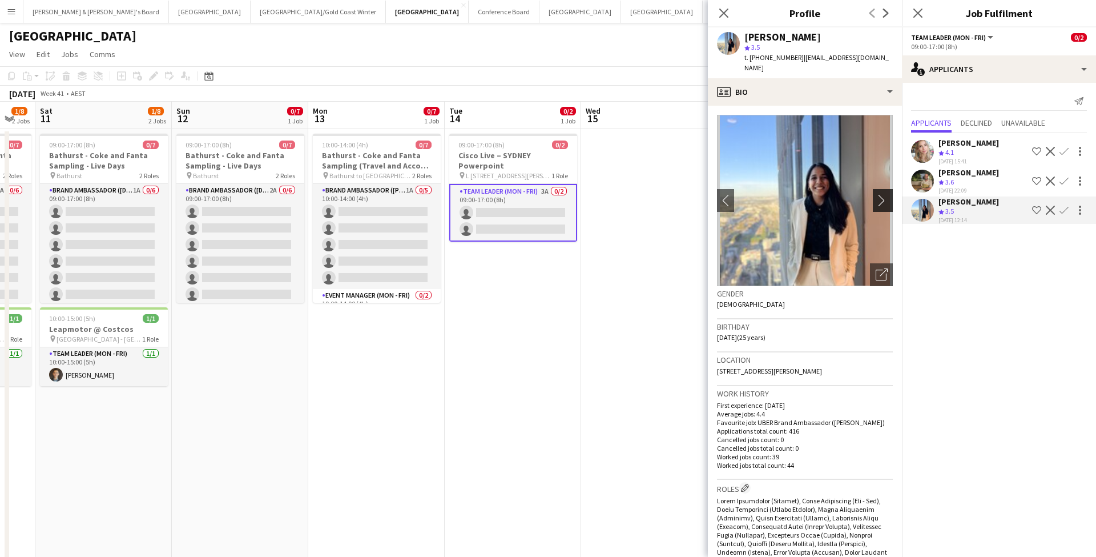
click at [882, 203] on app-icon "chevron-right" at bounding box center [885, 200] width 18 height 12
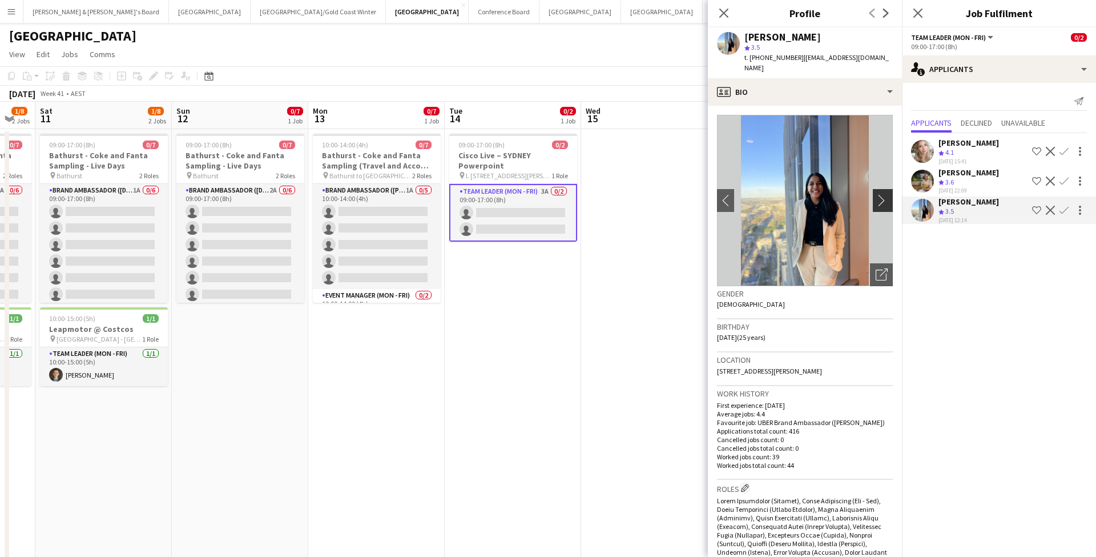
click at [882, 203] on app-icon "chevron-right" at bounding box center [885, 200] width 18 height 12
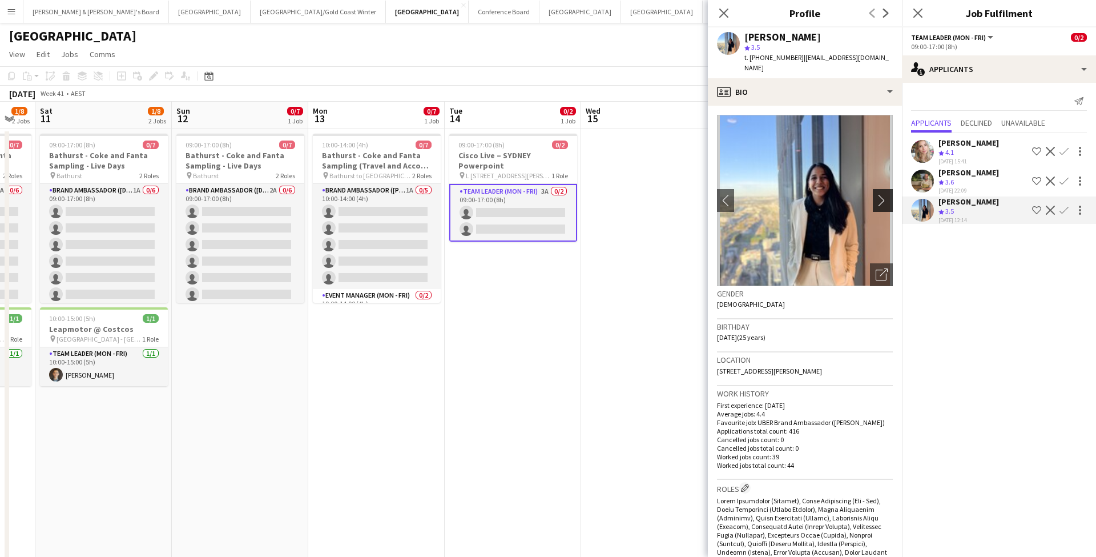
click at [882, 203] on app-icon "chevron-right" at bounding box center [885, 200] width 18 height 12
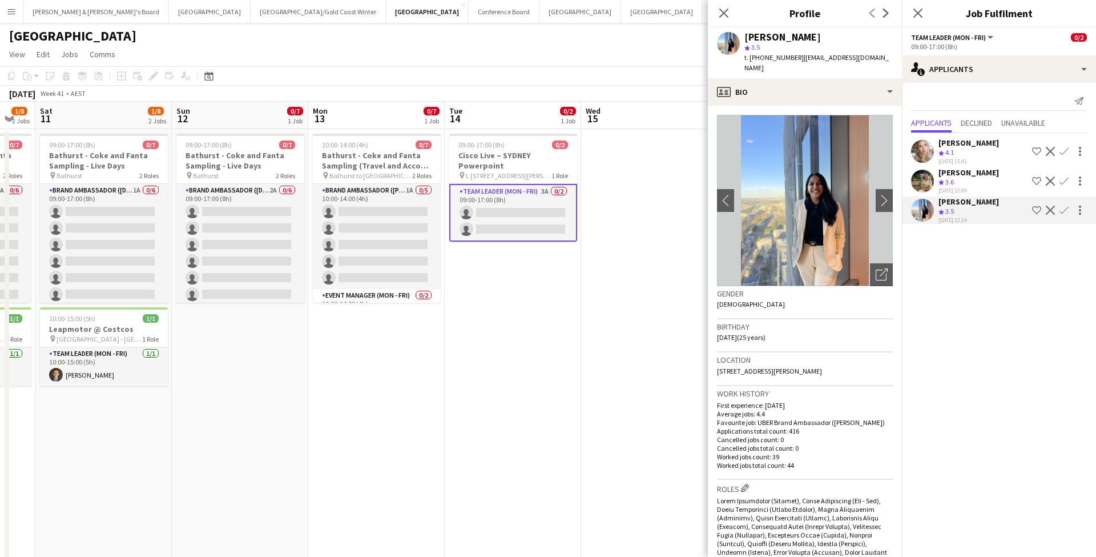
click at [634, 385] on app-date-cell at bounding box center [649, 366] width 136 height 474
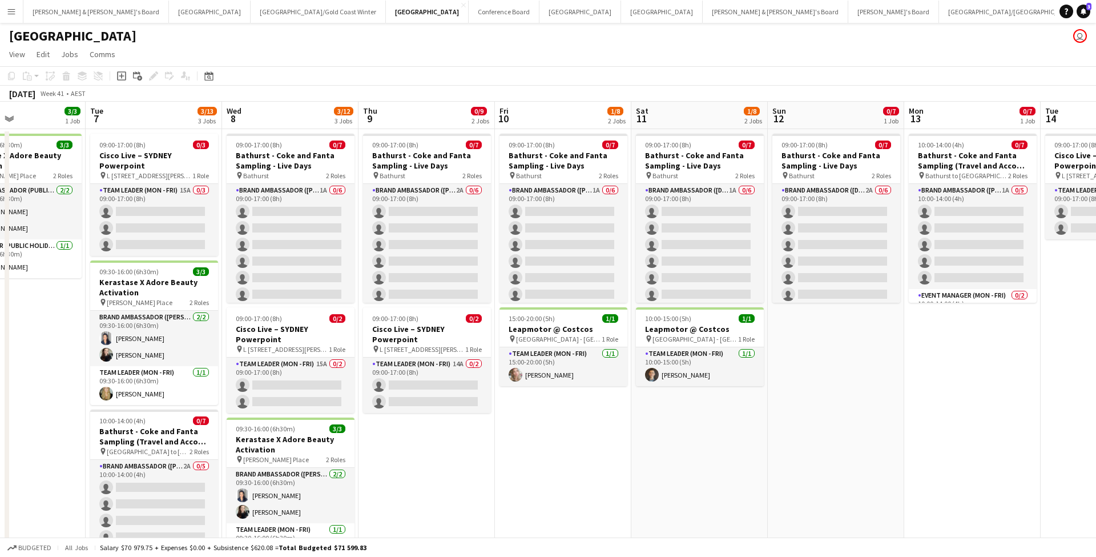
scroll to position [0, 329]
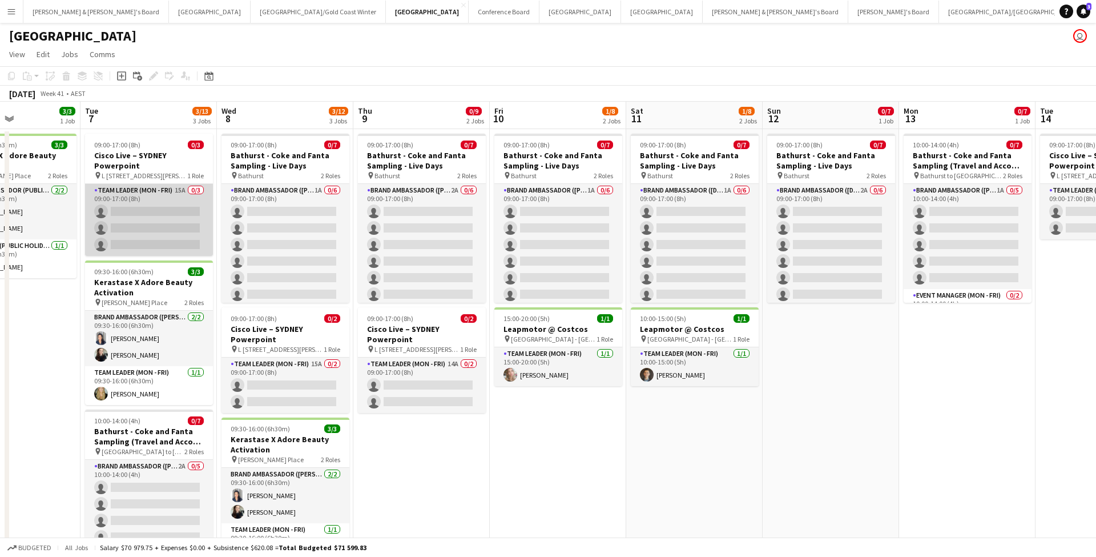
click at [160, 208] on app-card-role "Team Leader (Mon - Fri) 15A 0/3 09:00-17:00 (8h) single-neutral-actions single-…" at bounding box center [149, 220] width 128 height 72
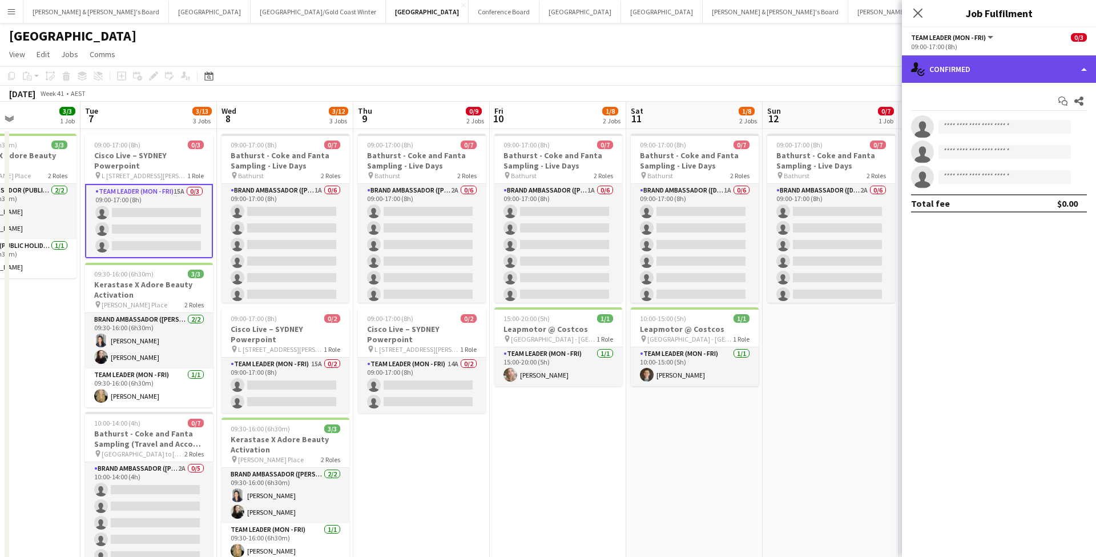
click at [974, 66] on div "single-neutral-actions-check-2 Confirmed" at bounding box center [999, 68] width 194 height 27
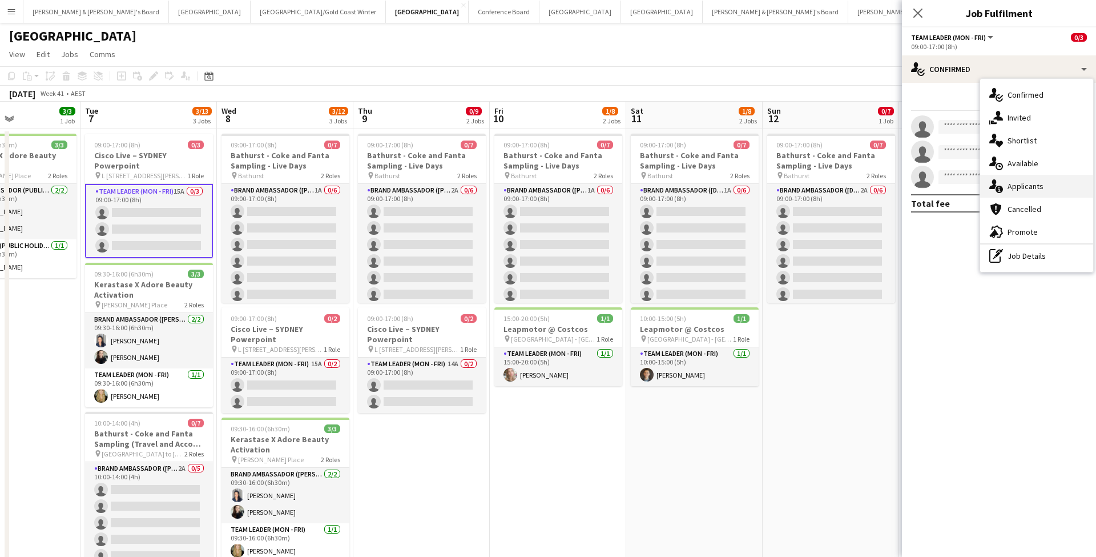
click at [1036, 182] on span "Applicants" at bounding box center [1026, 186] width 36 height 10
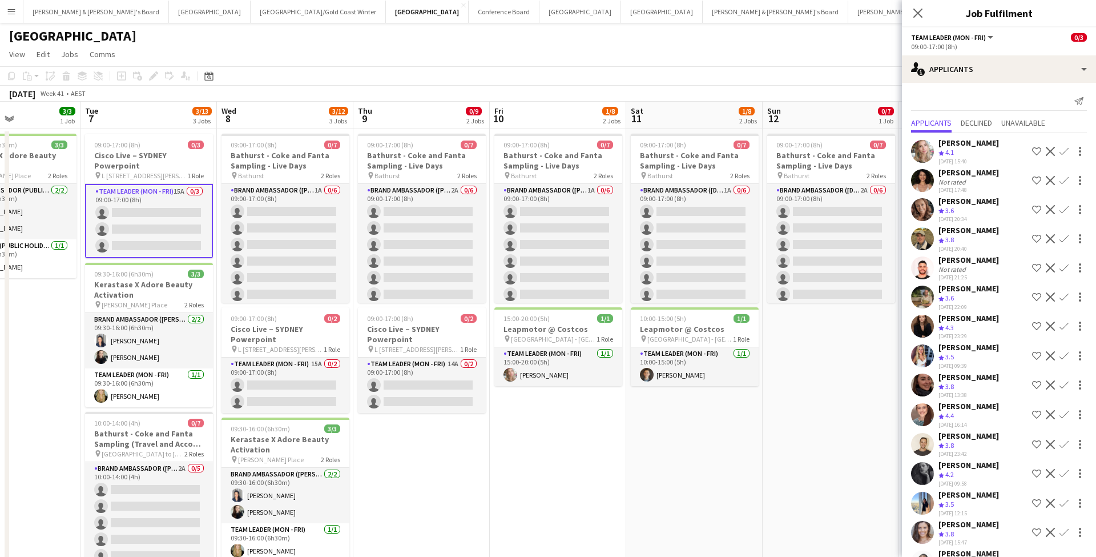
click at [734, 444] on app-date-cell "09:00-17:00 (8h) 0/7 Bathurst - Coke and Fanta Sampling - Live Days pin Bathurs…" at bounding box center [694, 444] width 136 height 631
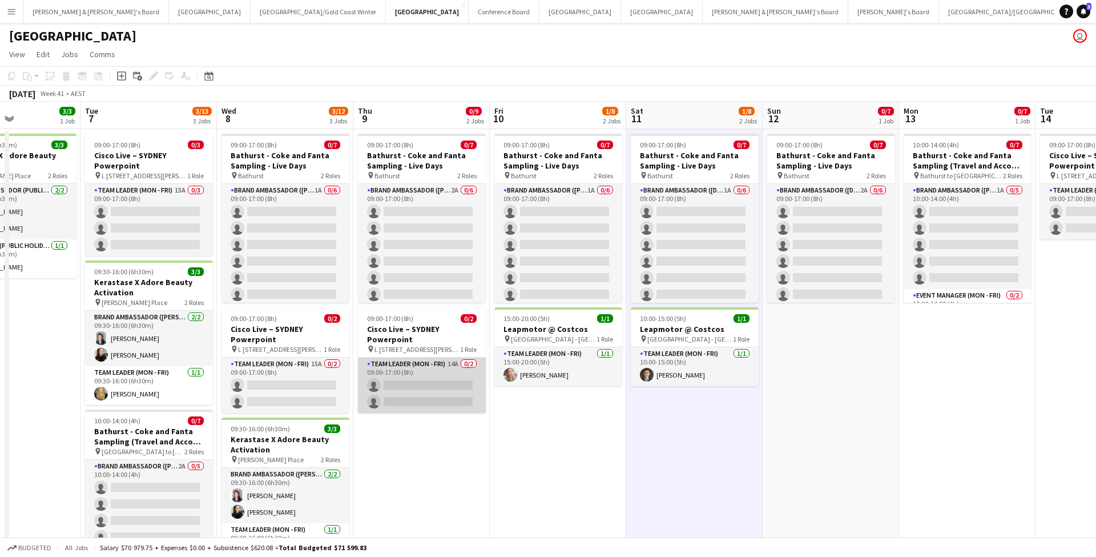
click at [443, 385] on app-card-role "Team Leader (Mon - Fri) 14A 0/2 09:00-17:00 (8h) single-neutral-actions single-…" at bounding box center [422, 384] width 128 height 55
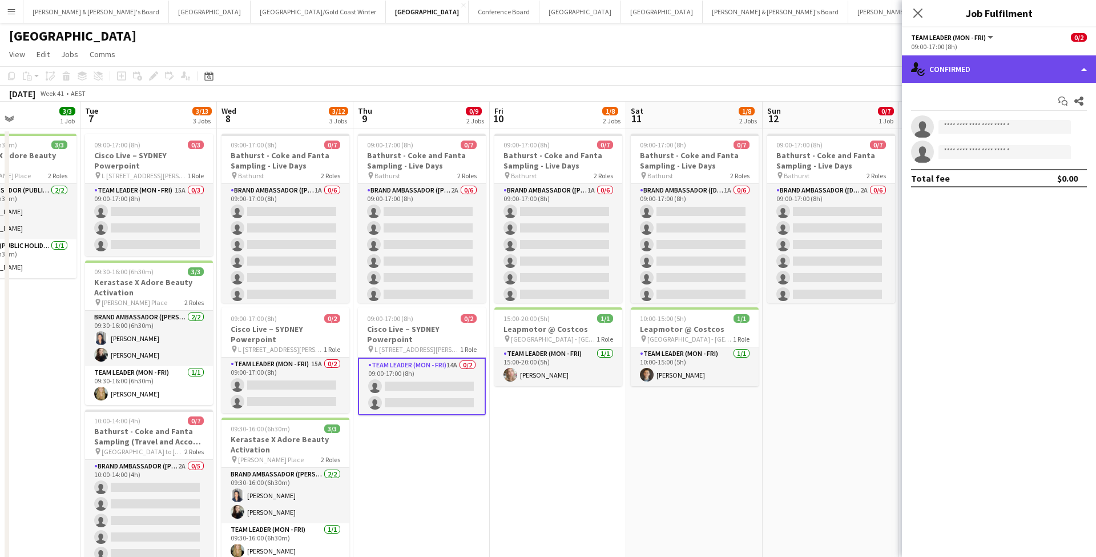
click at [998, 65] on div "single-neutral-actions-check-2 Confirmed" at bounding box center [999, 68] width 194 height 27
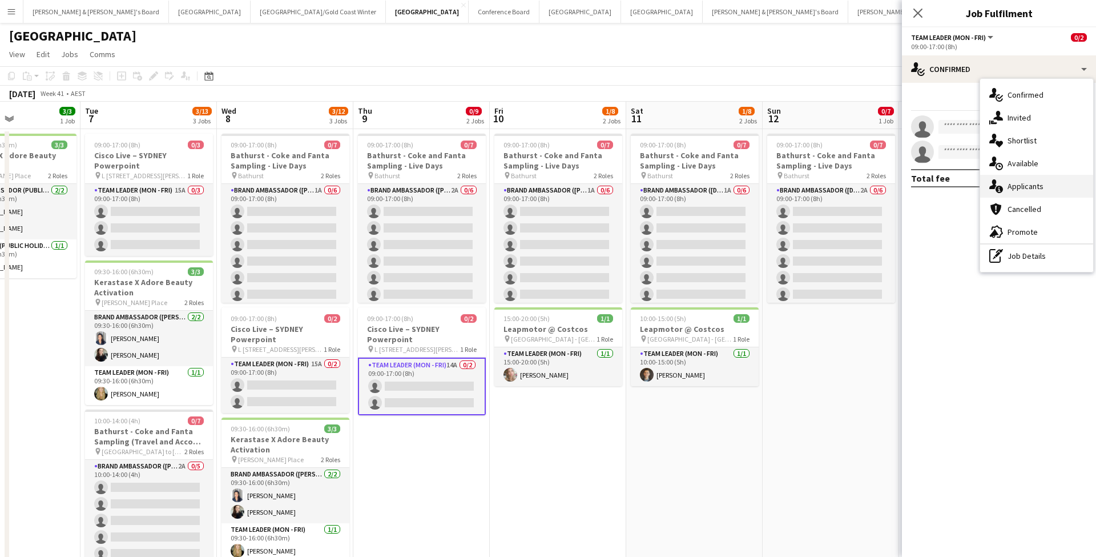
click at [1044, 188] on div "single-neutral-actions-information Applicants" at bounding box center [1036, 186] width 113 height 23
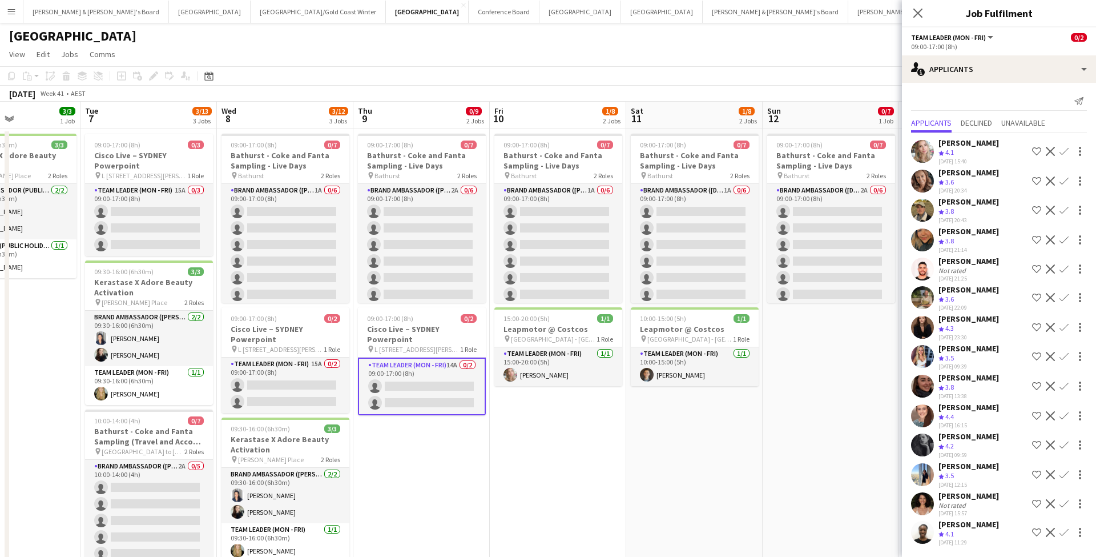
click at [768, 483] on app-date-cell "09:00-17:00 (8h) 0/7 Bathurst - Coke and Fanta Sampling - Live Days pin Bathurs…" at bounding box center [831, 444] width 136 height 631
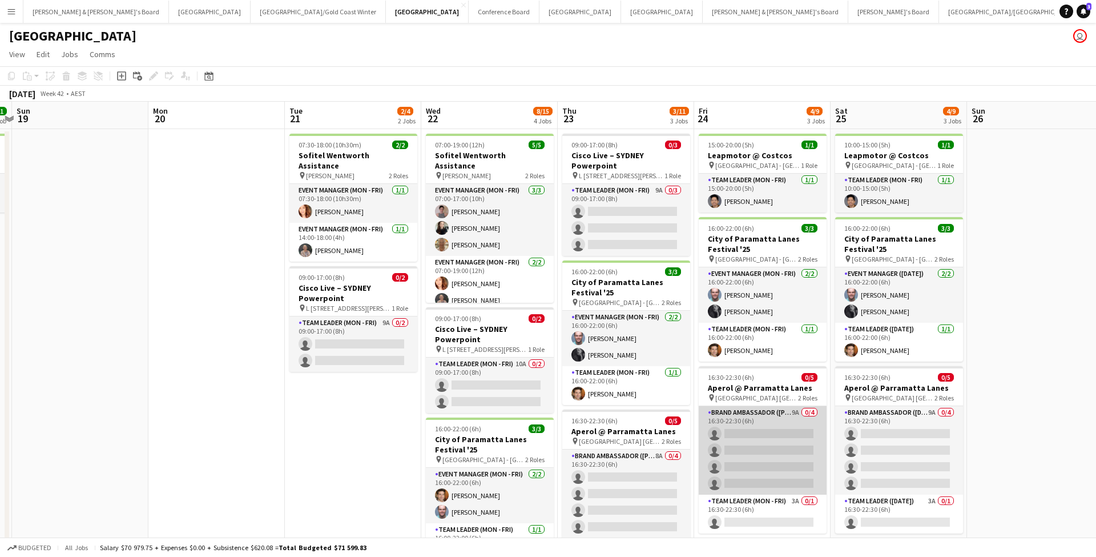
scroll to position [0, 400]
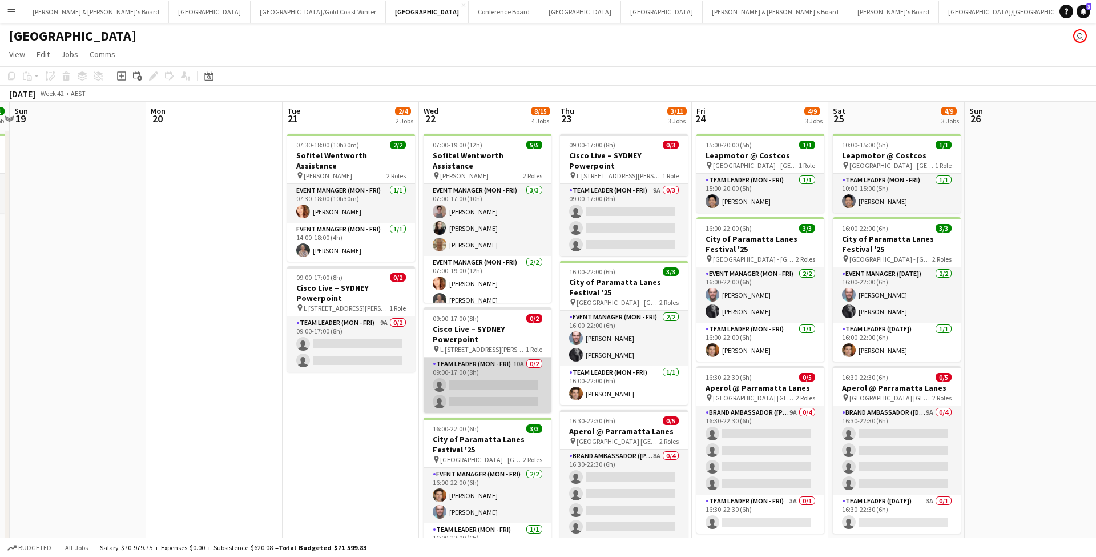
click at [472, 388] on app-card-role "Team Leader (Mon - Fri) 10A 0/2 09:00-17:00 (8h) single-neutral-actions single-…" at bounding box center [488, 384] width 128 height 55
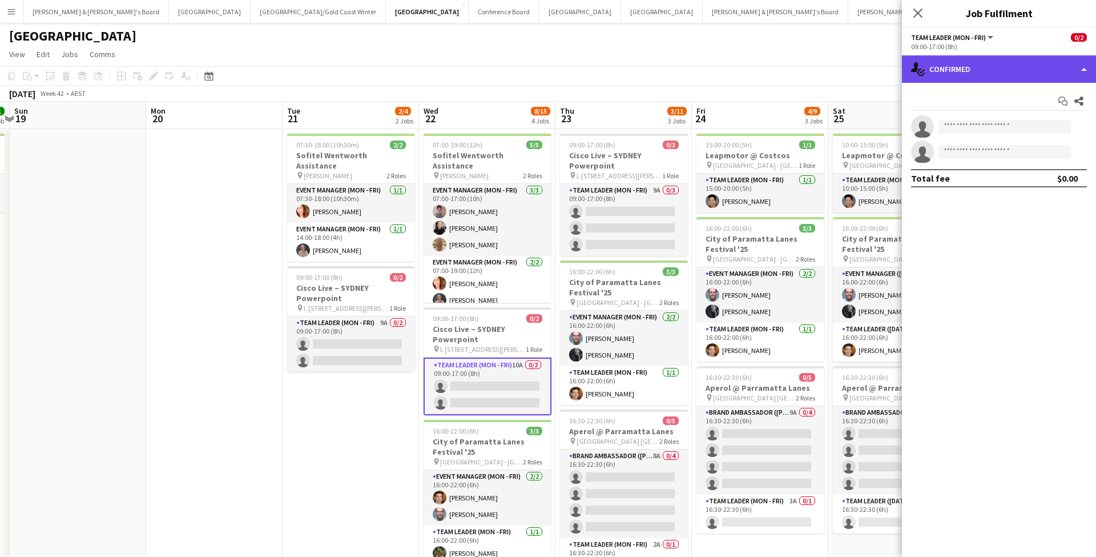
click at [990, 62] on div "single-neutral-actions-check-2 Confirmed" at bounding box center [999, 68] width 194 height 27
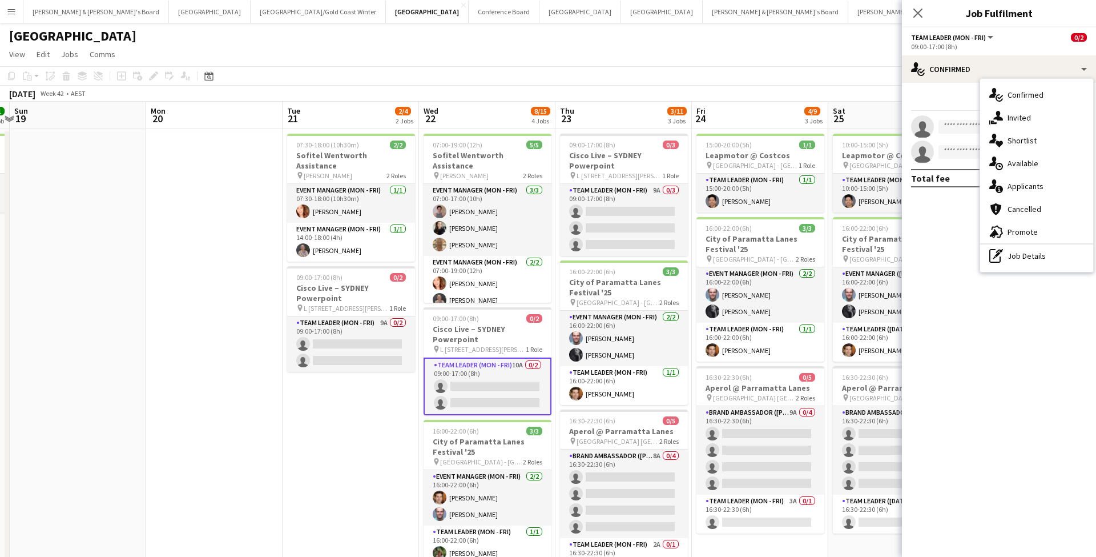
click at [1035, 177] on div "single-neutral-actions-check-2 Confirmed single-neutral-actions-share-1 Invited…" at bounding box center [1036, 175] width 113 height 193
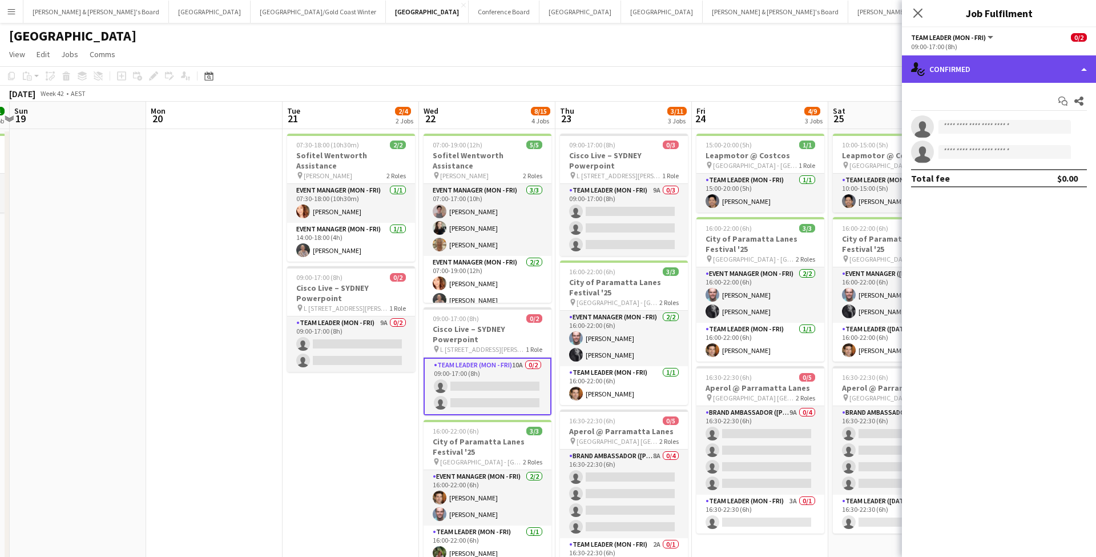
click at [1002, 78] on div "single-neutral-actions-check-2 Confirmed" at bounding box center [999, 68] width 194 height 27
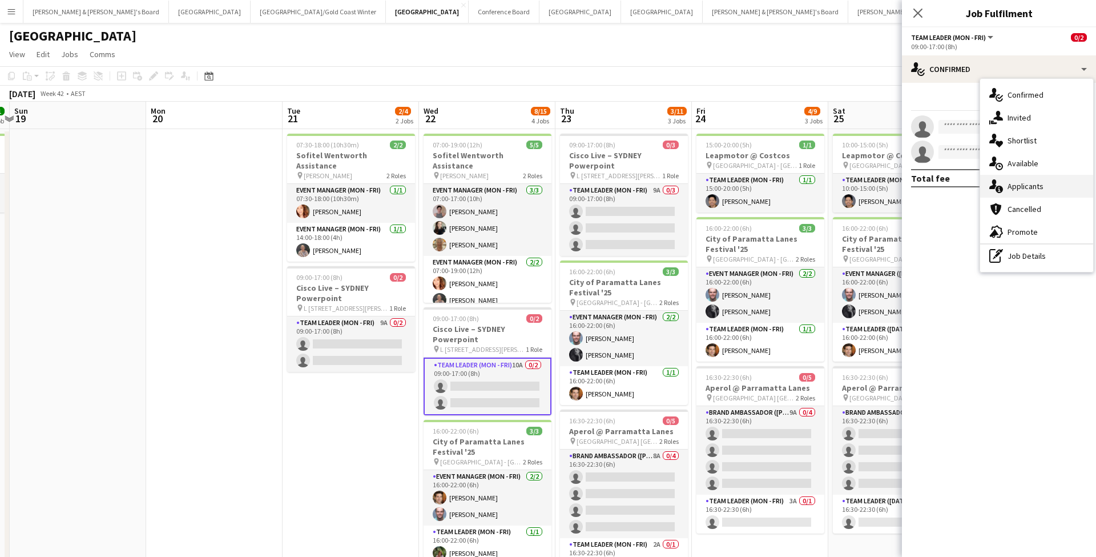
click at [1024, 192] on div "single-neutral-actions-information Applicants" at bounding box center [1036, 186] width 113 height 23
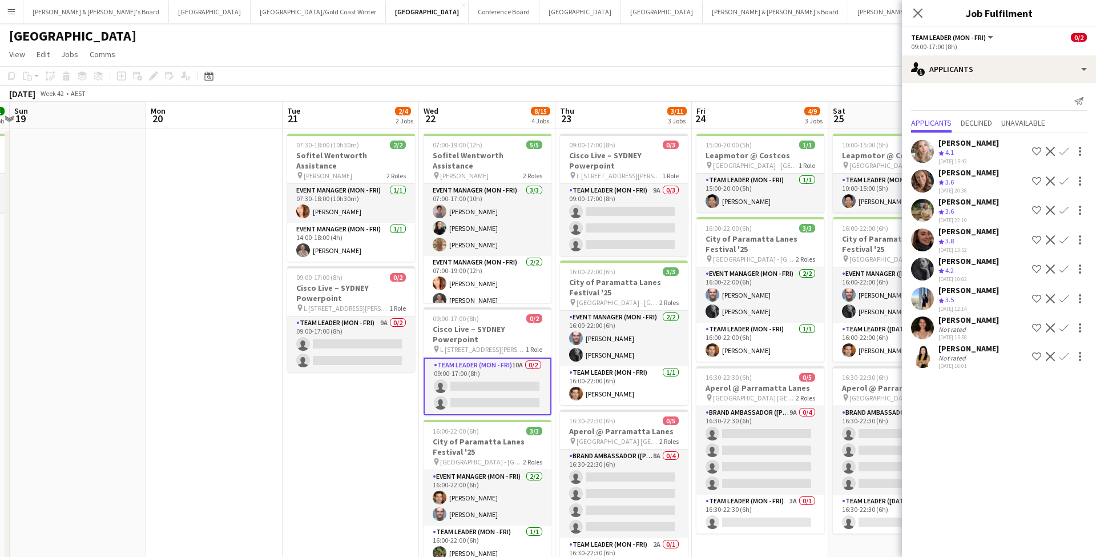
click at [305, 458] on app-date-cell "07:30-18:00 (10h30m) 2/2 Sofitel Wentworth Assistance pin [PERSON_NAME] 2 Roles…" at bounding box center [351, 444] width 136 height 631
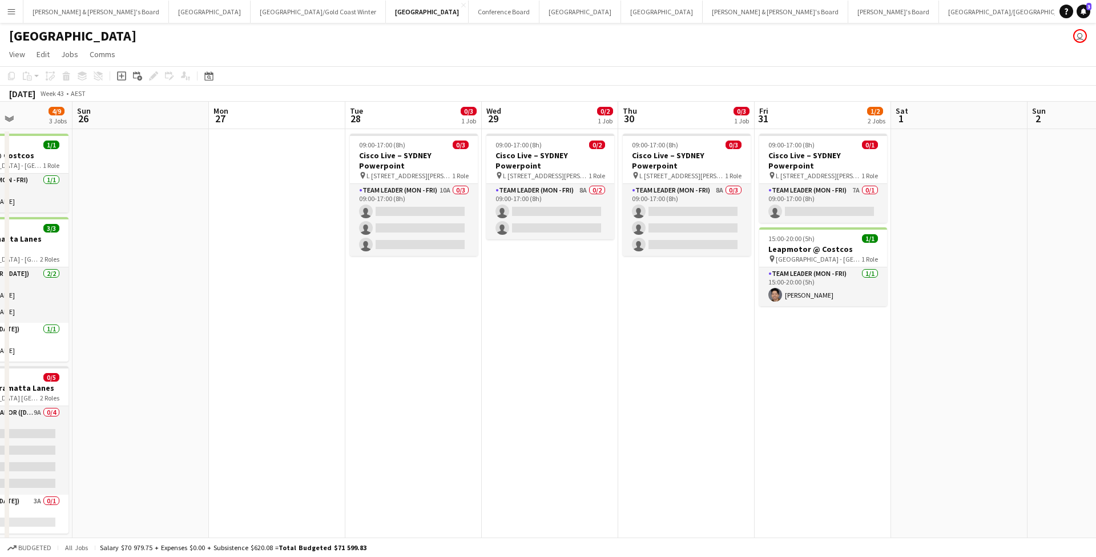
scroll to position [0, 481]
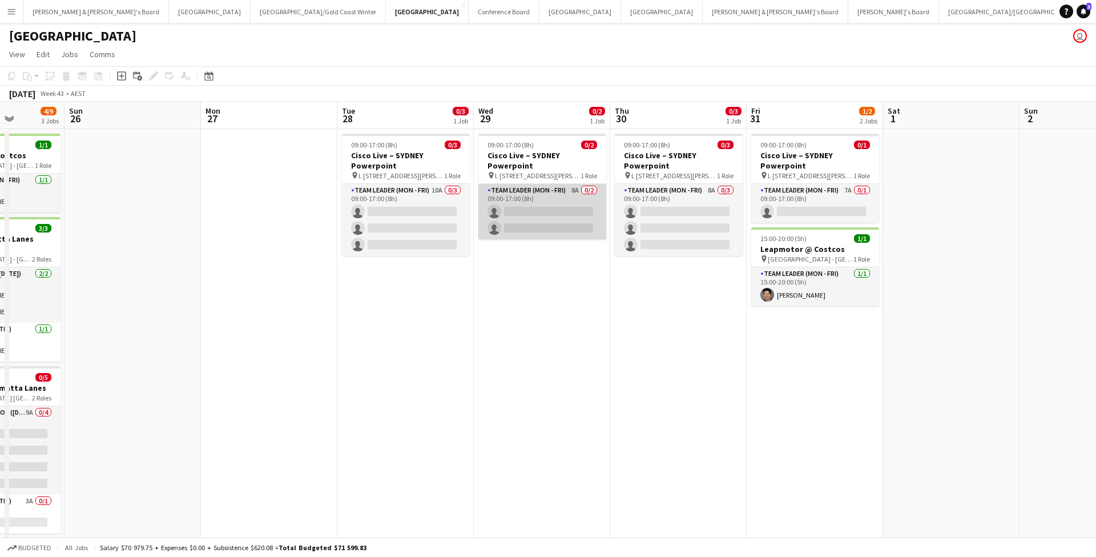
click at [542, 221] on app-card-role "Team Leader (Mon - Fri) 8A 0/2 09:00-17:00 (8h) single-neutral-actions single-n…" at bounding box center [543, 211] width 128 height 55
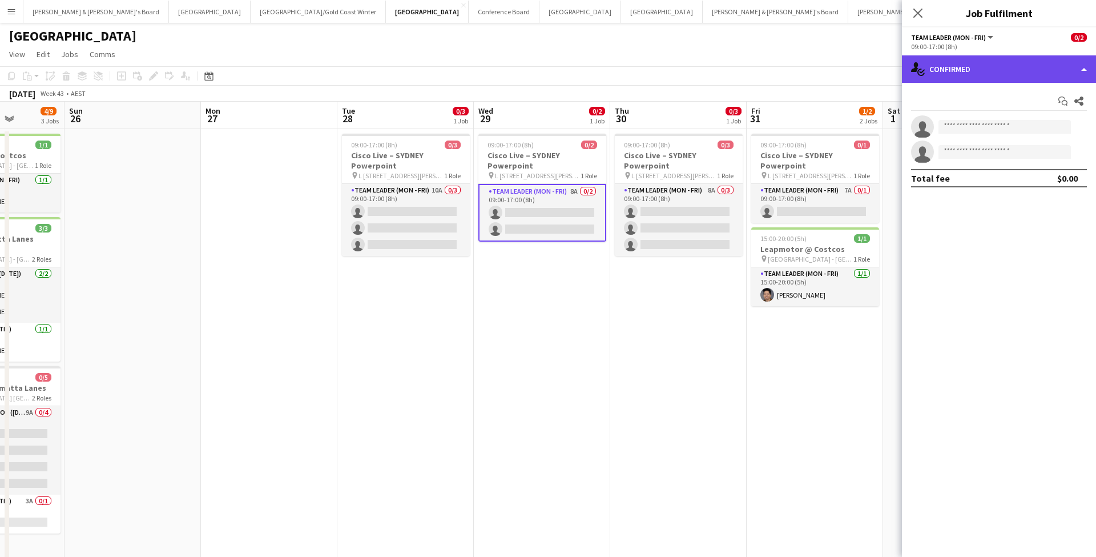
click at [1016, 74] on div "single-neutral-actions-check-2 Confirmed" at bounding box center [999, 68] width 194 height 27
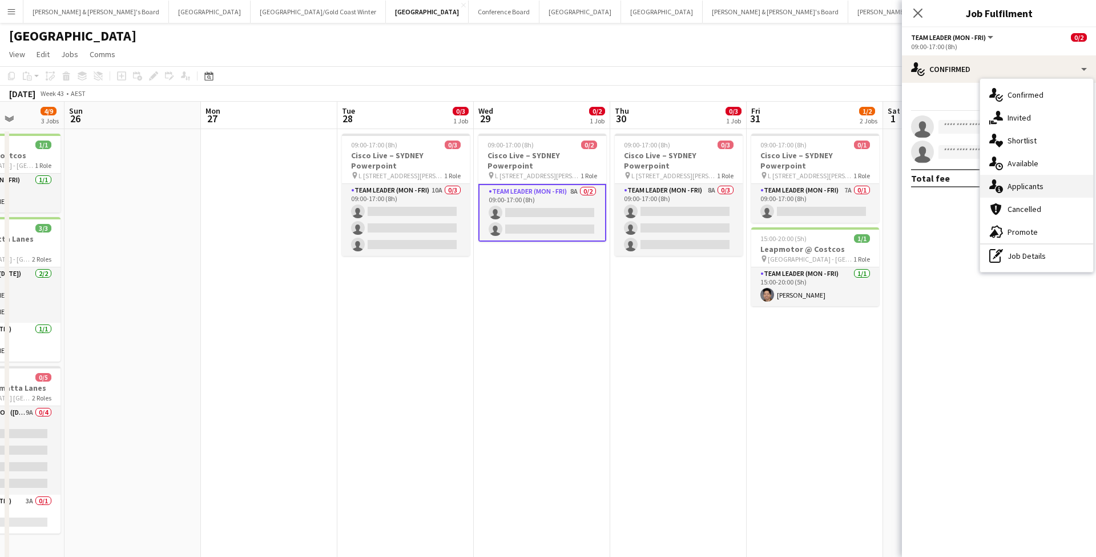
click at [1049, 182] on div "single-neutral-actions-information Applicants" at bounding box center [1036, 186] width 113 height 23
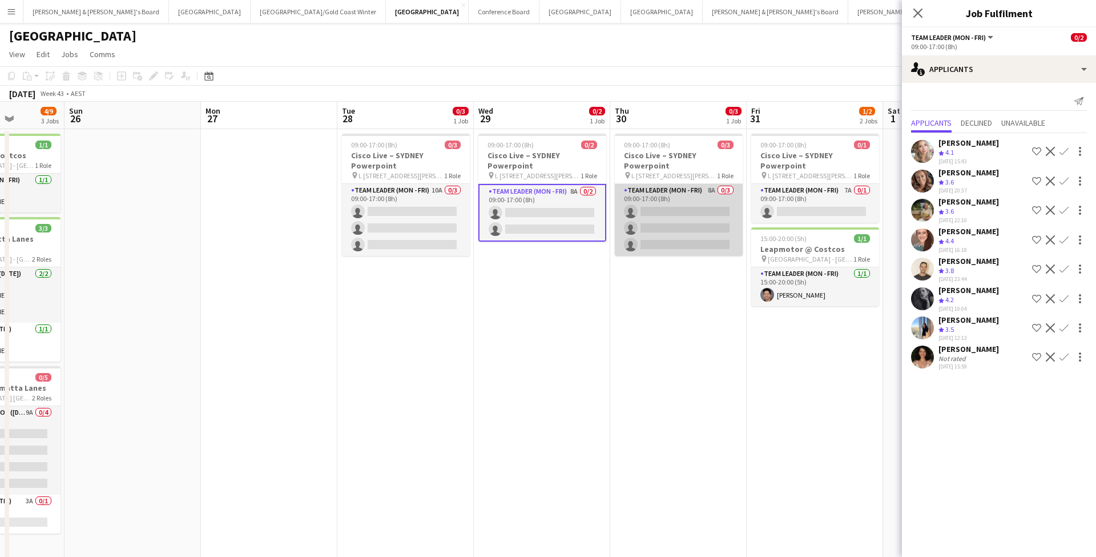
scroll to position [2, 0]
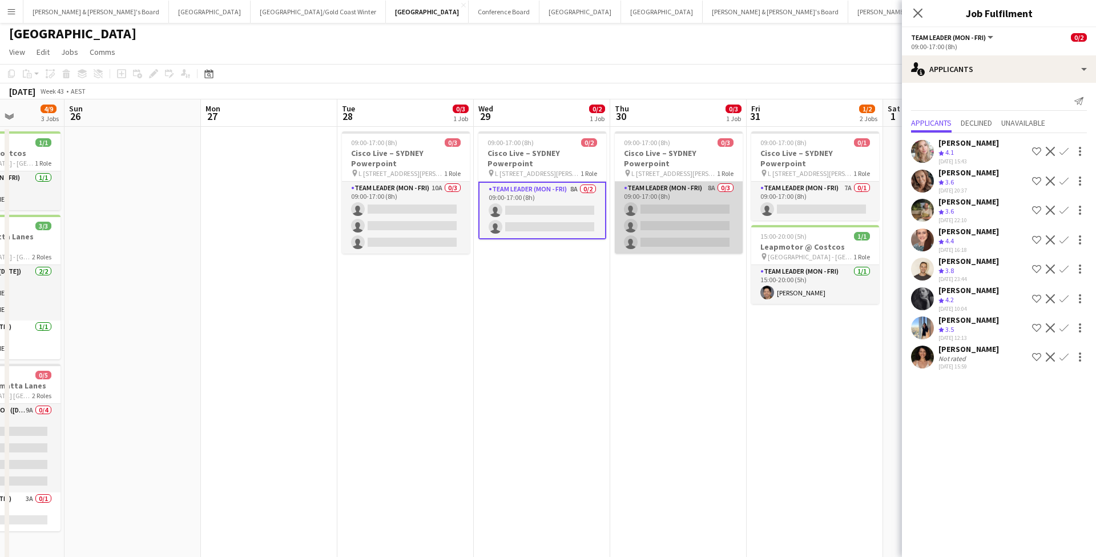
click at [689, 227] on app-card-role "Team Leader (Mon - Fri) 8A 0/3 09:00-17:00 (8h) single-neutral-actions single-n…" at bounding box center [679, 218] width 128 height 72
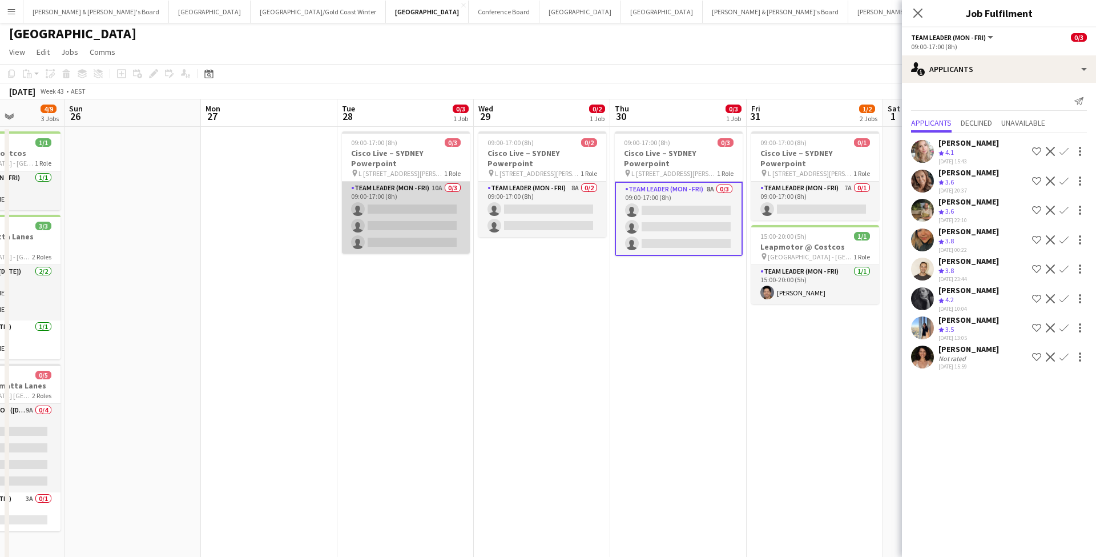
click at [418, 222] on app-card-role "Team Leader (Mon - Fri) 10A 0/3 09:00-17:00 (8h) single-neutral-actions single-…" at bounding box center [406, 218] width 128 height 72
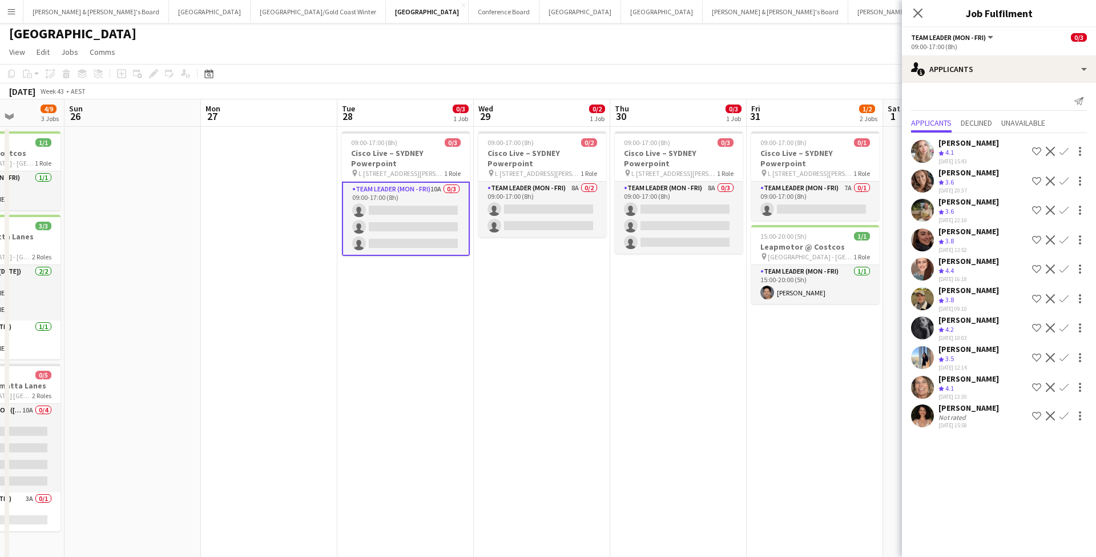
click at [566, 374] on app-date-cell "09:00-17:00 (8h) 0/2 Cisco Live – [GEOGRAPHIC_DATA] Powerpoint pin L [STREET_AD…" at bounding box center [542, 442] width 136 height 631
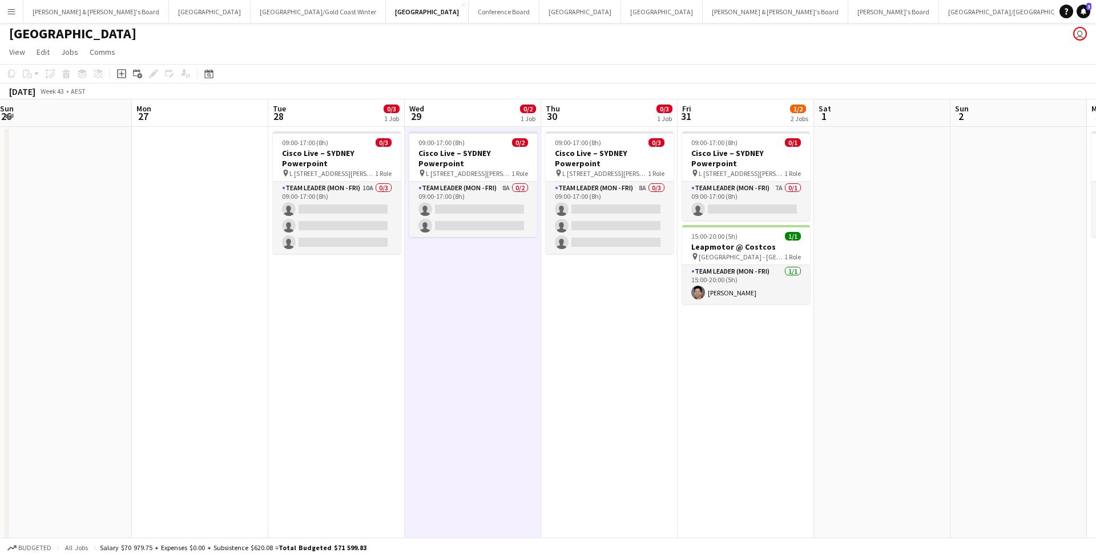
scroll to position [0, 553]
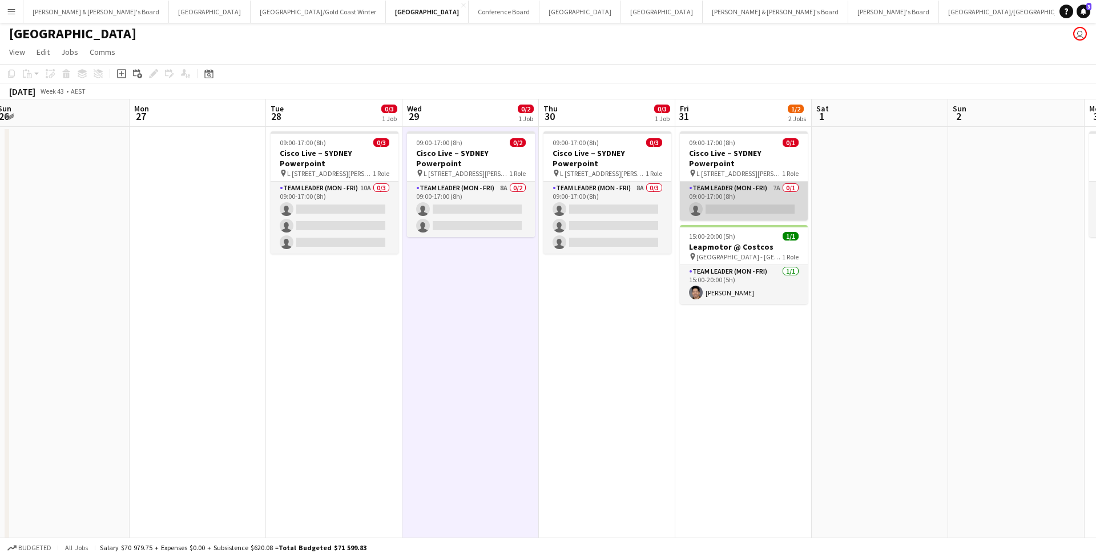
click at [708, 211] on app-card-role "Team Leader (Mon - Fri) 7A 0/1 09:00-17:00 (8h) single-neutral-actions" at bounding box center [744, 201] width 128 height 39
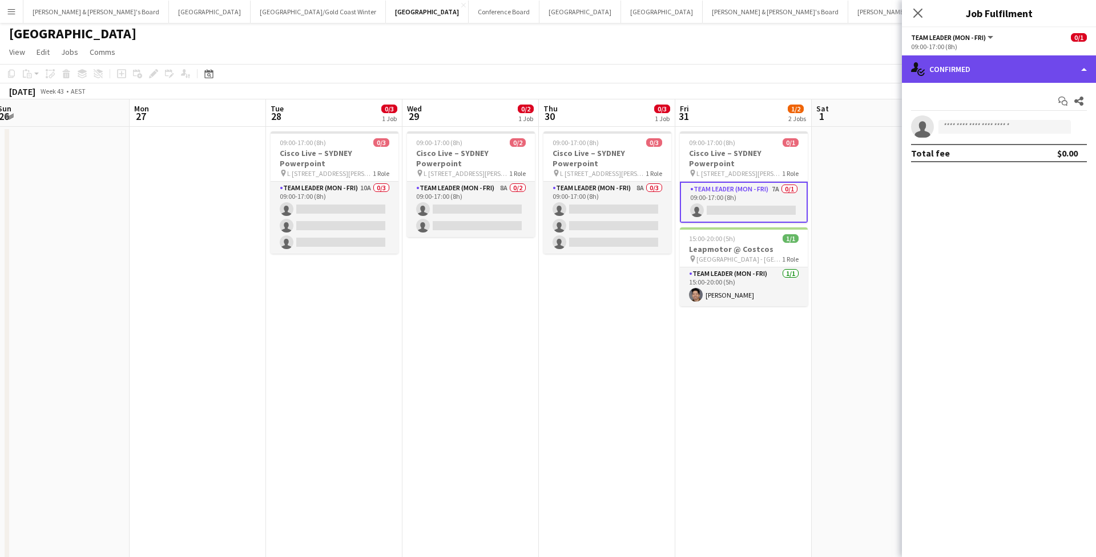
click at [999, 69] on div "single-neutral-actions-check-2 Confirmed" at bounding box center [999, 68] width 194 height 27
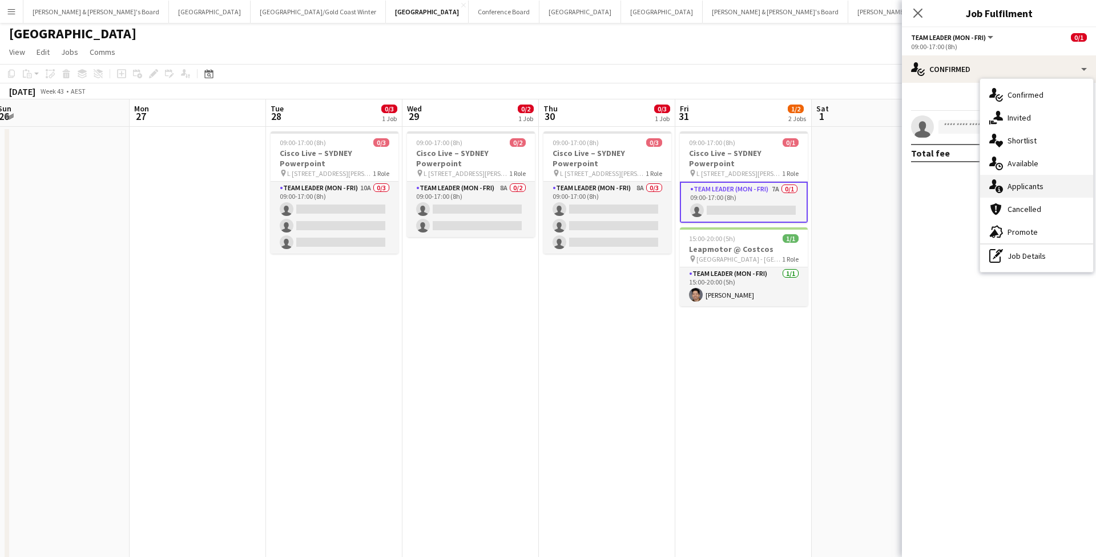
click at [1036, 193] on div "single-neutral-actions-information Applicants" at bounding box center [1036, 186] width 113 height 23
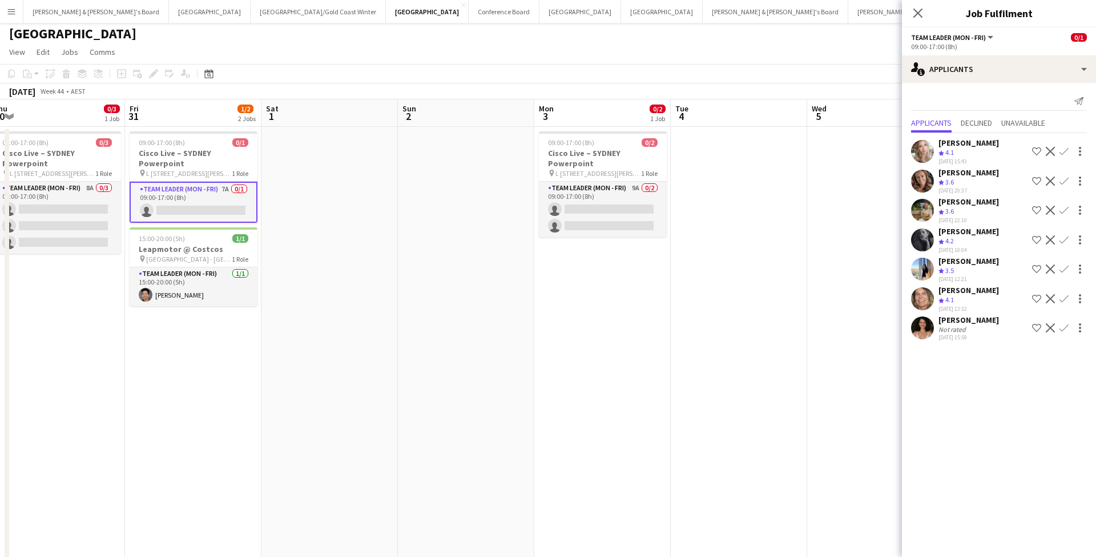
scroll to position [0, 558]
click at [624, 209] on app-card-role "Team Leader (Mon - Fri) 9A 0/2 09:00-17:00 (8h) single-neutral-actions single-n…" at bounding box center [602, 209] width 128 height 55
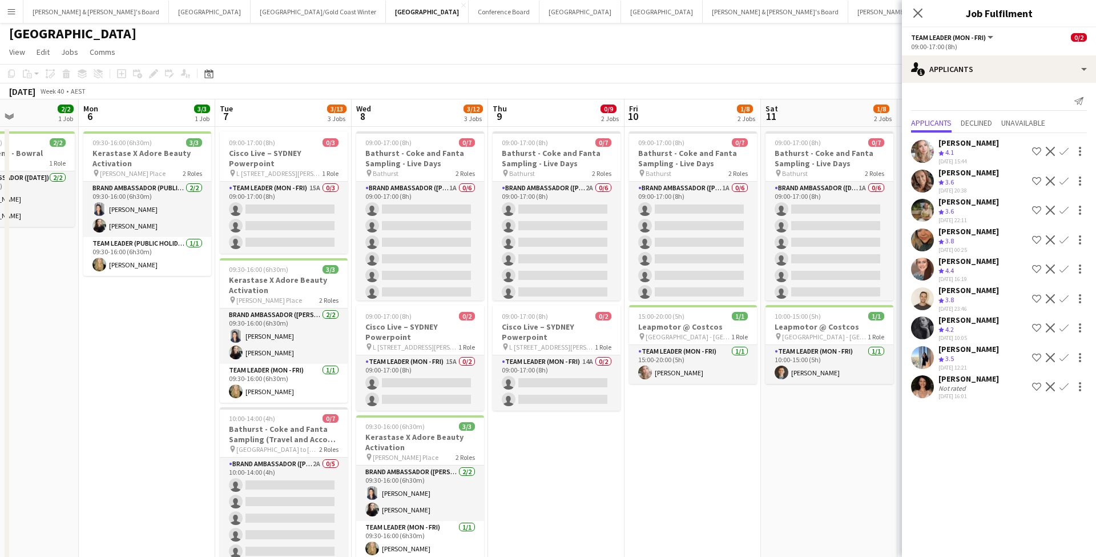
scroll to position [0, 333]
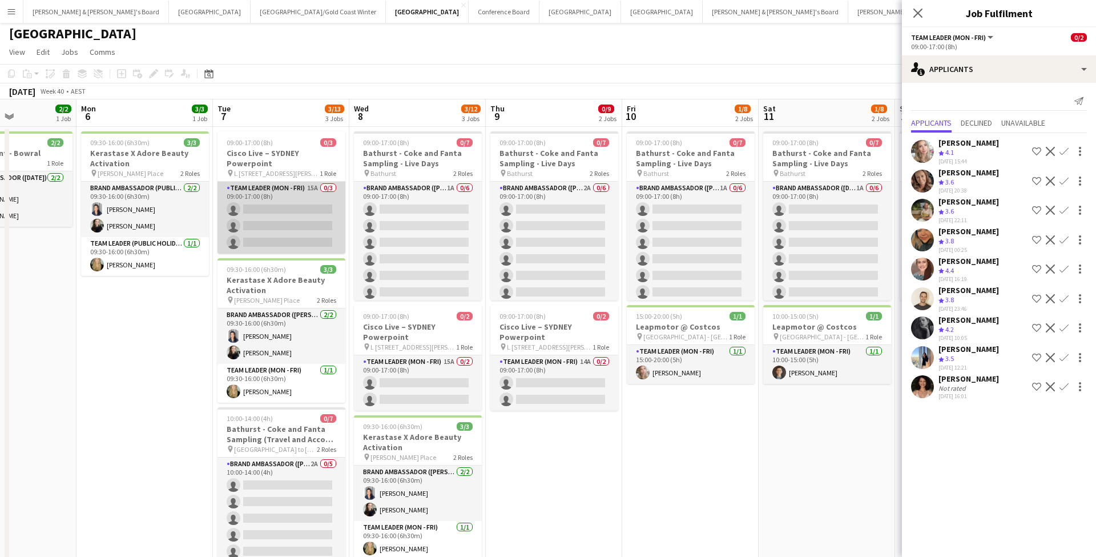
click at [304, 217] on app-card-role "Team Leader (Mon - Fri) 15A 0/3 09:00-17:00 (8h) single-neutral-actions single-…" at bounding box center [282, 218] width 128 height 72
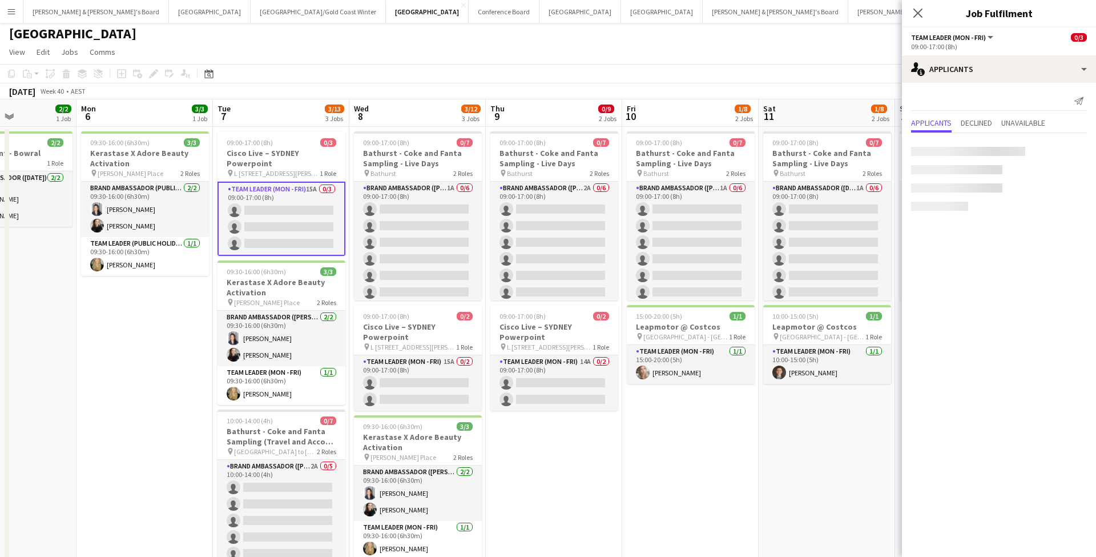
click at [304, 217] on app-card-role "Team Leader (Mon - Fri) 15A 0/3 09:00-17:00 (8h) single-neutral-actions single-…" at bounding box center [282, 219] width 128 height 74
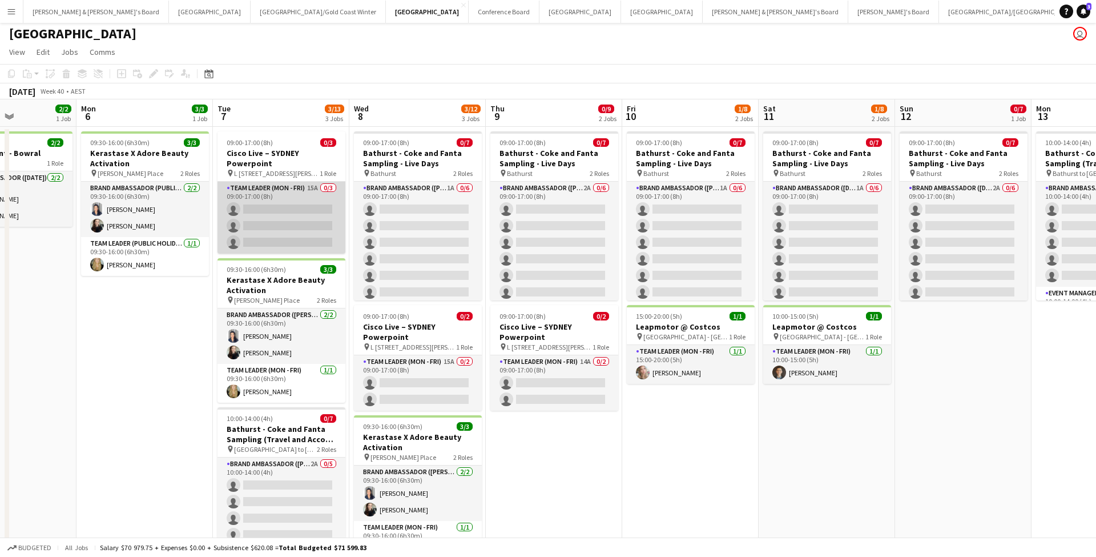
click at [304, 217] on app-card-role "Team Leader (Mon - Fri) 15A 0/3 09:00-17:00 (8h) single-neutral-actions single-…" at bounding box center [282, 218] width 128 height 72
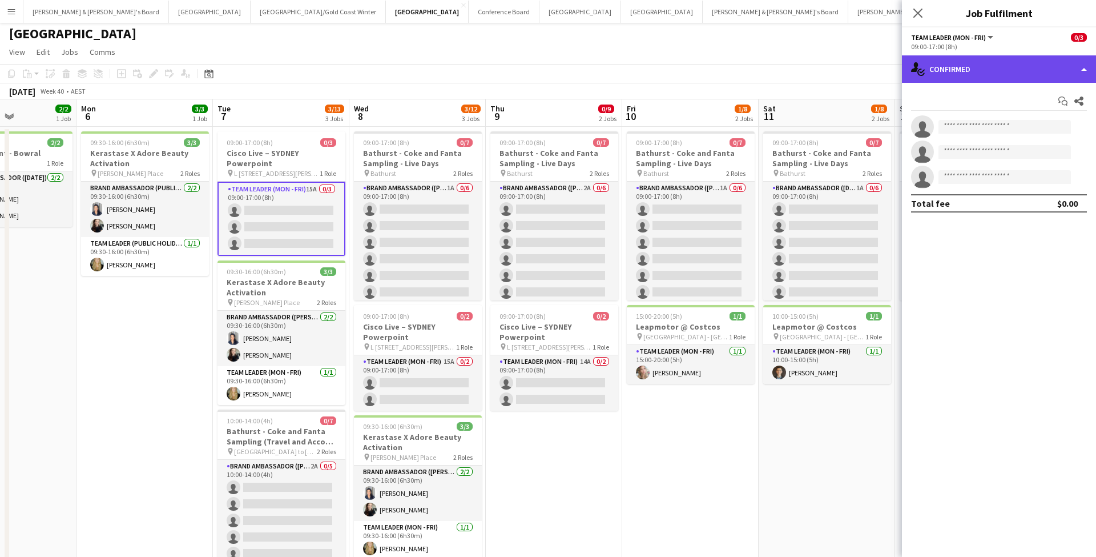
click at [963, 74] on div "single-neutral-actions-check-2 Confirmed" at bounding box center [999, 68] width 194 height 27
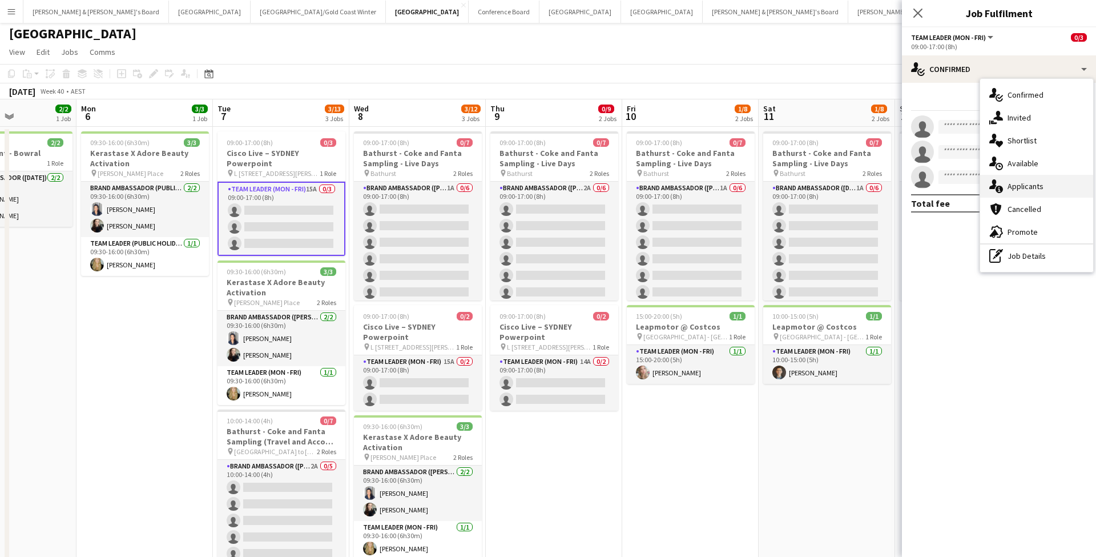
click at [1035, 187] on span "Applicants" at bounding box center [1026, 186] width 36 height 10
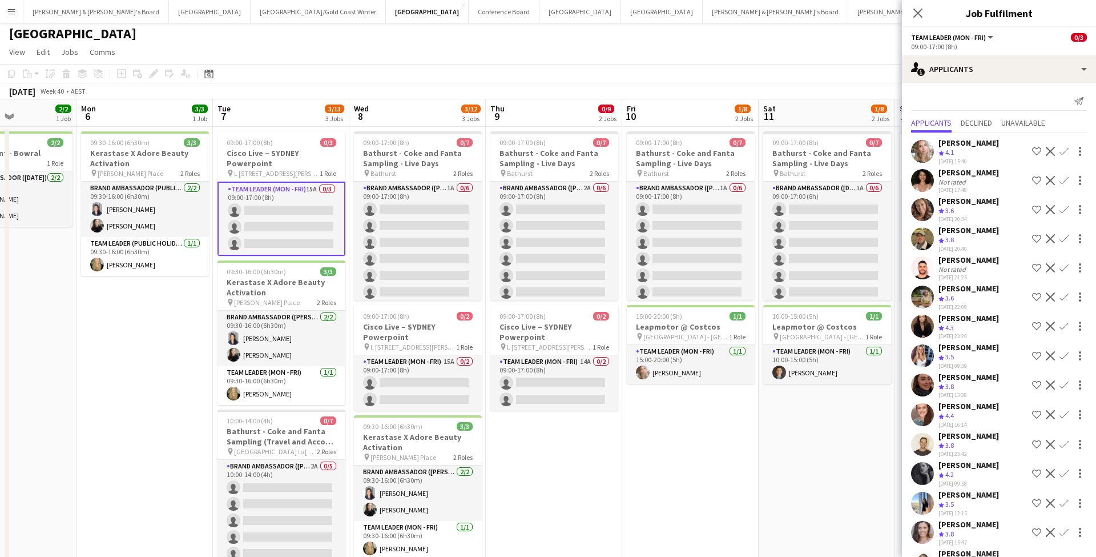
click at [1066, 150] on app-icon "Confirm" at bounding box center [1064, 151] width 9 height 9
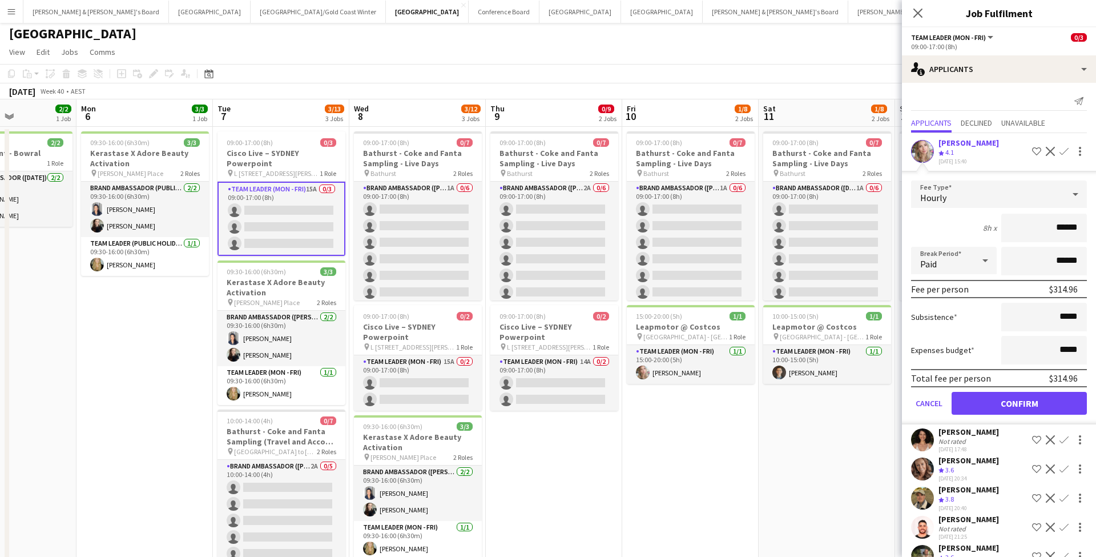
click at [976, 403] on button "Confirm" at bounding box center [1019, 403] width 135 height 23
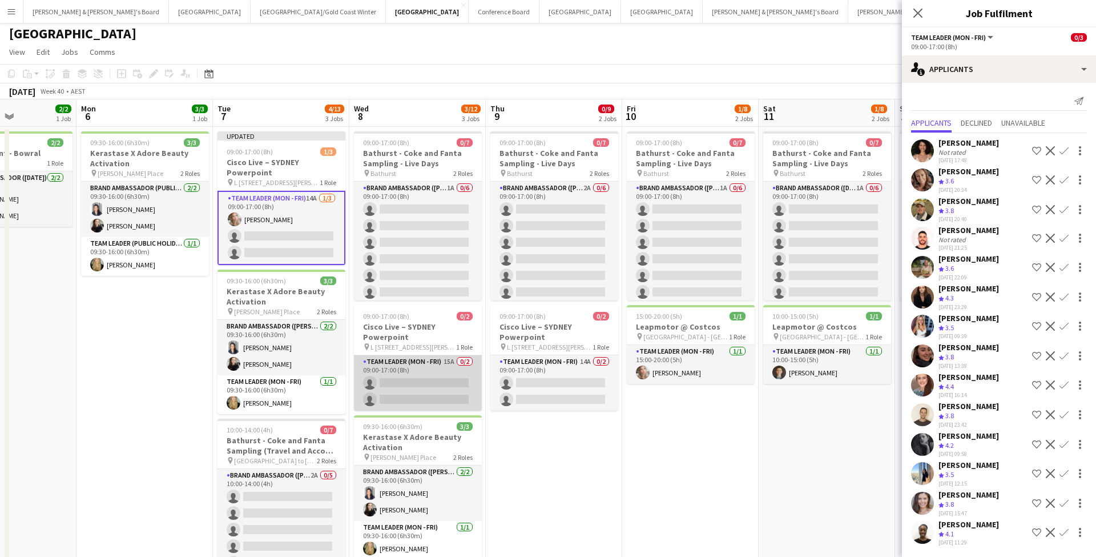
click at [436, 369] on app-card-role "Team Leader (Mon - Fri) 15A 0/2 09:00-17:00 (8h) single-neutral-actions single-…" at bounding box center [418, 382] width 128 height 55
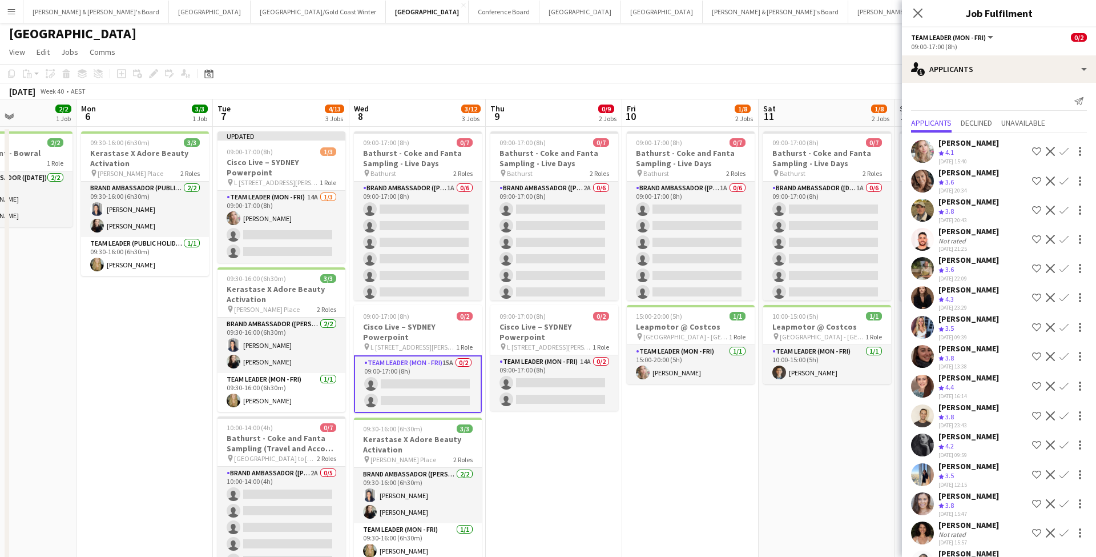
click at [1067, 150] on app-icon "Confirm" at bounding box center [1064, 151] width 9 height 9
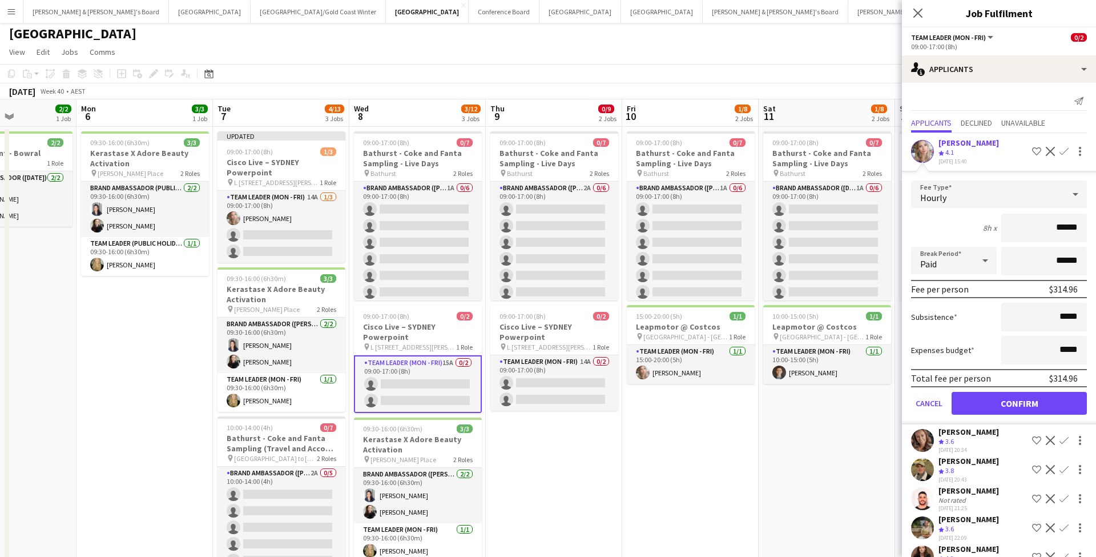
click at [988, 405] on button "Confirm" at bounding box center [1019, 403] width 135 height 23
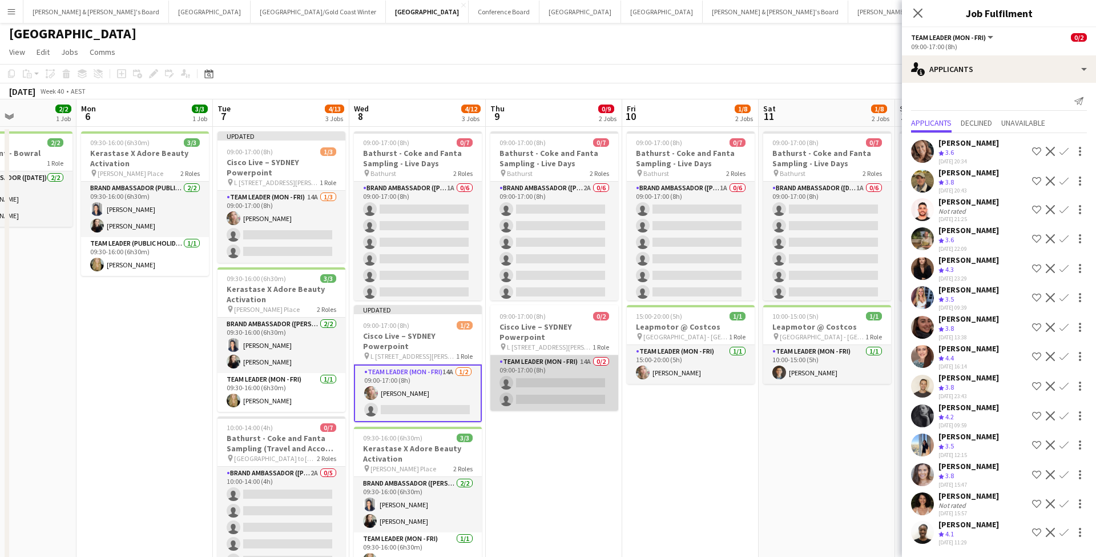
click at [565, 385] on app-card-role "Team Leader (Mon - Fri) 14A 0/2 09:00-17:00 (8h) single-neutral-actions single-…" at bounding box center [555, 382] width 128 height 55
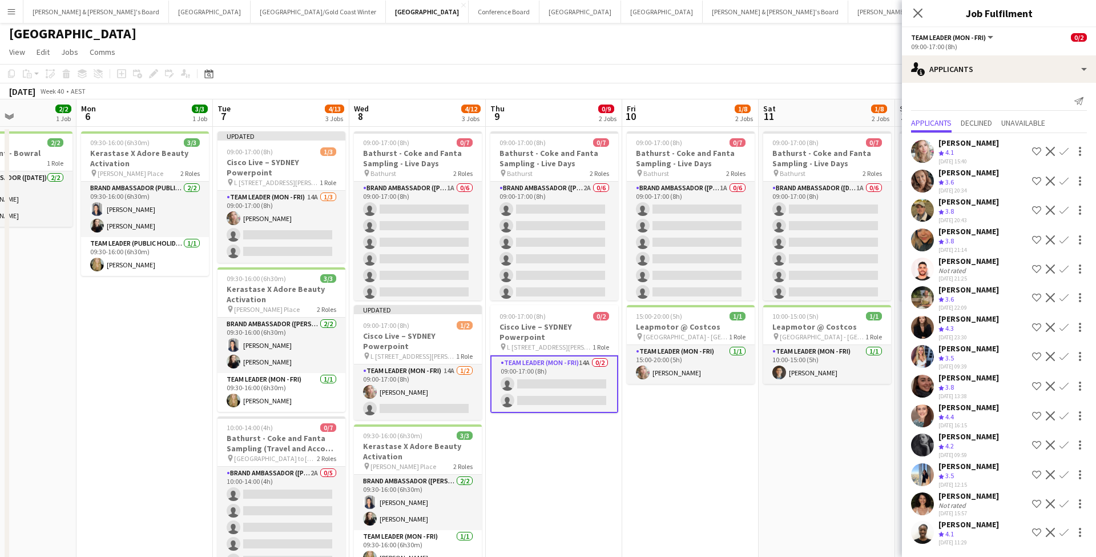
click at [1064, 154] on app-icon "Confirm" at bounding box center [1064, 151] width 9 height 9
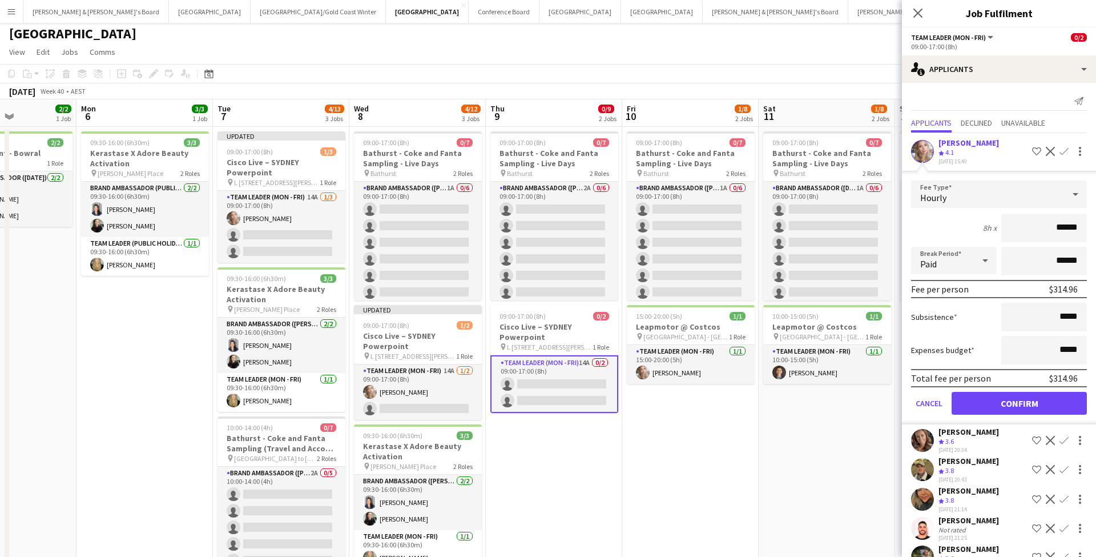
click at [998, 401] on button "Confirm" at bounding box center [1019, 403] width 135 height 23
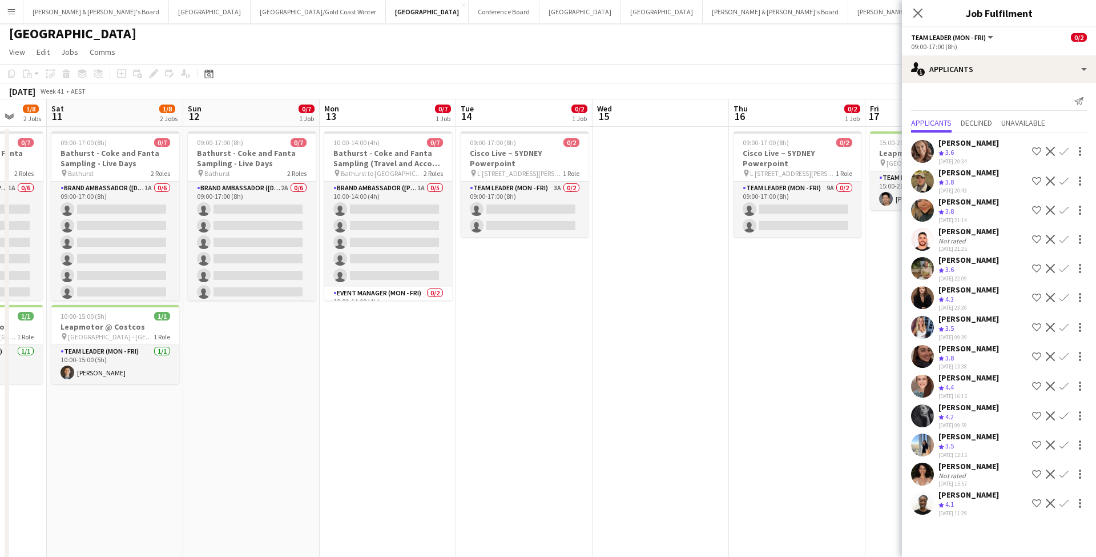
scroll to position [0, 500]
click at [532, 210] on app-card-role "Team Leader (Mon - Fri) 3A 0/2 09:00-17:00 (8h) single-neutral-actions single-n…" at bounding box center [524, 209] width 128 height 55
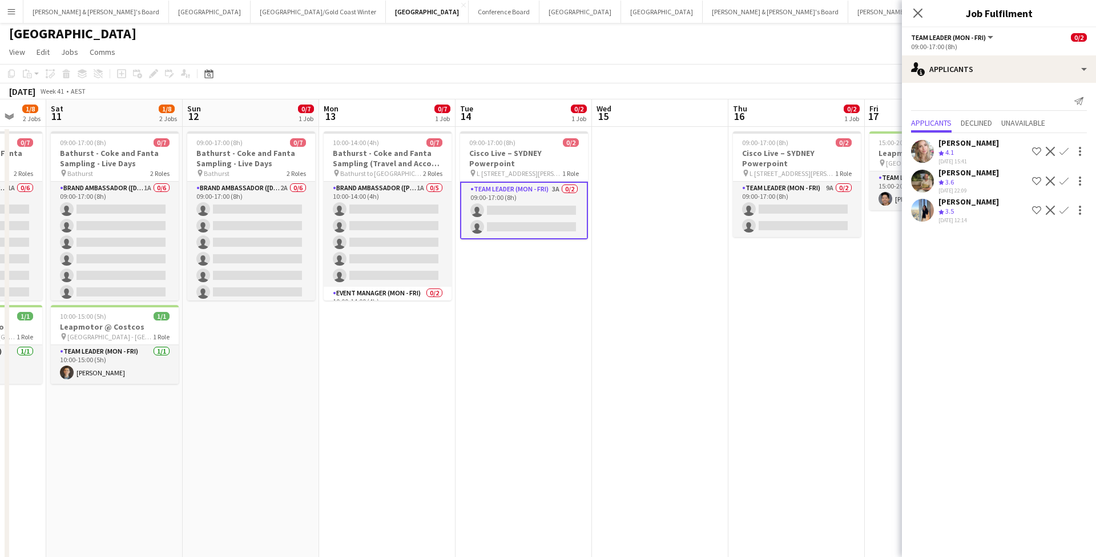
click at [1063, 150] on app-icon "Confirm" at bounding box center [1064, 151] width 9 height 9
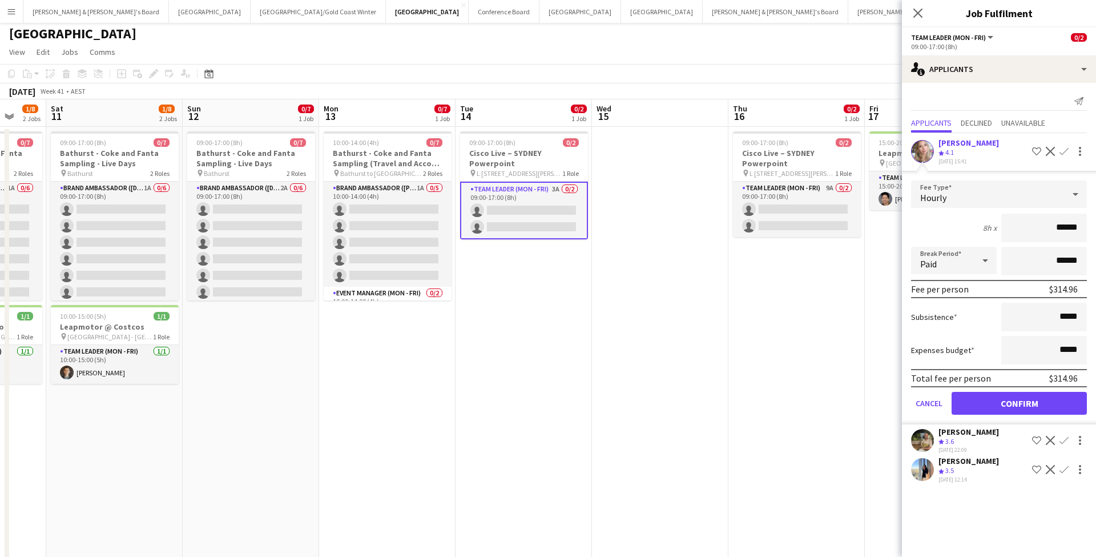
click at [1002, 409] on button "Confirm" at bounding box center [1019, 403] width 135 height 23
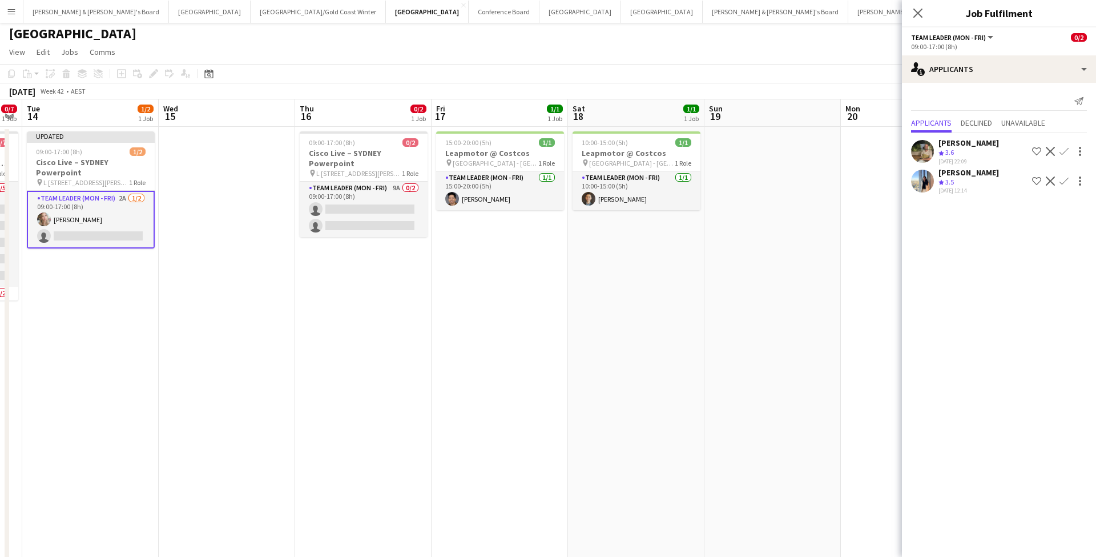
scroll to position [0, 410]
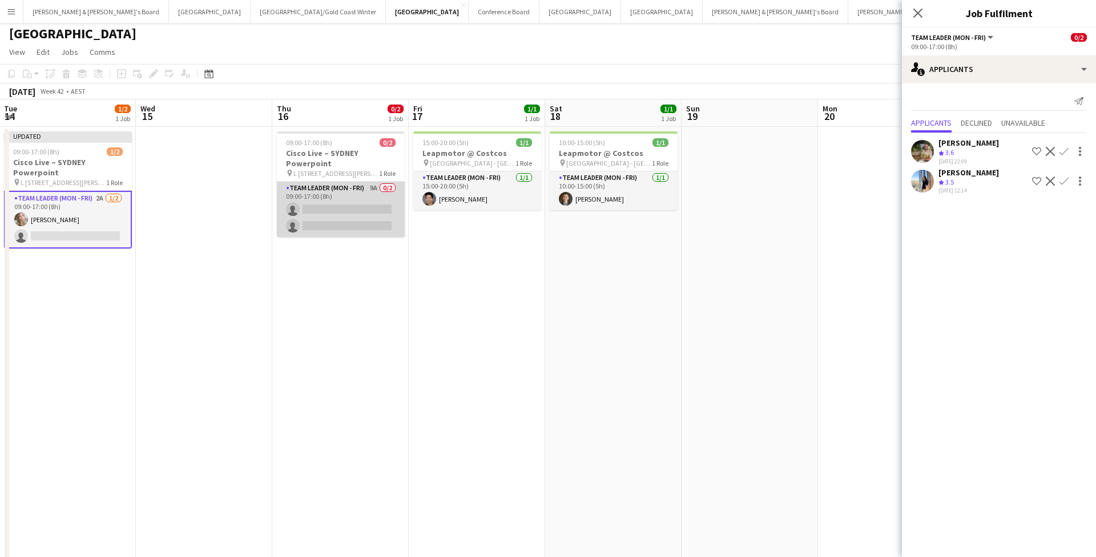
click at [346, 218] on app-card-role "Team Leader (Mon - Fri) 9A 0/2 09:00-17:00 (8h) single-neutral-actions single-n…" at bounding box center [341, 209] width 128 height 55
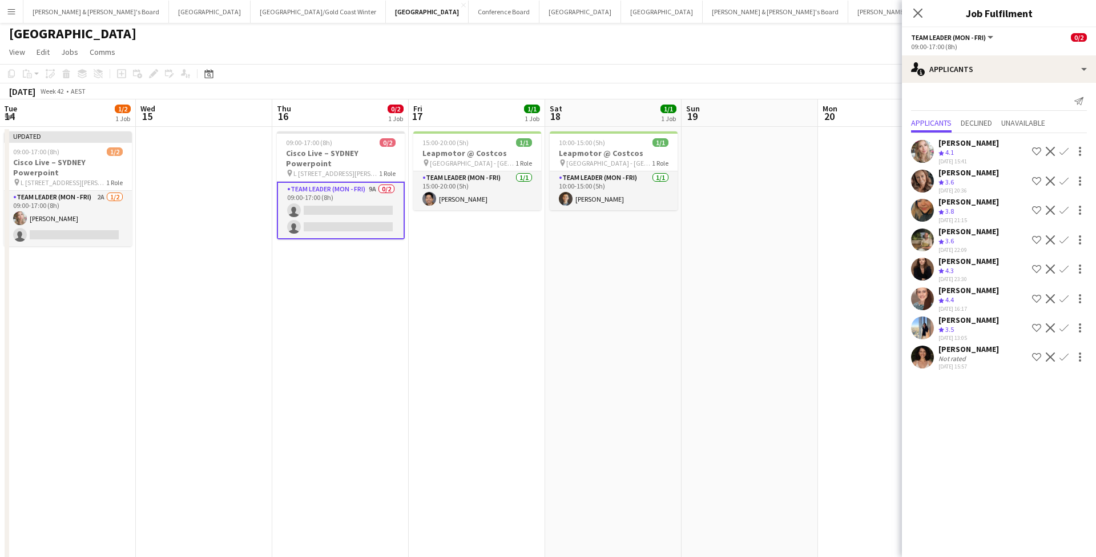
click at [1061, 150] on app-icon "Confirm" at bounding box center [1064, 151] width 9 height 9
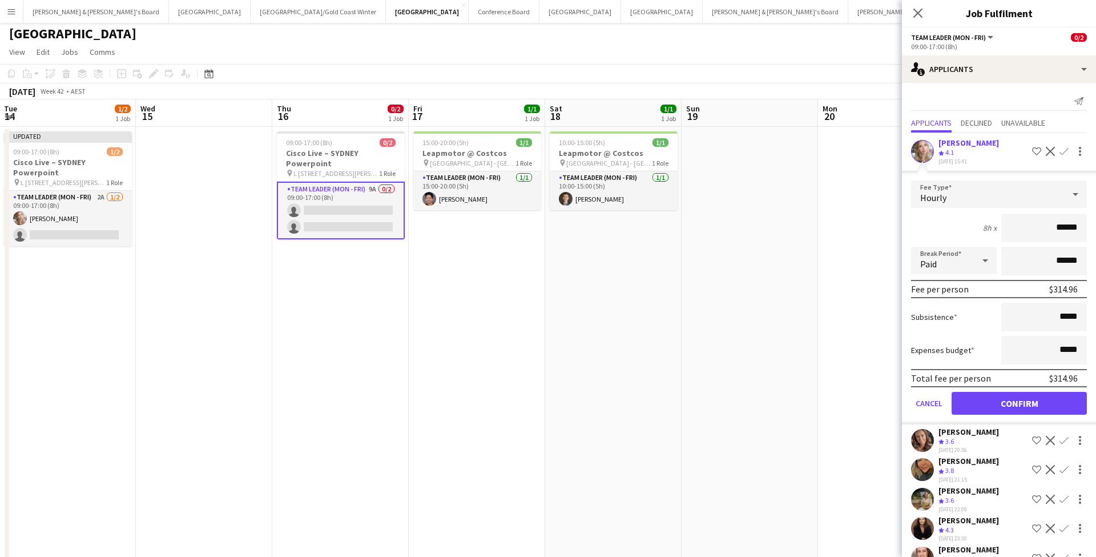
click at [983, 405] on button "Confirm" at bounding box center [1019, 403] width 135 height 23
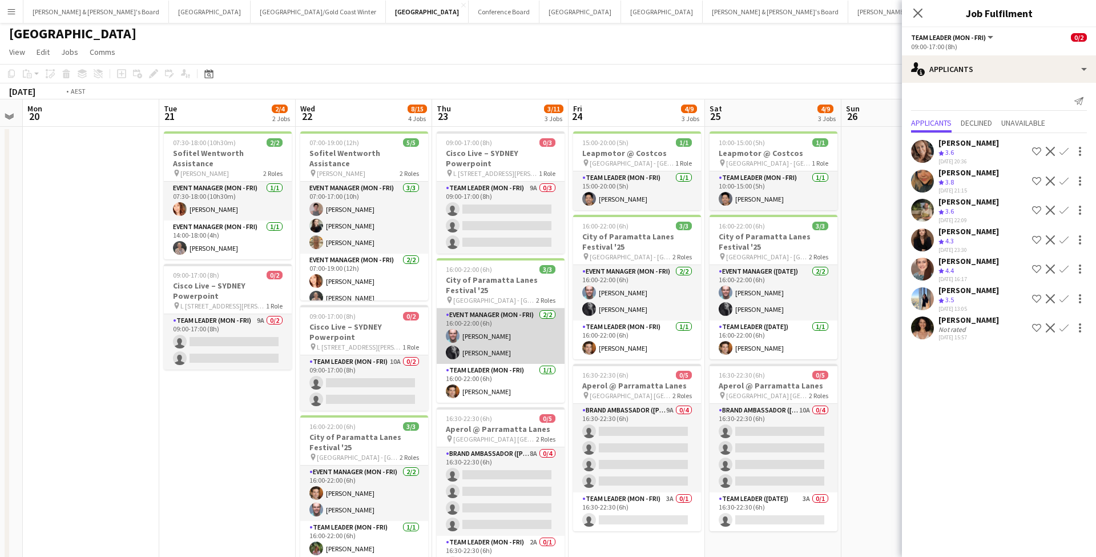
scroll to position [0, 295]
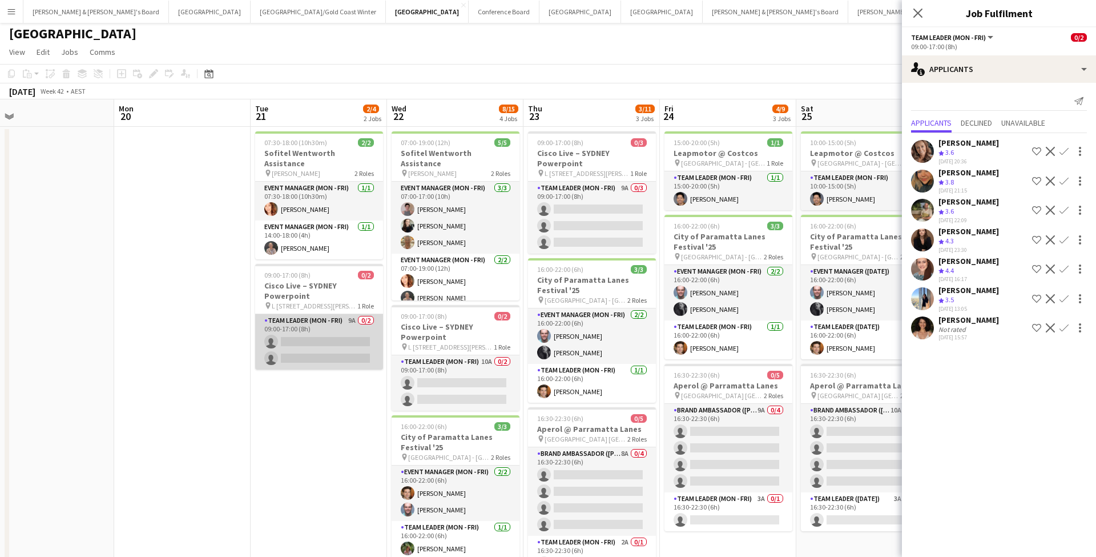
click at [306, 324] on app-card-role "Team Leader (Mon - Fri) 9A 0/2 09:00-17:00 (8h) single-neutral-actions single-n…" at bounding box center [319, 341] width 128 height 55
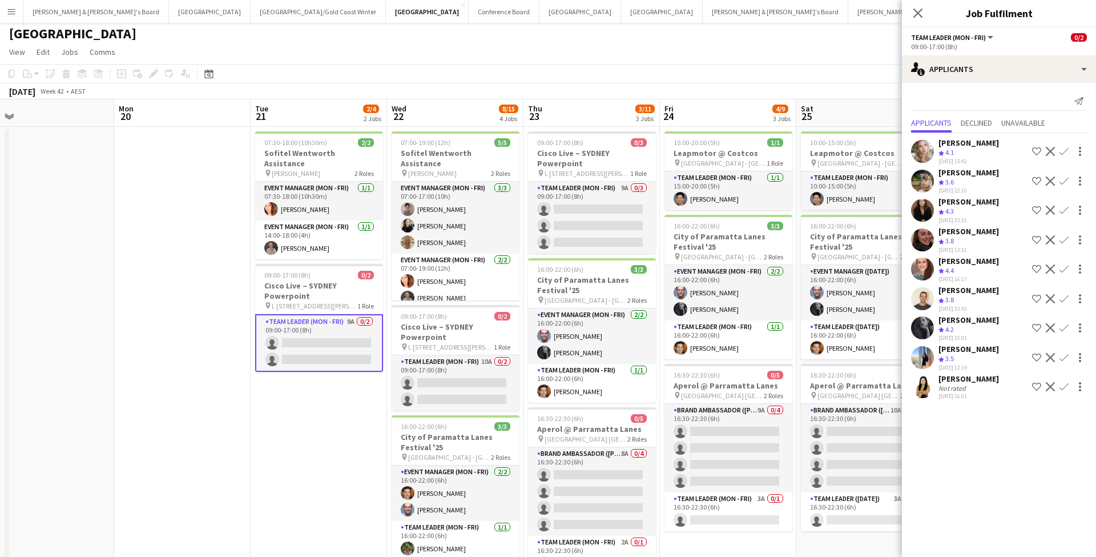
click at [1067, 152] on app-icon "Confirm" at bounding box center [1064, 151] width 9 height 9
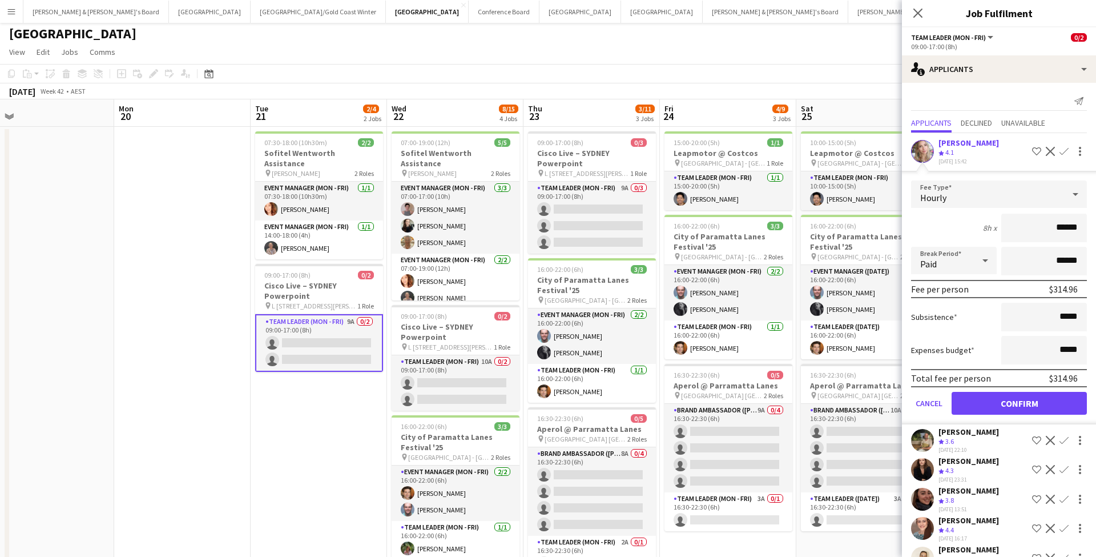
click at [1001, 401] on button "Confirm" at bounding box center [1019, 403] width 135 height 23
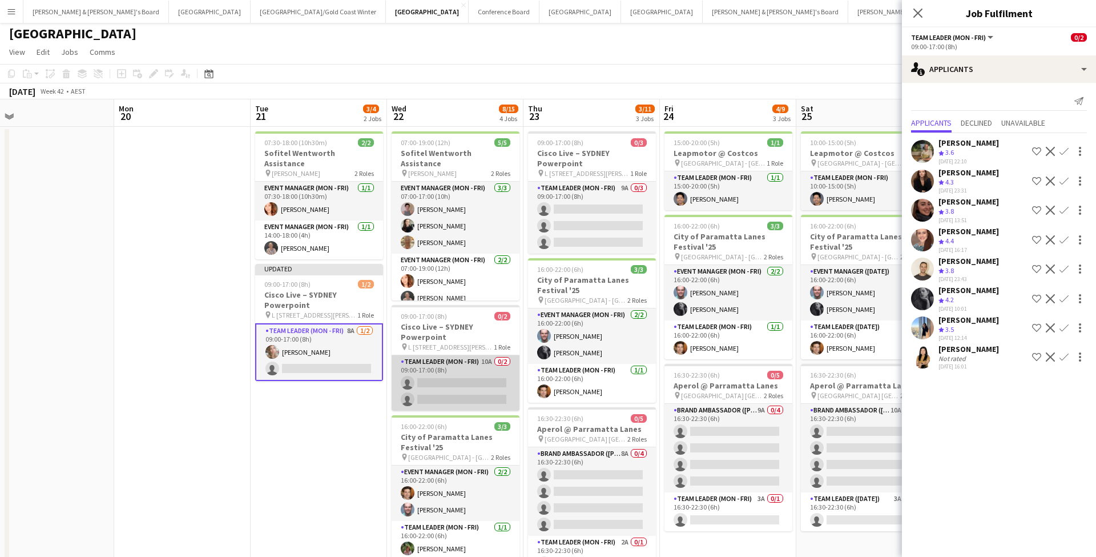
click at [458, 387] on app-card-role "Team Leader (Mon - Fri) 10A 0/2 09:00-17:00 (8h) single-neutral-actions single-…" at bounding box center [456, 382] width 128 height 55
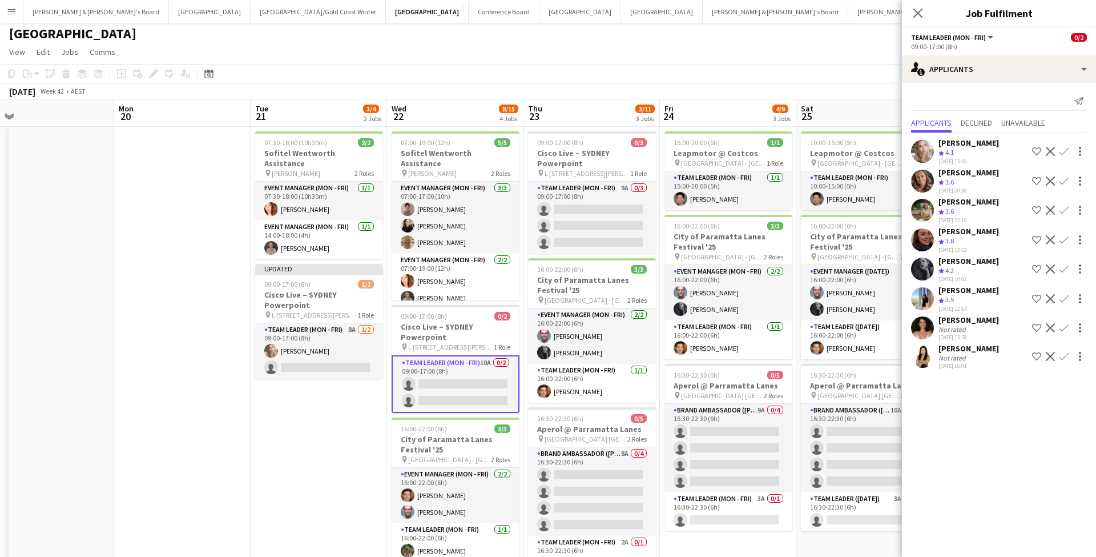
click at [1066, 150] on app-icon "Confirm" at bounding box center [1064, 151] width 9 height 9
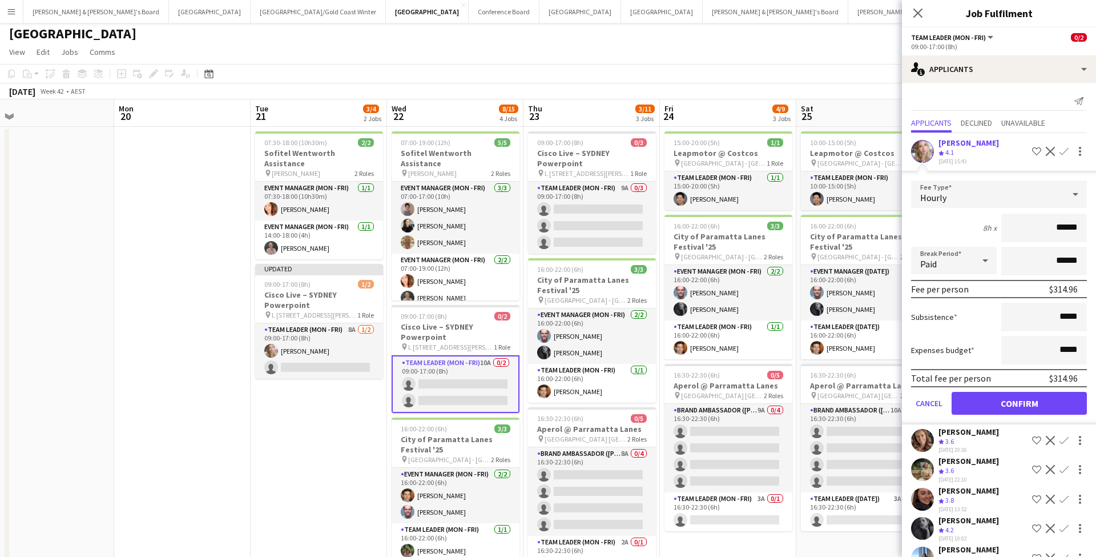
click at [1007, 399] on button "Confirm" at bounding box center [1019, 403] width 135 height 23
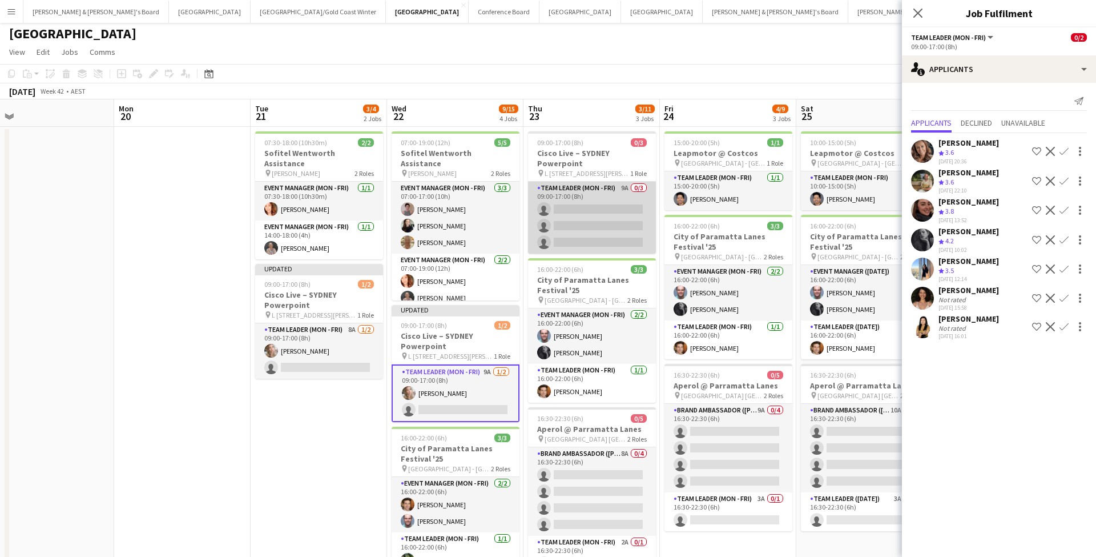
click at [598, 226] on app-card-role "Team Leader (Mon - Fri) 9A 0/3 09:00-17:00 (8h) single-neutral-actions single-n…" at bounding box center [592, 218] width 128 height 72
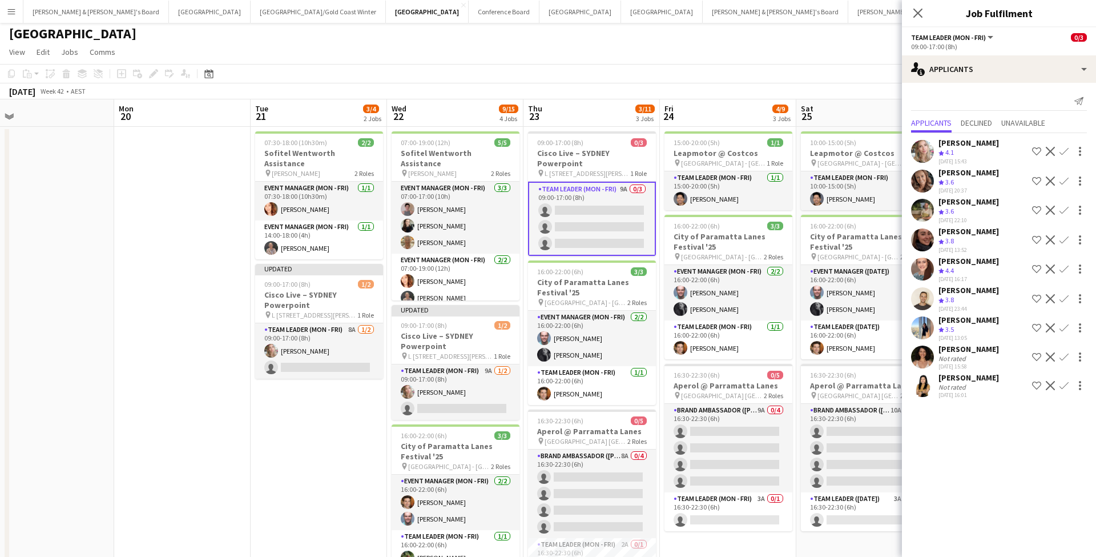
click at [1062, 149] on app-icon "Confirm" at bounding box center [1064, 151] width 9 height 9
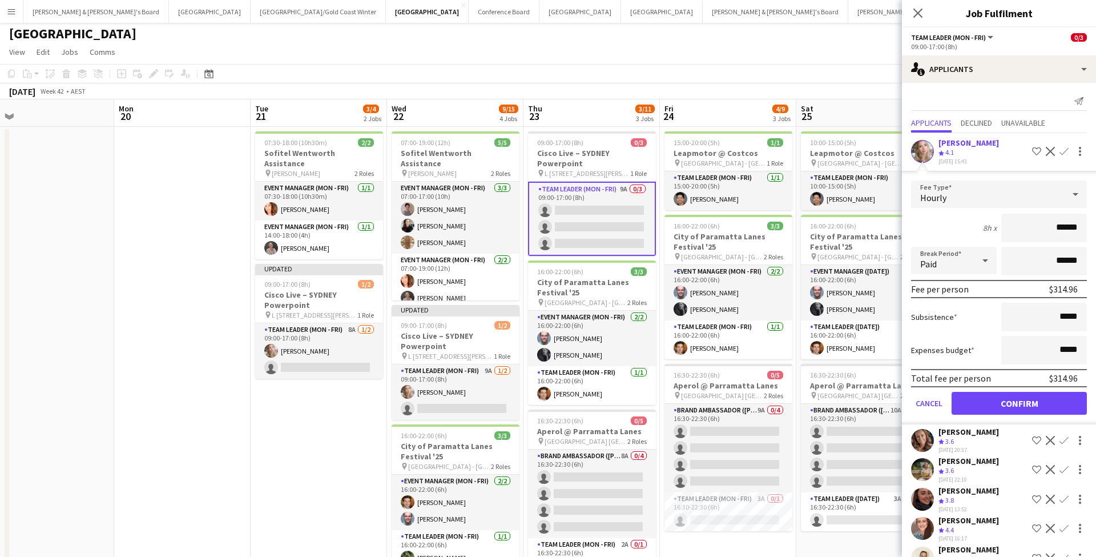
click at [999, 402] on button "Confirm" at bounding box center [1019, 403] width 135 height 23
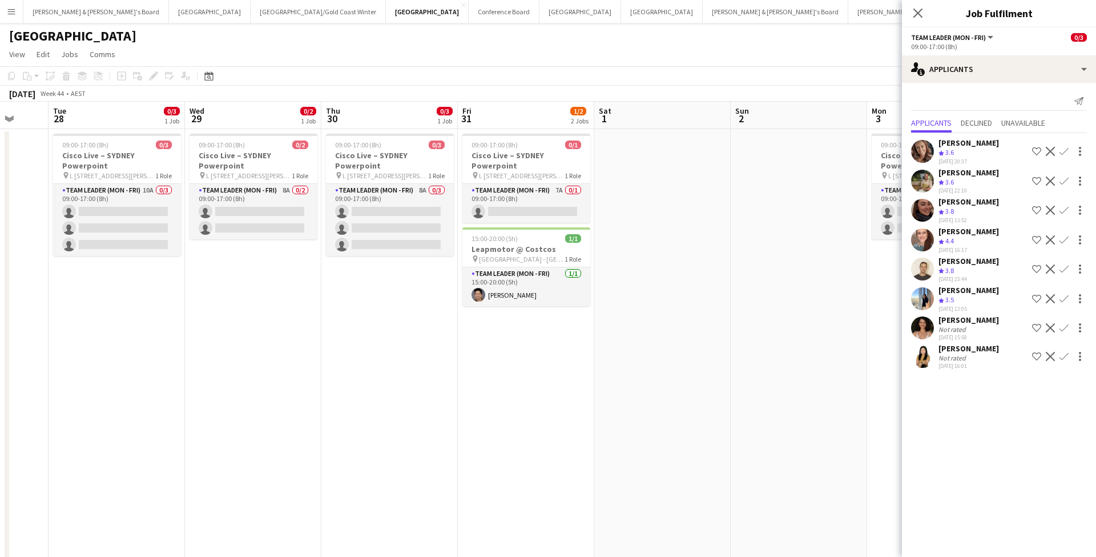
scroll to position [0, 361]
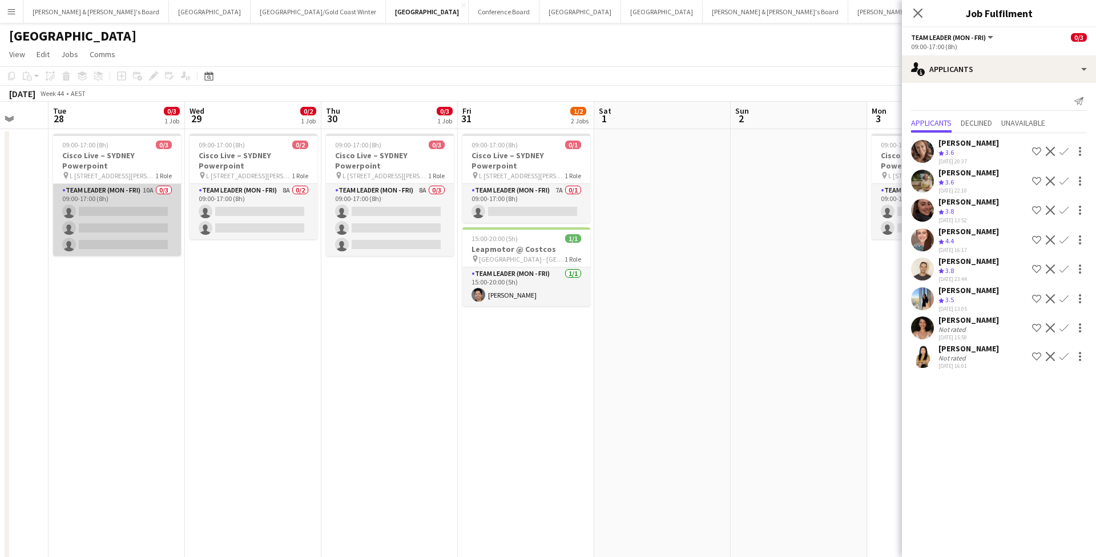
click at [136, 212] on app-card-role "Team Leader (Mon - Fri) 10A 0/3 09:00-17:00 (8h) single-neutral-actions single-…" at bounding box center [117, 220] width 128 height 72
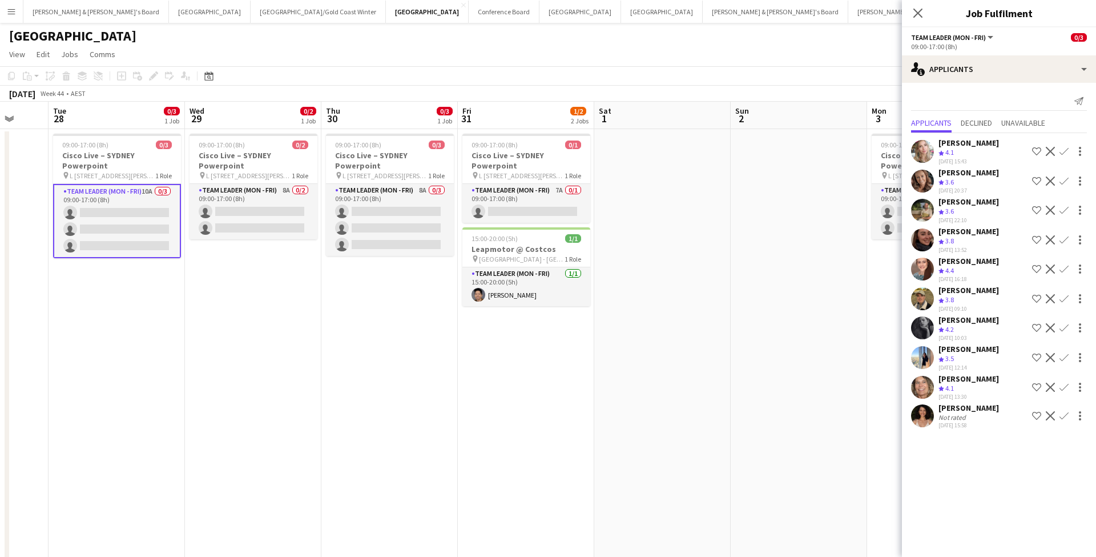
click at [1066, 151] on app-icon "Confirm" at bounding box center [1064, 151] width 9 height 9
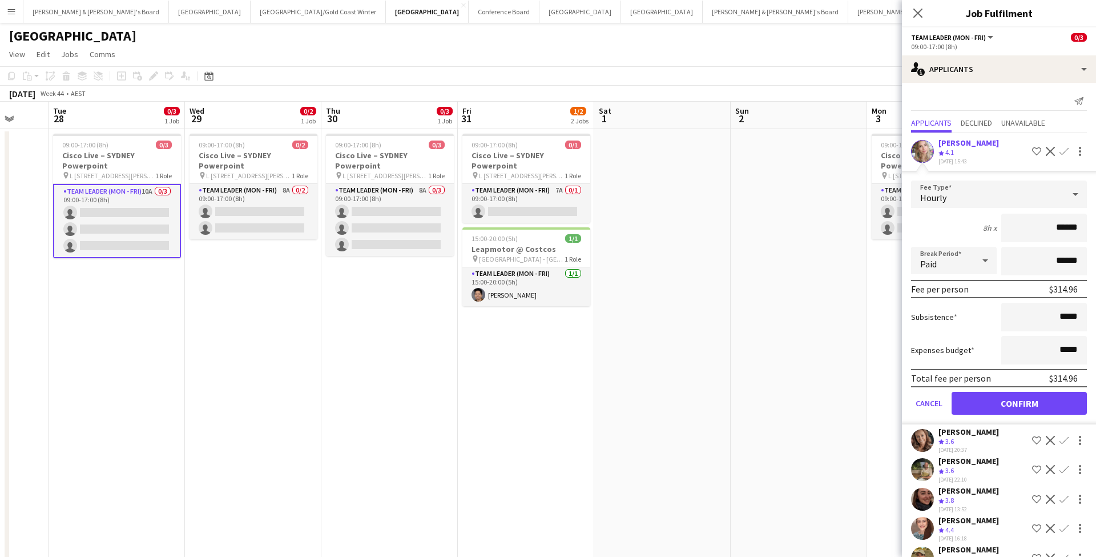
click at [1035, 402] on button "Confirm" at bounding box center [1019, 403] width 135 height 23
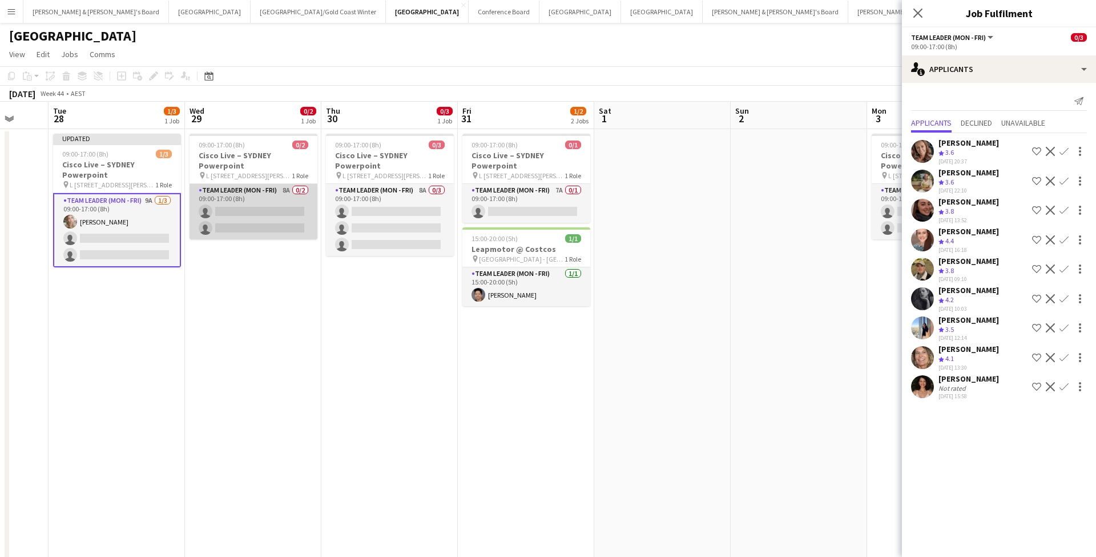
click at [250, 212] on app-card-role "Team Leader (Mon - Fri) 8A 0/2 09:00-17:00 (8h) single-neutral-actions single-n…" at bounding box center [254, 211] width 128 height 55
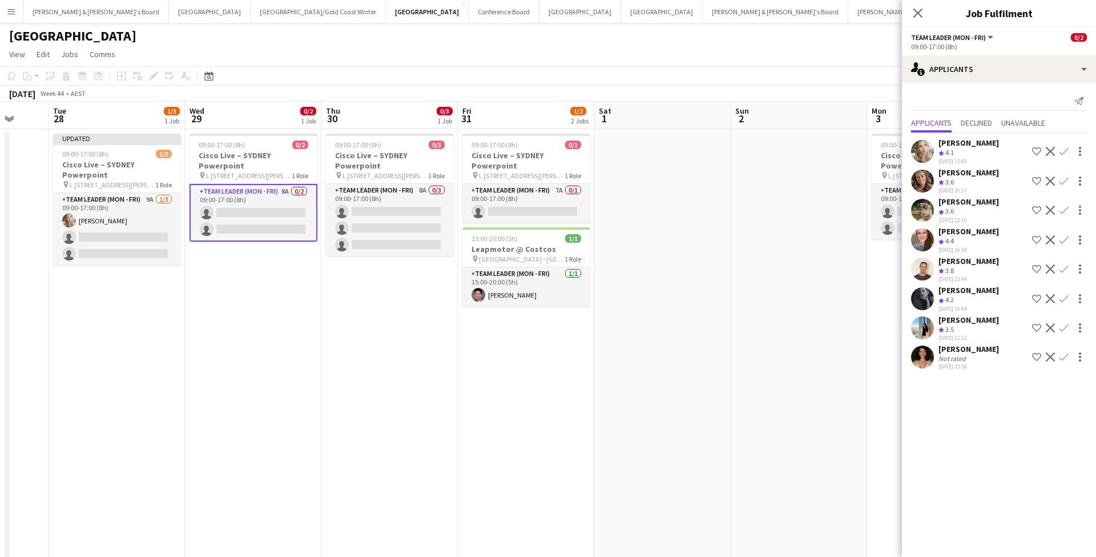
click at [1068, 147] on app-icon "Confirm" at bounding box center [1064, 151] width 9 height 9
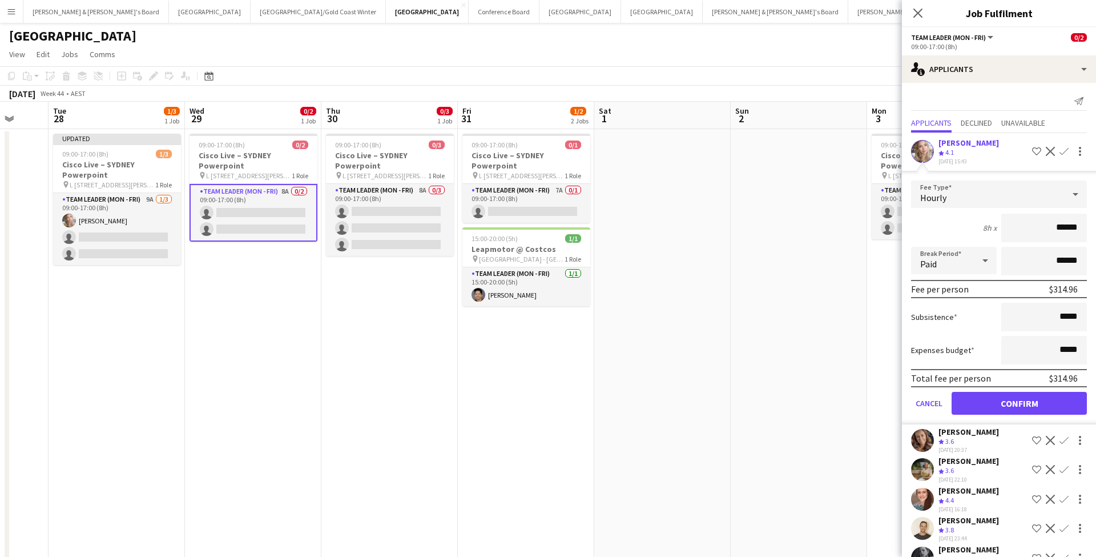
click at [999, 400] on button "Confirm" at bounding box center [1019, 403] width 135 height 23
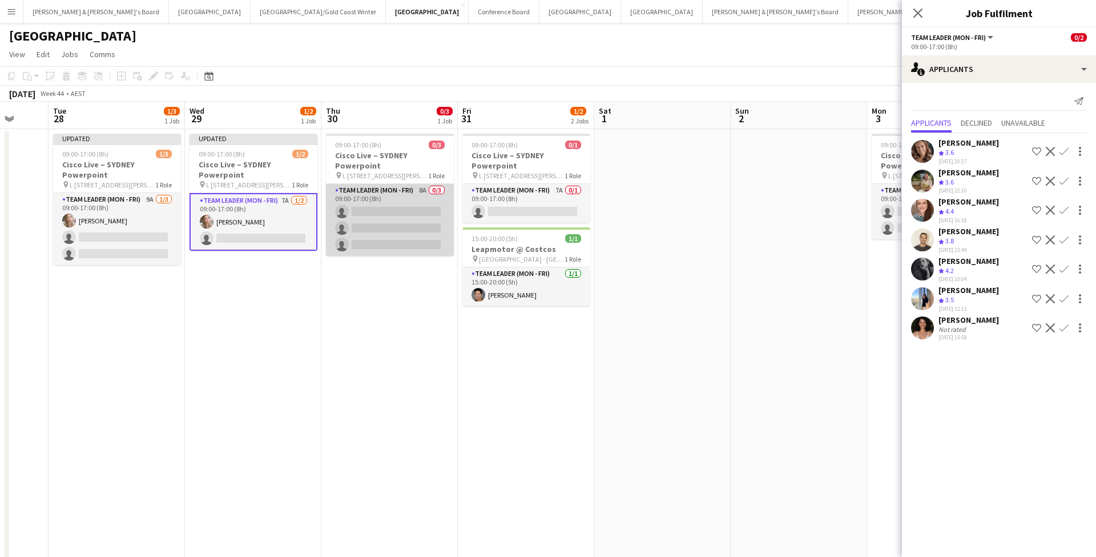
click at [392, 234] on app-card-role "Team Leader (Mon - Fri) 8A 0/3 09:00-17:00 (8h) single-neutral-actions single-n…" at bounding box center [390, 220] width 128 height 72
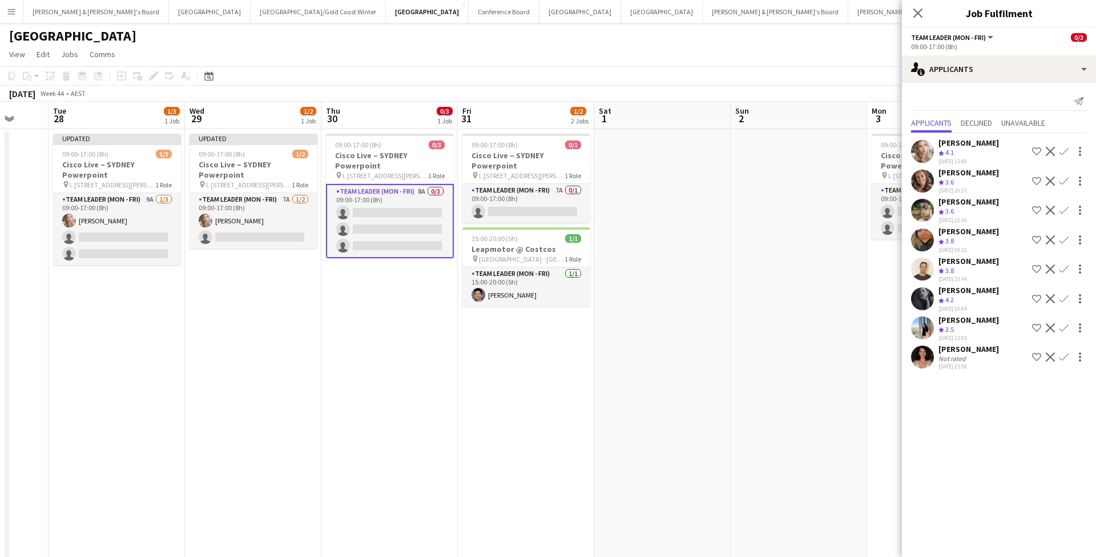
click at [1065, 149] on app-icon "Confirm" at bounding box center [1064, 151] width 9 height 9
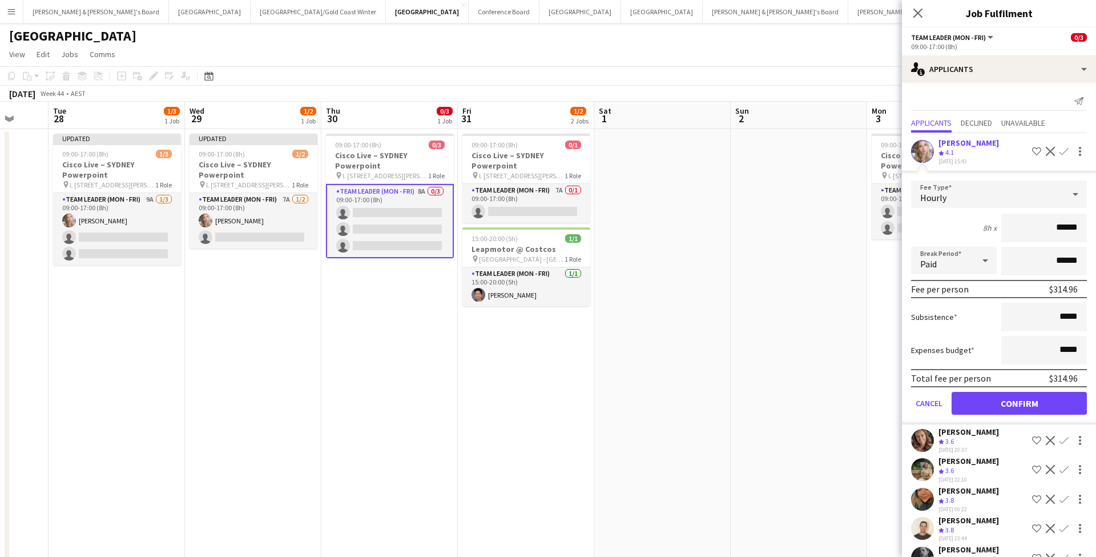
click at [1003, 400] on button "Confirm" at bounding box center [1019, 403] width 135 height 23
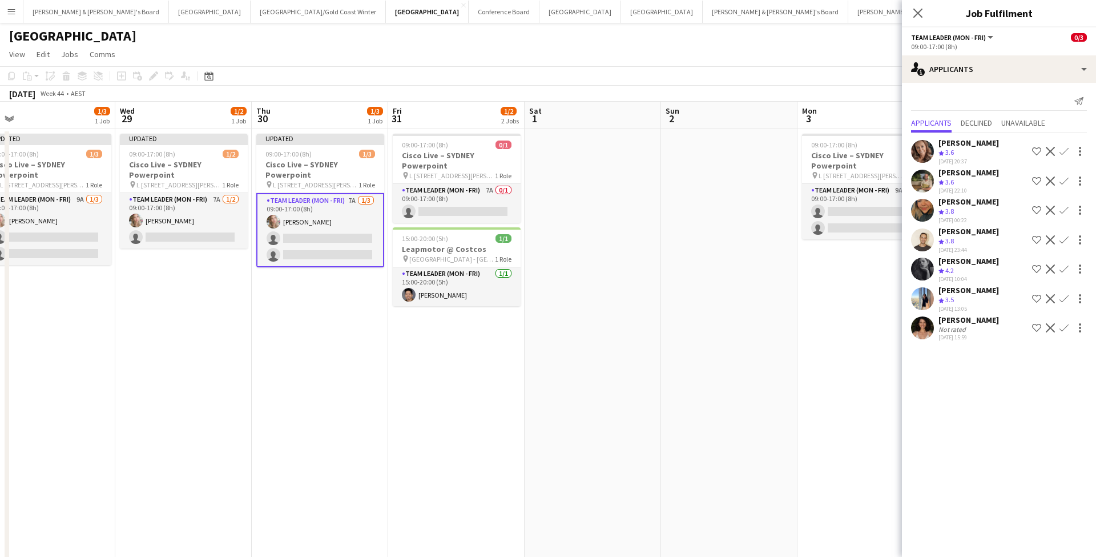
scroll to position [0, 439]
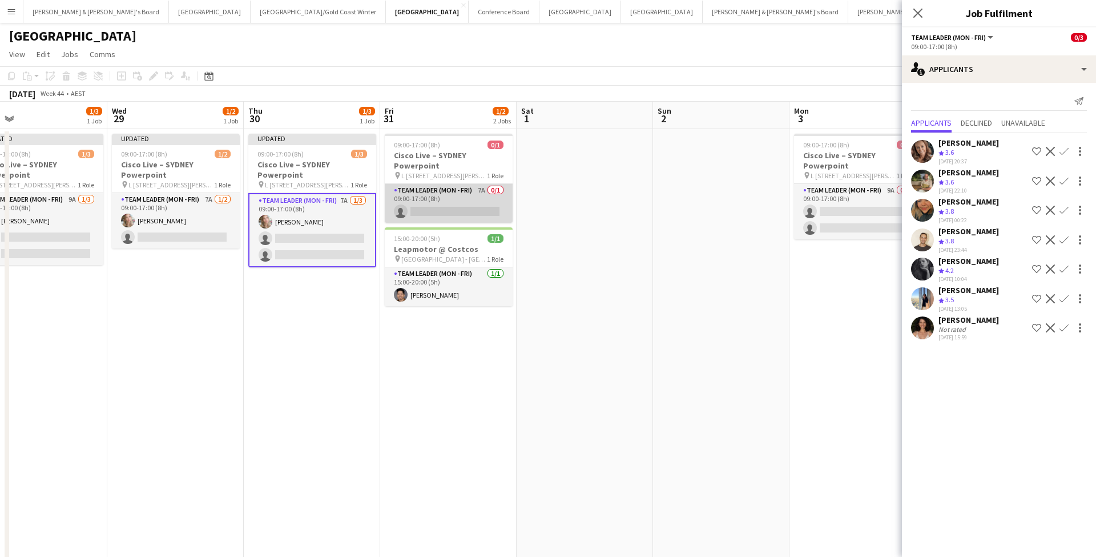
click at [469, 198] on app-card-role "Team Leader (Mon - Fri) 7A 0/1 09:00-17:00 (8h) single-neutral-actions" at bounding box center [449, 203] width 128 height 39
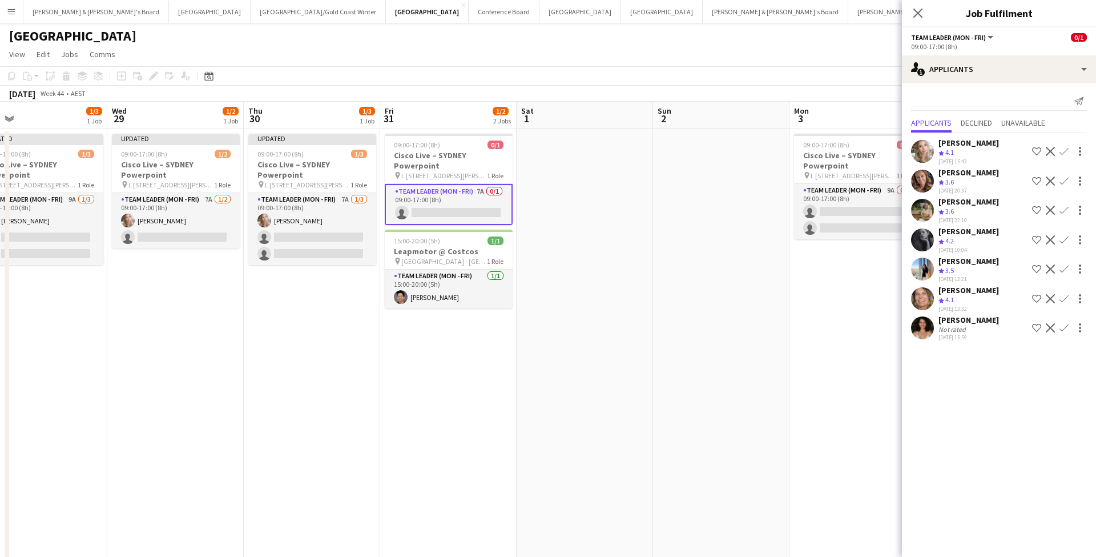
click at [821, 391] on app-date-cell "09:00-17:00 (8h) 0/2 Cisco Live – [GEOGRAPHIC_DATA] Powerpoint pin L [STREET_AD…" at bounding box center [858, 449] width 136 height 640
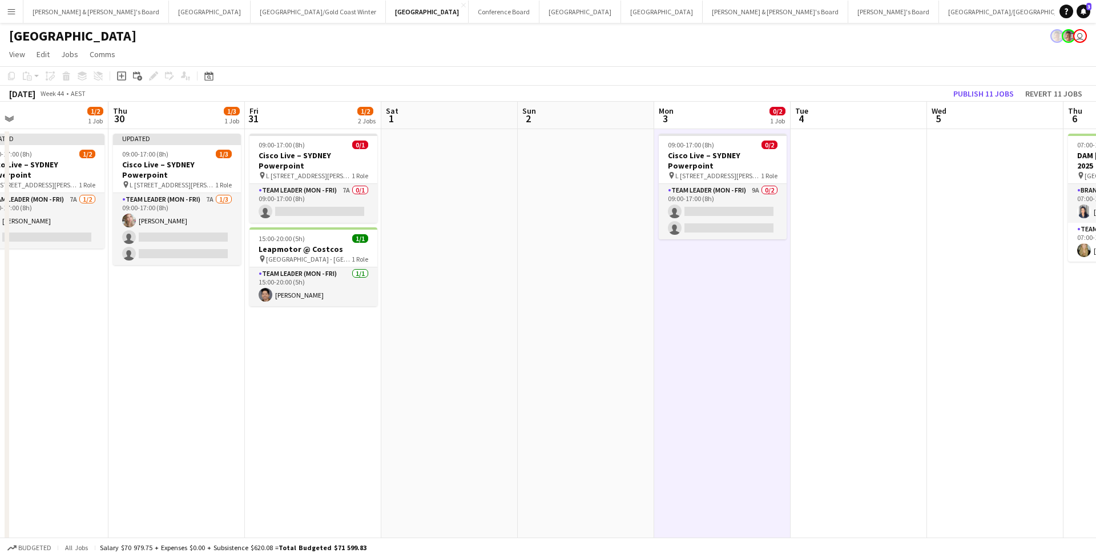
scroll to position [0, 574]
click at [314, 206] on app-card-role "Team Leader (Mon - Fri) 7A 0/1 09:00-17:00 (8h) single-neutral-actions" at bounding box center [313, 203] width 128 height 39
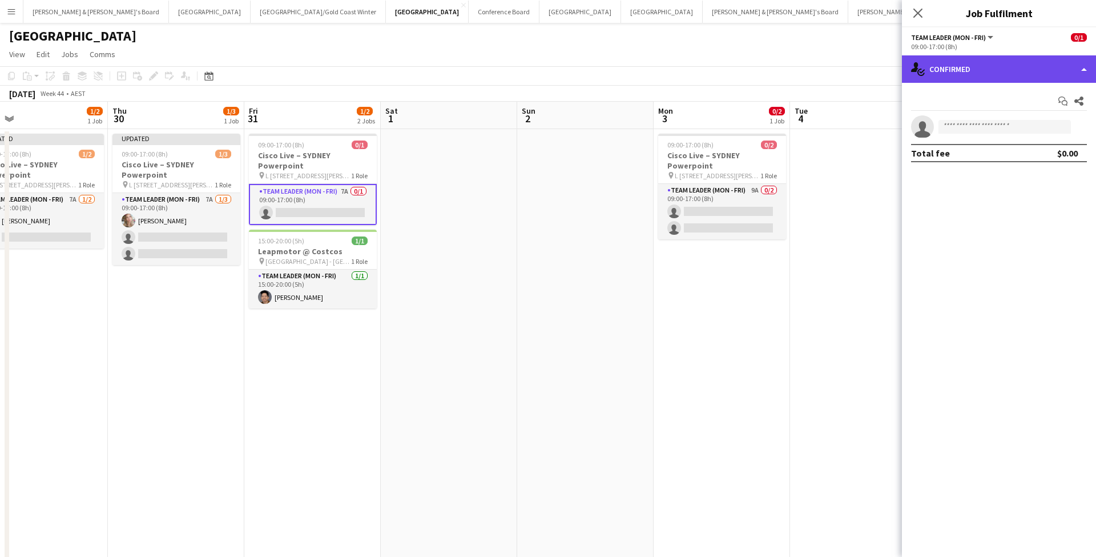
click at [986, 76] on div "single-neutral-actions-check-2 Confirmed" at bounding box center [999, 68] width 194 height 27
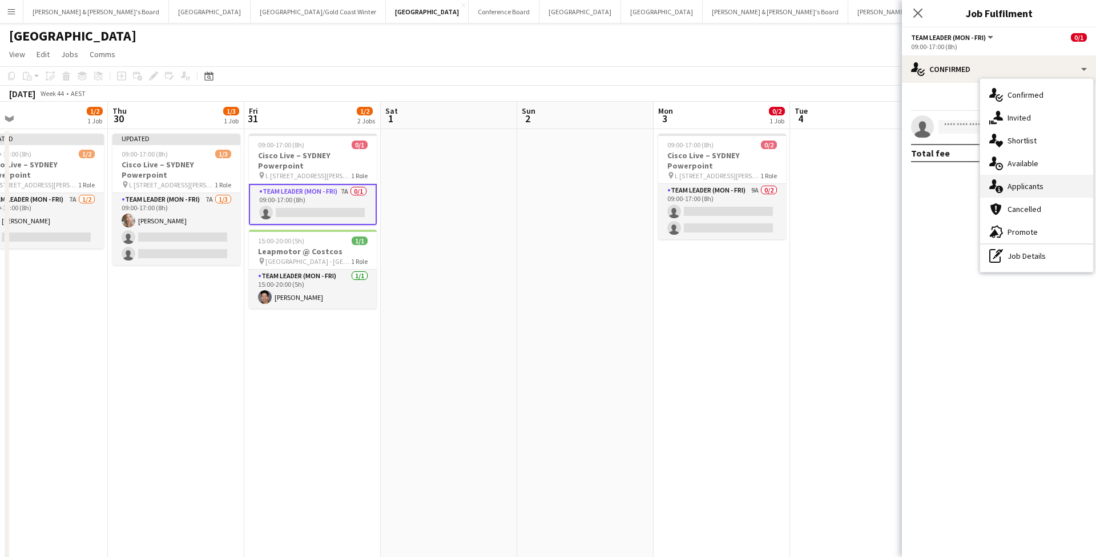
click at [1031, 188] on span "Applicants" at bounding box center [1026, 186] width 36 height 10
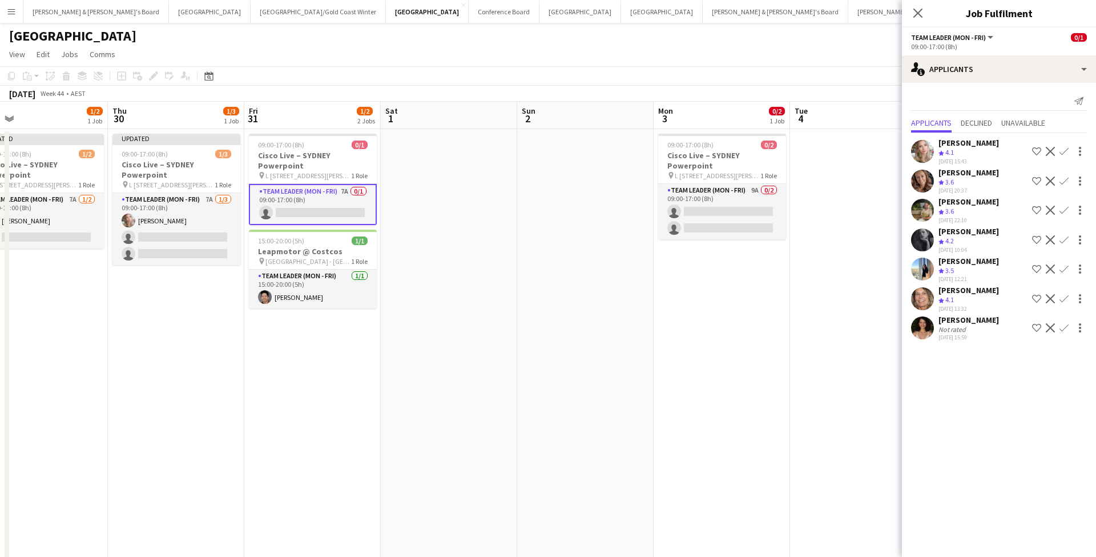
click at [1065, 150] on app-icon "Confirm" at bounding box center [1064, 151] width 9 height 9
click at [1067, 146] on button "Confirm" at bounding box center [1065, 151] width 14 height 14
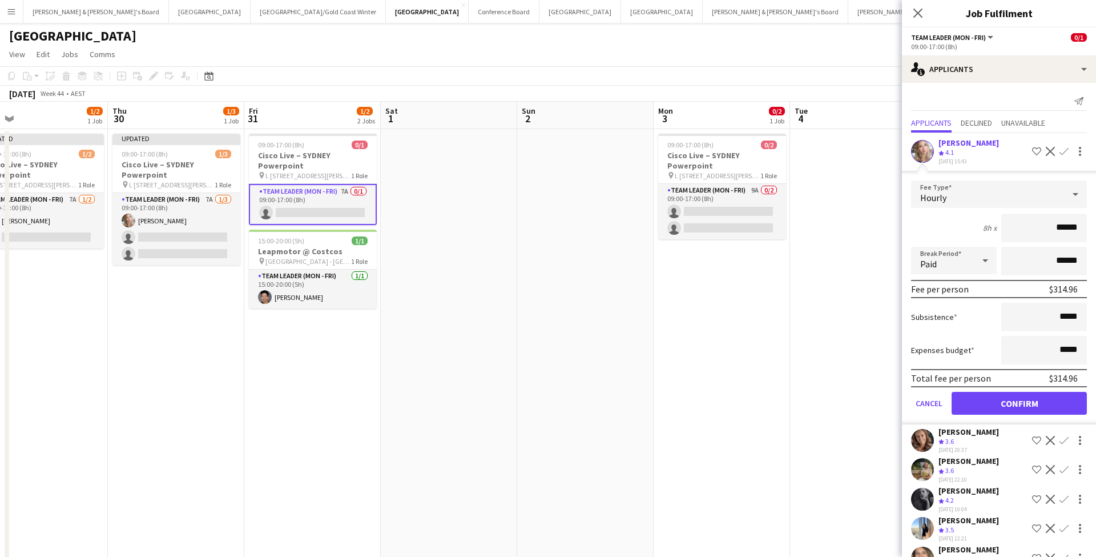
click at [1010, 401] on button "Confirm" at bounding box center [1019, 403] width 135 height 23
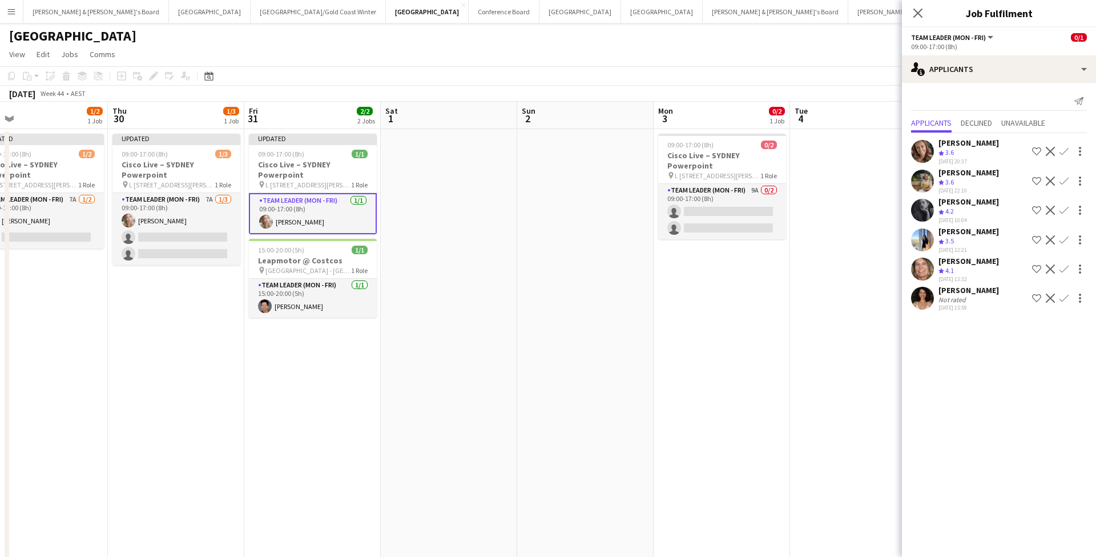
click at [724, 320] on app-date-cell "09:00-17:00 (8h) 0/2 Cisco Live – [GEOGRAPHIC_DATA] Powerpoint pin L [STREET_AD…" at bounding box center [722, 449] width 136 height 640
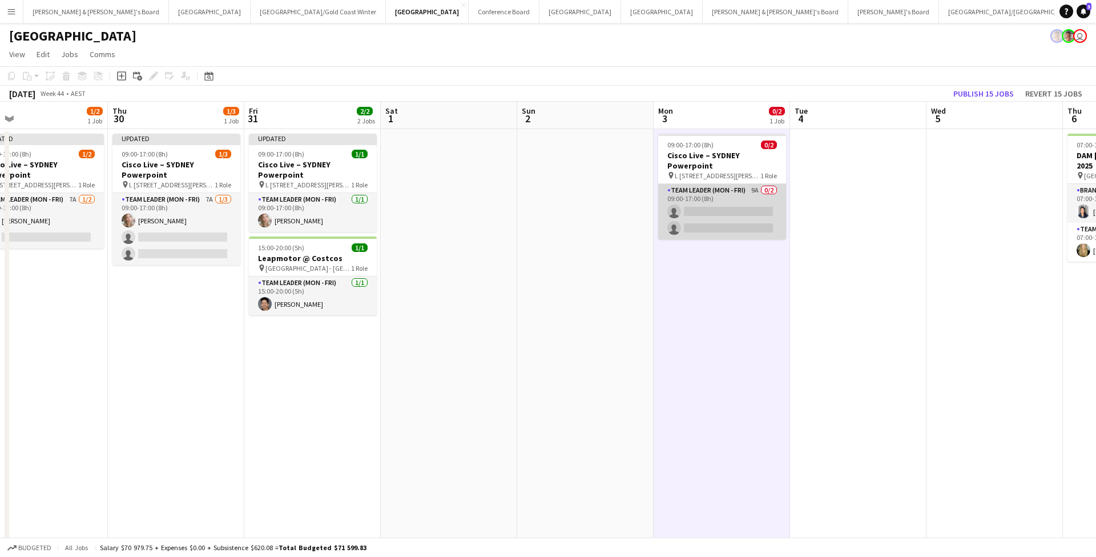
click at [735, 220] on app-card-role "Team Leader (Mon - Fri) 9A 0/2 09:00-17:00 (8h) single-neutral-actions single-n…" at bounding box center [722, 211] width 128 height 55
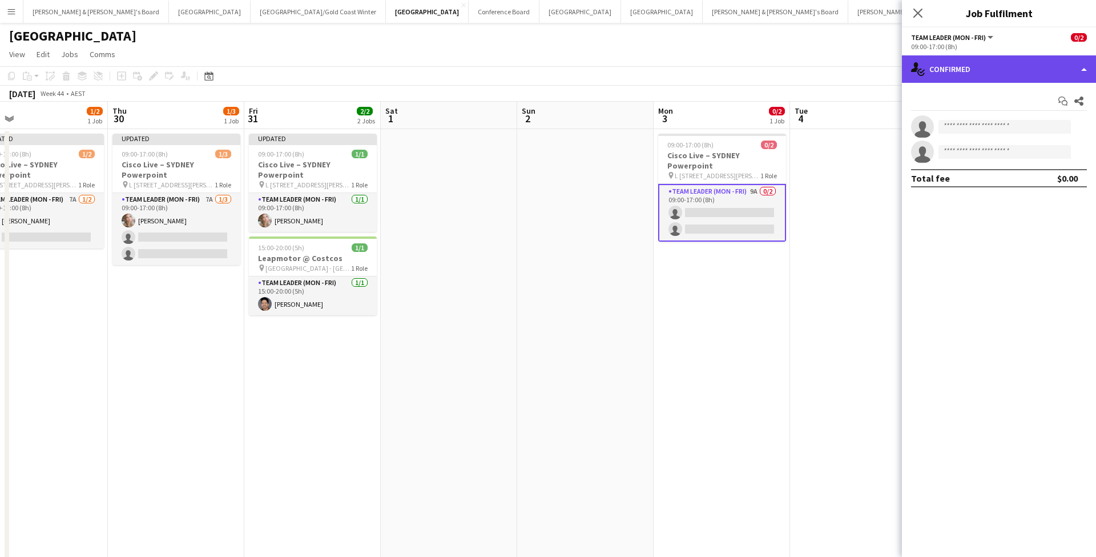
click at [1008, 62] on div "single-neutral-actions-check-2 Confirmed" at bounding box center [999, 68] width 194 height 27
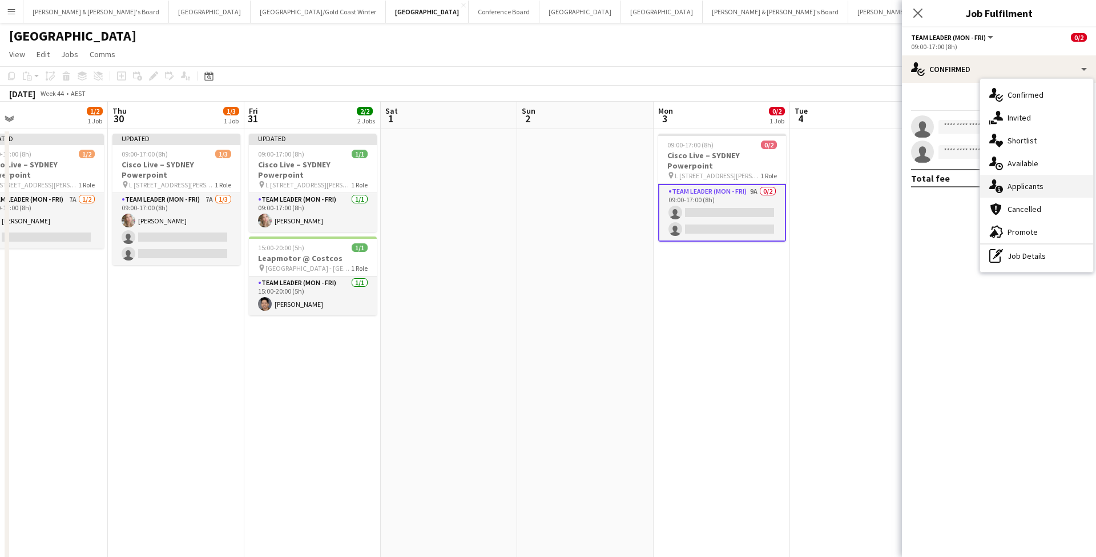
click at [1037, 191] on span "Applicants" at bounding box center [1026, 186] width 36 height 10
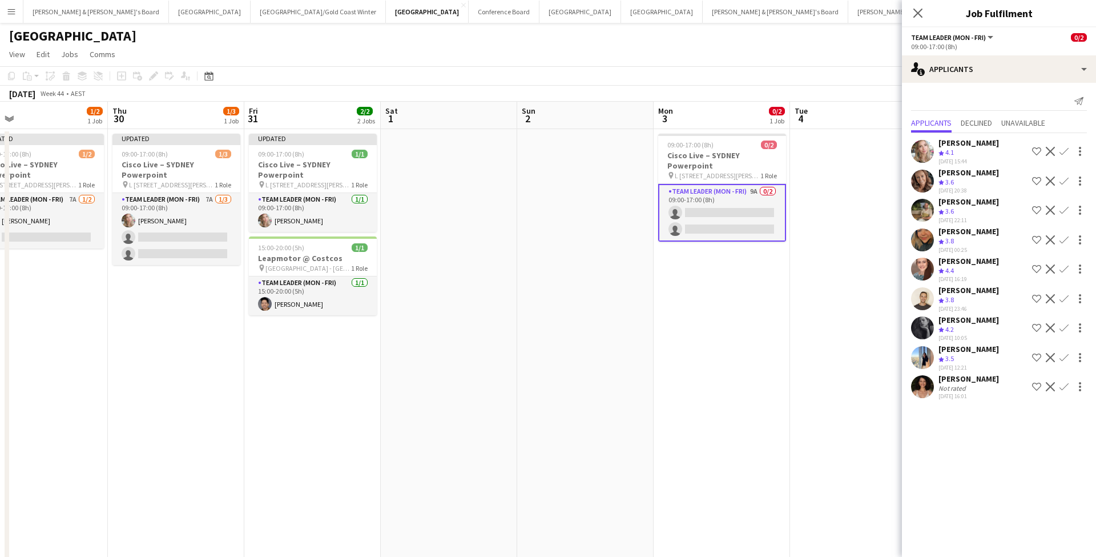
click at [1066, 147] on app-icon "Confirm" at bounding box center [1064, 151] width 9 height 9
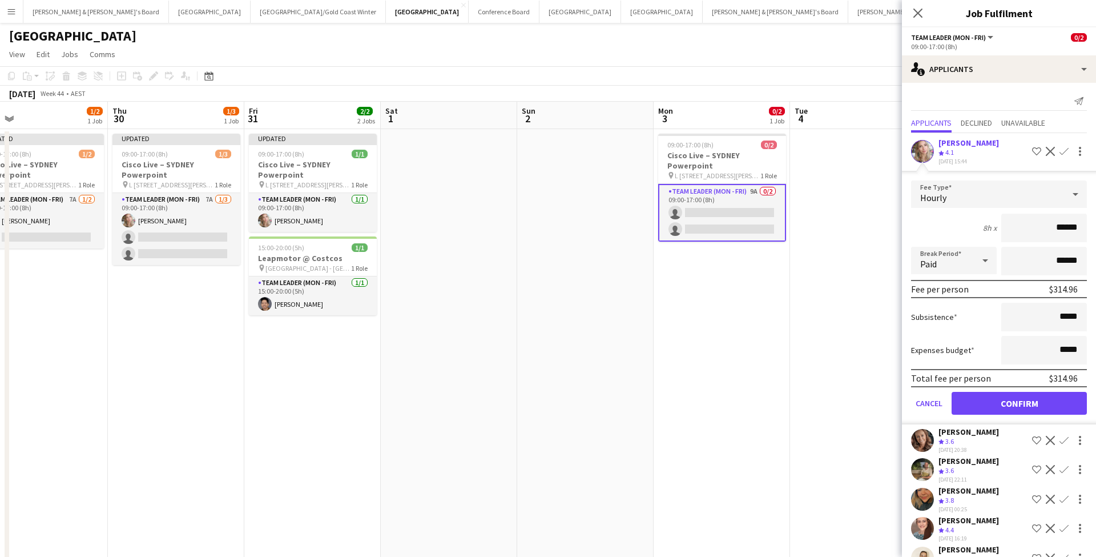
click at [999, 399] on button "Confirm" at bounding box center [1019, 403] width 135 height 23
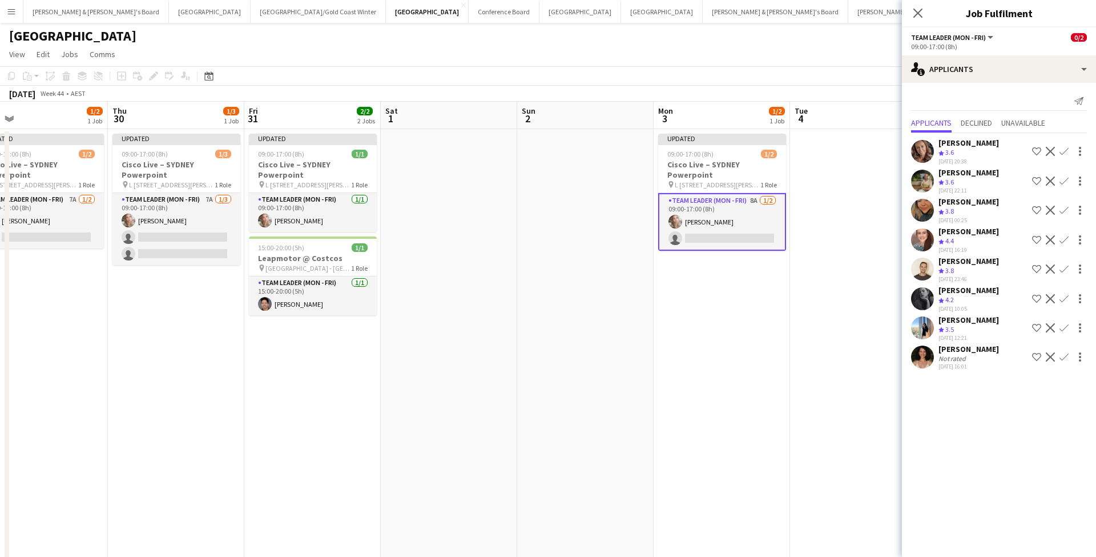
click at [798, 391] on app-date-cell at bounding box center [858, 449] width 136 height 640
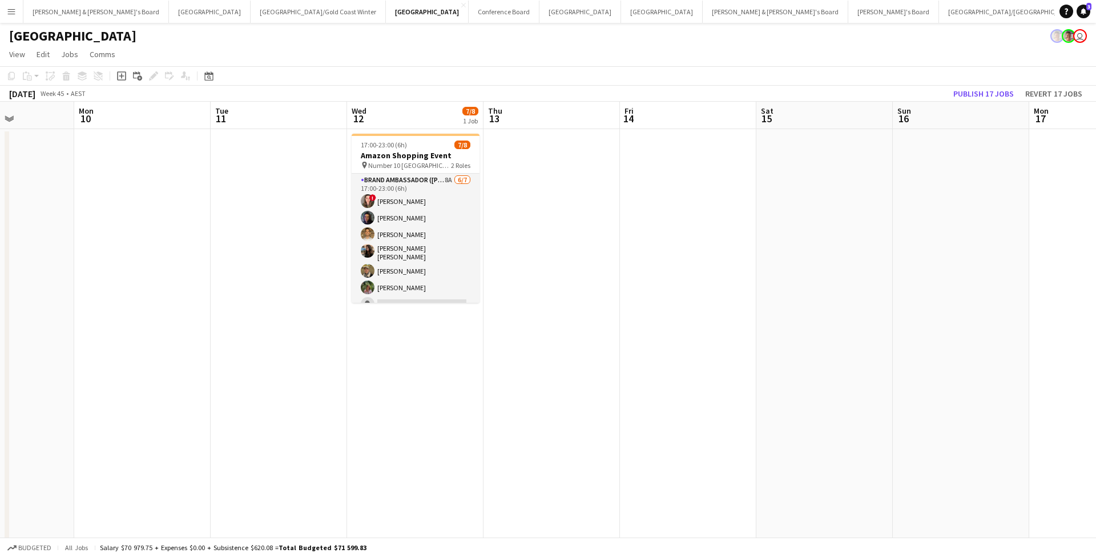
scroll to position [0, 476]
click at [982, 94] on button "Publish 17 jobs" at bounding box center [984, 93] width 70 height 15
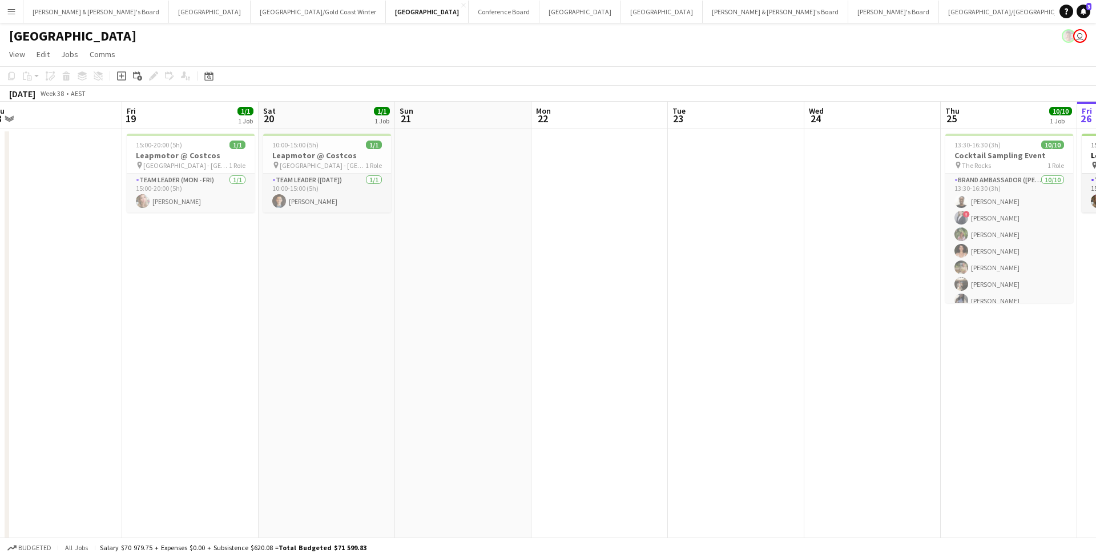
scroll to position [0, 535]
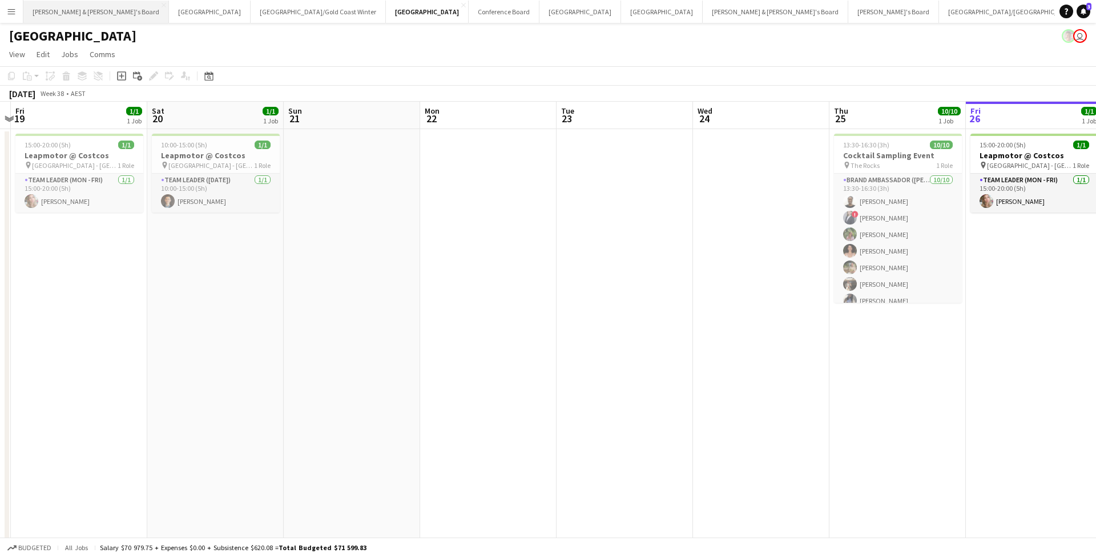
click at [77, 11] on button "[PERSON_NAME] & [PERSON_NAME]'s Board Close" at bounding box center [96, 12] width 146 height 22
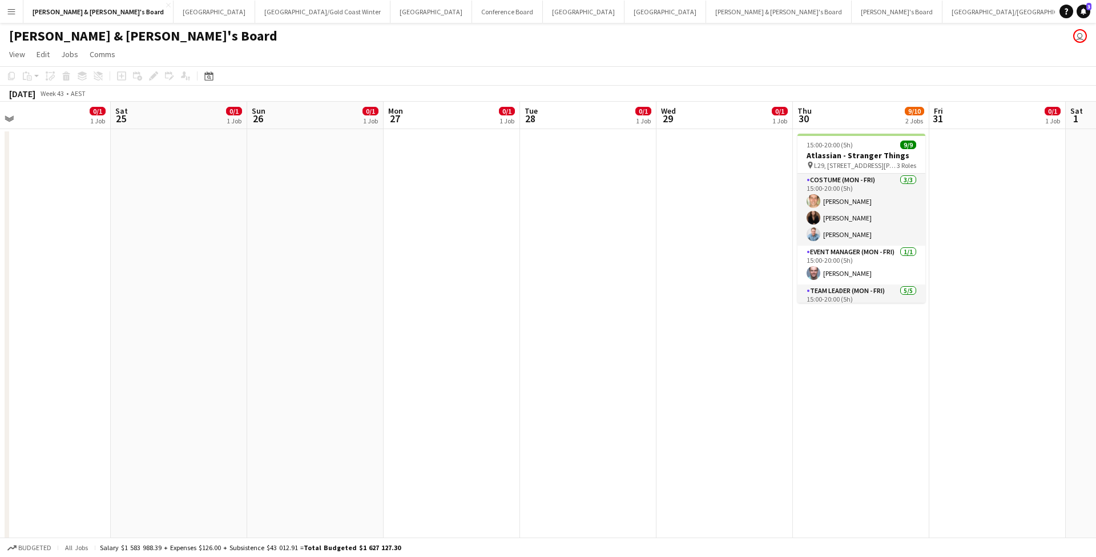
scroll to position [0, 467]
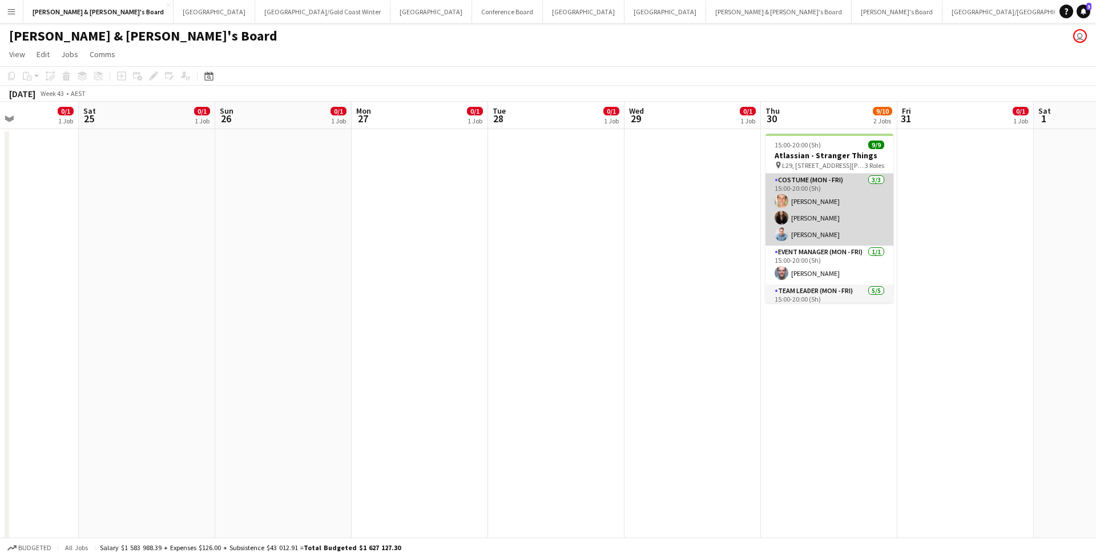
click at [845, 215] on app-card-role "Costume (Mon - Fri) [DATE] 15:00-20:00 (5h) [PERSON_NAME] [PERSON_NAME] [PERSON…" at bounding box center [830, 210] width 128 height 72
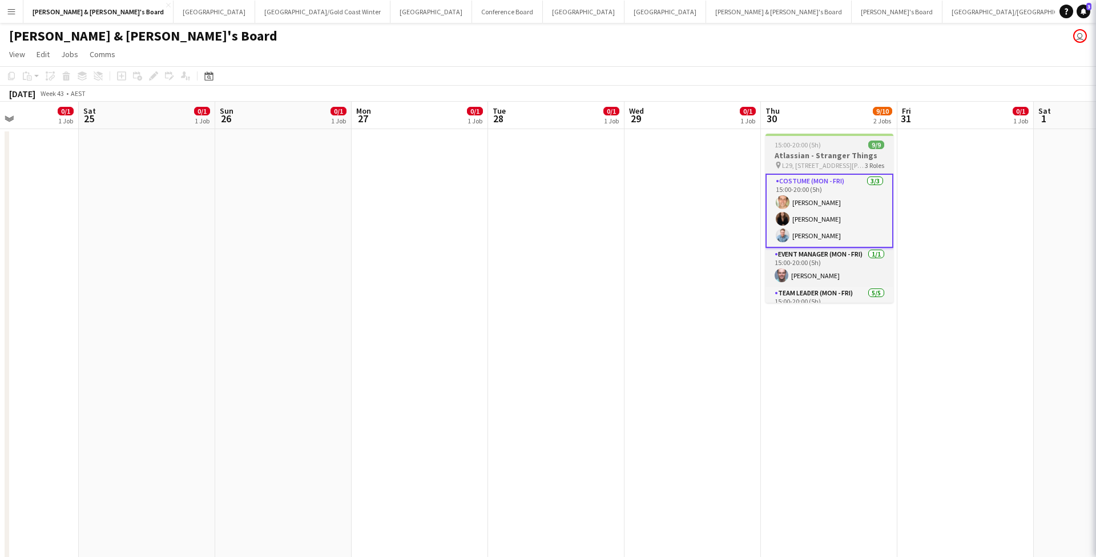
click at [843, 153] on h3 "Atlassian - Stranger Things" at bounding box center [830, 155] width 128 height 10
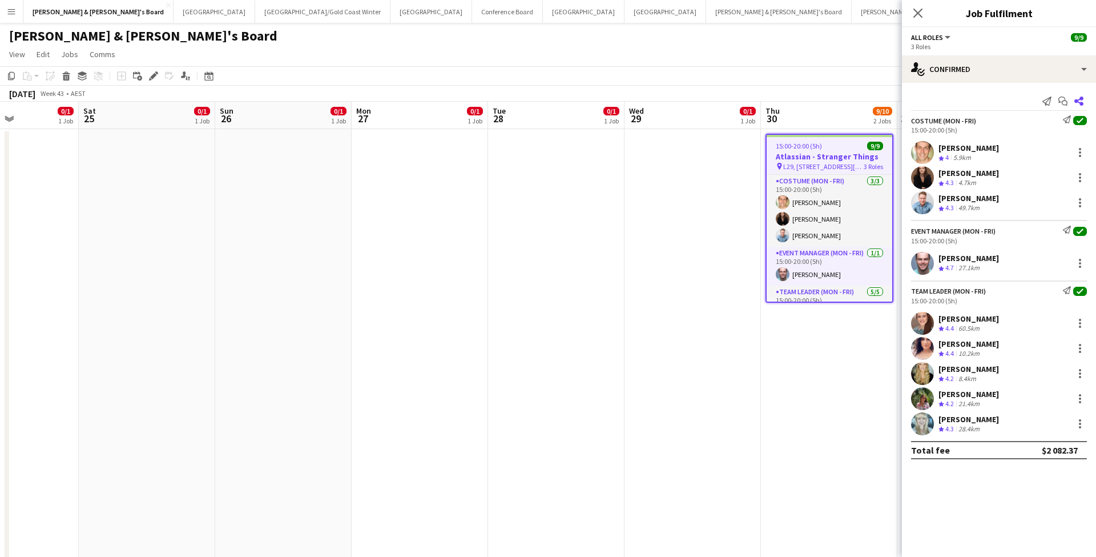
click at [1078, 101] on icon at bounding box center [1079, 101] width 9 height 9
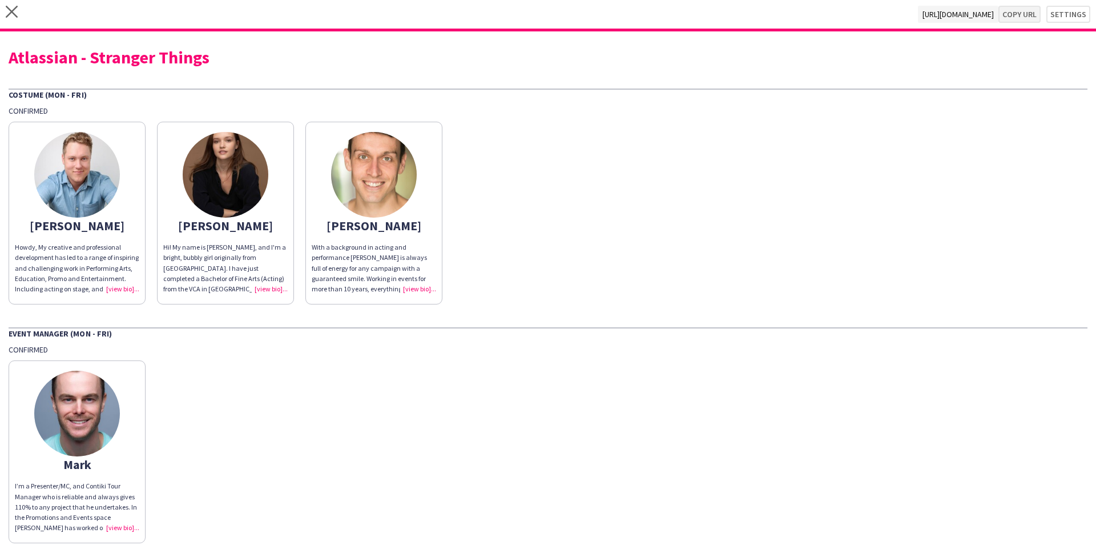
click at [1021, 21] on button "Copy url" at bounding box center [1020, 14] width 42 height 17
click at [14, 12] on icon "close" at bounding box center [12, 12] width 12 height 12
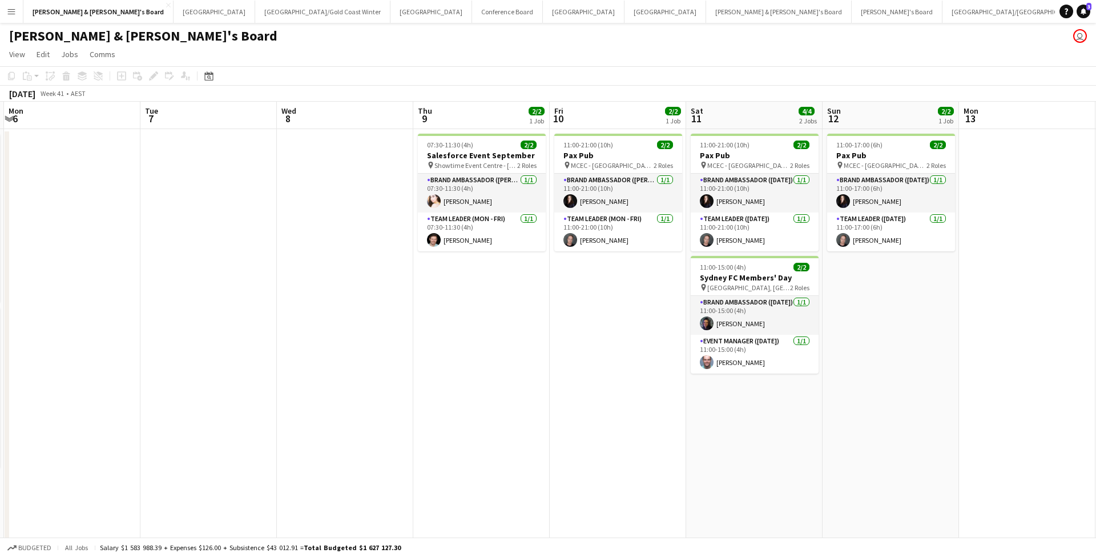
scroll to position [0, 427]
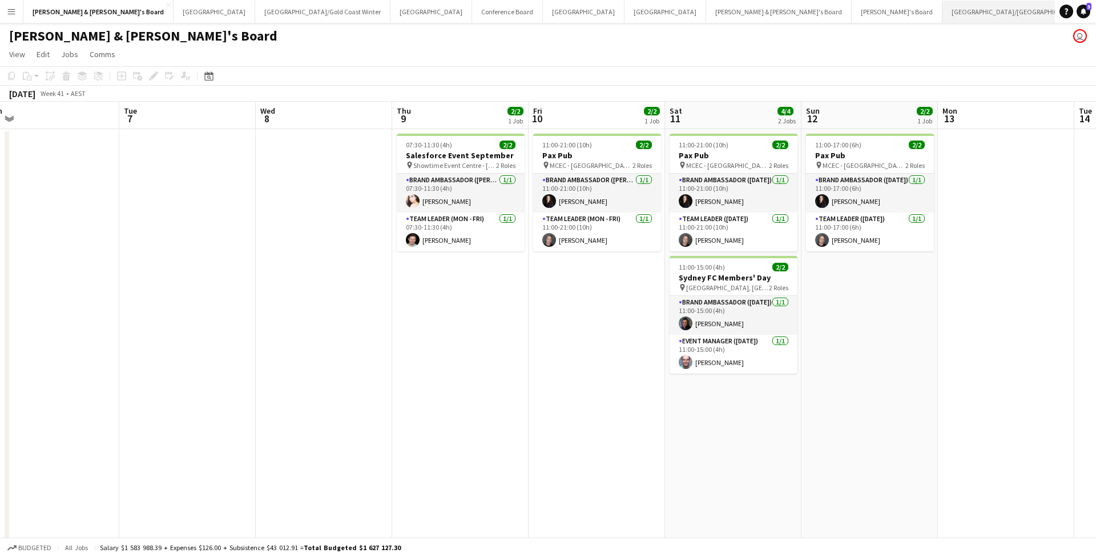
click at [943, 17] on button "[GEOGRAPHIC_DATA]/[GEOGRAPHIC_DATA] Close" at bounding box center [1016, 12] width 147 height 22
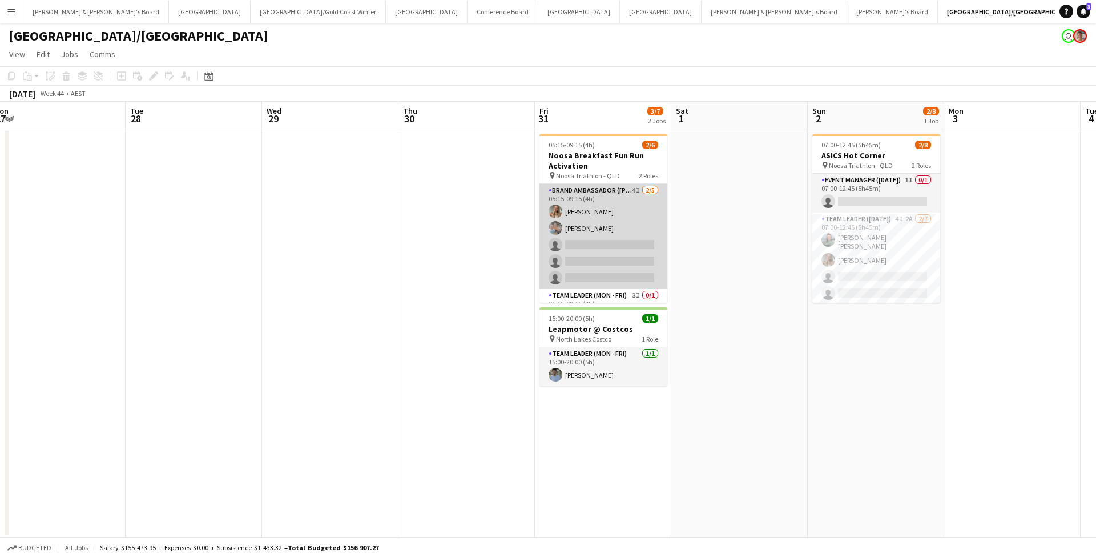
click at [637, 226] on app-card-role "Brand Ambassador (Mon - Fri) 4I [DATE] 05:15-09:15 (4h) [PERSON_NAME] [PERSON_N…" at bounding box center [604, 236] width 128 height 105
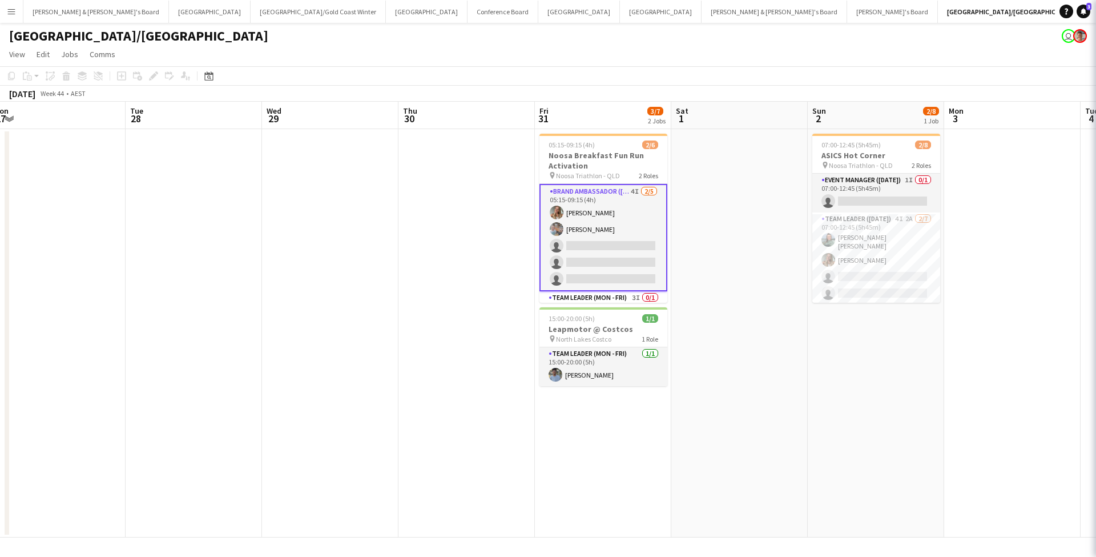
click at [637, 226] on app-card-role "Brand Ambassador (Mon - Fri) 4I [DATE] 05:15-09:15 (4h) [PERSON_NAME] [PERSON_N…" at bounding box center [604, 237] width 128 height 107
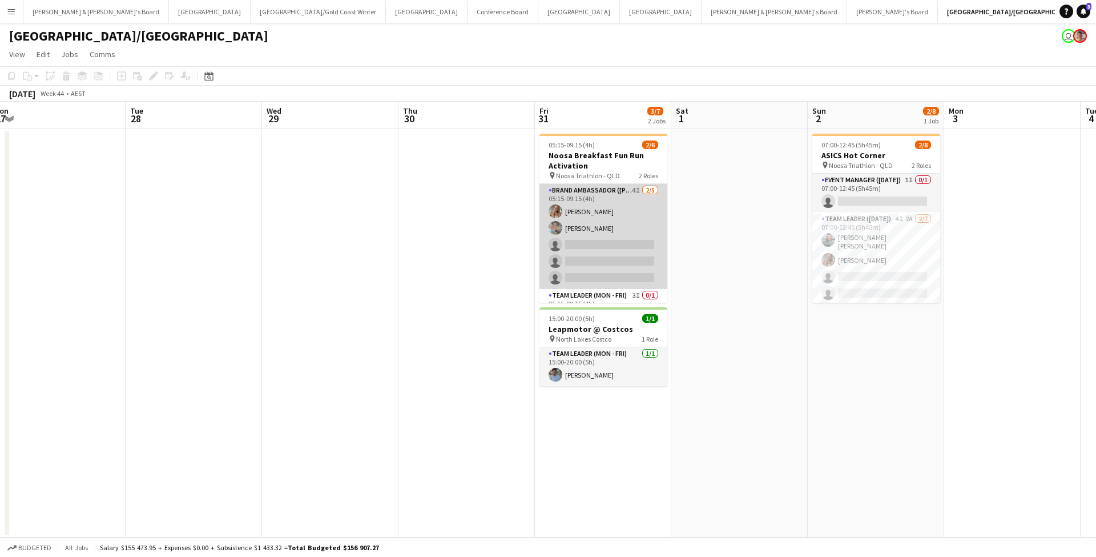
click at [585, 231] on app-card-role "Brand Ambassador (Mon - Fri) 4I [DATE] 05:15-09:15 (4h) [PERSON_NAME] [PERSON_N…" at bounding box center [604, 236] width 128 height 105
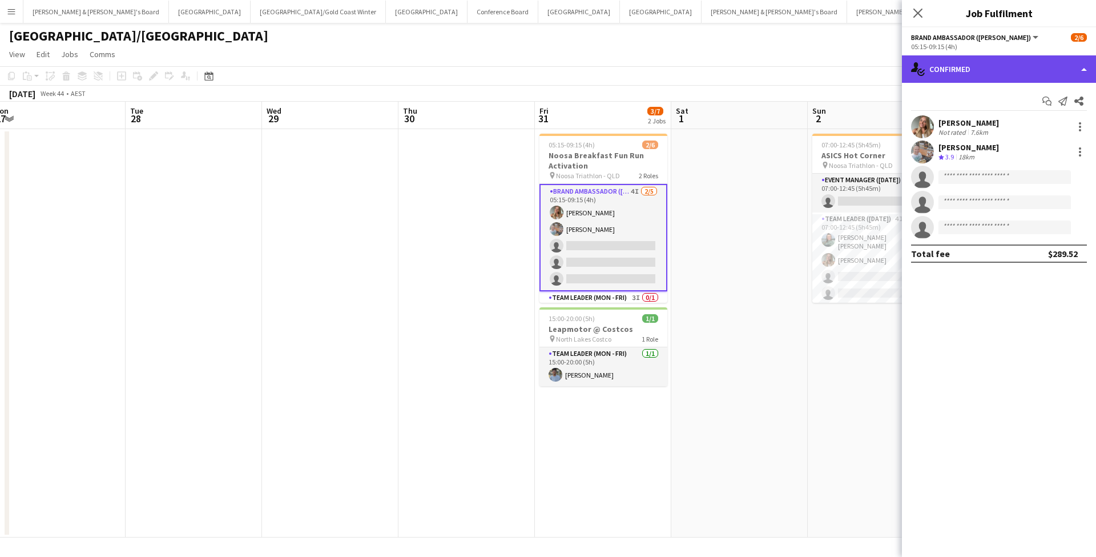
click at [986, 62] on div "single-neutral-actions-check-2 Confirmed" at bounding box center [999, 68] width 194 height 27
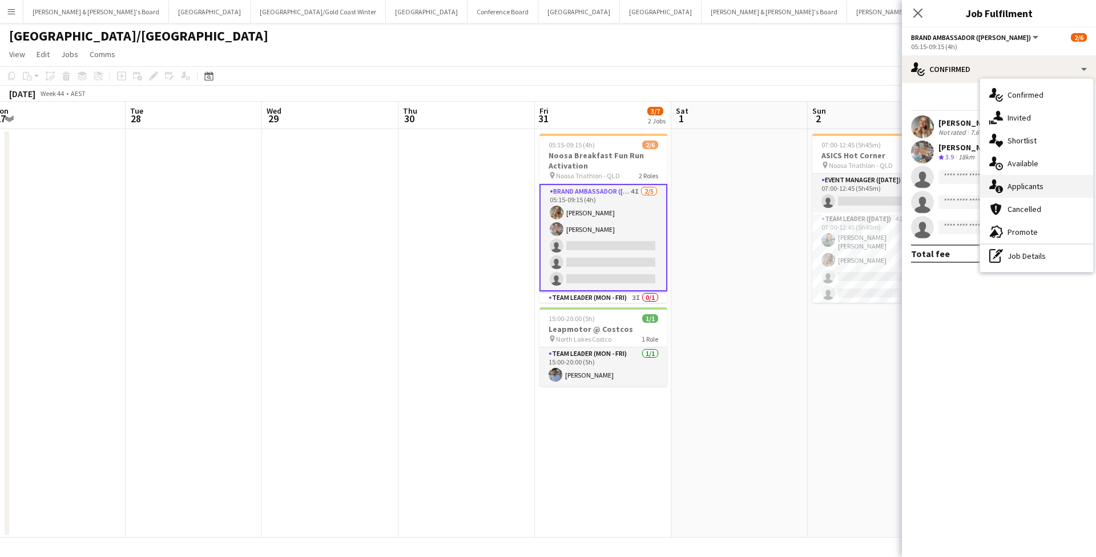
click at [1022, 190] on span "Applicants" at bounding box center [1026, 186] width 36 height 10
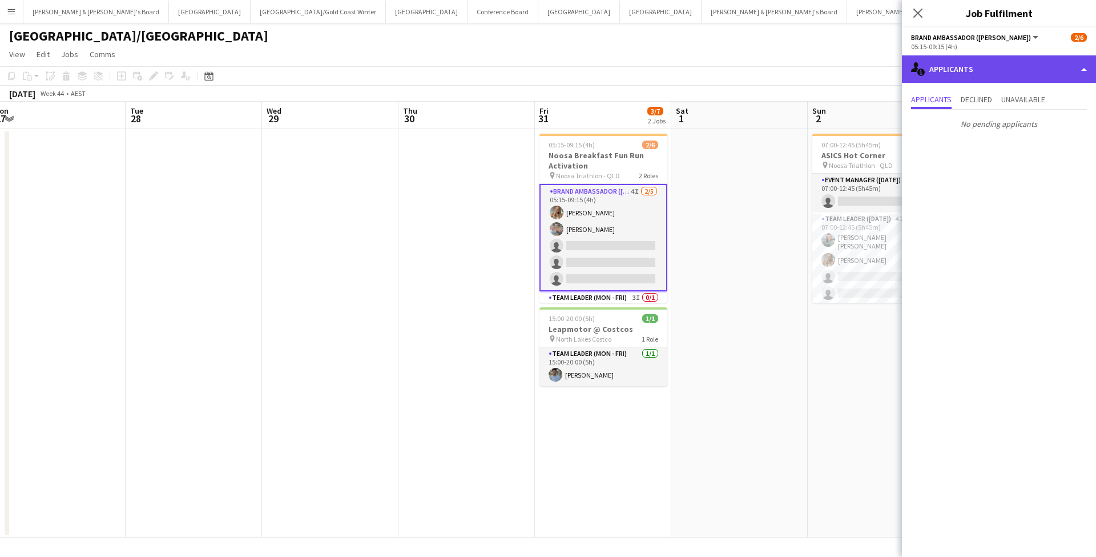
click at [992, 71] on div "single-neutral-actions-information Applicants" at bounding box center [999, 68] width 194 height 27
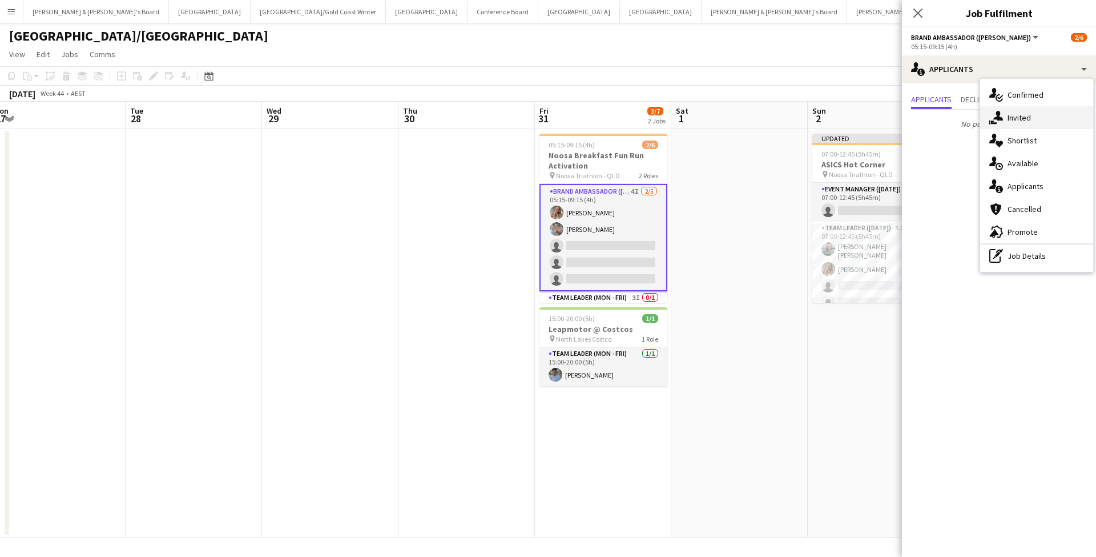
click at [1028, 119] on span "Invited" at bounding box center [1019, 117] width 23 height 10
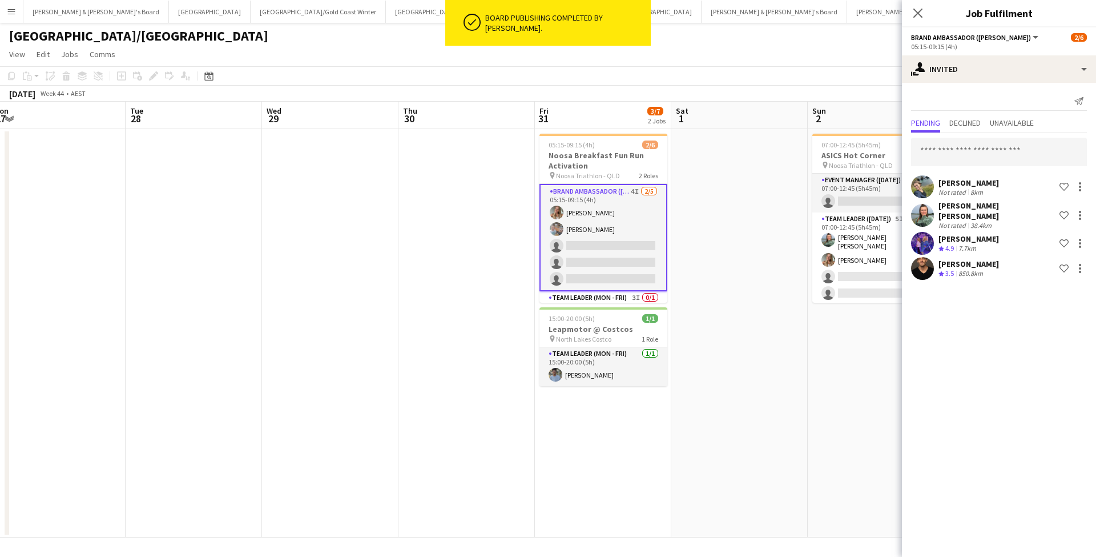
click at [752, 266] on app-date-cell at bounding box center [740, 333] width 136 height 408
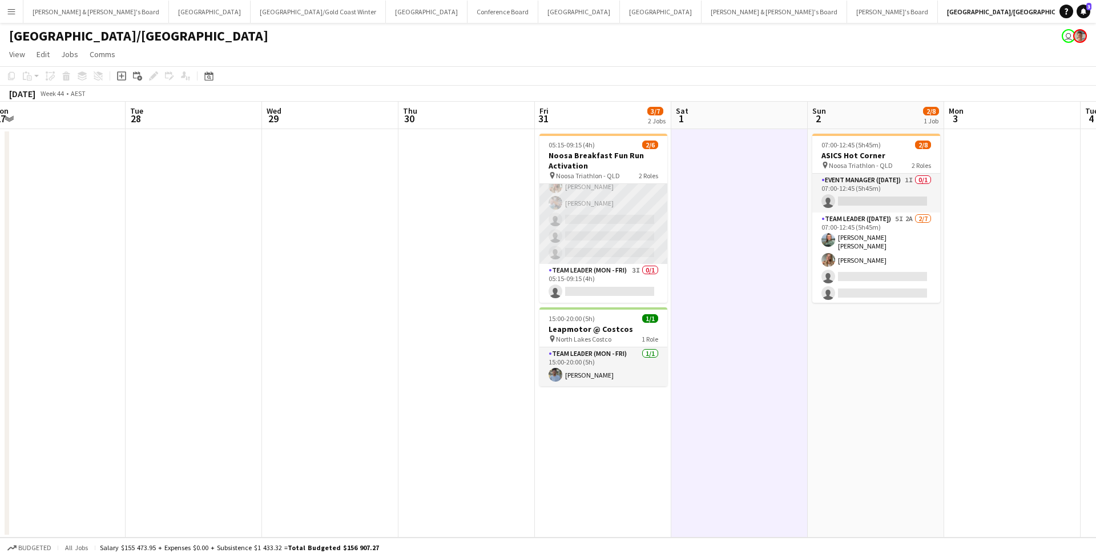
scroll to position [25, 0]
click at [620, 229] on app-card-role "Brand Ambassador (Mon - Fri) 4I [DATE] 05:15-09:15 (4h) [PERSON_NAME] [PERSON_N…" at bounding box center [604, 211] width 128 height 105
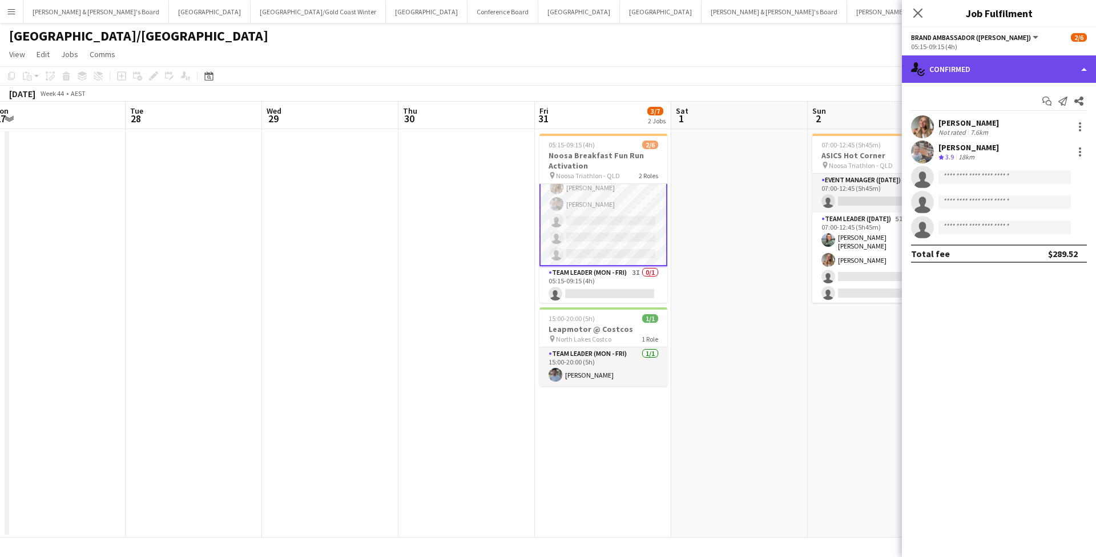
click at [994, 71] on div "single-neutral-actions-check-2 Confirmed" at bounding box center [999, 68] width 194 height 27
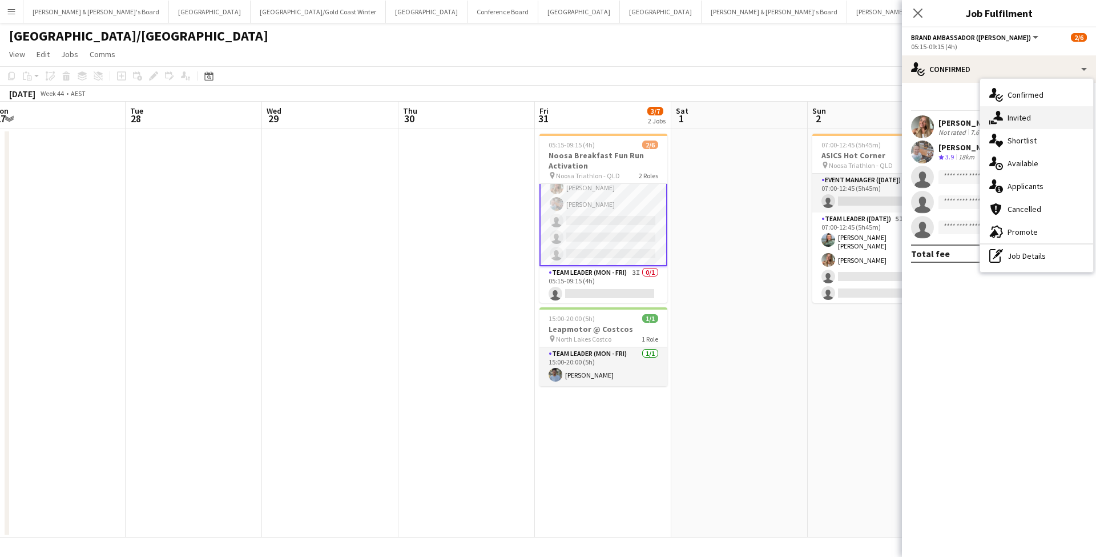
click at [1036, 124] on div "single-neutral-actions-share-1 Invited" at bounding box center [1036, 117] width 113 height 23
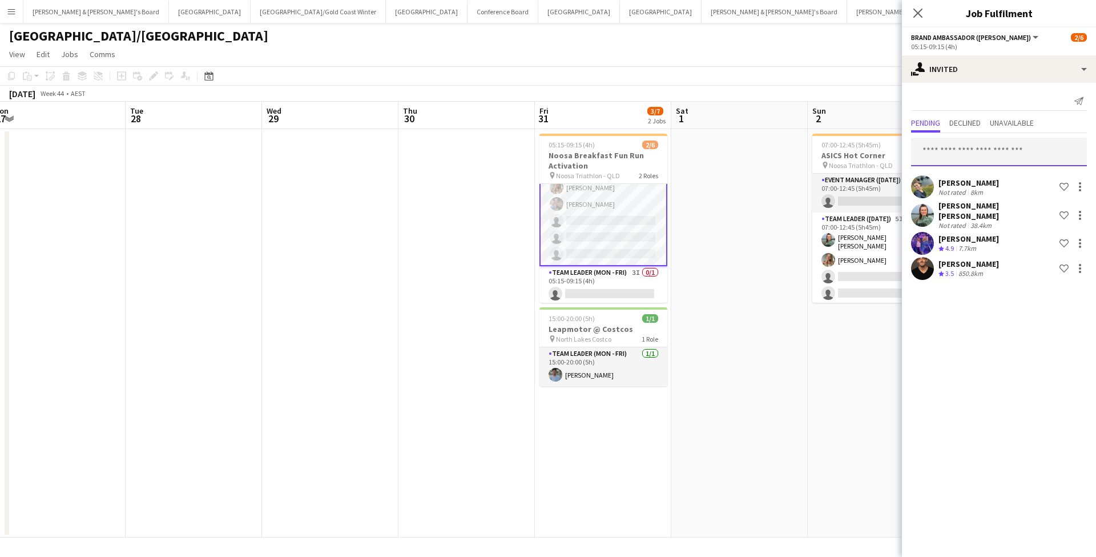
click at [976, 155] on input "text" at bounding box center [999, 152] width 176 height 29
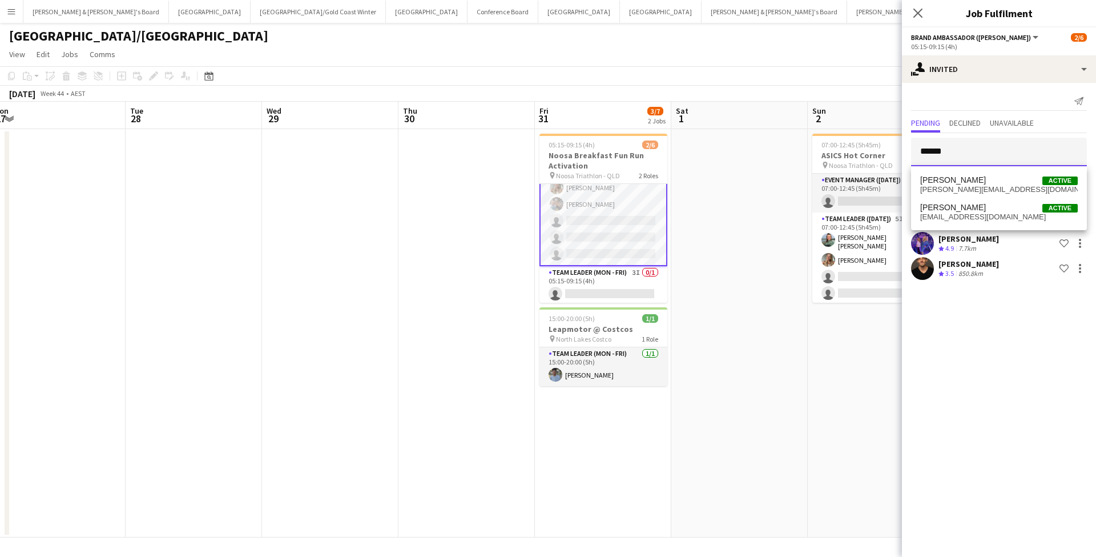
type input "******"
drag, startPoint x: 976, startPoint y: 155, endPoint x: 971, endPoint y: 212, distance: 58.0
click at [971, 212] on span "[EMAIL_ADDRESS][DOMAIN_NAME]" at bounding box center [1000, 216] width 158 height 9
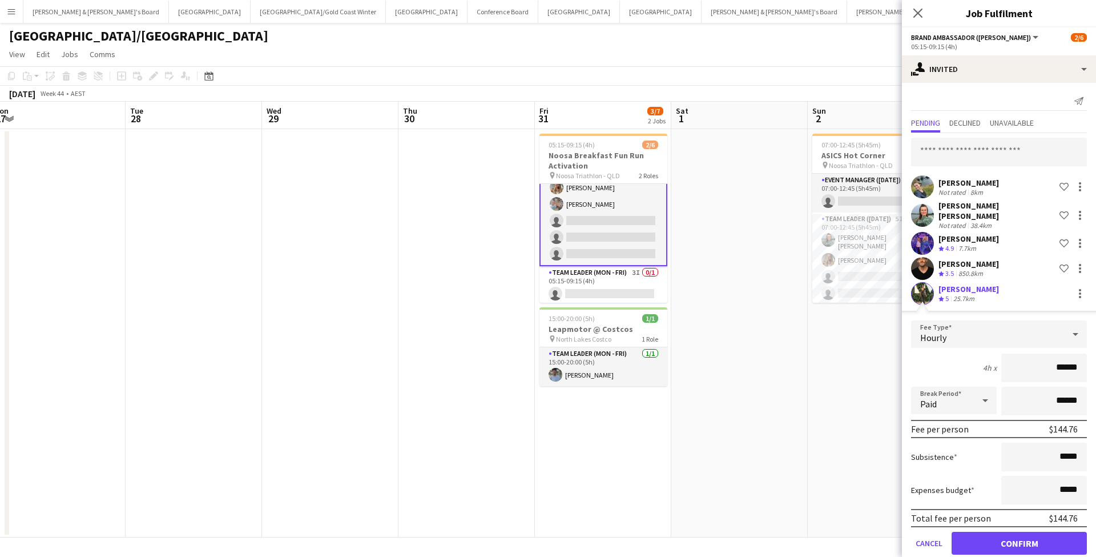
click at [992, 536] on button "Confirm" at bounding box center [1019, 543] width 135 height 23
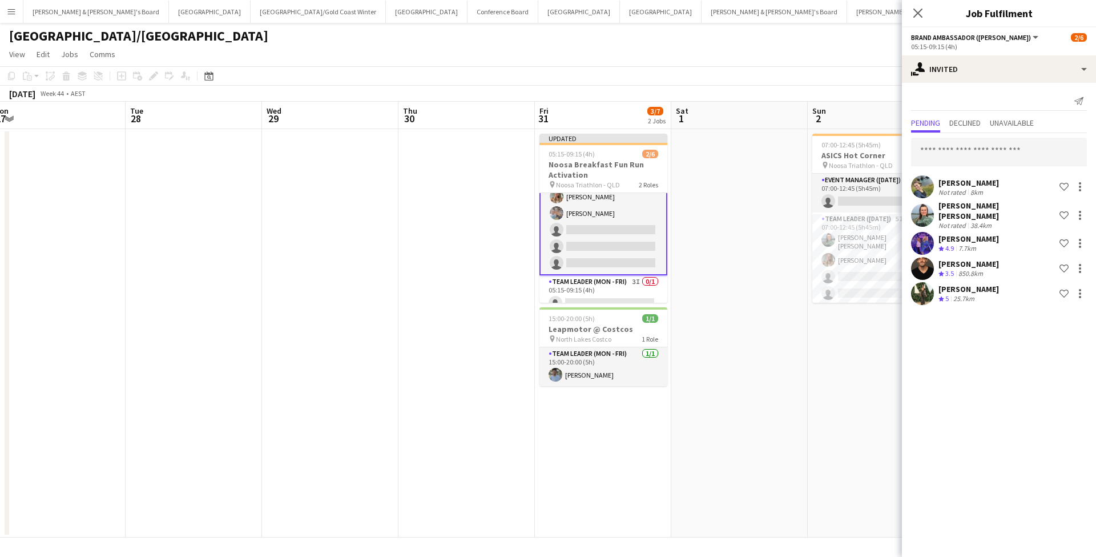
click at [841, 447] on app-date-cell "07:00-12:45 (5h45m) 2/8 ASICS Hot Corner pin Noosa Triathlon - QLD 2 Roles Even…" at bounding box center [876, 333] width 136 height 408
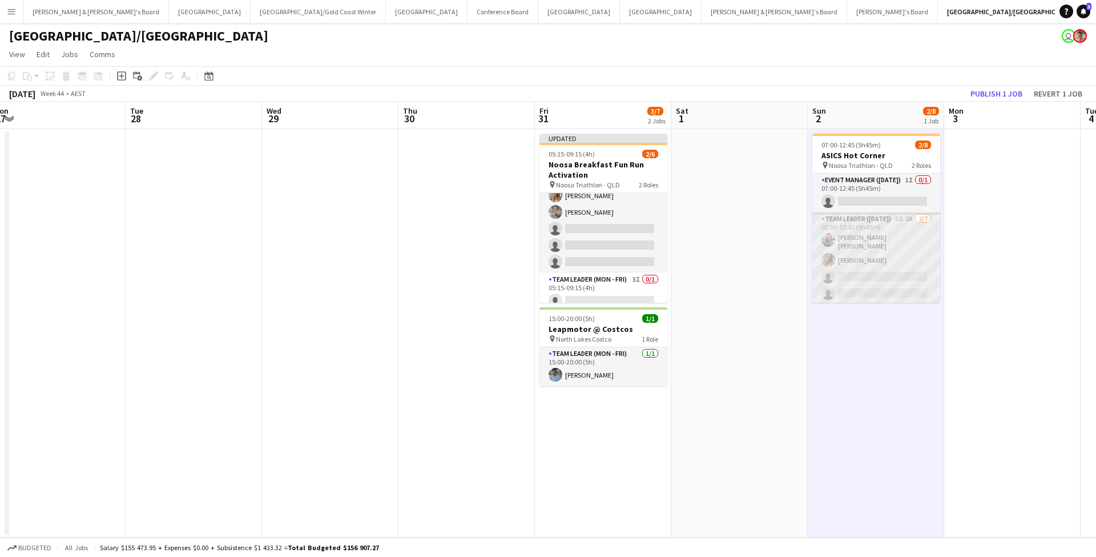
click at [861, 238] on app-card-role "Team Leader ([DATE]) 5I 2A [DATE] 07:00-12:45 (5h45m) [PERSON_NAME] [PERSON_NAM…" at bounding box center [877, 283] width 128 height 142
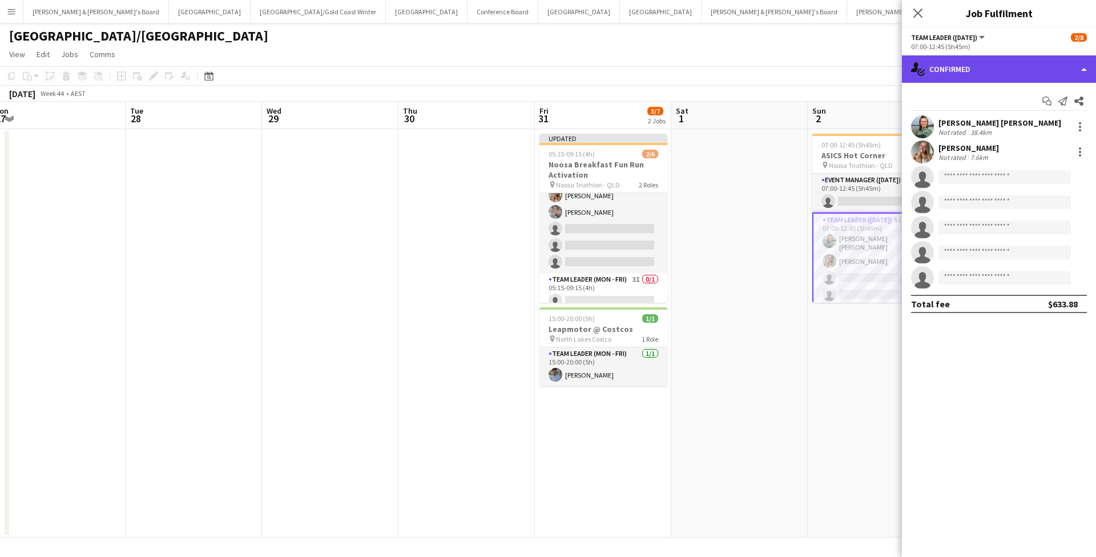
click at [998, 62] on div "single-neutral-actions-check-2 Confirmed" at bounding box center [999, 68] width 194 height 27
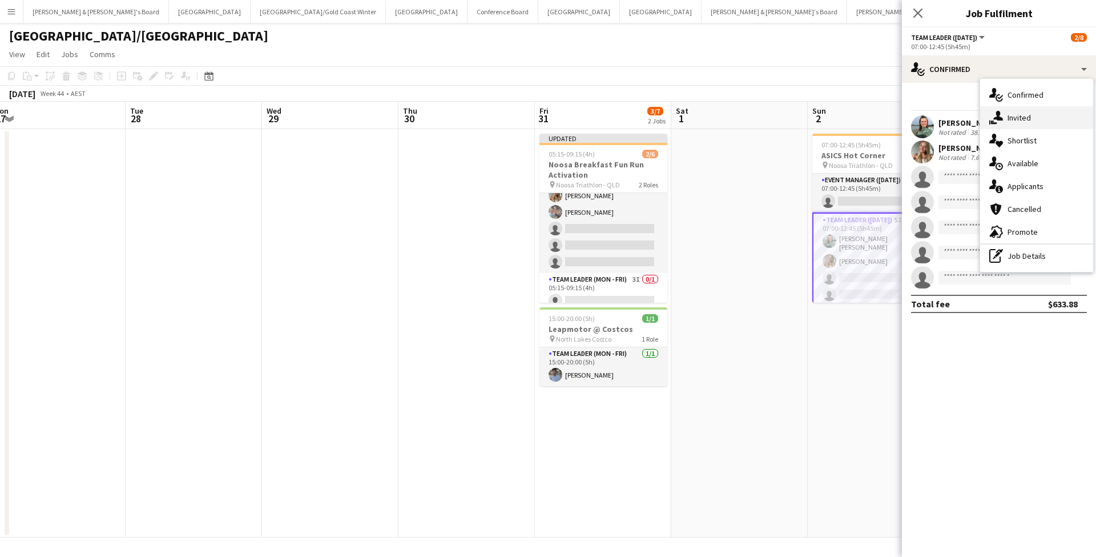
click at [1042, 116] on div "single-neutral-actions-share-1 Invited" at bounding box center [1036, 117] width 113 height 23
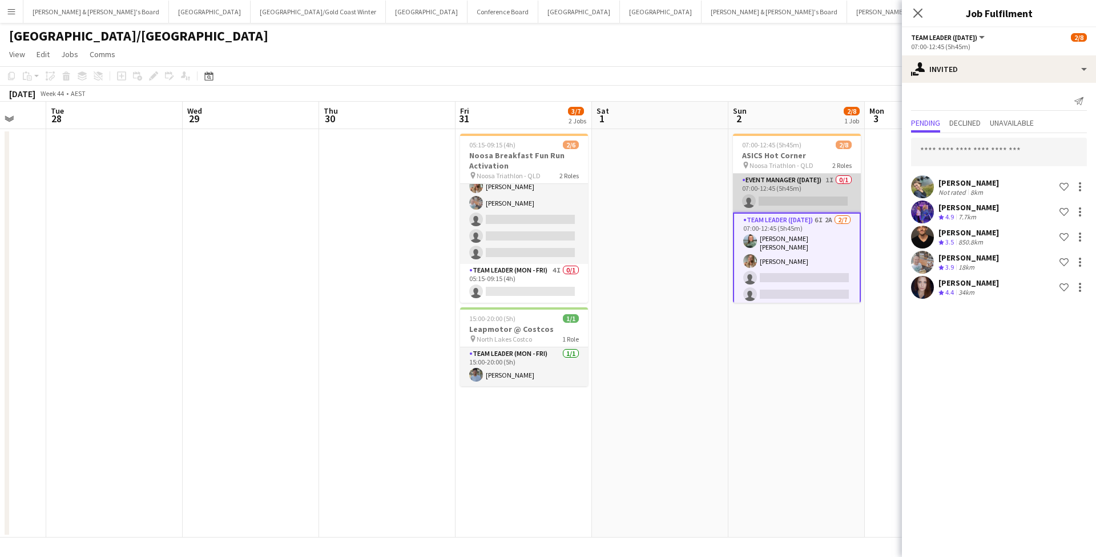
scroll to position [0, 0]
click at [792, 192] on app-card-role "Event Manager ([DATE]) 1I 0/1 07:00-12:45 (5h45m) single-neutral-actions" at bounding box center [797, 193] width 128 height 39
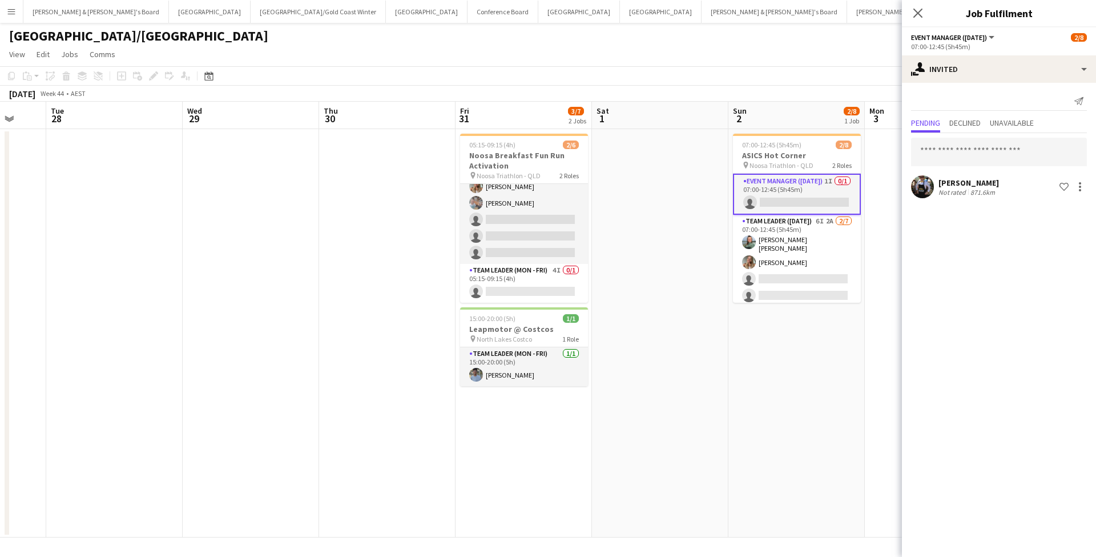
click at [669, 232] on app-date-cell at bounding box center [660, 333] width 136 height 408
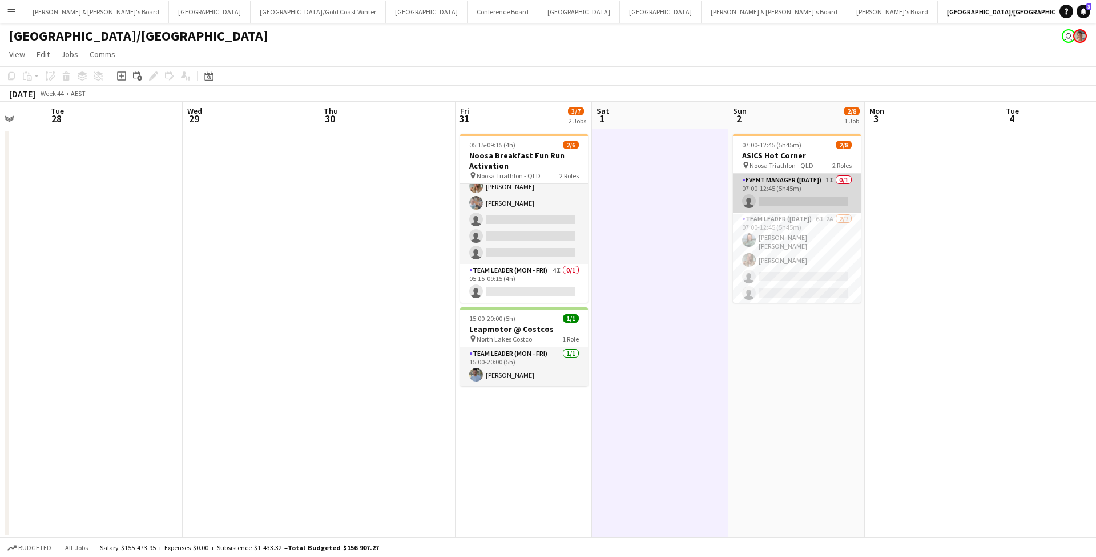
click at [814, 190] on app-card-role "Event Manager ([DATE]) 1I 0/1 07:00-12:45 (5h45m) single-neutral-actions" at bounding box center [797, 193] width 128 height 39
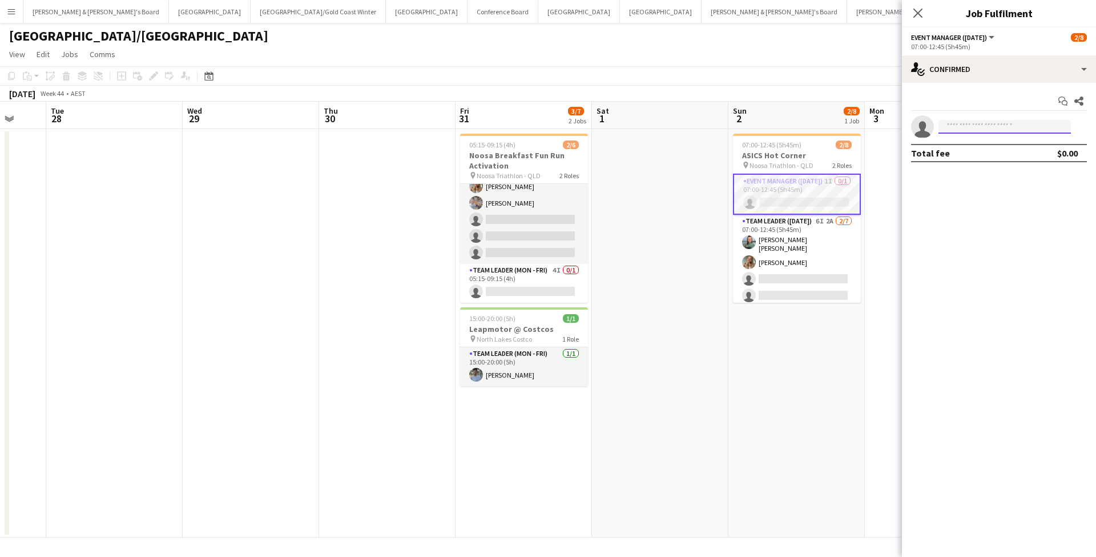
click at [961, 127] on input at bounding box center [1005, 127] width 132 height 14
type input "**********"
click at [986, 159] on span "[PHONE_NUMBER]" at bounding box center [1005, 161] width 114 height 9
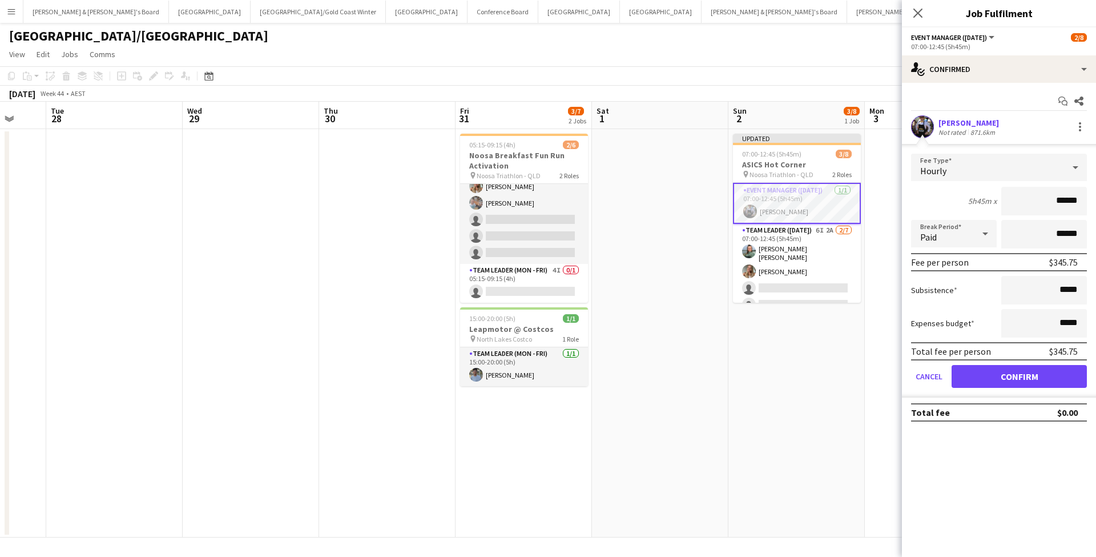
click at [1001, 379] on button "Confirm" at bounding box center [1019, 376] width 135 height 23
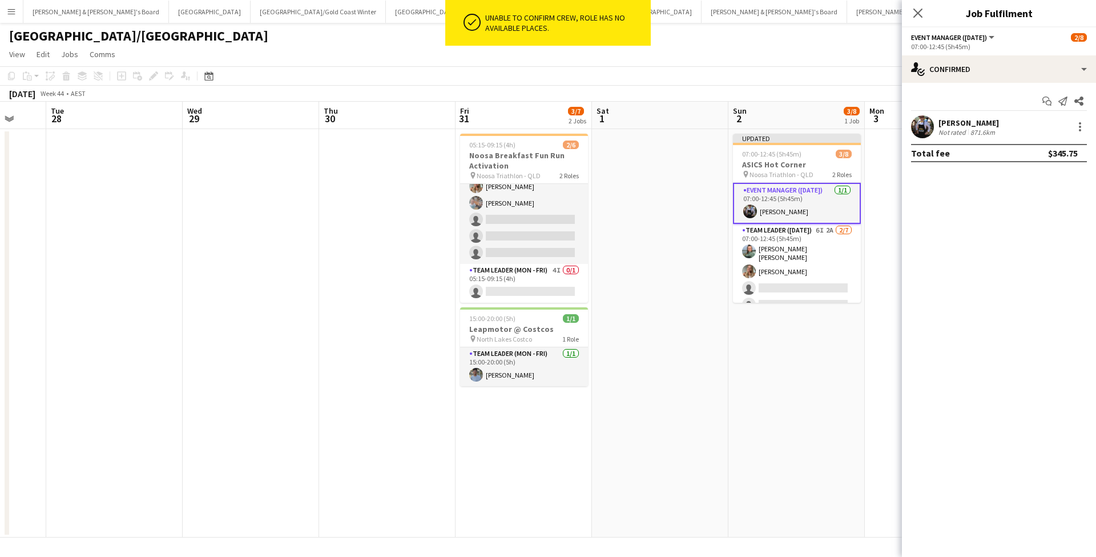
click at [848, 359] on app-date-cell "Updated 07:00-12:45 (5h45m) 3/8 ASICS Hot Corner pin Noosa Triathlon - QLD 2 Ro…" at bounding box center [797, 333] width 136 height 408
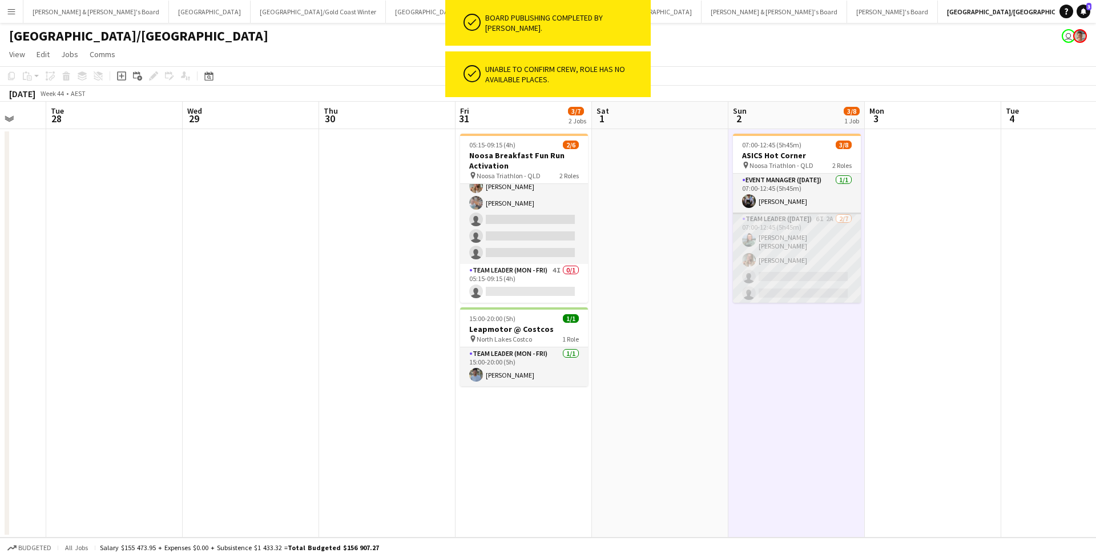
click at [826, 251] on app-card-role "Team Leader ([DATE]) 6I 2A [DATE] 07:00-12:45 (5h45m) [PERSON_NAME] [PERSON_NAM…" at bounding box center [797, 283] width 128 height 142
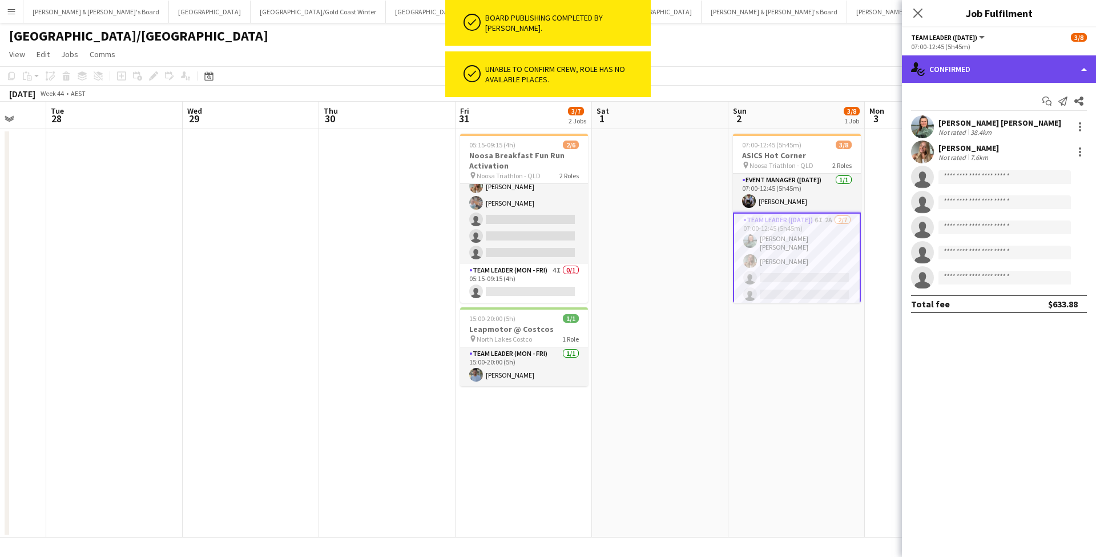
click at [961, 61] on div "single-neutral-actions-check-2 Confirmed" at bounding box center [999, 68] width 194 height 27
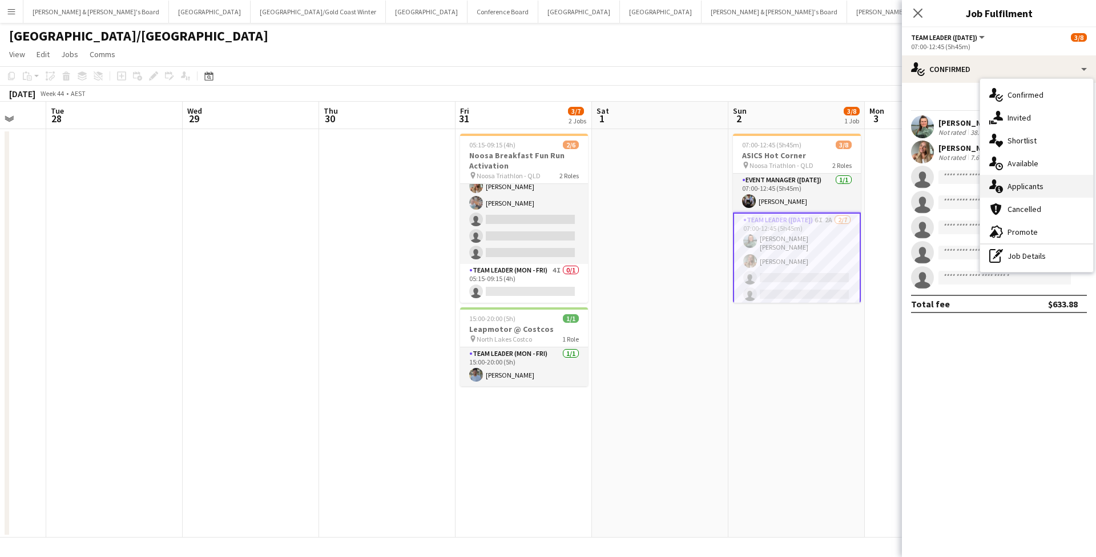
click at [1027, 189] on span "Applicants" at bounding box center [1026, 186] width 36 height 10
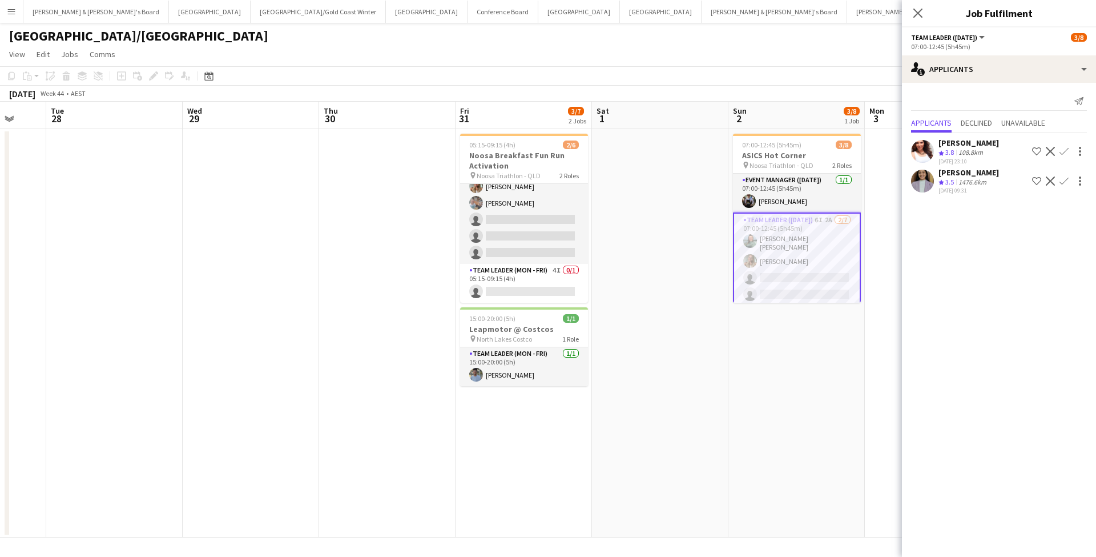
click at [971, 182] on div "1476.6km" at bounding box center [972, 183] width 33 height 10
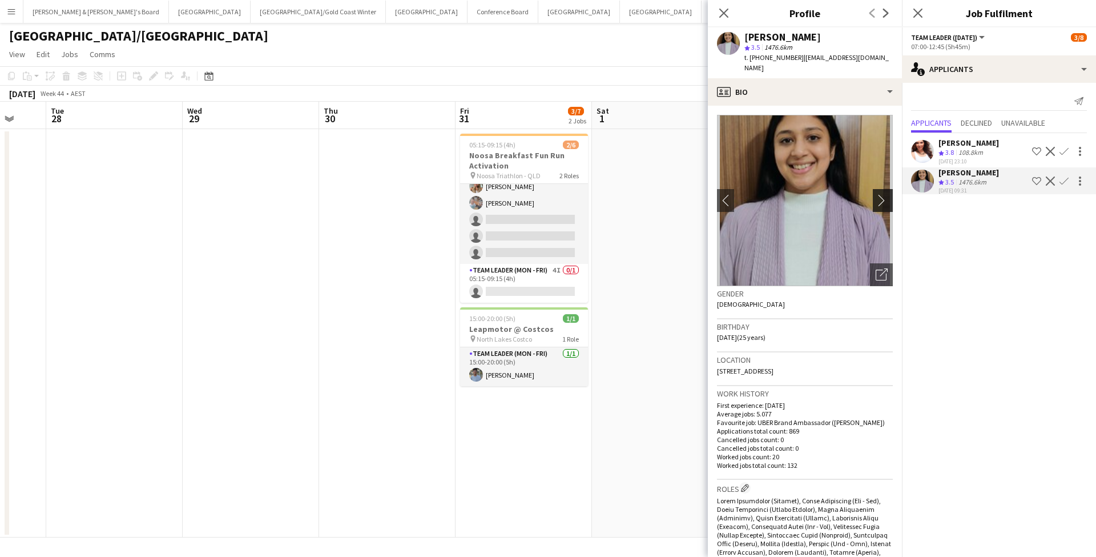
click at [883, 194] on app-icon "chevron-right" at bounding box center [885, 200] width 18 height 12
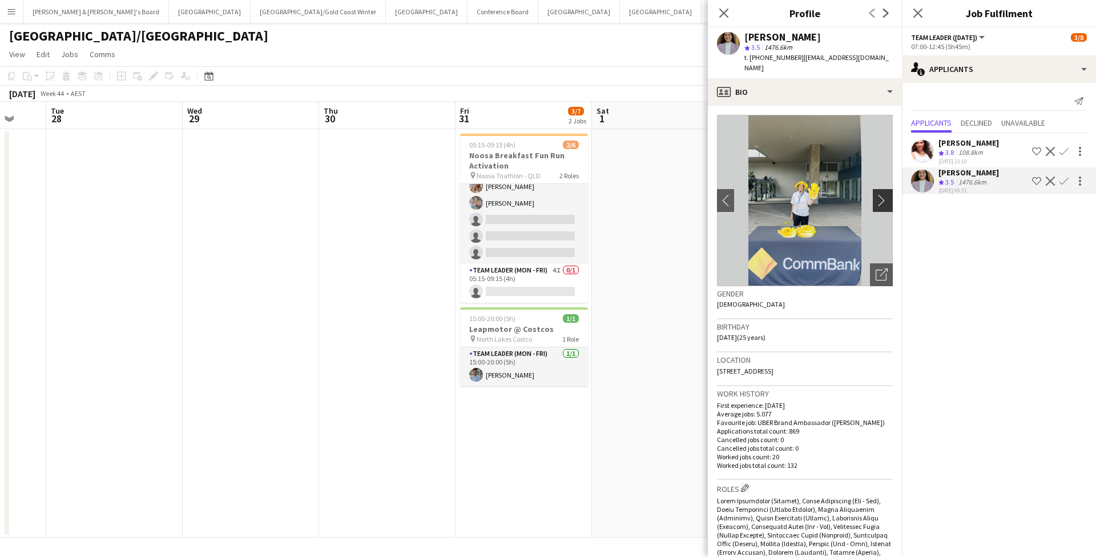
click at [883, 194] on app-icon "chevron-right" at bounding box center [885, 200] width 18 height 12
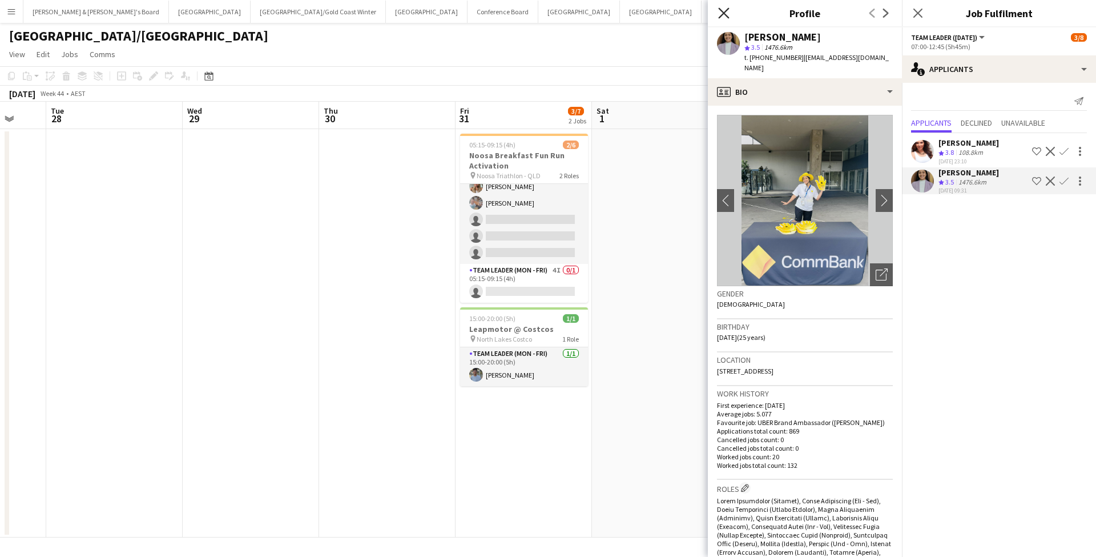
click at [726, 14] on icon "Close pop-in" at bounding box center [723, 12] width 11 height 11
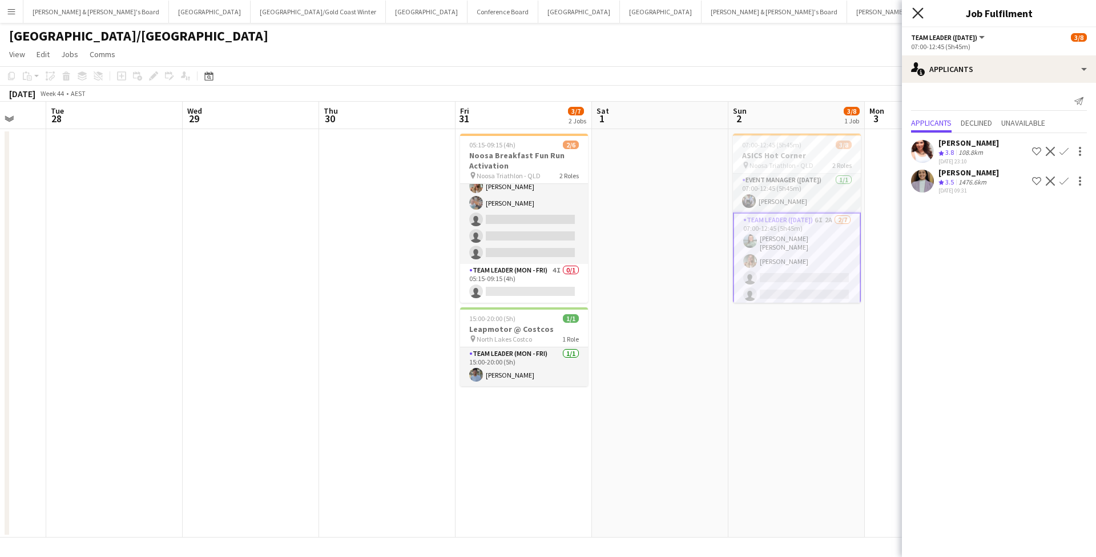
click at [917, 13] on icon at bounding box center [918, 12] width 11 height 11
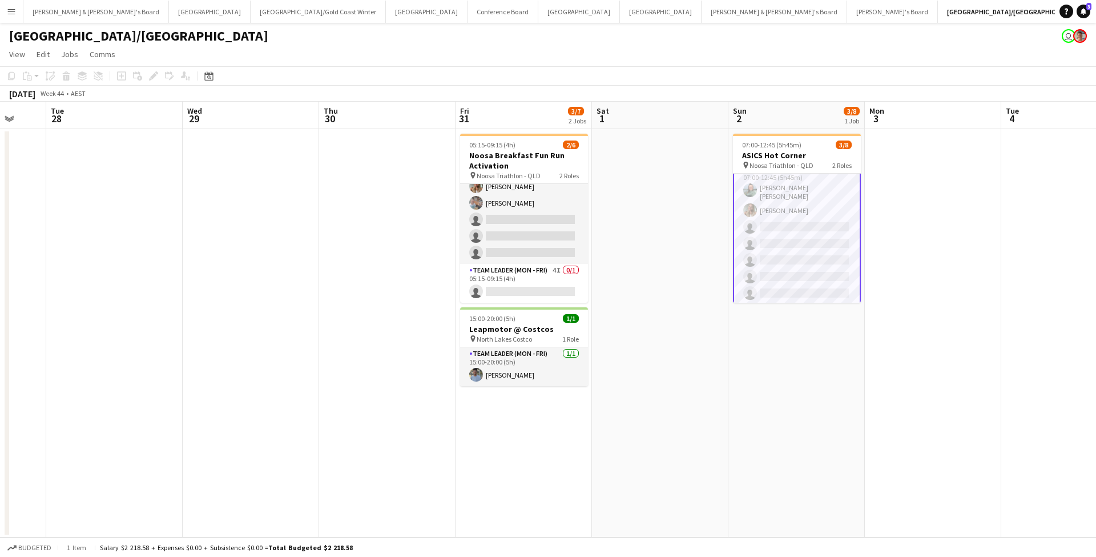
scroll to position [50, 0]
click at [823, 200] on app-card-role "Team Leader ([DATE]) 6I 2A [DATE] 07:00-12:45 (5h45m) [PERSON_NAME] [PERSON_NAM…" at bounding box center [797, 234] width 128 height 144
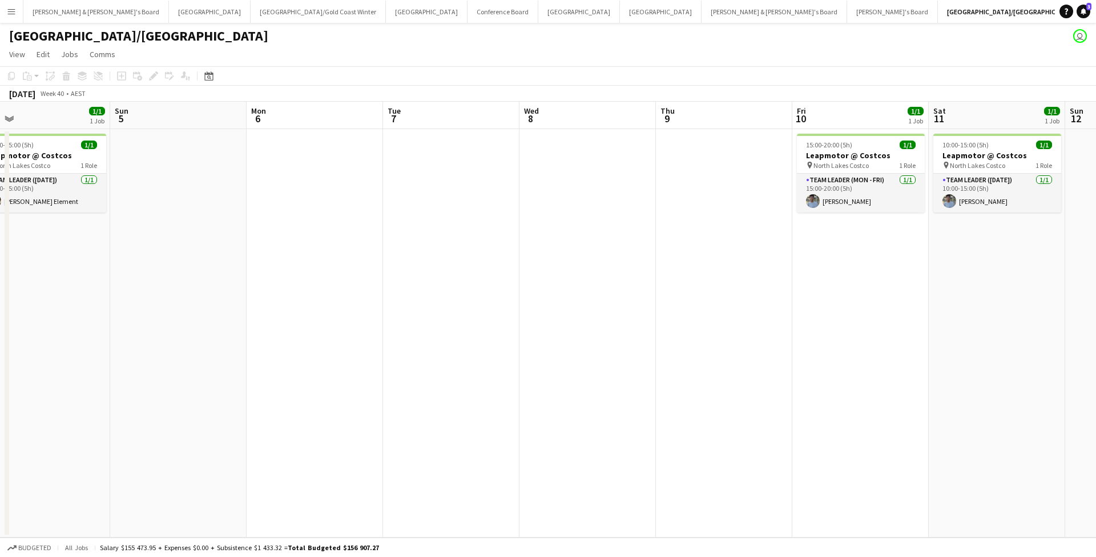
scroll to position [0, 296]
click at [386, 18] on button "Sydney Close" at bounding box center [427, 12] width 82 height 22
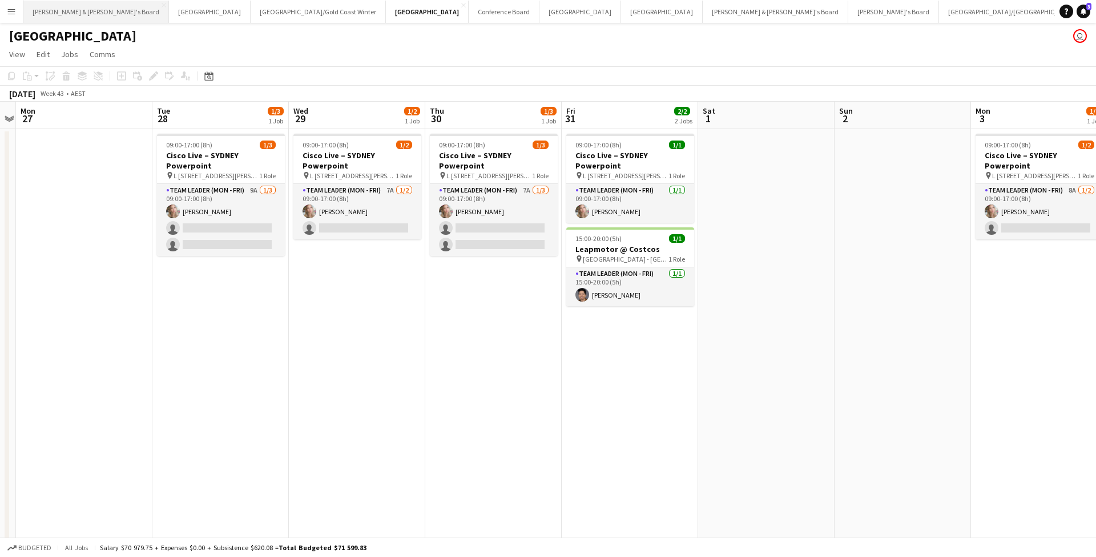
click at [74, 12] on button "[PERSON_NAME] & [PERSON_NAME]'s Board Close" at bounding box center [96, 12] width 146 height 22
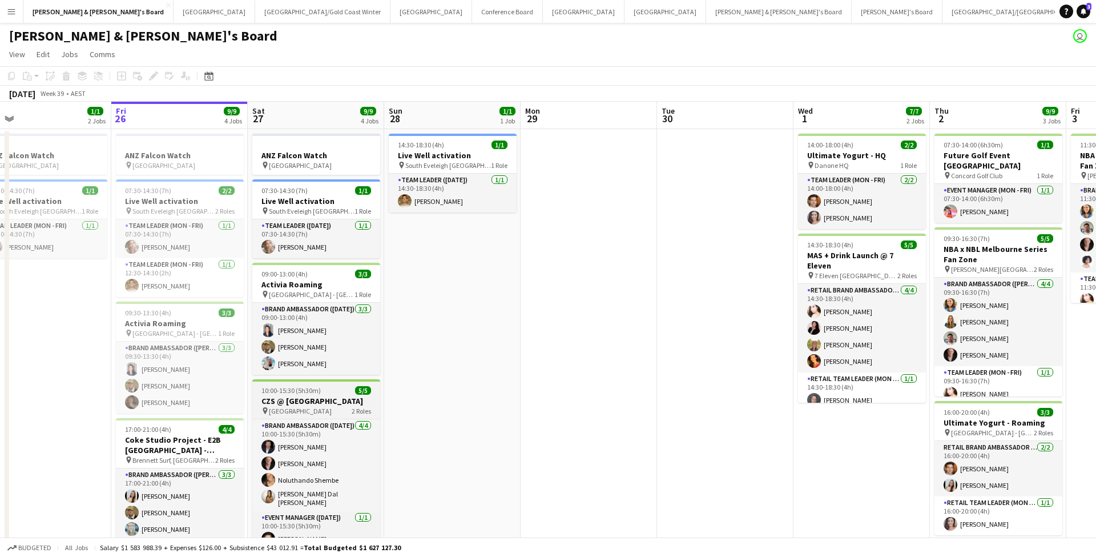
scroll to position [0, 441]
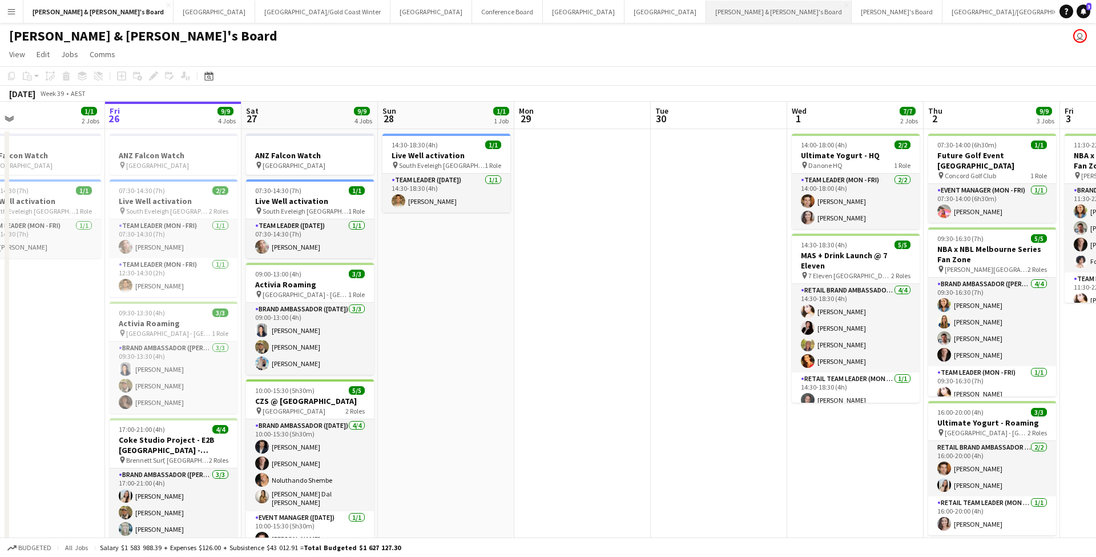
click at [706, 17] on button "[PERSON_NAME] & [PERSON_NAME]'s Board Close" at bounding box center [779, 12] width 146 height 22
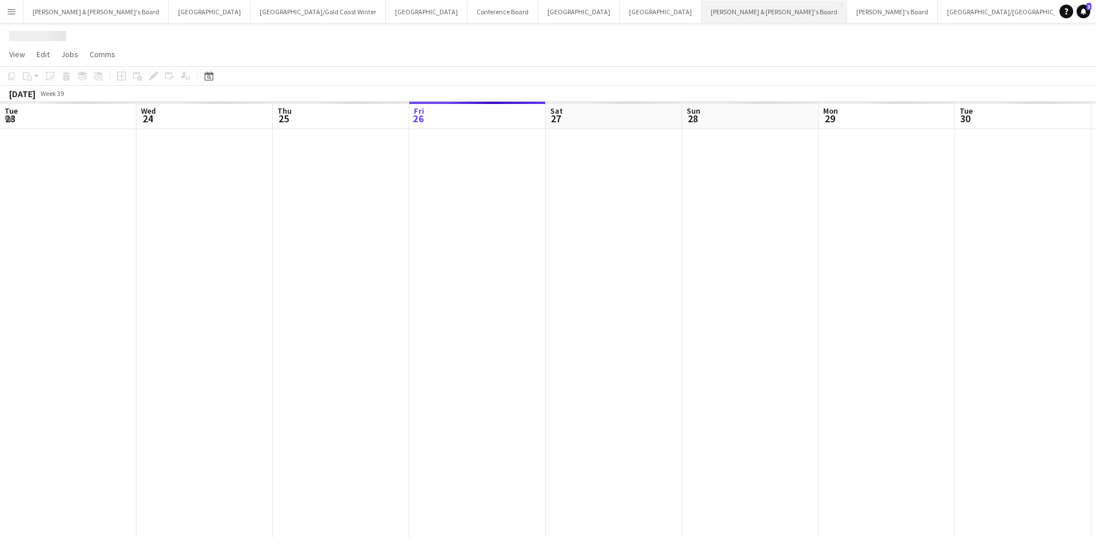
scroll to position [0, 273]
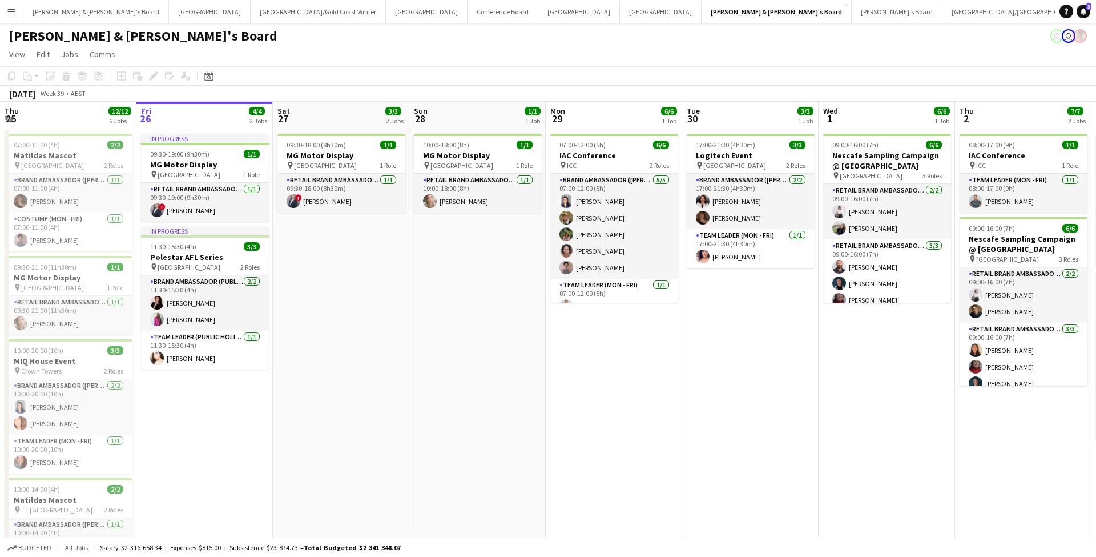
click at [1094, 13] on app-icon "Add" at bounding box center [1096, 11] width 5 height 5
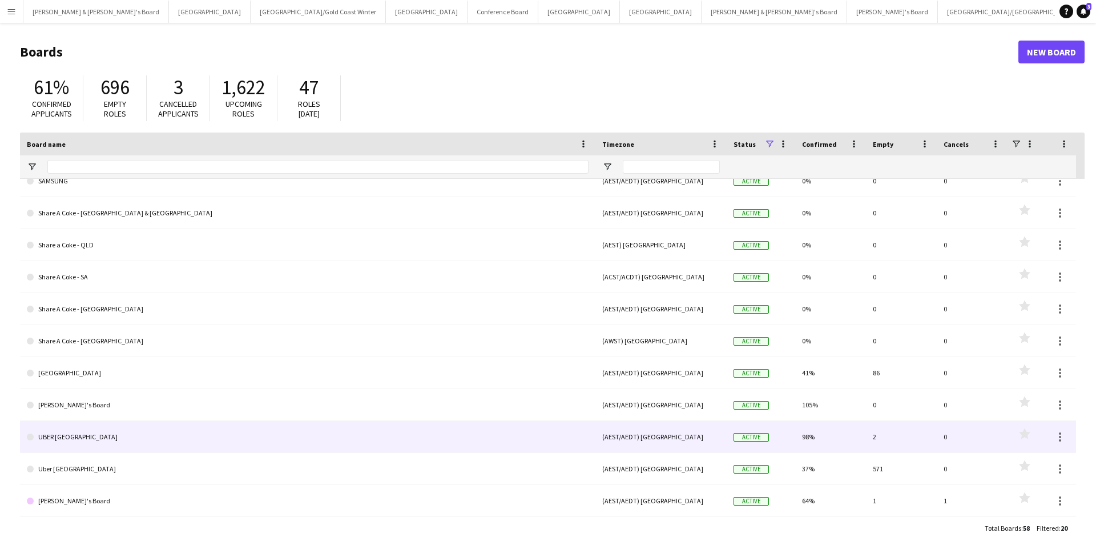
scroll to position [302, 0]
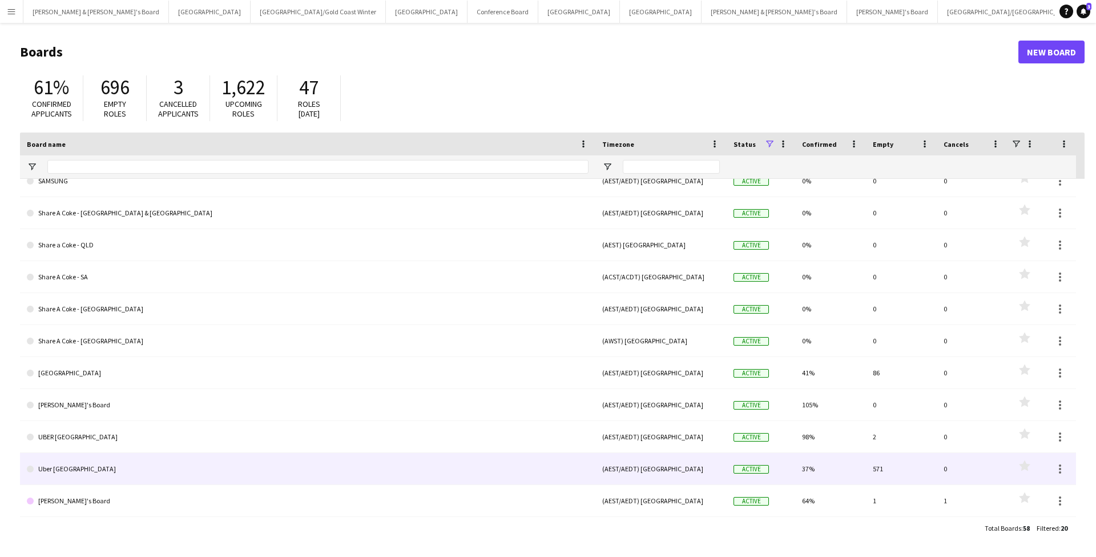
click at [66, 472] on link "Uber [GEOGRAPHIC_DATA]" at bounding box center [308, 469] width 562 height 32
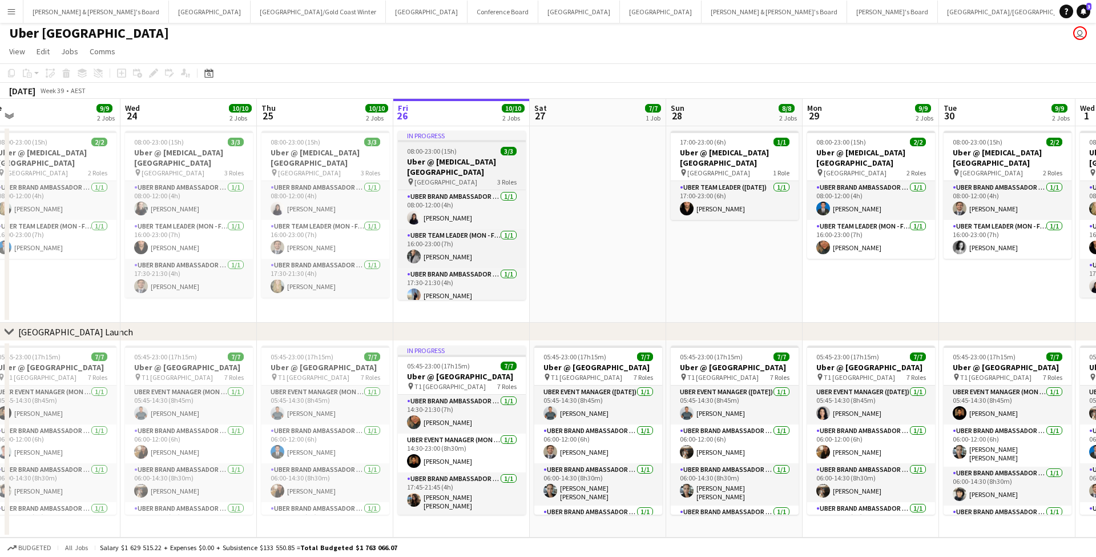
scroll to position [162, 0]
click at [386, 6] on button "Sydney Close" at bounding box center [427, 12] width 82 height 22
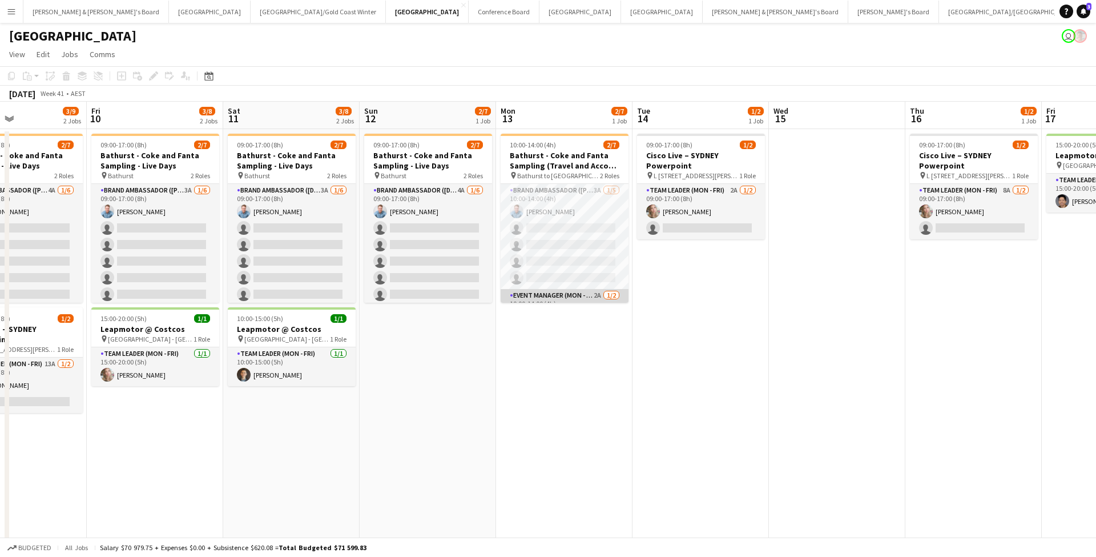
scroll to position [0, 338]
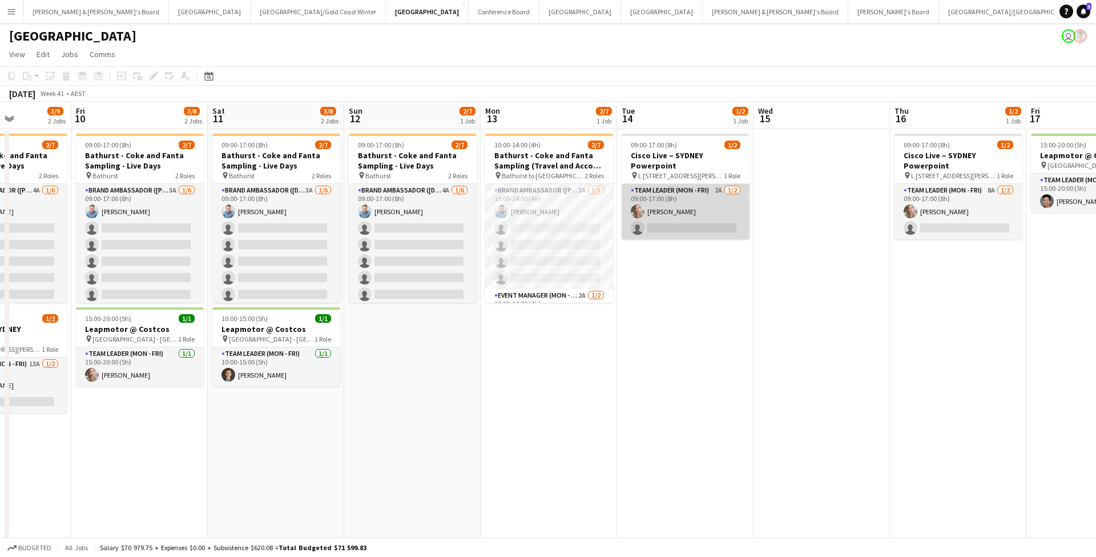
click at [689, 212] on app-card-role "Team Leader (Mon - Fri) 2A [DATE] 09:00-17:00 (8h) [PERSON_NAME] single-neutral…" at bounding box center [686, 211] width 128 height 55
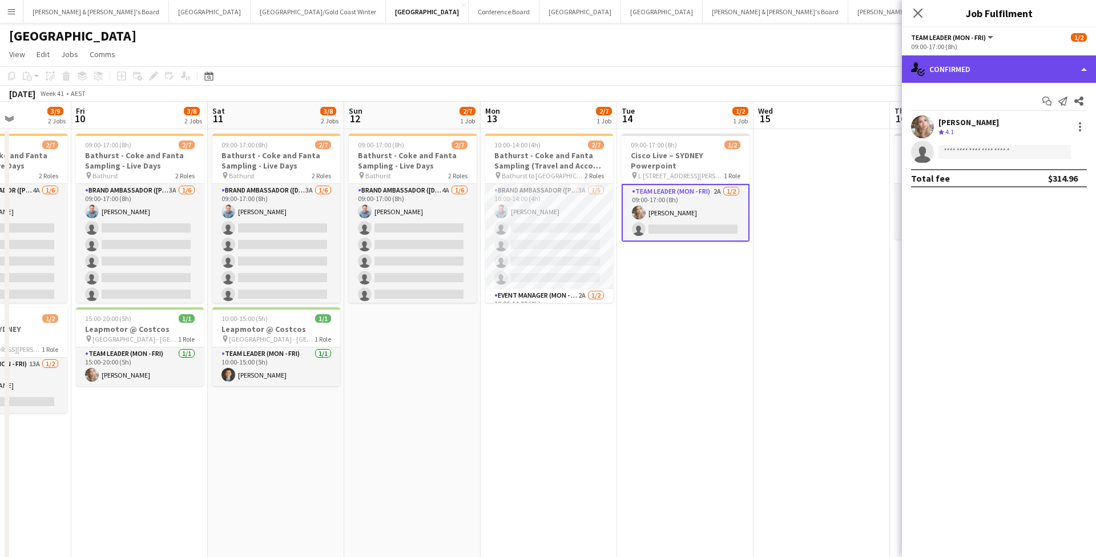
click at [986, 67] on div "single-neutral-actions-check-2 Confirmed" at bounding box center [999, 68] width 194 height 27
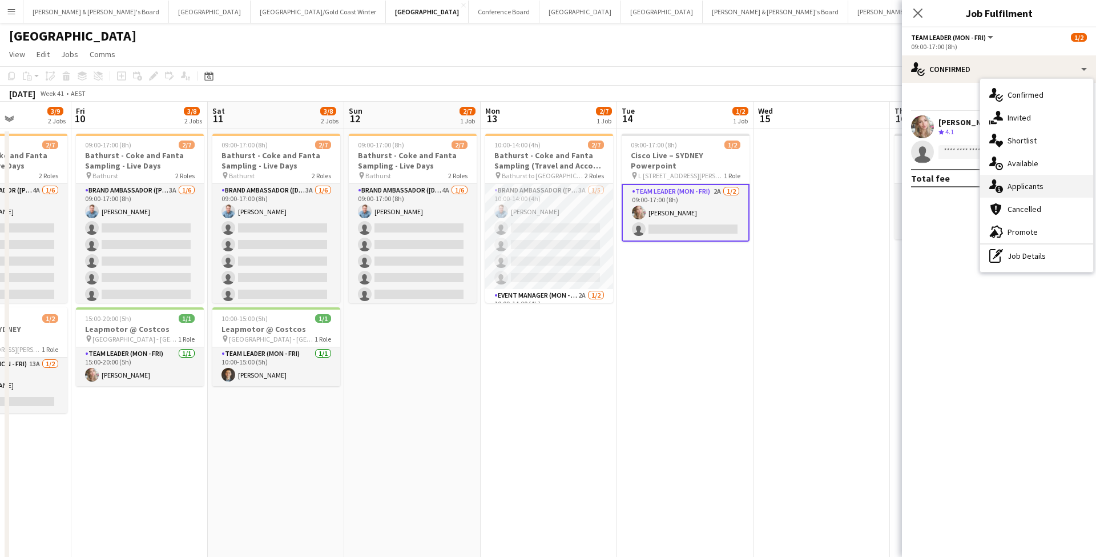
click at [1054, 188] on div "single-neutral-actions-information Applicants" at bounding box center [1036, 186] width 113 height 23
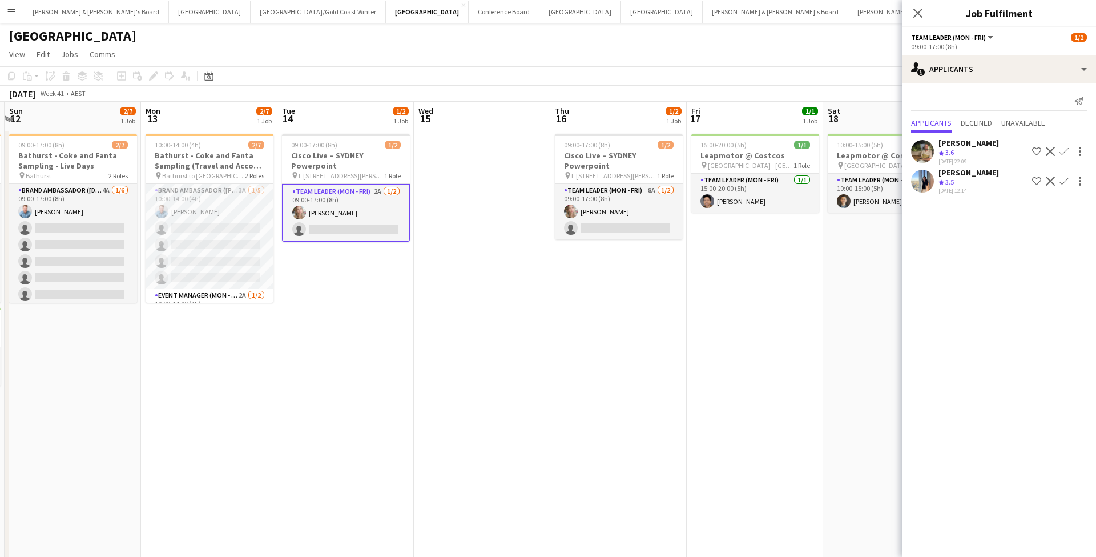
scroll to position [0, 422]
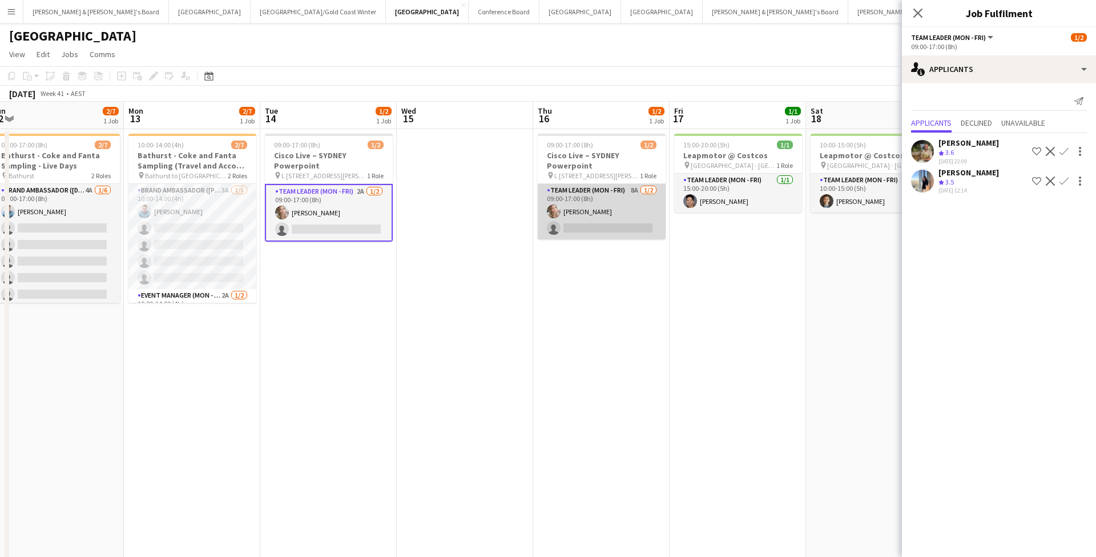
click at [619, 219] on app-card-role "Team Leader (Mon - Fri) 8A [DATE] 09:00-17:00 (8h) [PERSON_NAME] single-neutral…" at bounding box center [602, 211] width 128 height 55
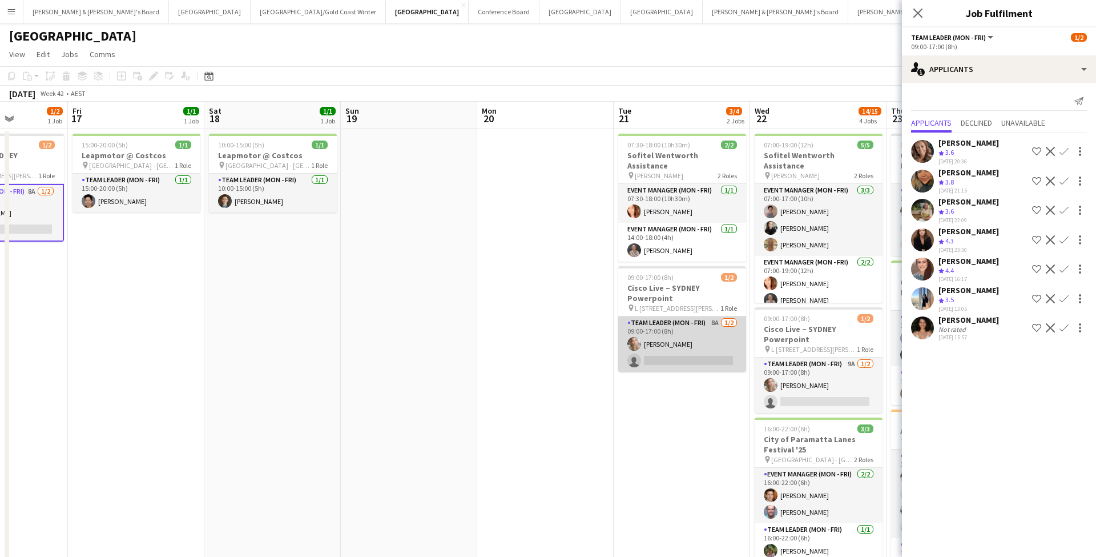
click at [698, 341] on app-card-role "Team Leader (Mon - Fri) 8A [DATE] 09:00-17:00 (8h) [PERSON_NAME] single-neutral…" at bounding box center [682, 343] width 128 height 55
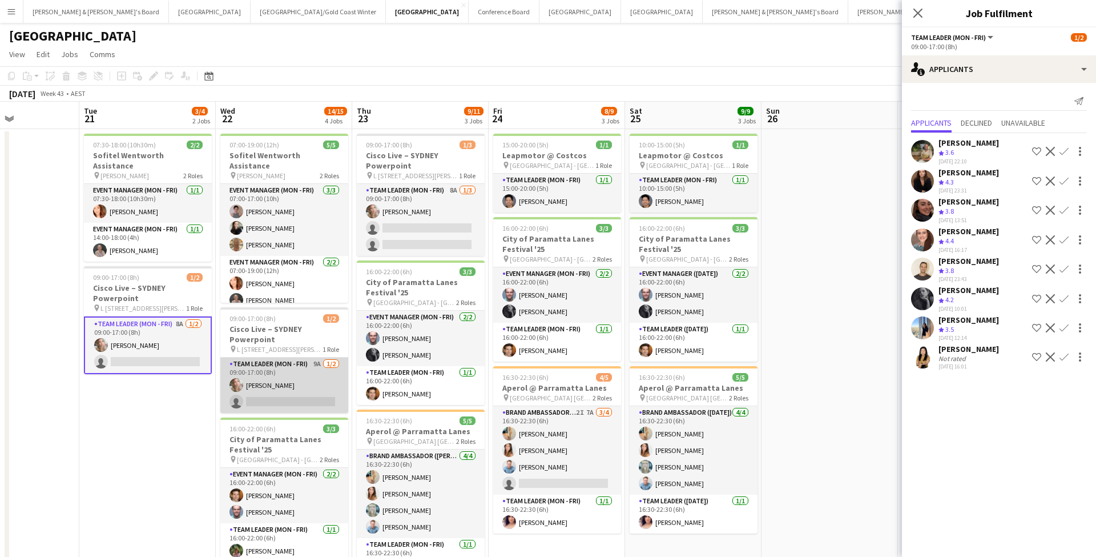
click at [325, 367] on app-card-role "Team Leader (Mon - Fri) 9A [DATE] 09:00-17:00 (8h) [PERSON_NAME] single-neutral…" at bounding box center [284, 384] width 128 height 55
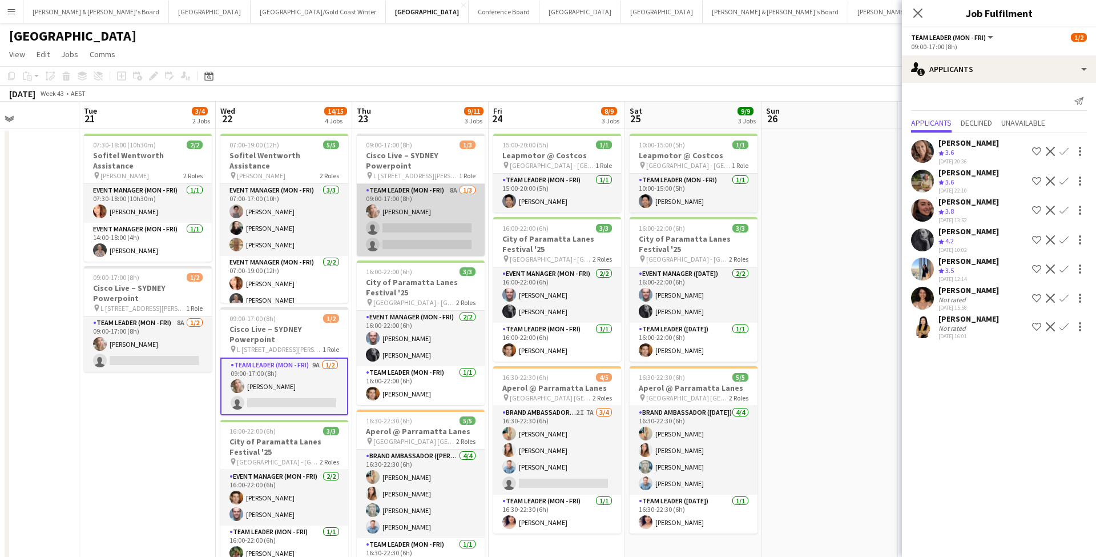
click at [432, 209] on app-card-role "Team Leader (Mon - Fri) 8A [DATE] 09:00-17:00 (8h) [PERSON_NAME] single-neutral…" at bounding box center [421, 220] width 128 height 72
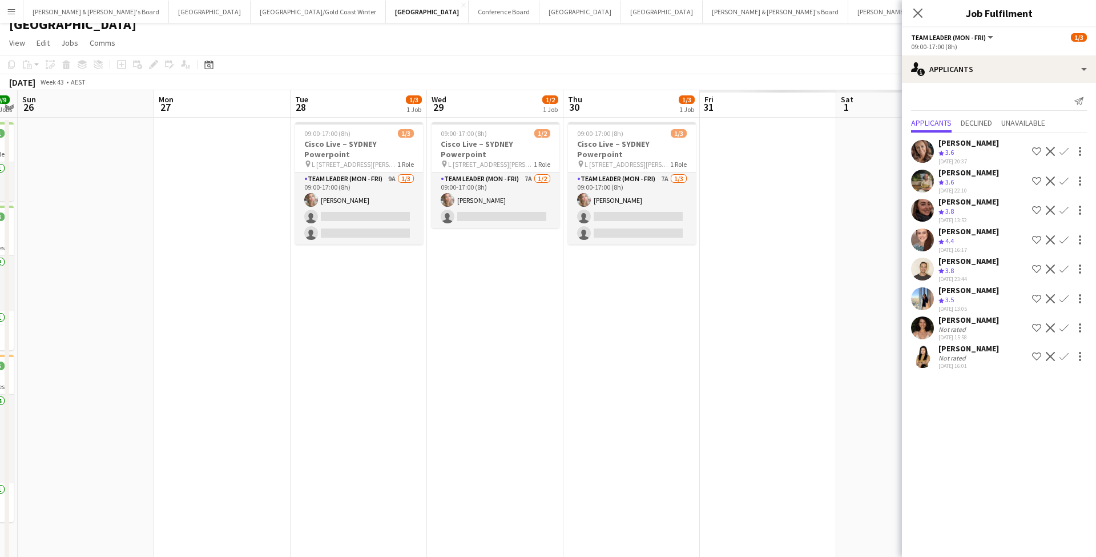
scroll to position [0, 405]
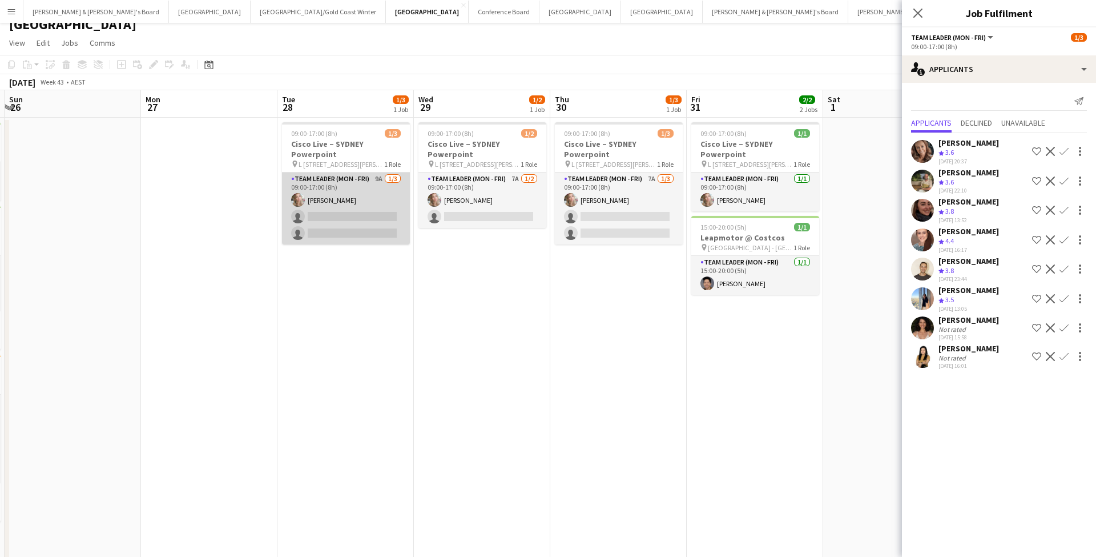
click at [367, 194] on app-card-role "Team Leader (Mon - Fri) 9A [DATE] 09:00-17:00 (8h) [PERSON_NAME] single-neutral…" at bounding box center [346, 208] width 128 height 72
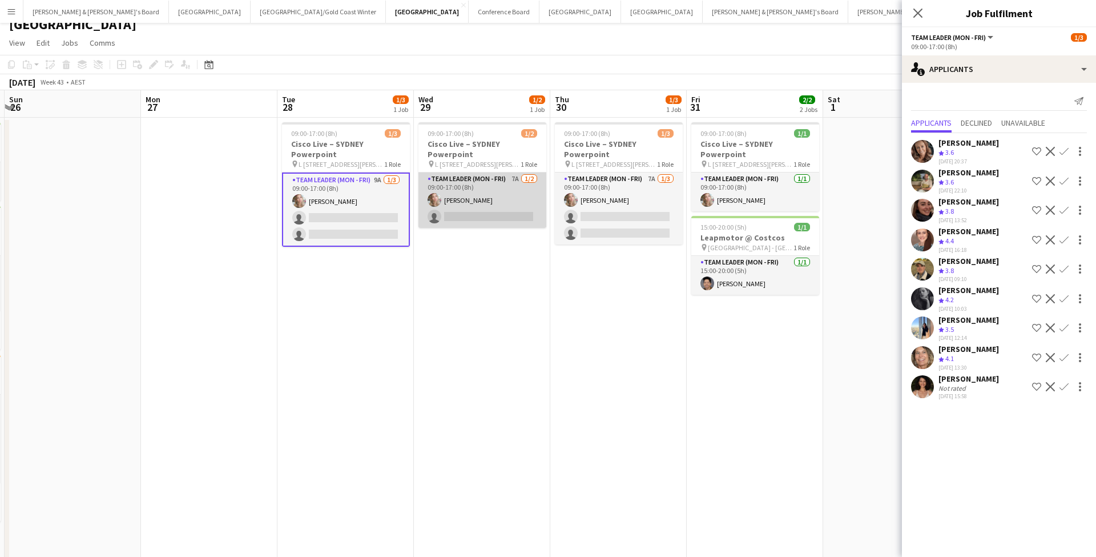
click at [519, 200] on app-card-role "Team Leader (Mon - Fri) 7A [DATE] 09:00-17:00 (8h) [PERSON_NAME] single-neutral…" at bounding box center [483, 199] width 128 height 55
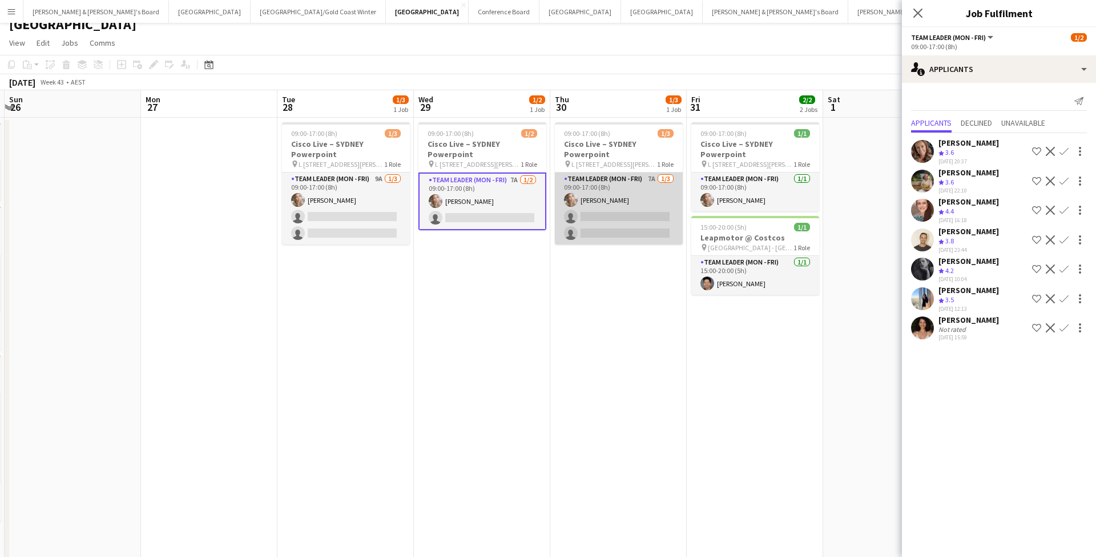
click at [627, 216] on app-card-role "Team Leader (Mon - Fri) 7A [DATE] 09:00-17:00 (8h) [PERSON_NAME] single-neutral…" at bounding box center [619, 208] width 128 height 72
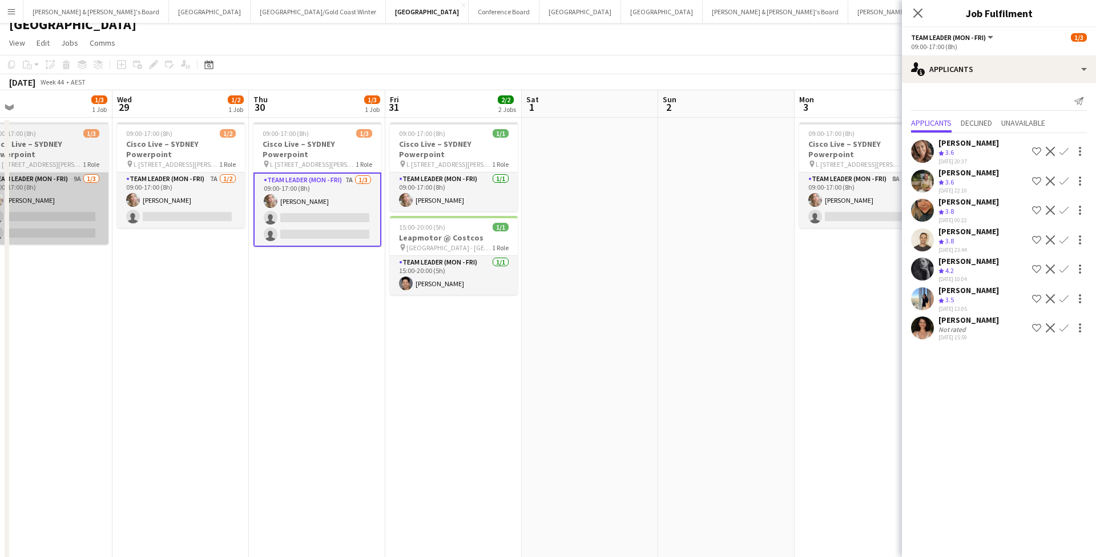
scroll to position [0, 438]
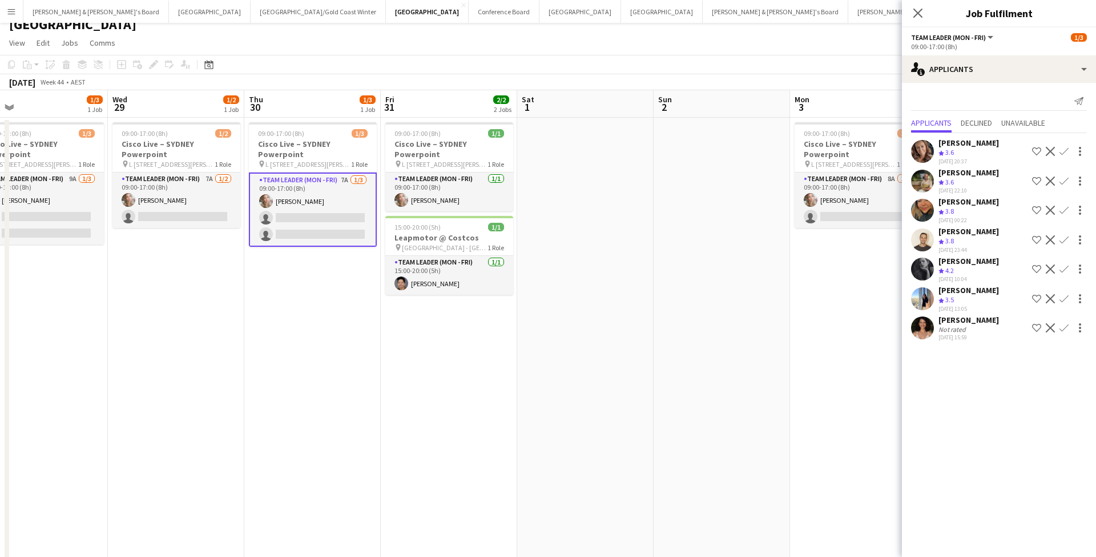
click at [956, 276] on div "Crew rating 4.2" at bounding box center [948, 271] width 18 height 10
click at [956, 266] on div "[PERSON_NAME]" at bounding box center [969, 261] width 61 height 10
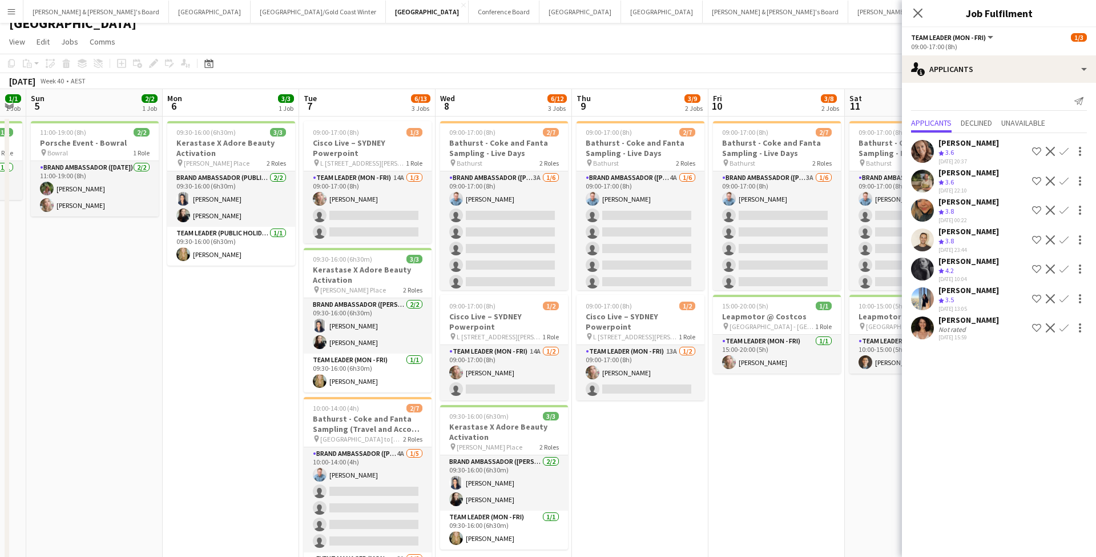
scroll to position [13, 0]
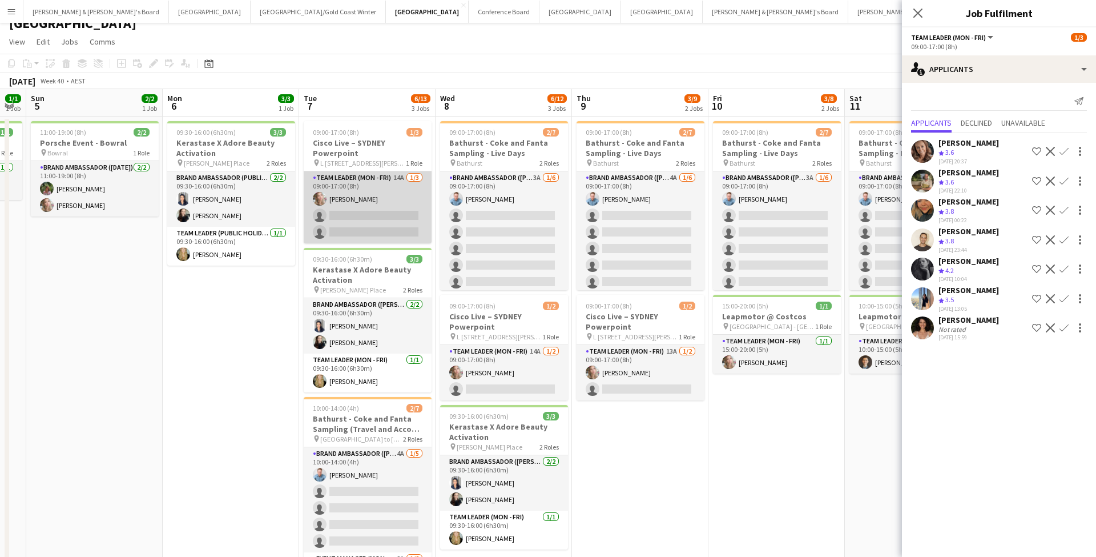
click at [389, 204] on app-card-role "Team Leader (Mon - Fri) 14A [DATE] 09:00-17:00 (8h) [PERSON_NAME] single-neutra…" at bounding box center [368, 207] width 128 height 72
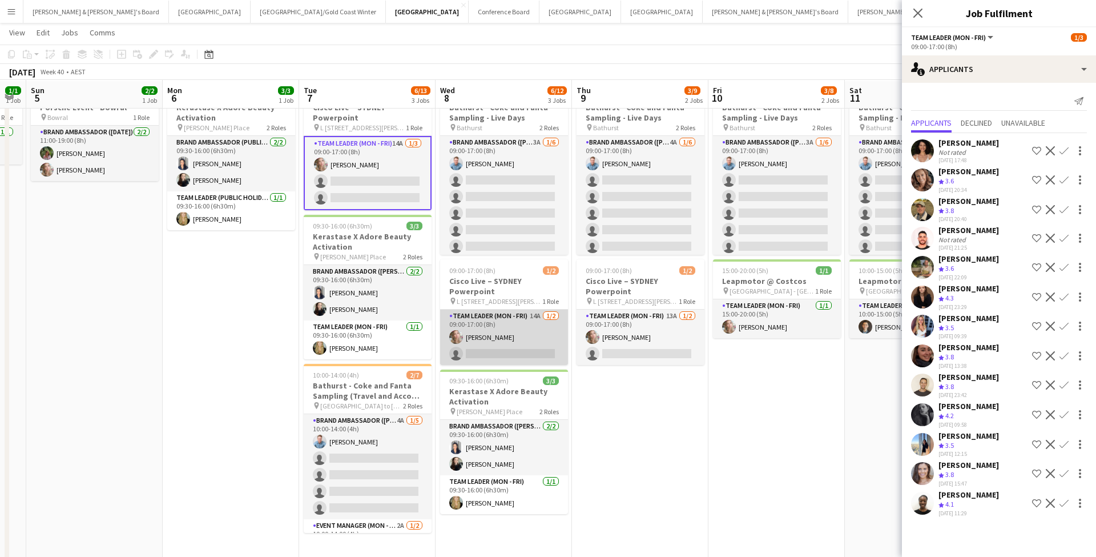
scroll to position [48, 0]
click at [528, 343] on app-card-role "Team Leader (Mon - Fri) 14A [DATE] 09:00-17:00 (8h) [PERSON_NAME] single-neutra…" at bounding box center [504, 335] width 128 height 55
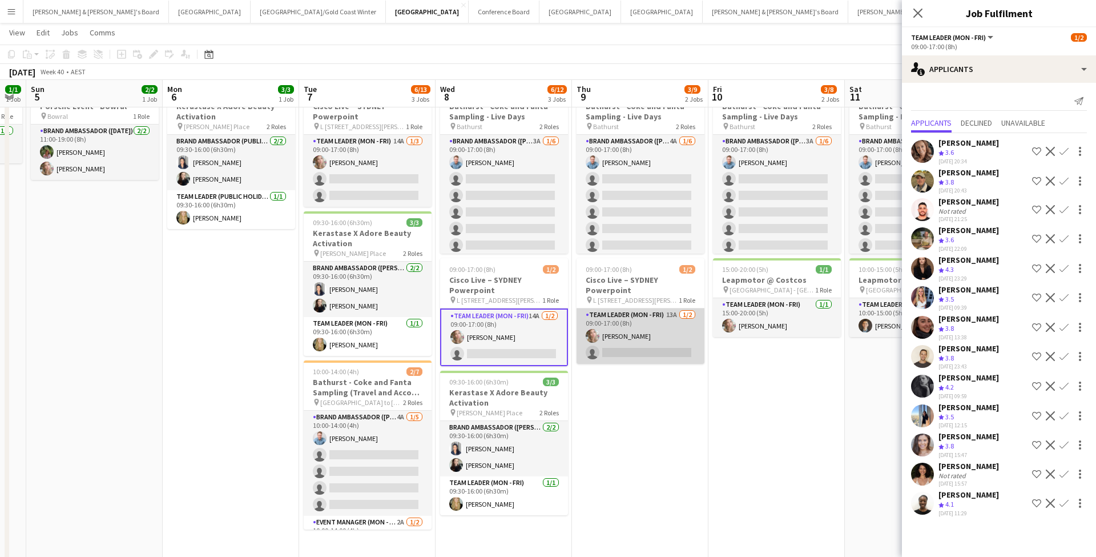
click at [678, 337] on app-card-role "Team Leader (Mon - Fri) 13A [DATE] 09:00-17:00 (8h) [PERSON_NAME] single-neutra…" at bounding box center [641, 335] width 128 height 55
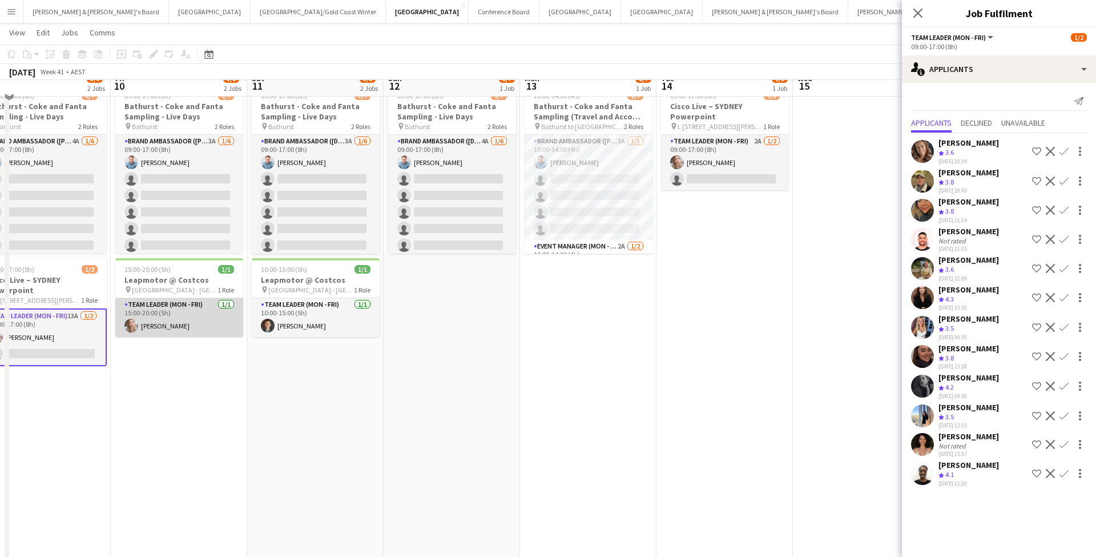
scroll to position [15, 0]
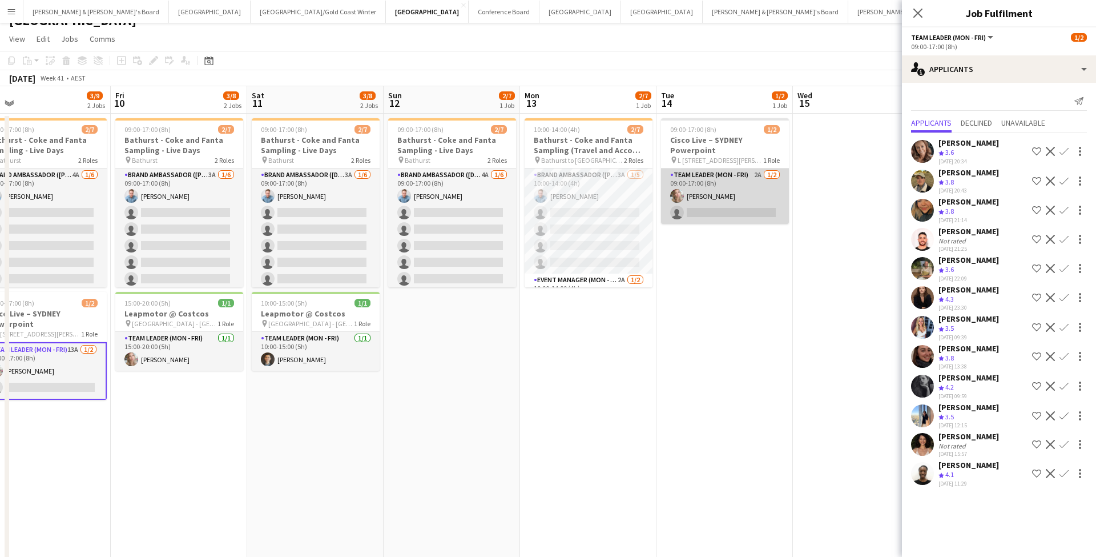
click at [746, 202] on app-card-role "Team Leader (Mon - Fri) 2A [DATE] 09:00-17:00 (8h) [PERSON_NAME] single-neutral…" at bounding box center [725, 195] width 128 height 55
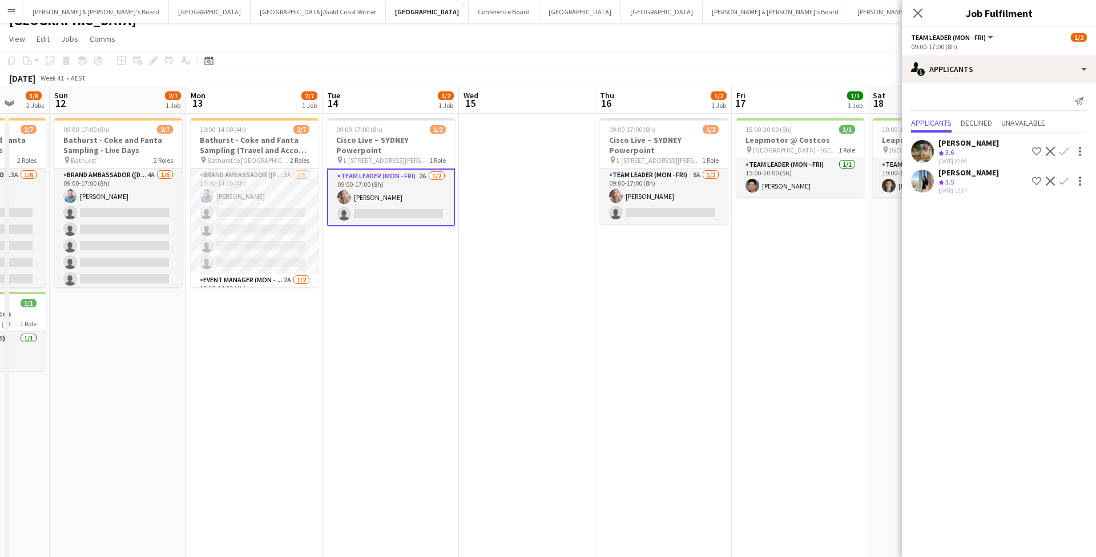
scroll to position [0, 502]
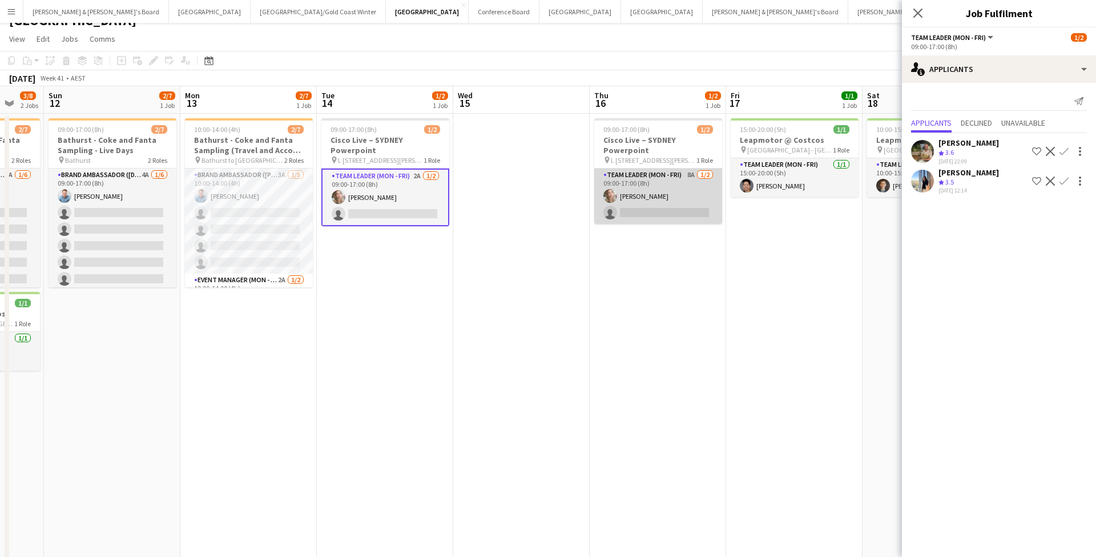
click at [668, 204] on app-card-role "Team Leader (Mon - Fri) 8A [DATE] 09:00-17:00 (8h) [PERSON_NAME] single-neutral…" at bounding box center [658, 195] width 128 height 55
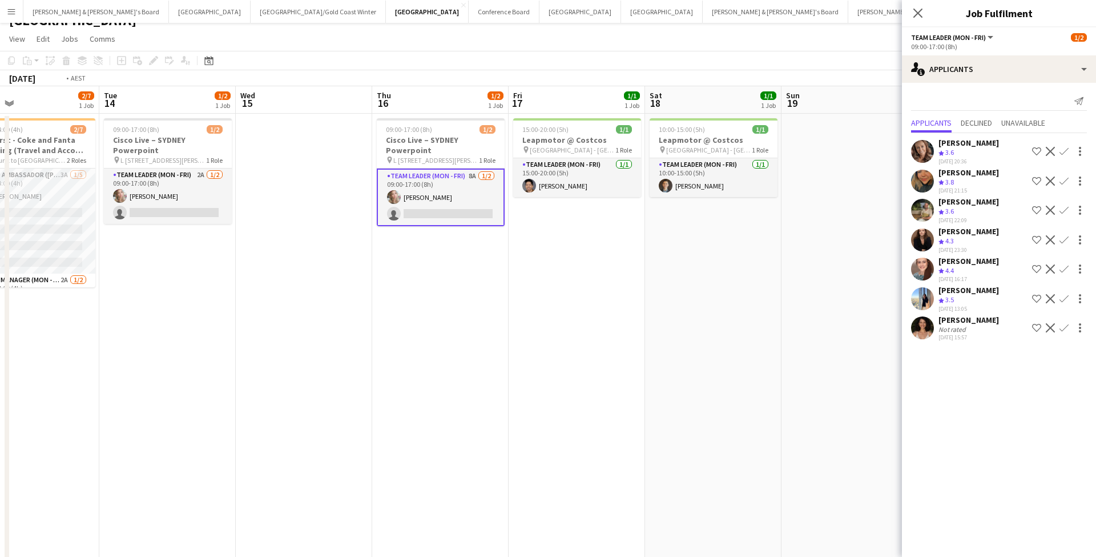
scroll to position [0, 479]
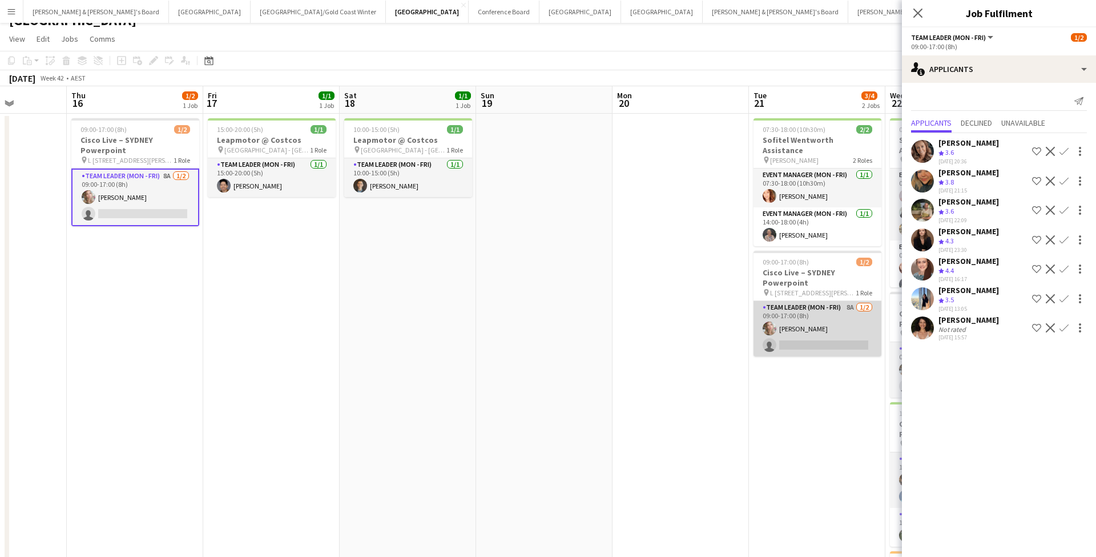
click at [812, 323] on app-card-role "Team Leader (Mon - Fri) 8A [DATE] 09:00-17:00 (8h) [PERSON_NAME] single-neutral…" at bounding box center [818, 328] width 128 height 55
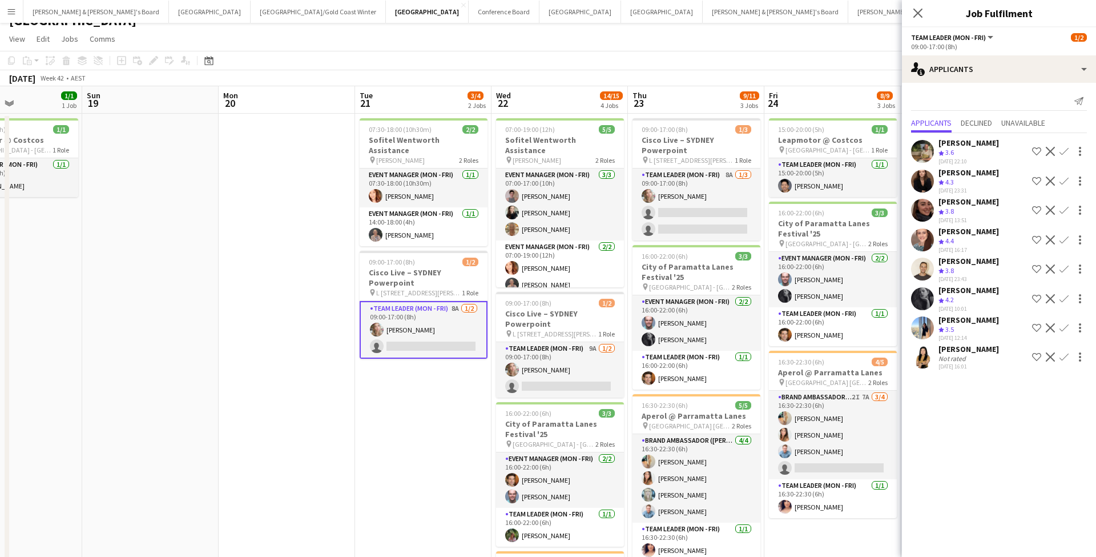
scroll to position [0, 328]
click at [962, 320] on div "[PERSON_NAME]" at bounding box center [969, 320] width 61 height 10
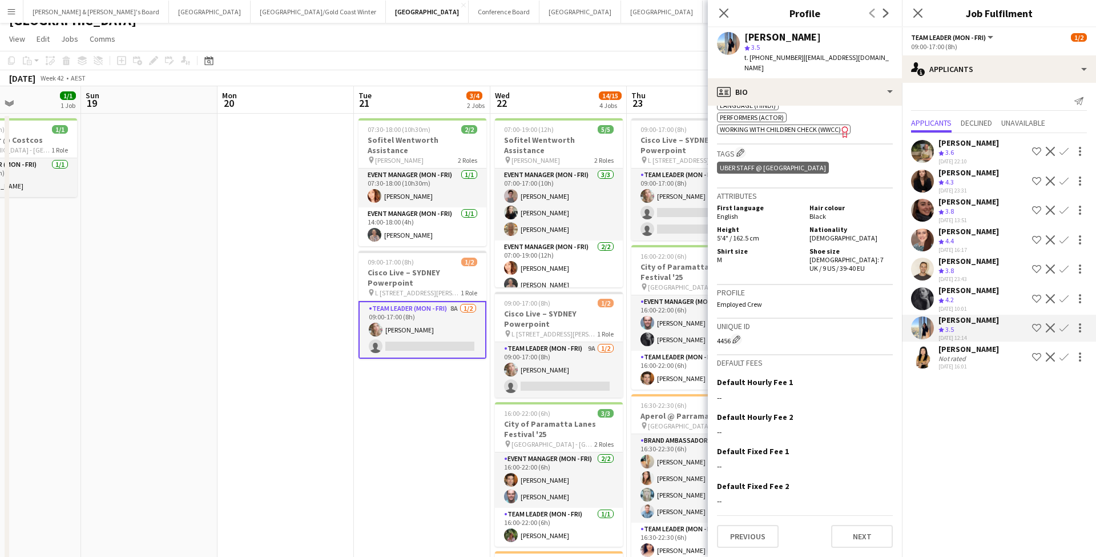
scroll to position [682, 0]
click at [845, 541] on button "Next" at bounding box center [862, 536] width 62 height 23
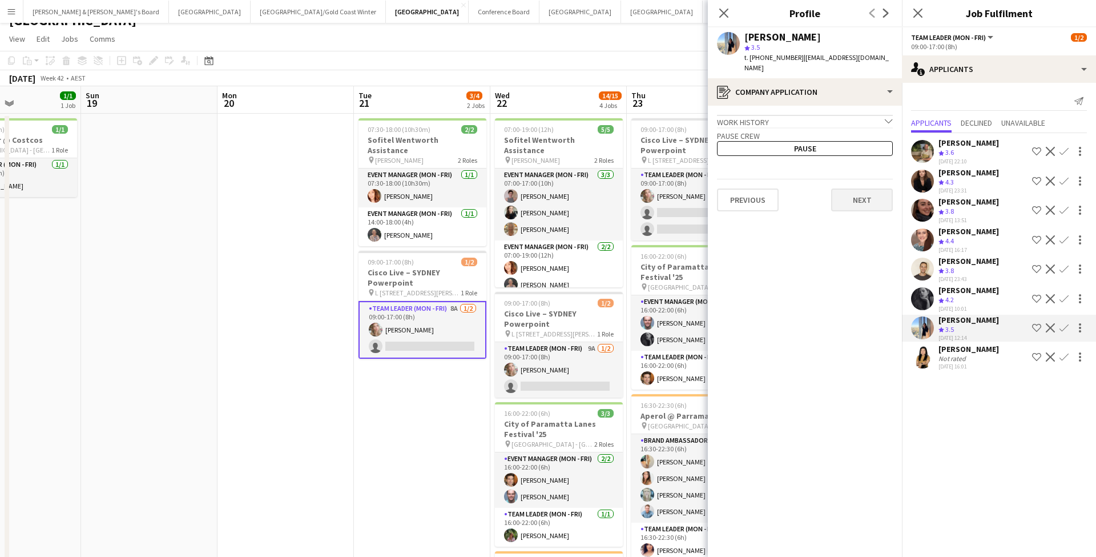
click at [862, 196] on button "Next" at bounding box center [862, 199] width 62 height 23
click at [861, 150] on button "Next" at bounding box center [862, 158] width 62 height 23
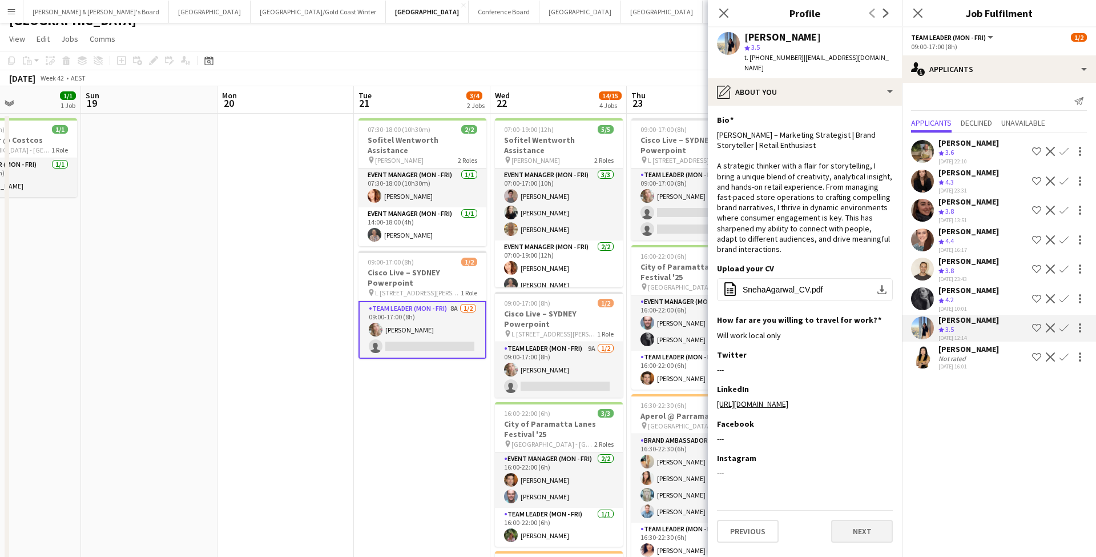
click at [854, 542] on button "Next" at bounding box center [862, 531] width 62 height 23
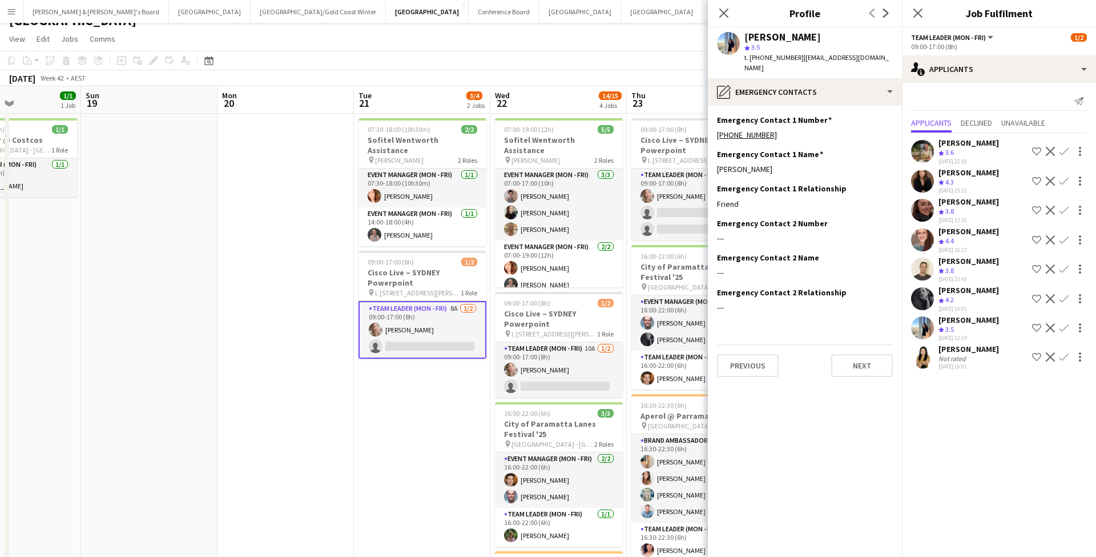
click at [858, 378] on app-section-data-types "Emergency Contact 1 Number Edit this field [PHONE_NUMBER] Emergency Contact 1 N…" at bounding box center [805, 331] width 194 height 451
click at [858, 365] on button "Next" at bounding box center [862, 365] width 62 height 23
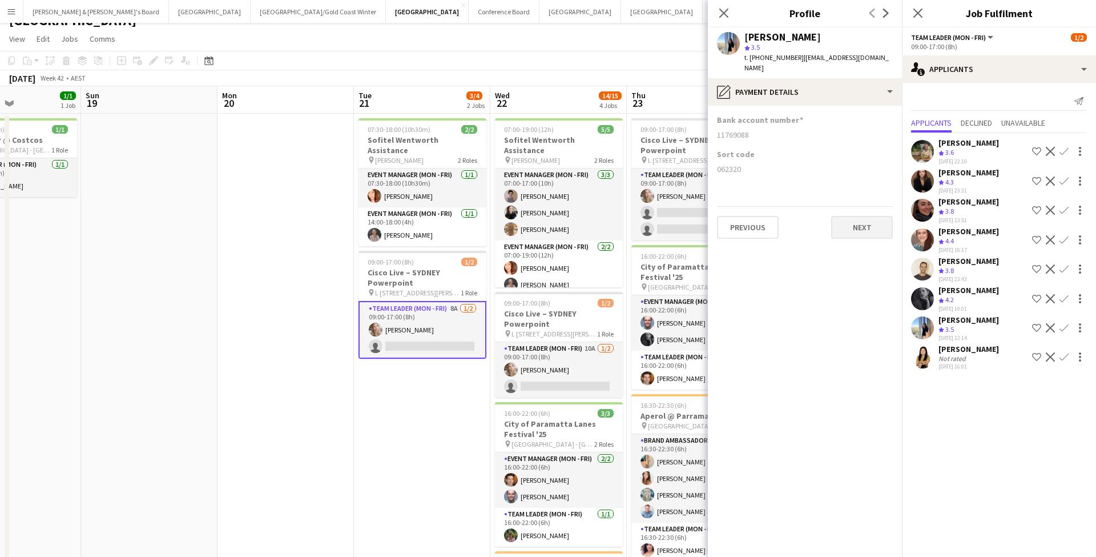
click at [870, 223] on button "Next" at bounding box center [862, 227] width 62 height 23
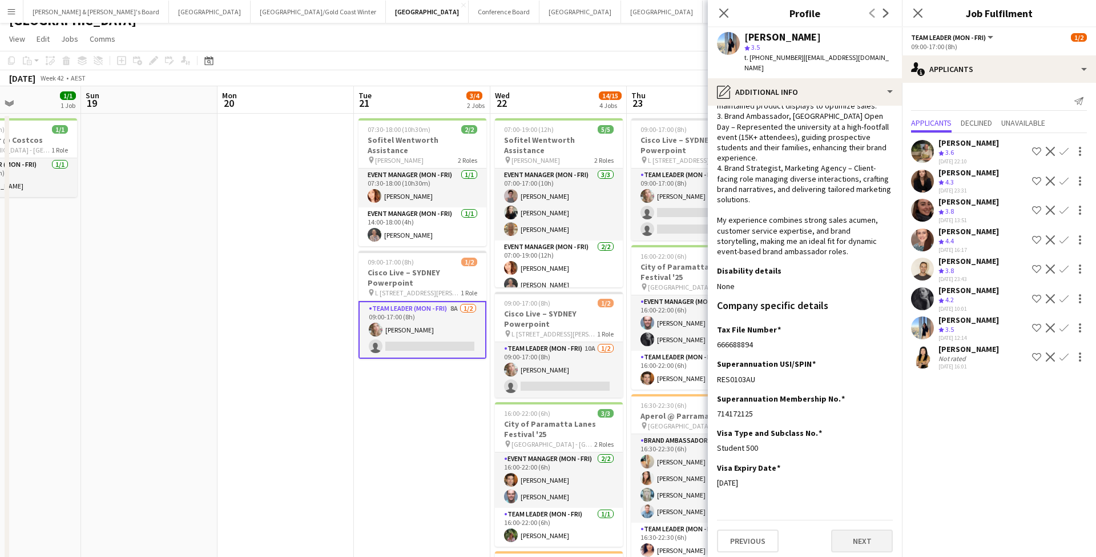
scroll to position [167, 0]
click at [850, 542] on button "Next" at bounding box center [862, 541] width 62 height 23
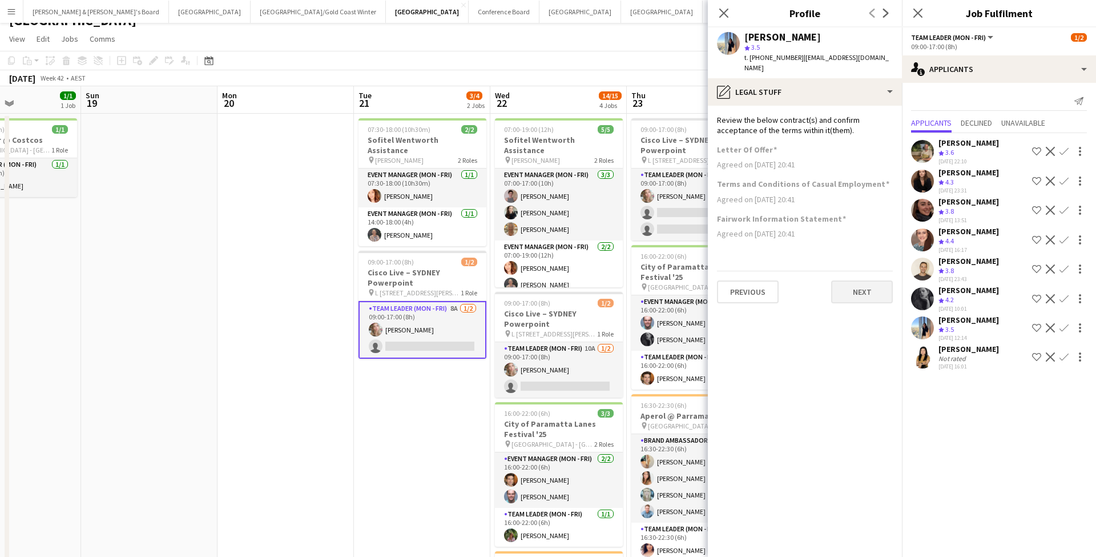
scroll to position [0, 0]
click at [853, 294] on button "Next" at bounding box center [862, 291] width 62 height 23
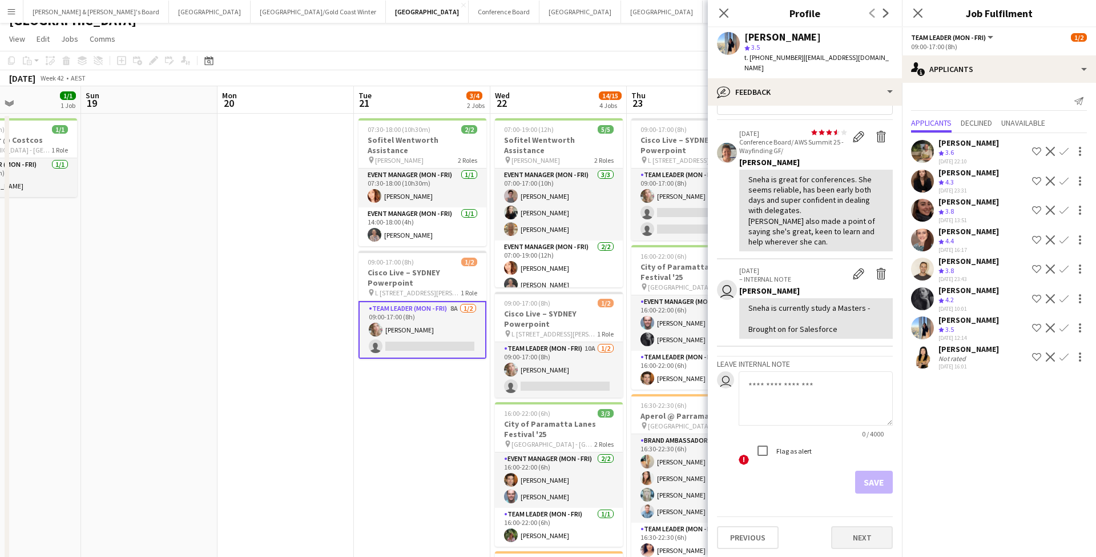
scroll to position [28, 0]
click at [859, 537] on button "Next" at bounding box center [862, 537] width 62 height 23
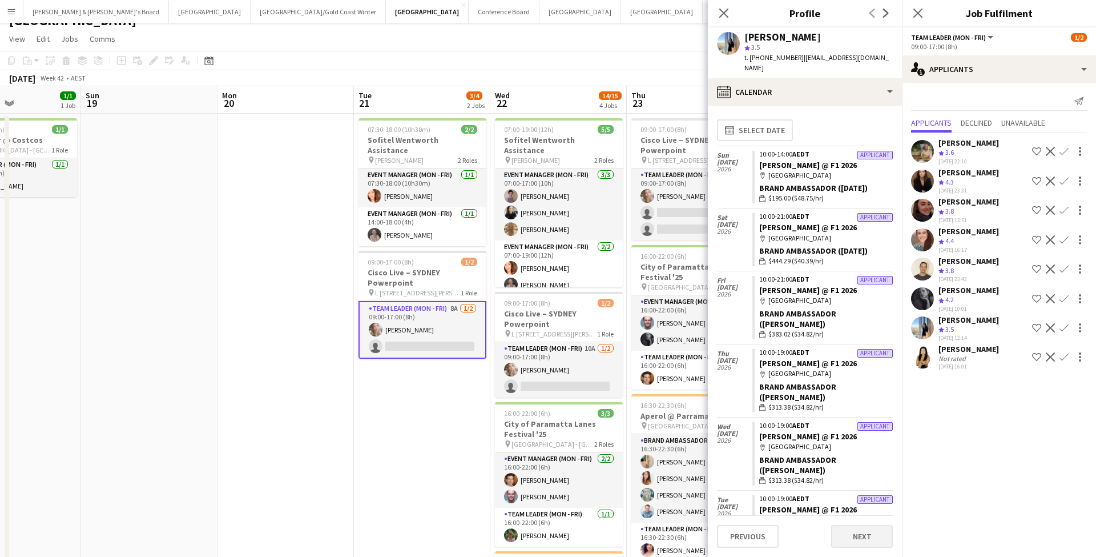
click at [843, 535] on button "Next" at bounding box center [862, 536] width 62 height 23
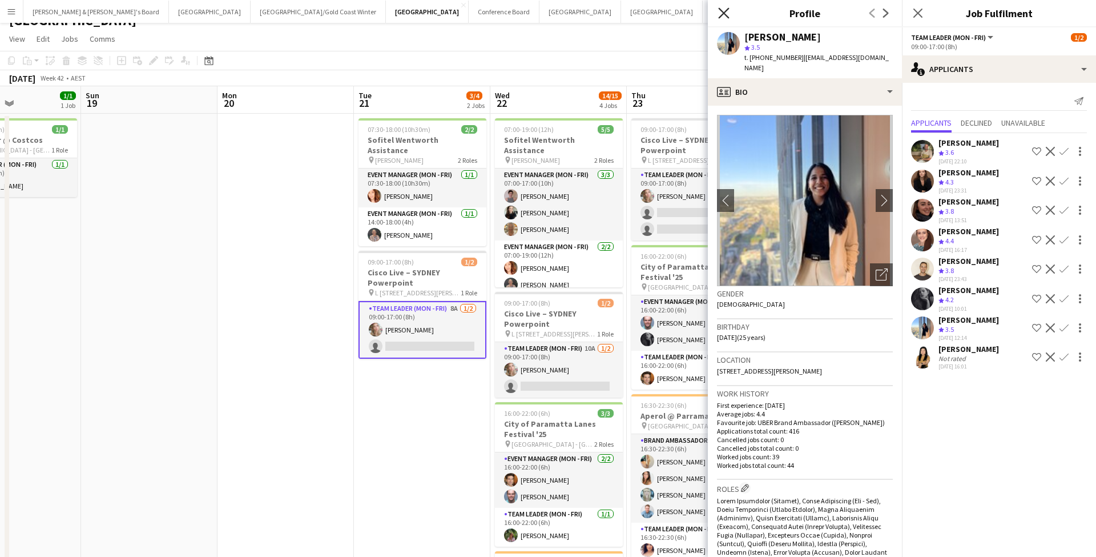
click at [725, 13] on icon at bounding box center [723, 12] width 11 height 11
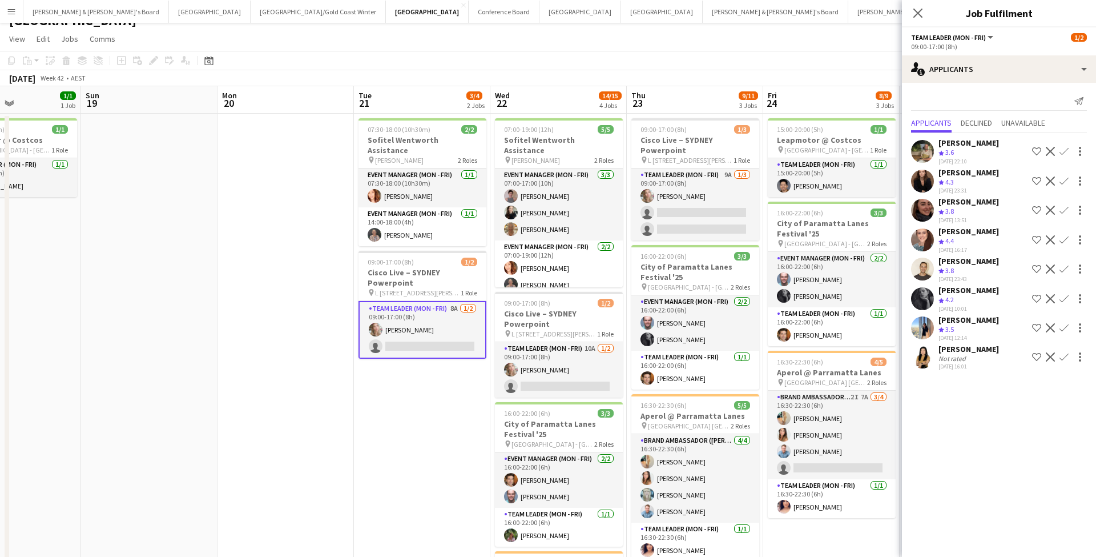
click at [927, 15] on div "Close pop-in" at bounding box center [918, 13] width 32 height 26
click at [918, 15] on icon "Close pop-in" at bounding box center [918, 12] width 11 height 11
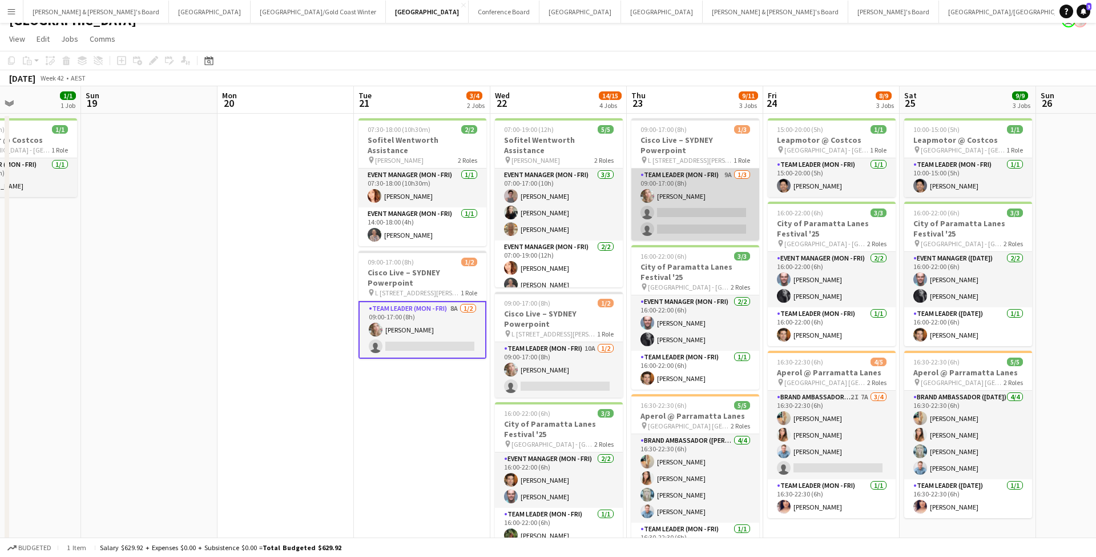
click at [718, 205] on app-card-role "Team Leader (Mon - Fri) 9A [DATE] 09:00-17:00 (8h) [PERSON_NAME] single-neutral…" at bounding box center [696, 204] width 128 height 72
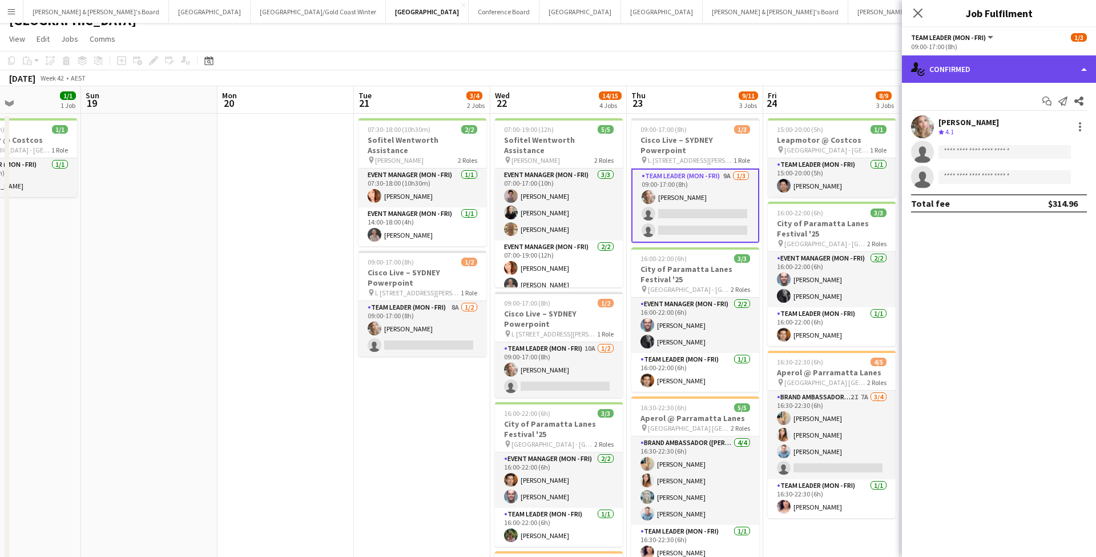
click at [988, 61] on div "single-neutral-actions-check-2 Confirmed" at bounding box center [999, 68] width 194 height 27
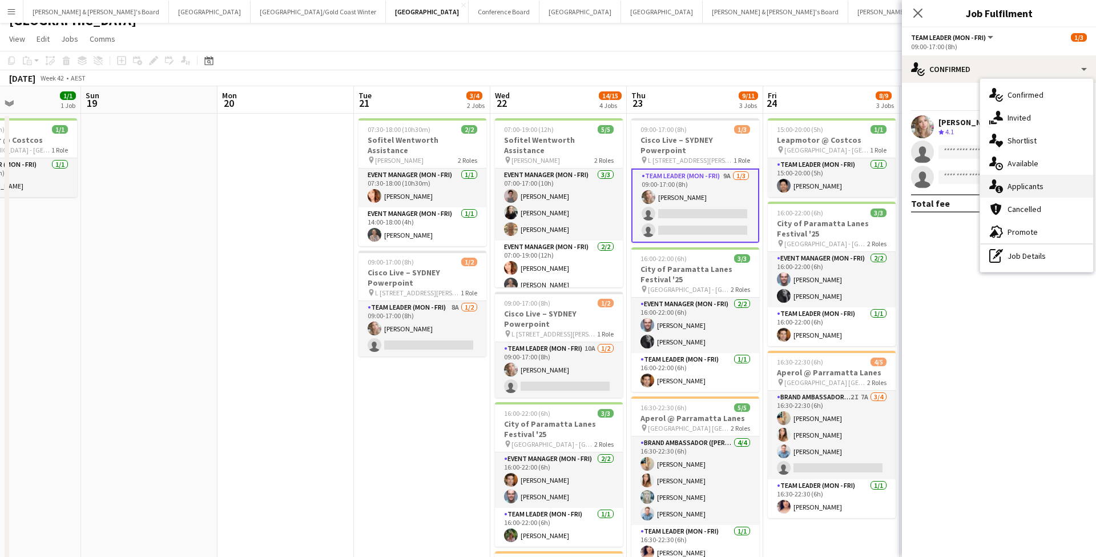
click at [1039, 181] on span "Applicants" at bounding box center [1026, 186] width 36 height 10
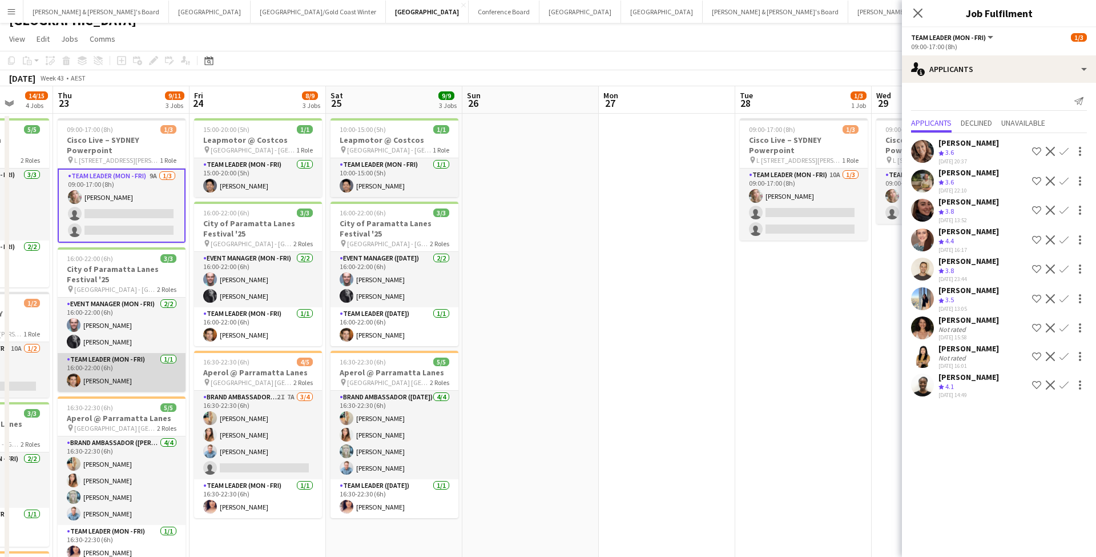
scroll to position [0, 389]
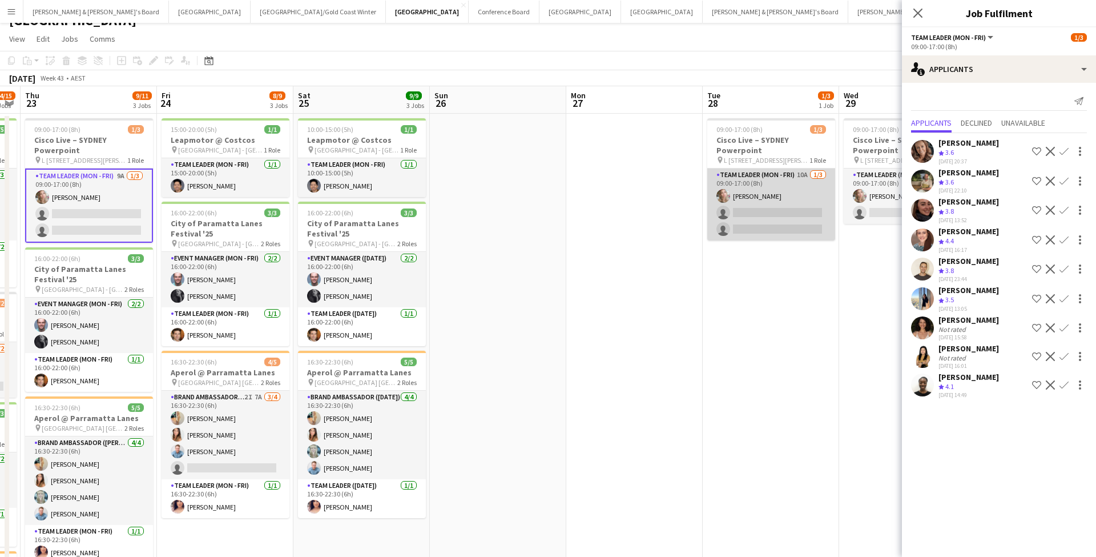
click at [760, 212] on app-card-role "Team Leader (Mon - Fri) 10A [DATE] 09:00-17:00 (8h) [PERSON_NAME] single-neutra…" at bounding box center [772, 204] width 128 height 72
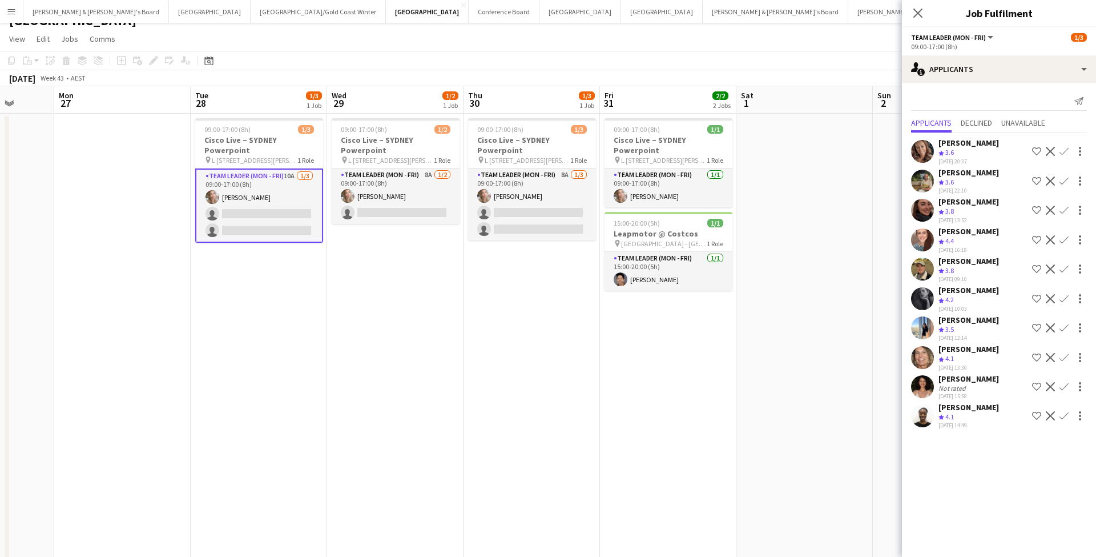
scroll to position [0, 380]
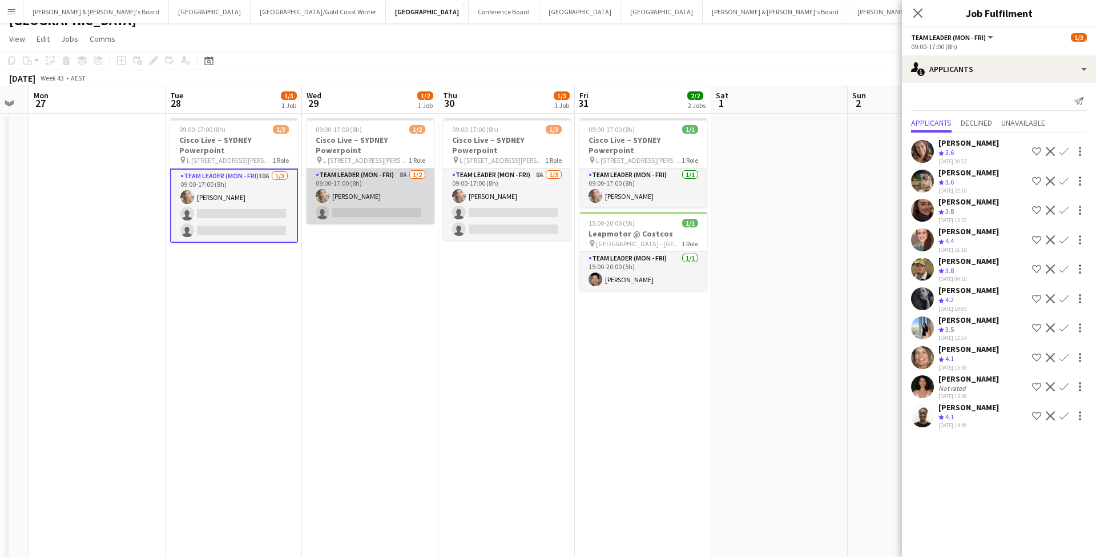
click at [406, 191] on app-card-role "Team Leader (Mon - Fri) 8A [DATE] 09:00-17:00 (8h) [PERSON_NAME] single-neutral…" at bounding box center [371, 195] width 128 height 55
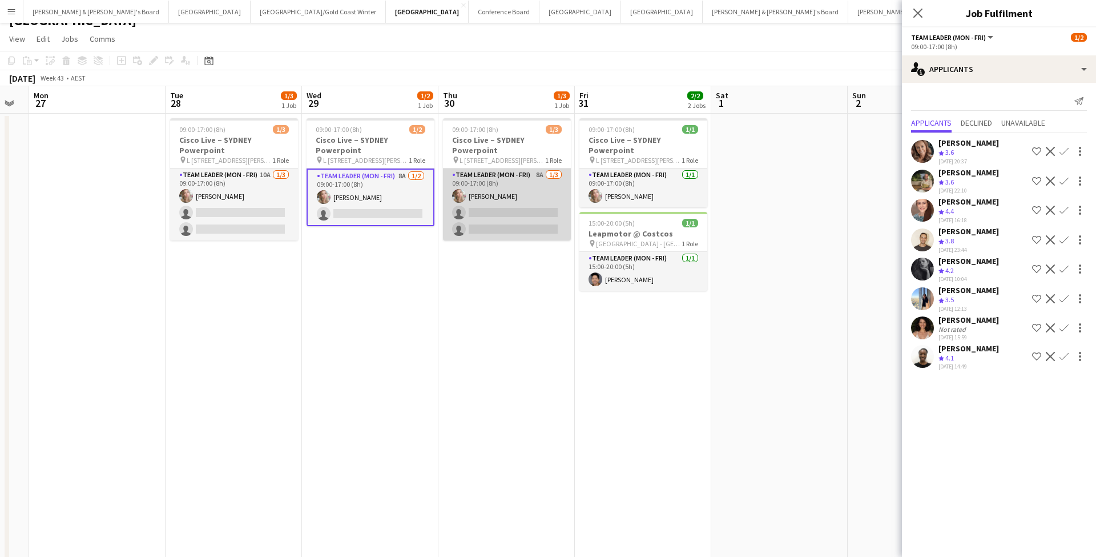
click at [509, 207] on app-card-role "Team Leader (Mon - Fri) 8A [DATE] 09:00-17:00 (8h) [PERSON_NAME] single-neutral…" at bounding box center [507, 204] width 128 height 72
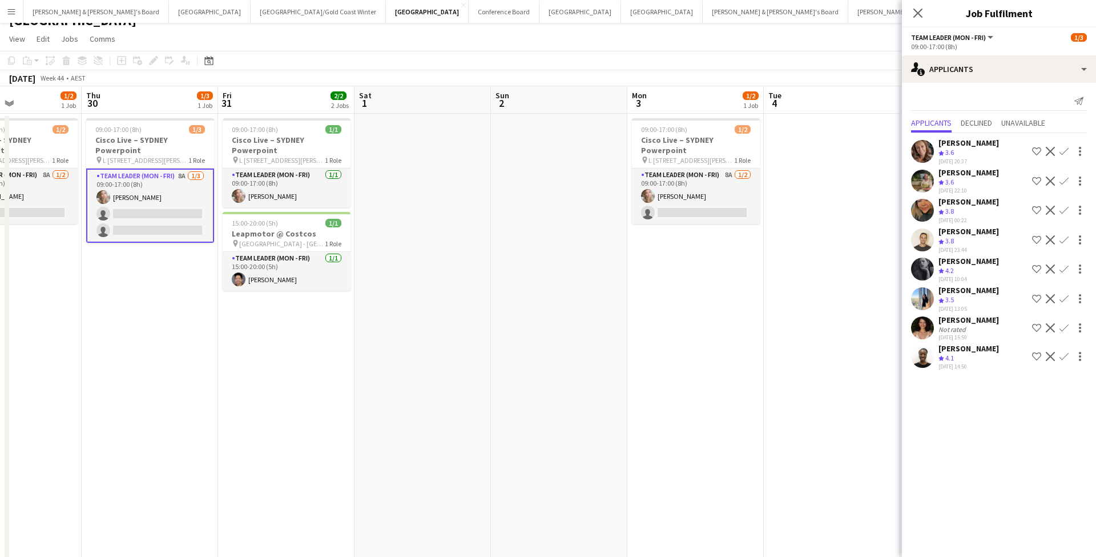
scroll to position [0, 488]
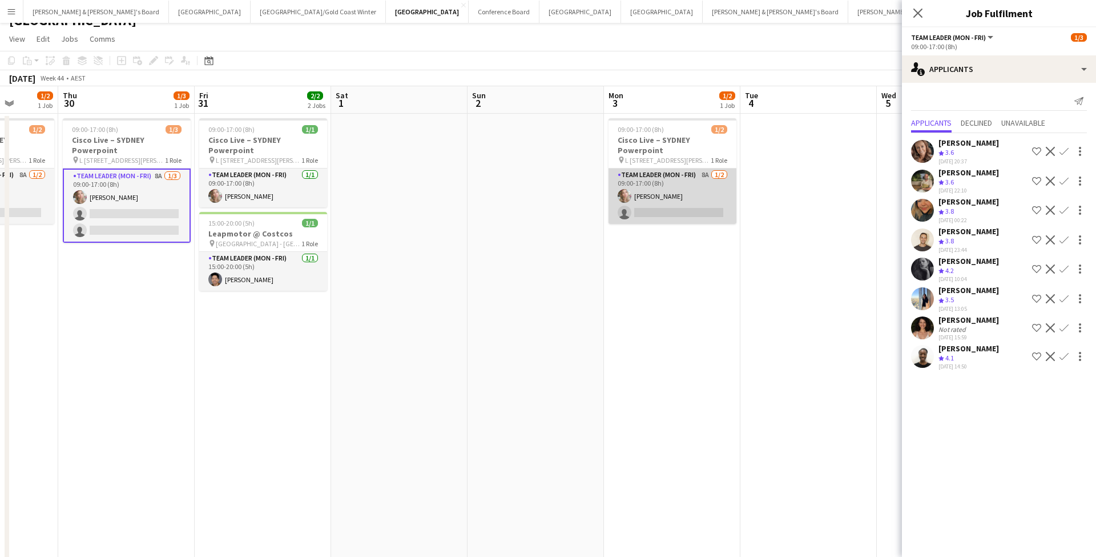
click at [700, 193] on app-card-role "Team Leader (Mon - Fri) 8A [DATE] 09:00-17:00 (8h) [PERSON_NAME] single-neutral…" at bounding box center [673, 195] width 128 height 55
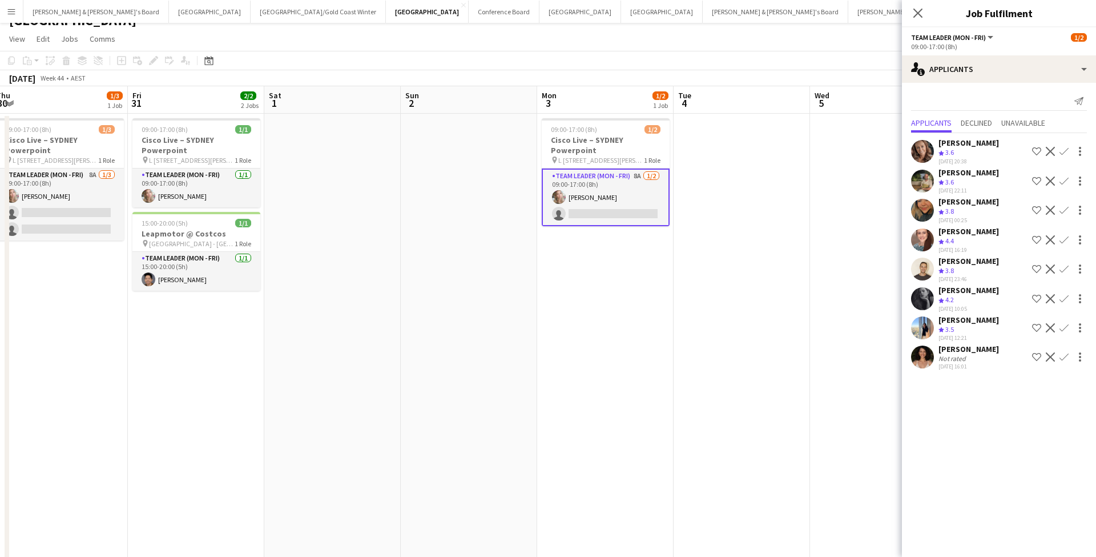
scroll to position [0, 283]
click at [86, 205] on app-card-role "Team Leader (Mon - Fri) 8A [DATE] 09:00-17:00 (8h) [PERSON_NAME] single-neutral…" at bounding box center [59, 204] width 128 height 72
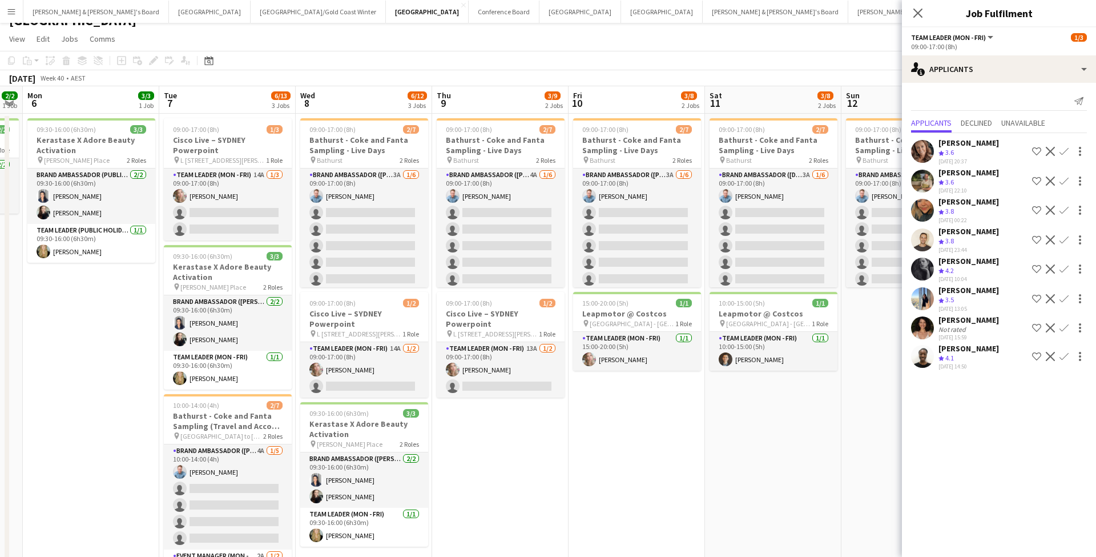
scroll to position [0, 522]
click at [917, 14] on icon at bounding box center [918, 13] width 9 height 9
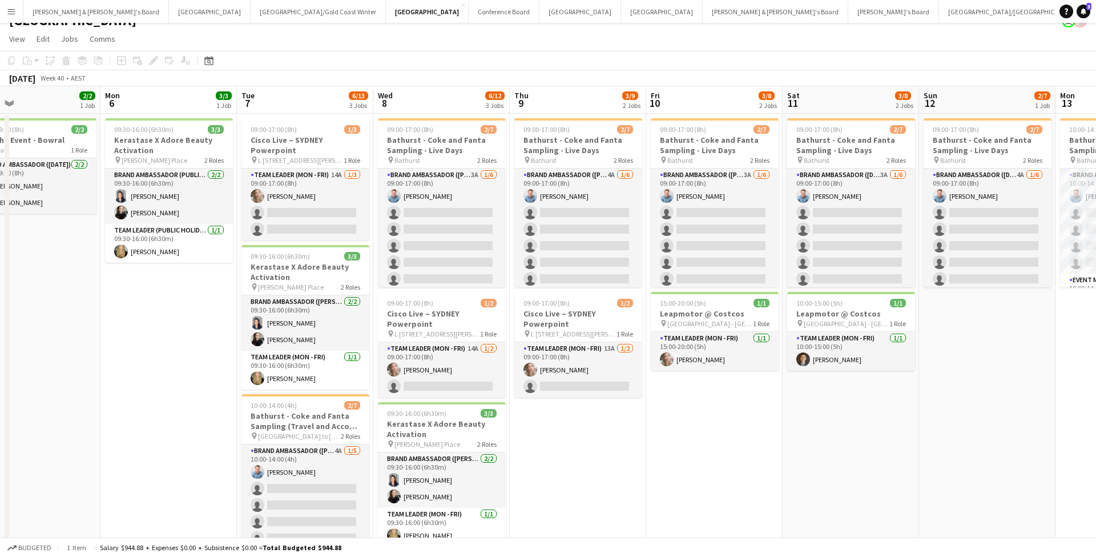
scroll to position [0, 435]
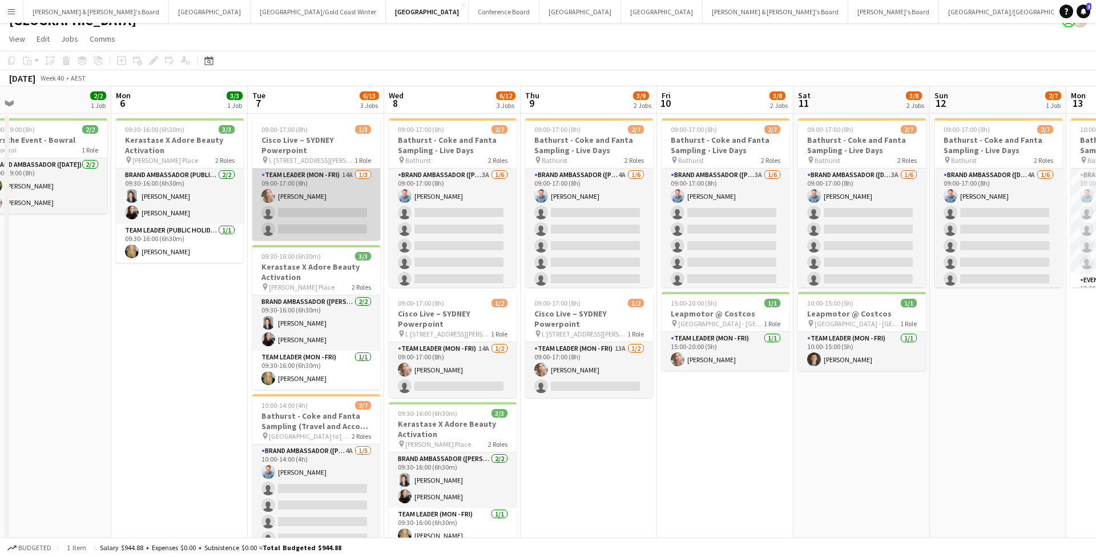
click at [316, 214] on app-card-role "Team Leader (Mon - Fri) 14A [DATE] 09:00-17:00 (8h) [PERSON_NAME] single-neutra…" at bounding box center [316, 204] width 128 height 72
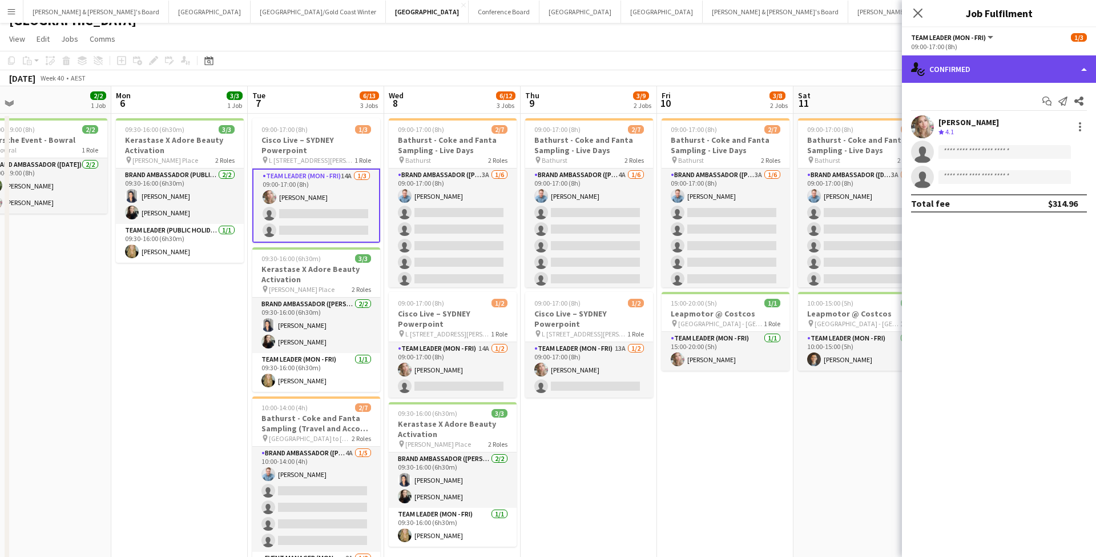
click at [994, 73] on div "single-neutral-actions-check-2 Confirmed" at bounding box center [999, 68] width 194 height 27
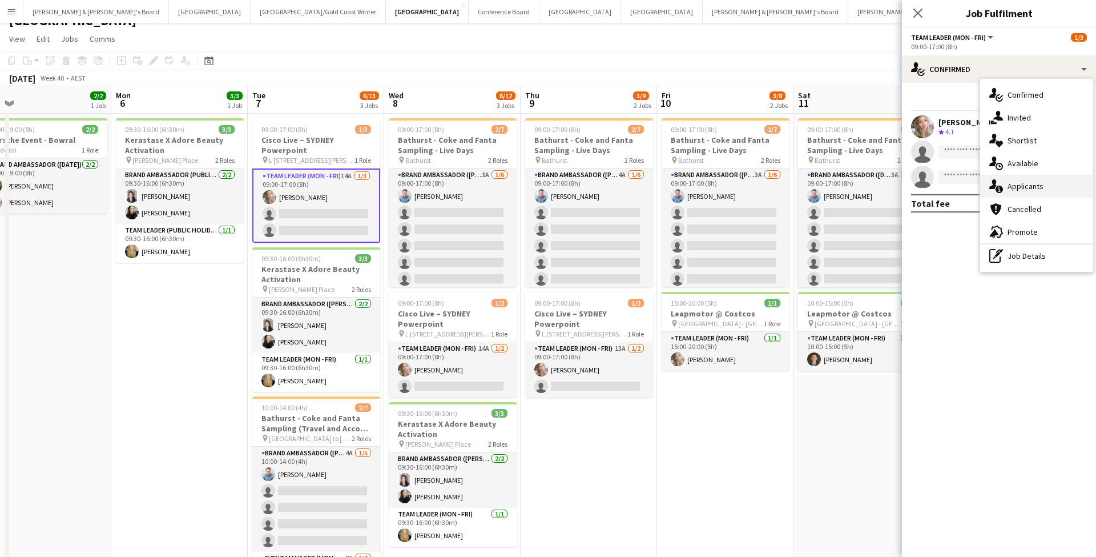
click at [1039, 188] on span "Applicants" at bounding box center [1026, 186] width 36 height 10
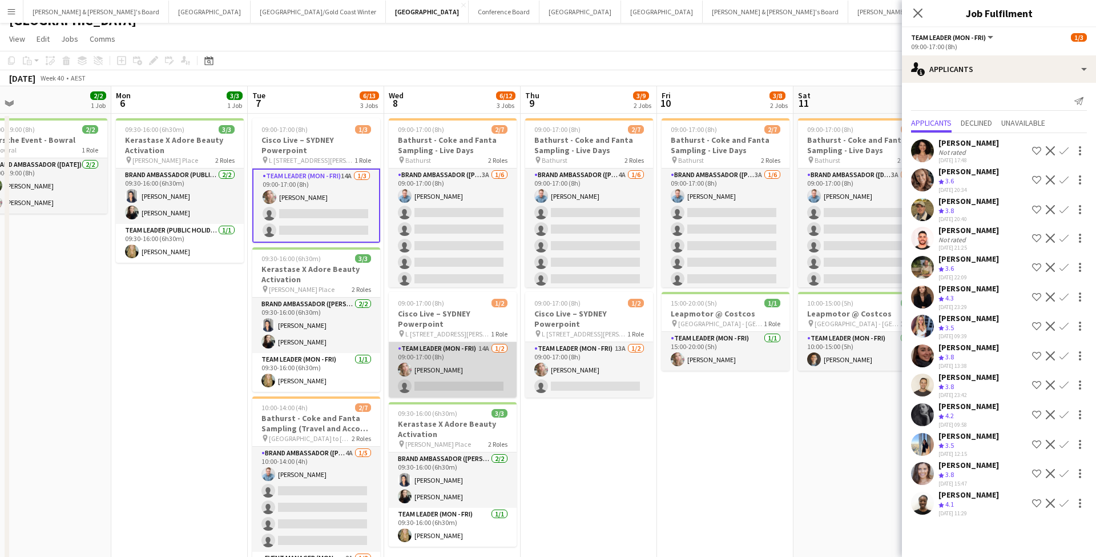
click at [463, 371] on app-card-role "Team Leader (Mon - Fri) 14A [DATE] 09:00-17:00 (8h) [PERSON_NAME] single-neutra…" at bounding box center [453, 369] width 128 height 55
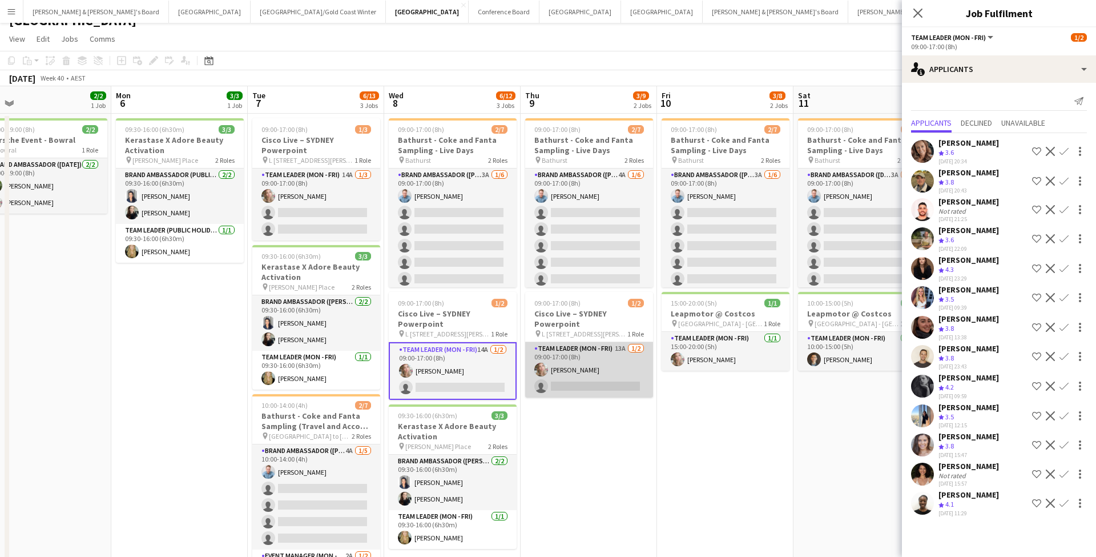
click at [617, 368] on app-card-role "Team Leader (Mon - Fri) 13A [DATE] 09:00-17:00 (8h) [PERSON_NAME] single-neutra…" at bounding box center [589, 369] width 128 height 55
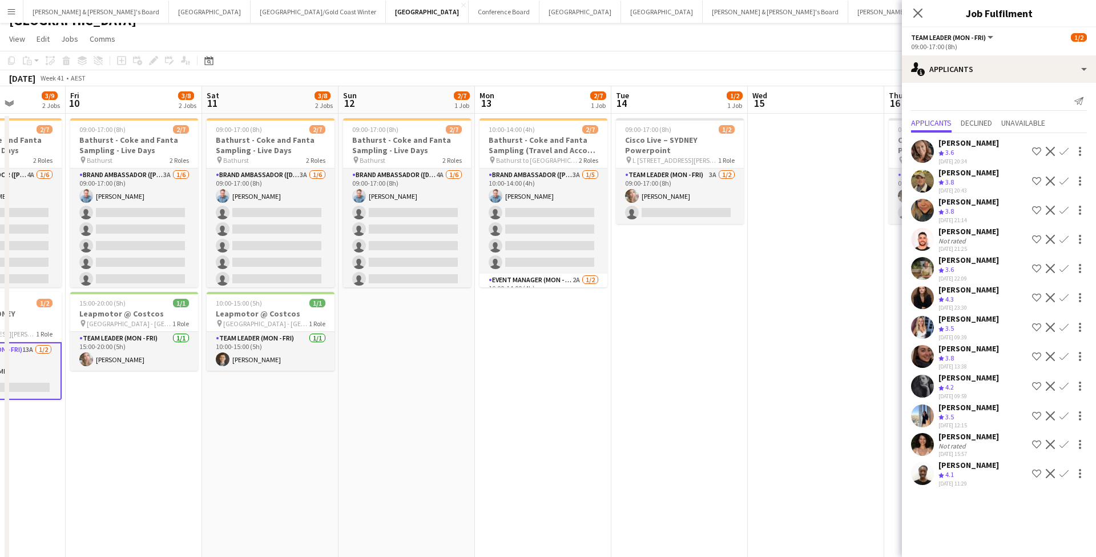
scroll to position [0, 507]
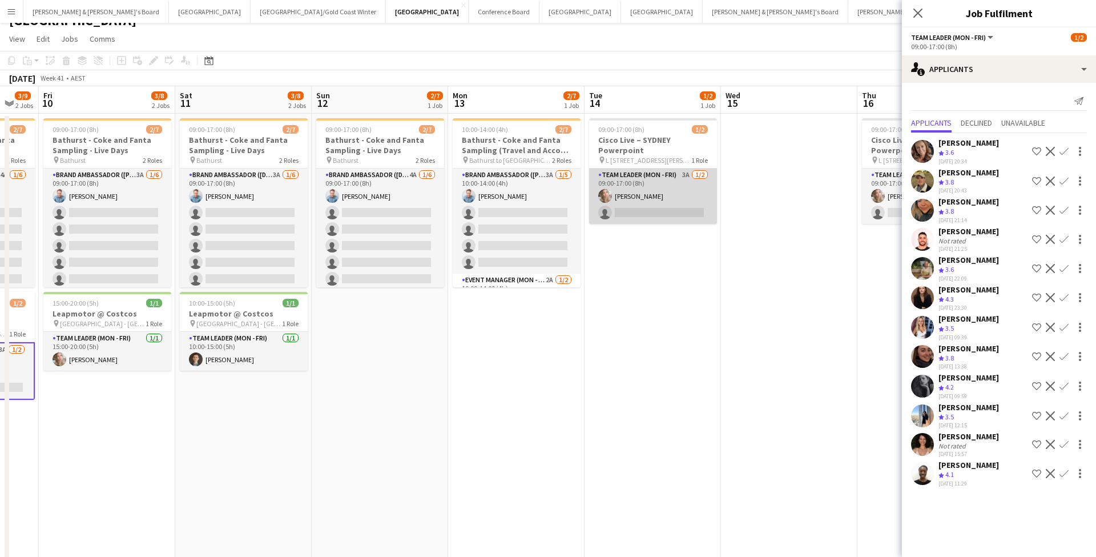
click at [678, 194] on app-card-role "Team Leader (Mon - Fri) 3A [DATE] 09:00-17:00 (8h) [PERSON_NAME] single-neutral…" at bounding box center [653, 195] width 128 height 55
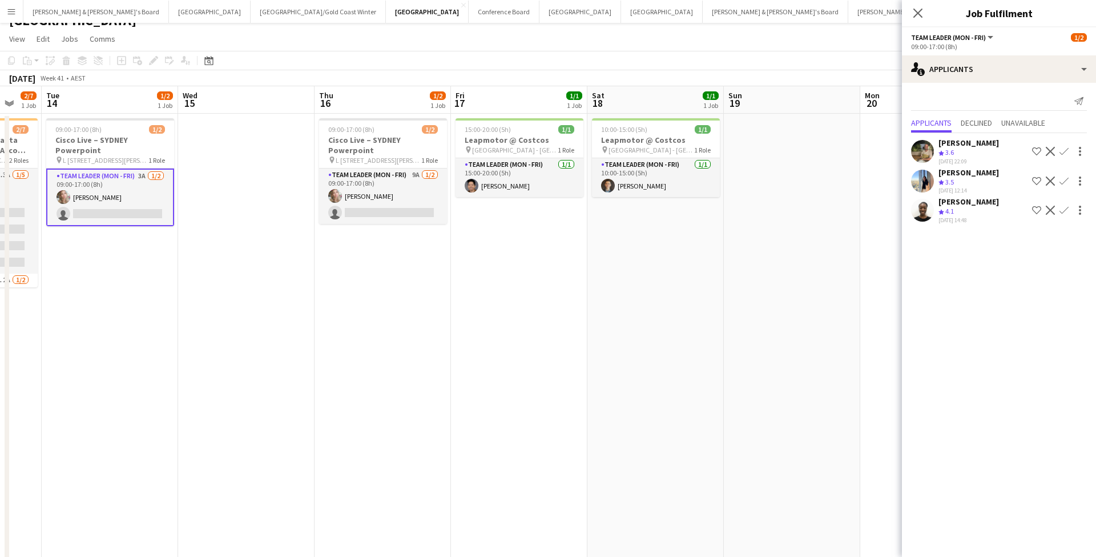
scroll to position [0, 533]
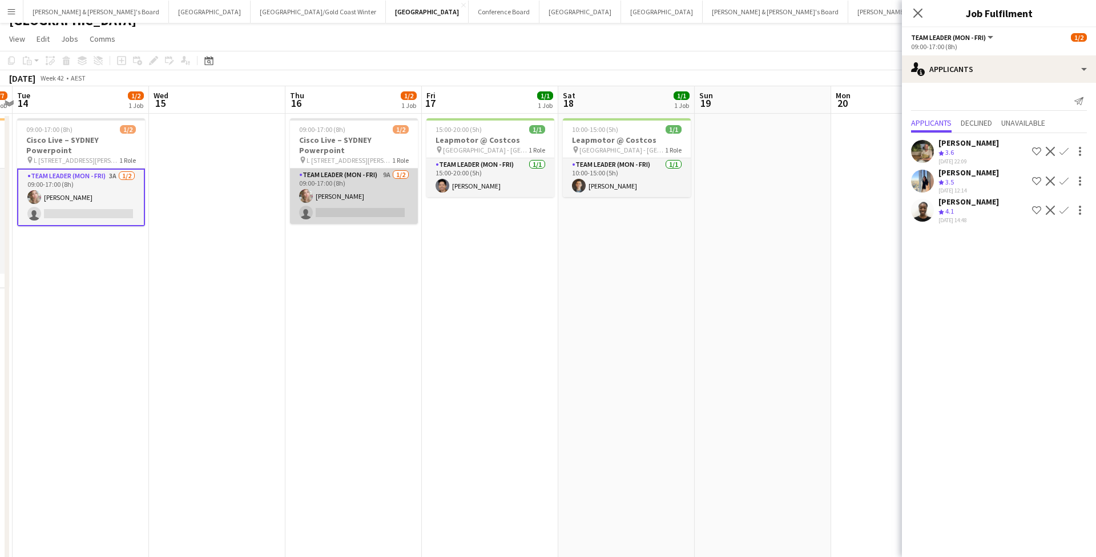
click at [353, 182] on app-card-role "Team Leader (Mon - Fri) 9A [DATE] 09:00-17:00 (8h) [PERSON_NAME] single-neutral…" at bounding box center [354, 195] width 128 height 55
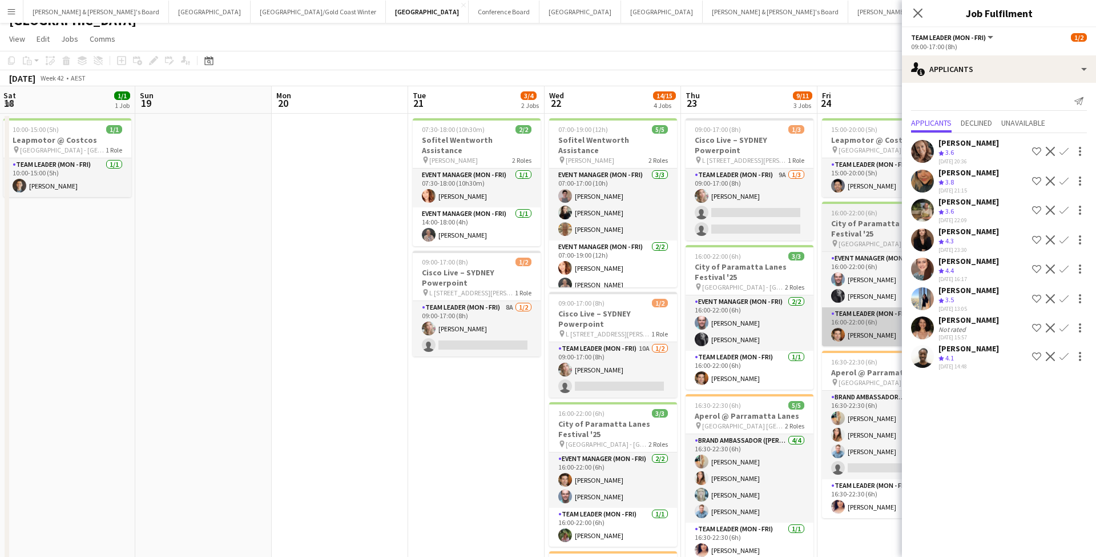
scroll to position [0, 557]
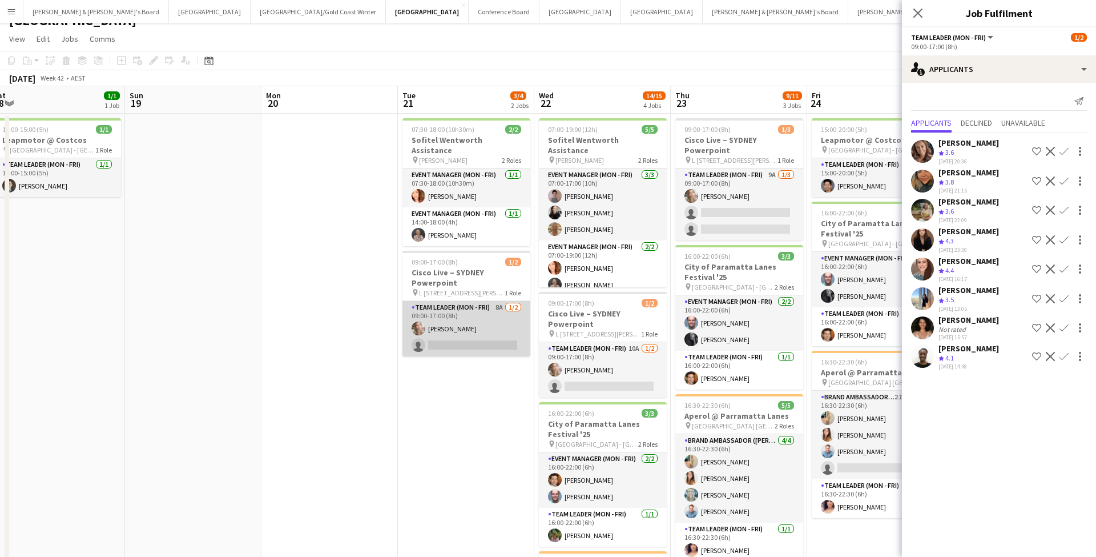
click at [489, 317] on app-card-role "Team Leader (Mon - Fri) 8A [DATE] 09:00-17:00 (8h) [PERSON_NAME] single-neutral…" at bounding box center [467, 328] width 128 height 55
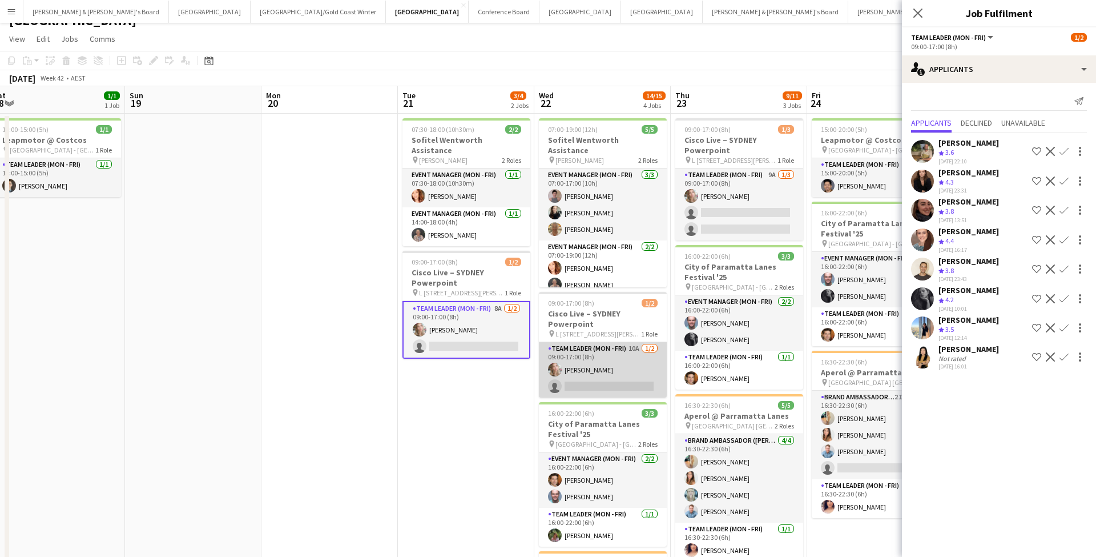
click at [625, 367] on app-card-role "Team Leader (Mon - Fri) 10A [DATE] 09:00-17:00 (8h) [PERSON_NAME] single-neutra…" at bounding box center [603, 369] width 128 height 55
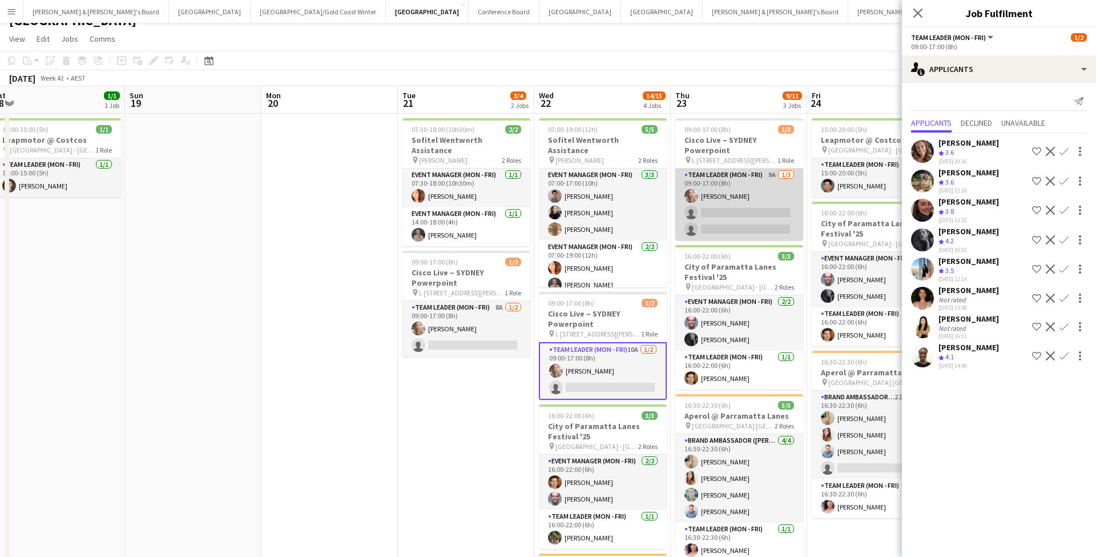
click at [778, 198] on app-card-role "Team Leader (Mon - Fri) 9A [DATE] 09:00-17:00 (8h) [PERSON_NAME] single-neutral…" at bounding box center [740, 204] width 128 height 72
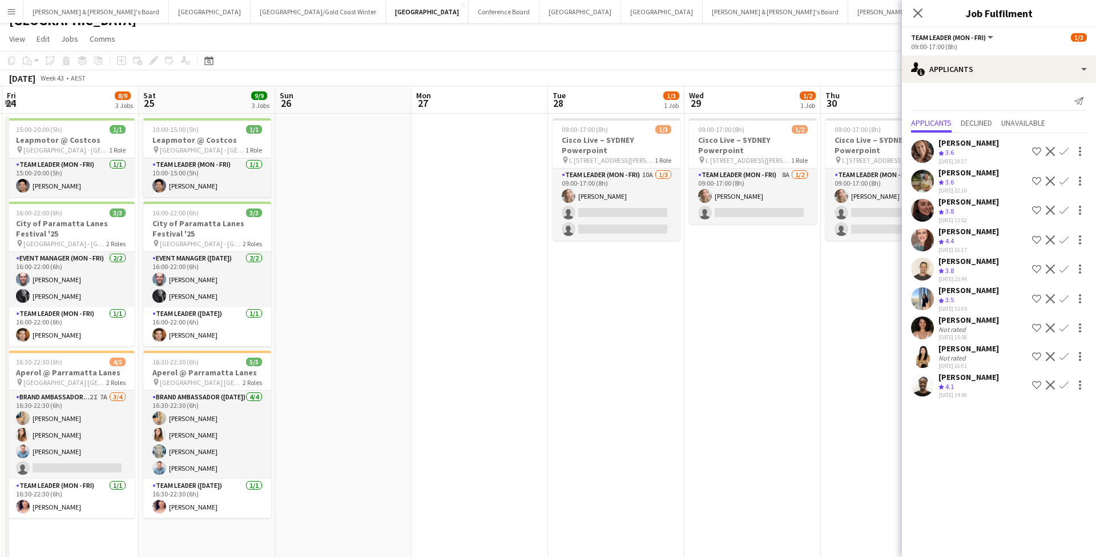
scroll to position [0, 545]
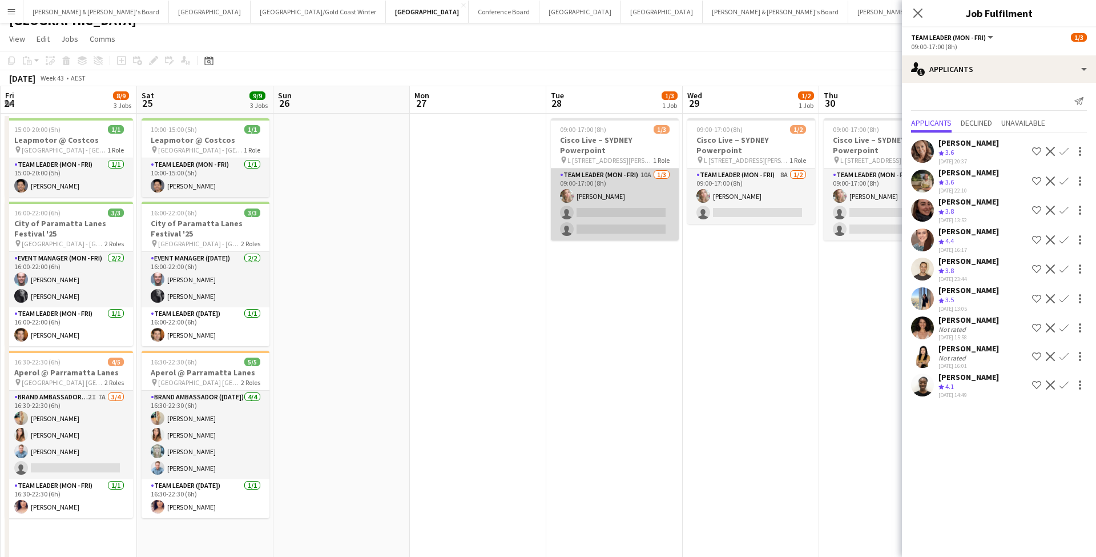
click at [625, 215] on app-card-role "Team Leader (Mon - Fri) 10A [DATE] 09:00-17:00 (8h) [PERSON_NAME] single-neutra…" at bounding box center [615, 204] width 128 height 72
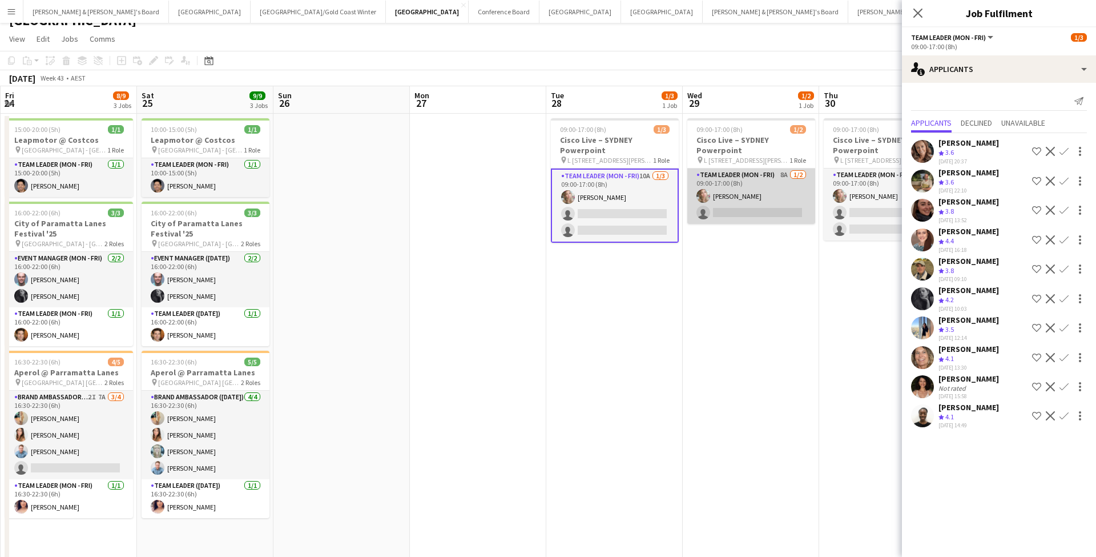
click at [775, 198] on app-card-role "Team Leader (Mon - Fri) 8A [DATE] 09:00-17:00 (8h) [PERSON_NAME] single-neutral…" at bounding box center [752, 195] width 128 height 55
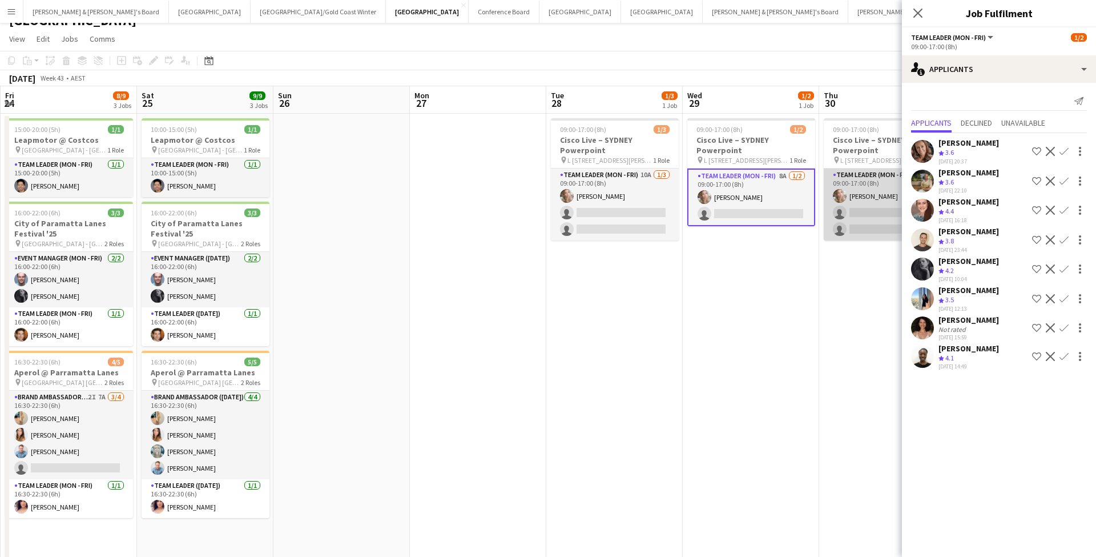
click at [867, 209] on app-card-role "Team Leader (Mon - Fri) 8A [DATE] 09:00-17:00 (8h) [PERSON_NAME] single-neutral…" at bounding box center [888, 204] width 128 height 72
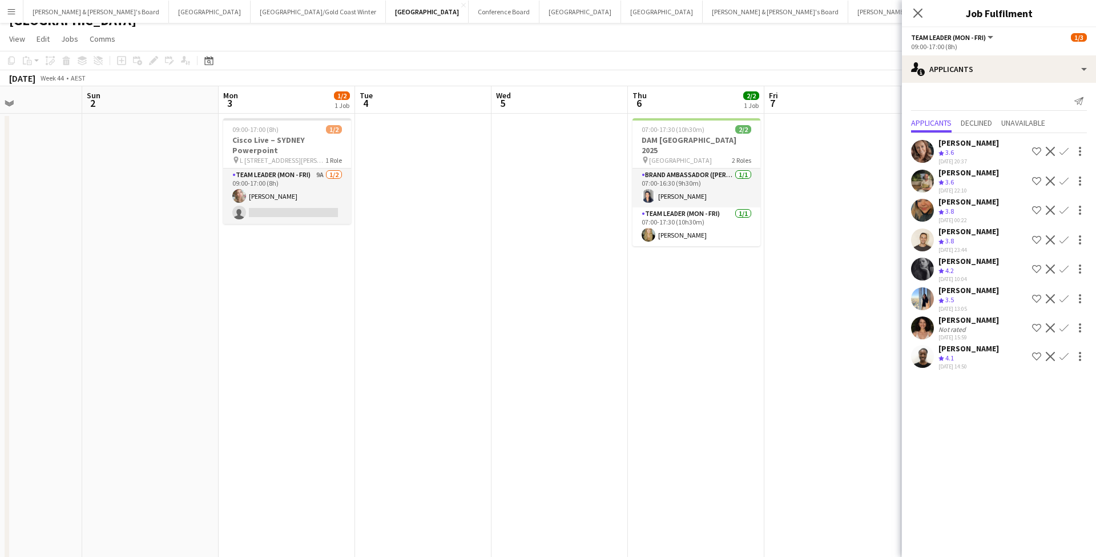
scroll to position [0, 362]
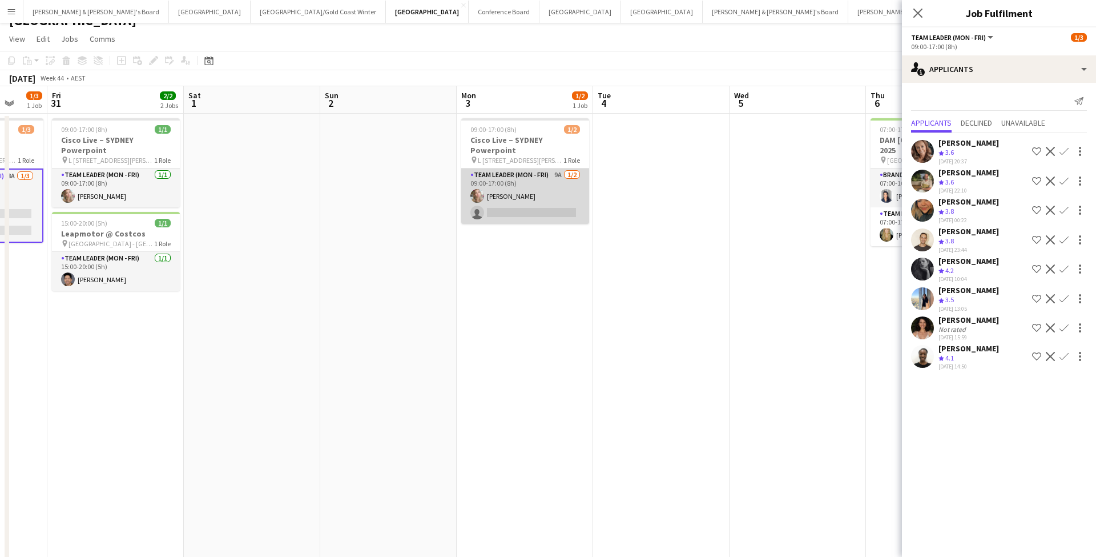
click at [531, 198] on app-card-role "Team Leader (Mon - Fri) 9A [DATE] 09:00-17:00 (8h) [PERSON_NAME] single-neutral…" at bounding box center [525, 195] width 128 height 55
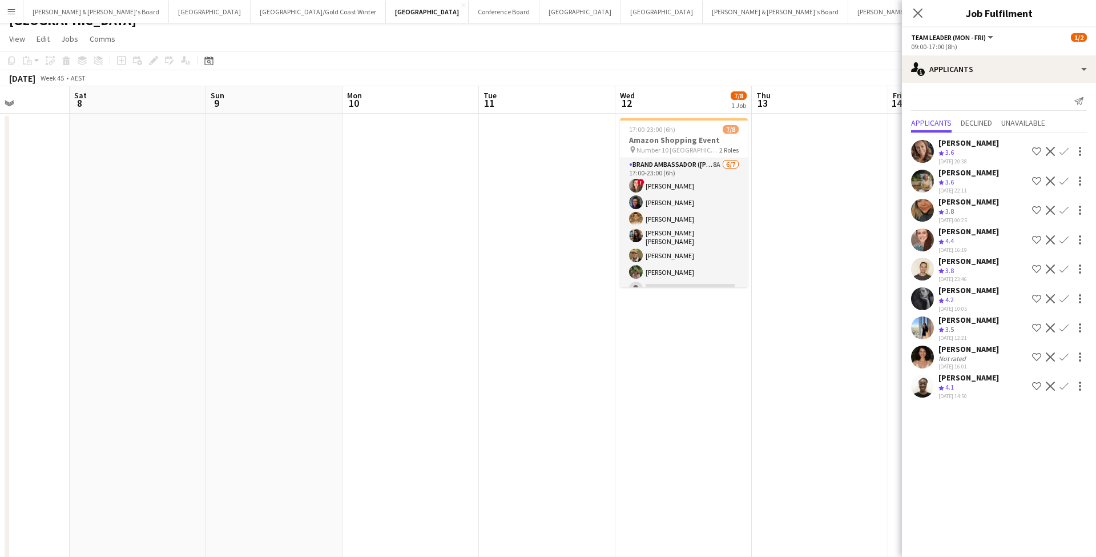
scroll to position [0, 341]
click at [956, 335] on div "Crew rating 3.5" at bounding box center [948, 330] width 18 height 10
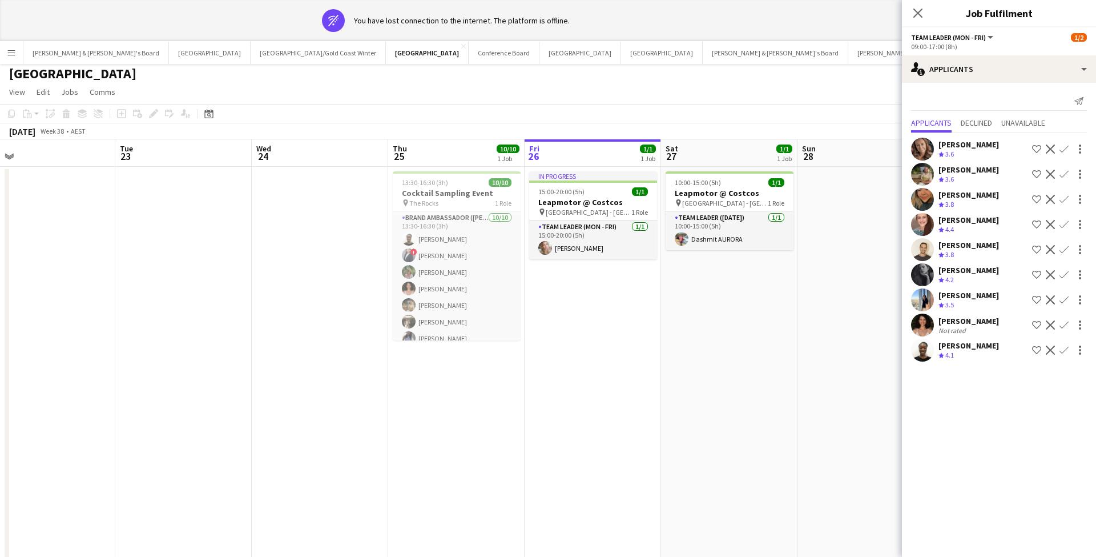
scroll to position [0, 0]
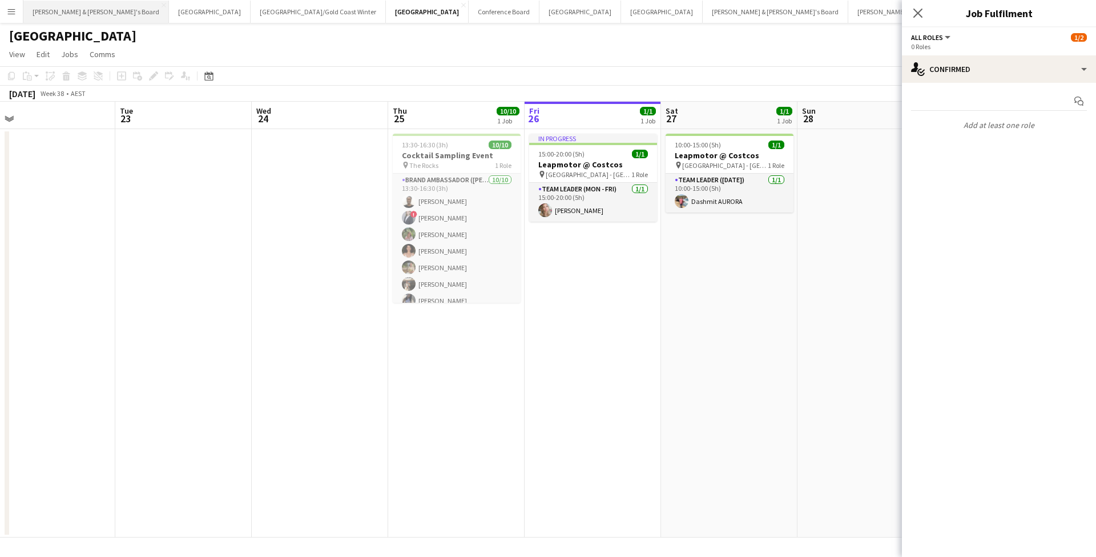
click at [67, 13] on button "[PERSON_NAME] & [PERSON_NAME]'s Board Close" at bounding box center [96, 12] width 146 height 22
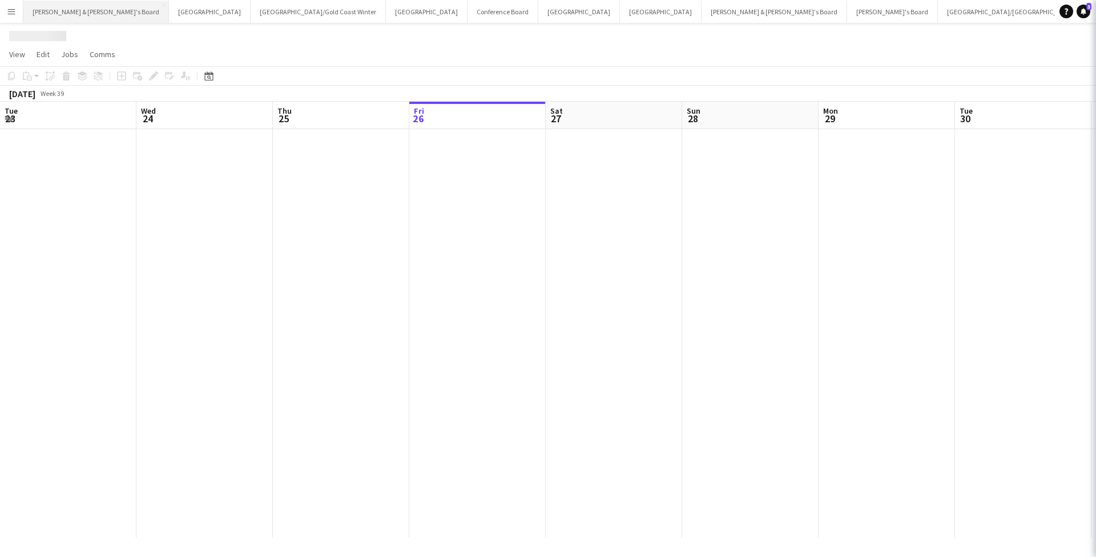
scroll to position [0, 273]
